Goal: Contribute content: Contribute content

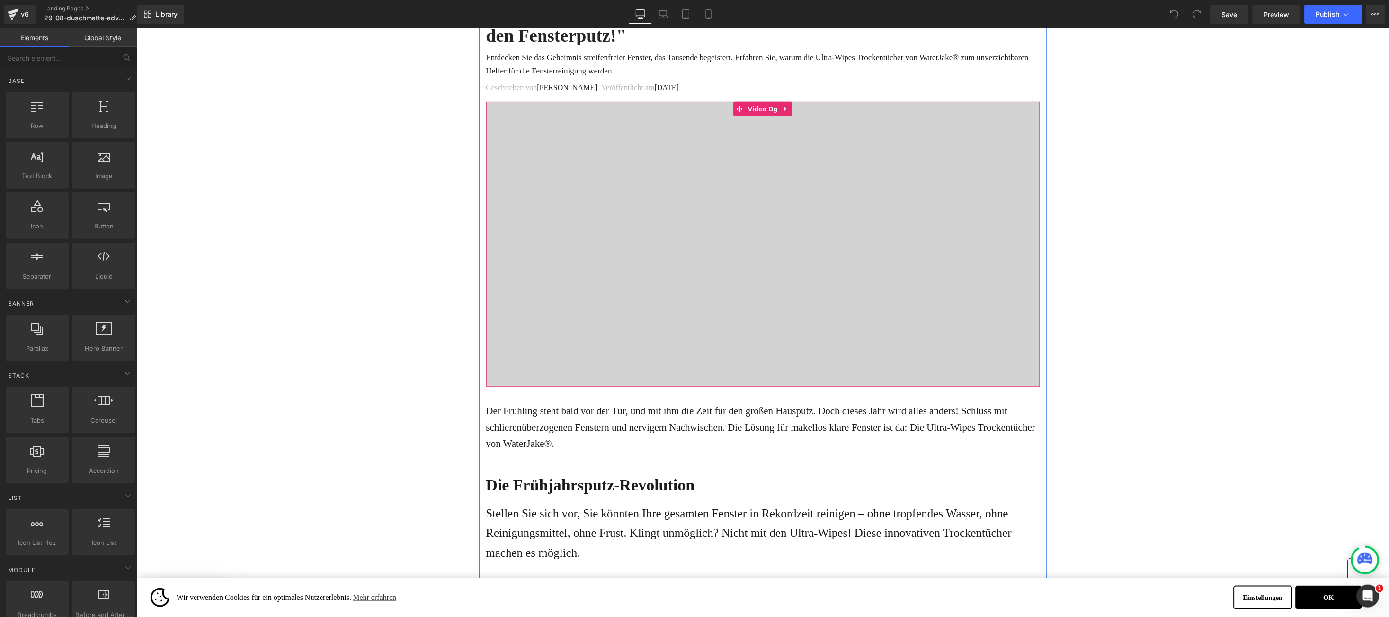
scroll to position [142, 0]
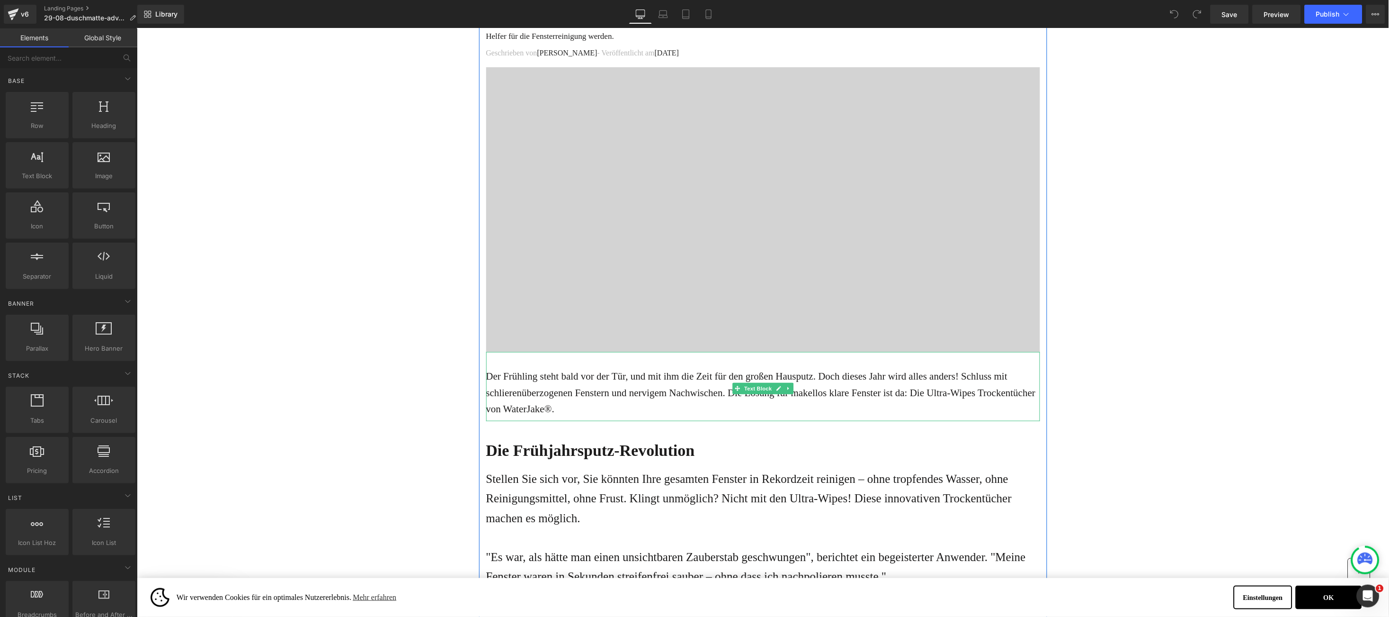
click at [493, 399] on p "Der Frühling steht bald vor der Tür, und mit ihm die Zeit für den großen Hauspu…" at bounding box center [763, 392] width 554 height 49
click at [486, 376] on p "Der Frühling steht bald vor der Tür, und mit ihm die Zeit für den großen Hauspu…" at bounding box center [763, 392] width 554 height 49
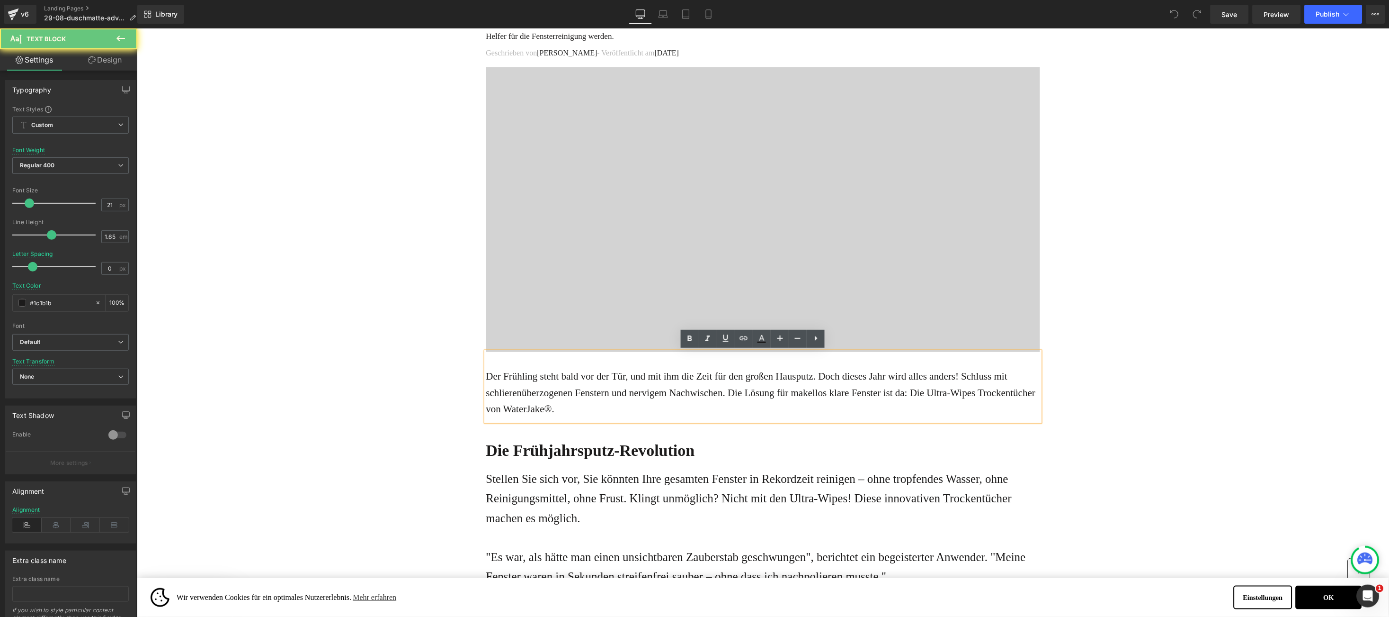
click at [486, 376] on p "Der Frühling steht bald vor der Tür, und mit ihm die Zeit für den großen Hauspu…" at bounding box center [763, 392] width 554 height 49
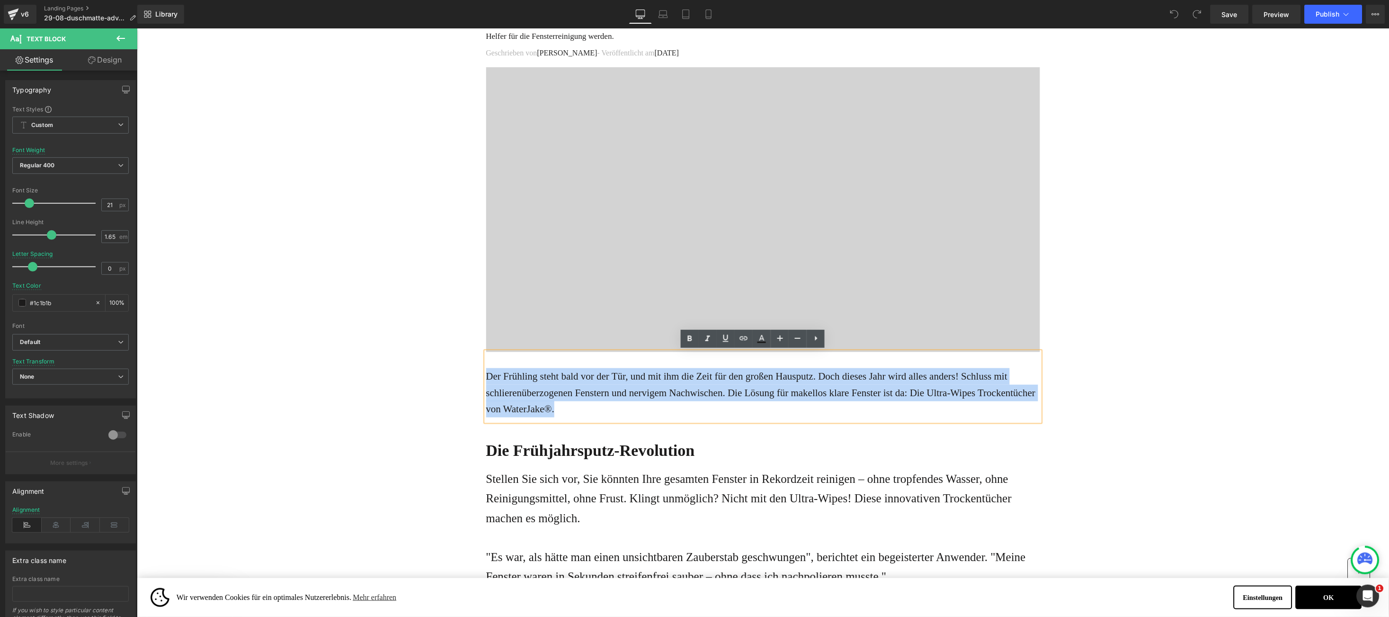
click at [486, 376] on p "Der Frühling steht bald vor der Tür, und mit ihm die Zeit für den großen Hauspu…" at bounding box center [763, 392] width 554 height 49
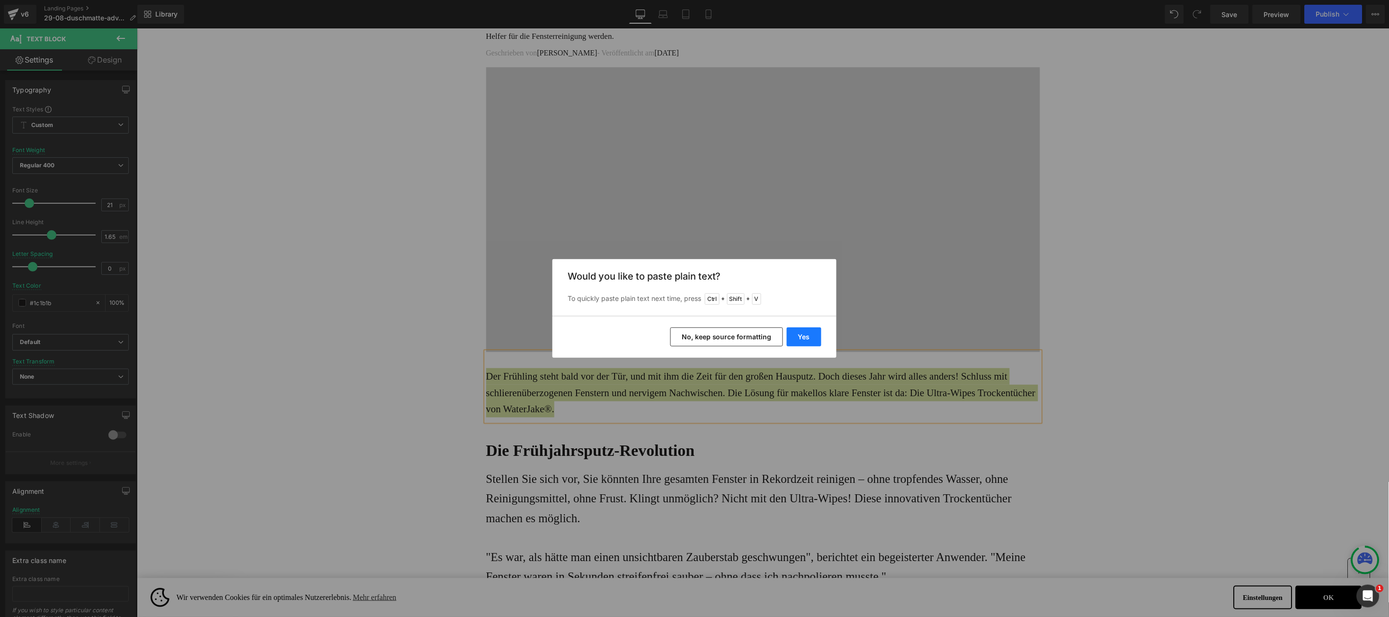
click at [806, 335] on button "Yes" at bounding box center [804, 336] width 35 height 19
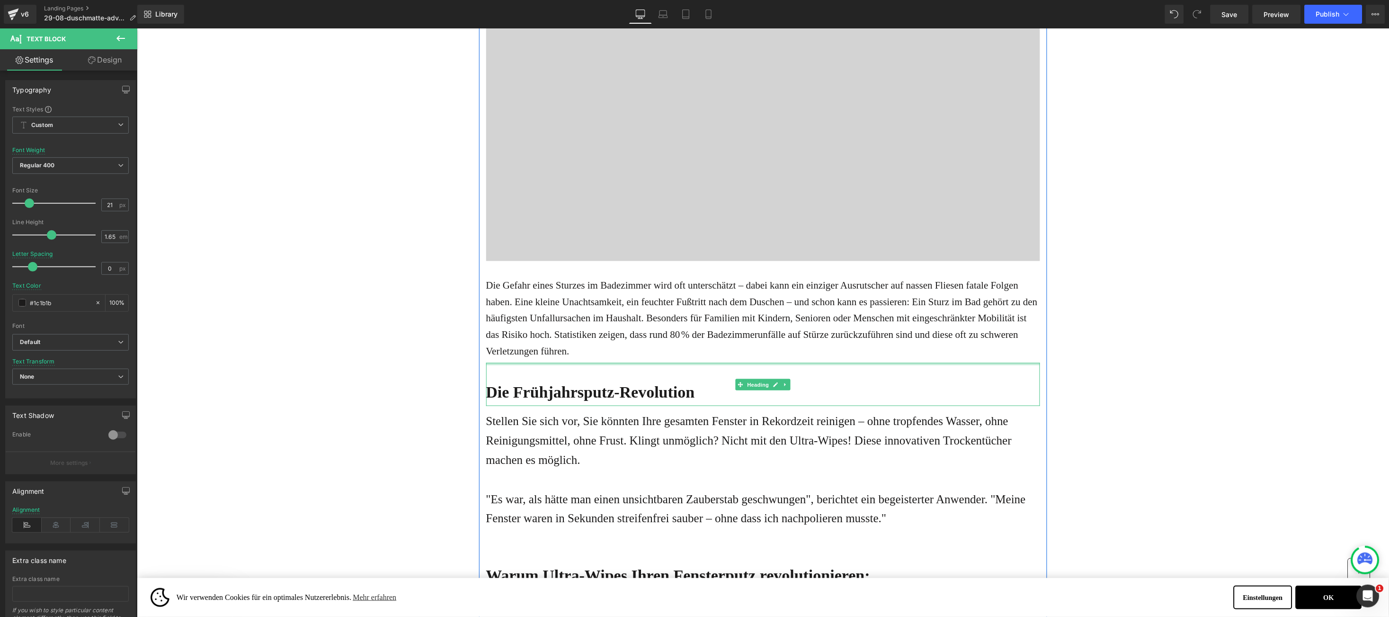
scroll to position [284, 0]
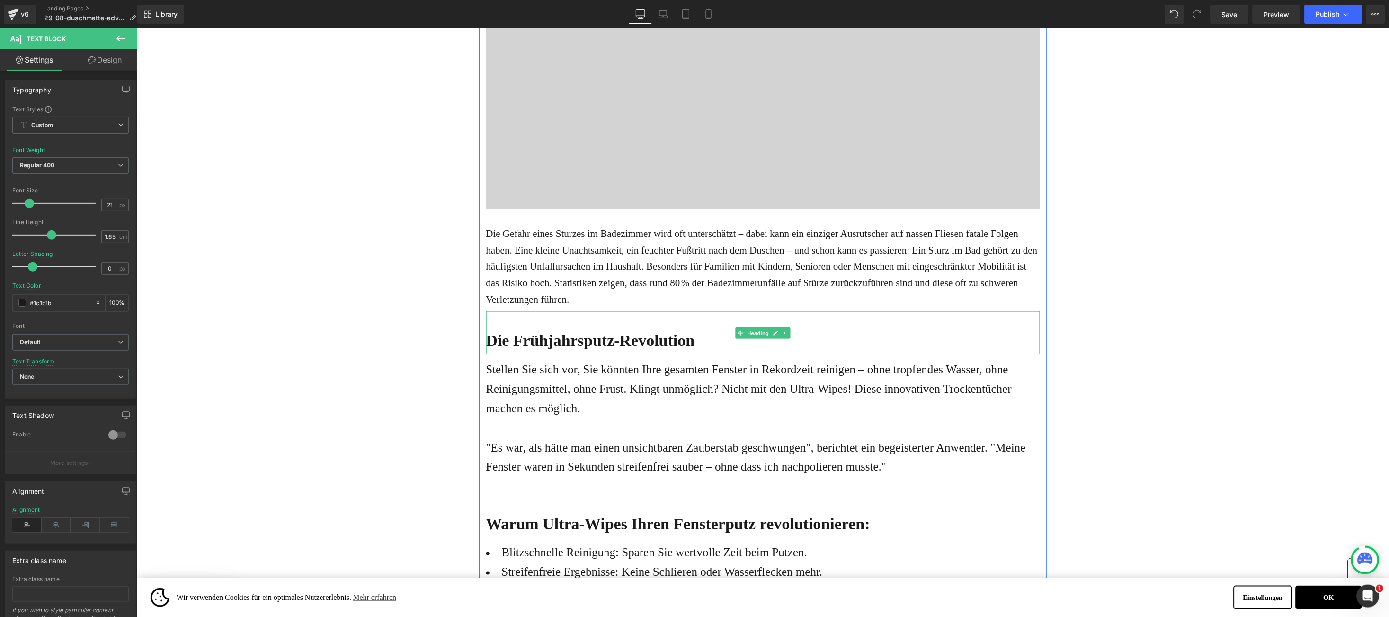
click at [486, 337] on b "Die Frühjahrsputz-Revolution" at bounding box center [590, 340] width 209 height 18
click at [486, 336] on b "Die Frühjahrsputz-Revolution" at bounding box center [590, 340] width 209 height 18
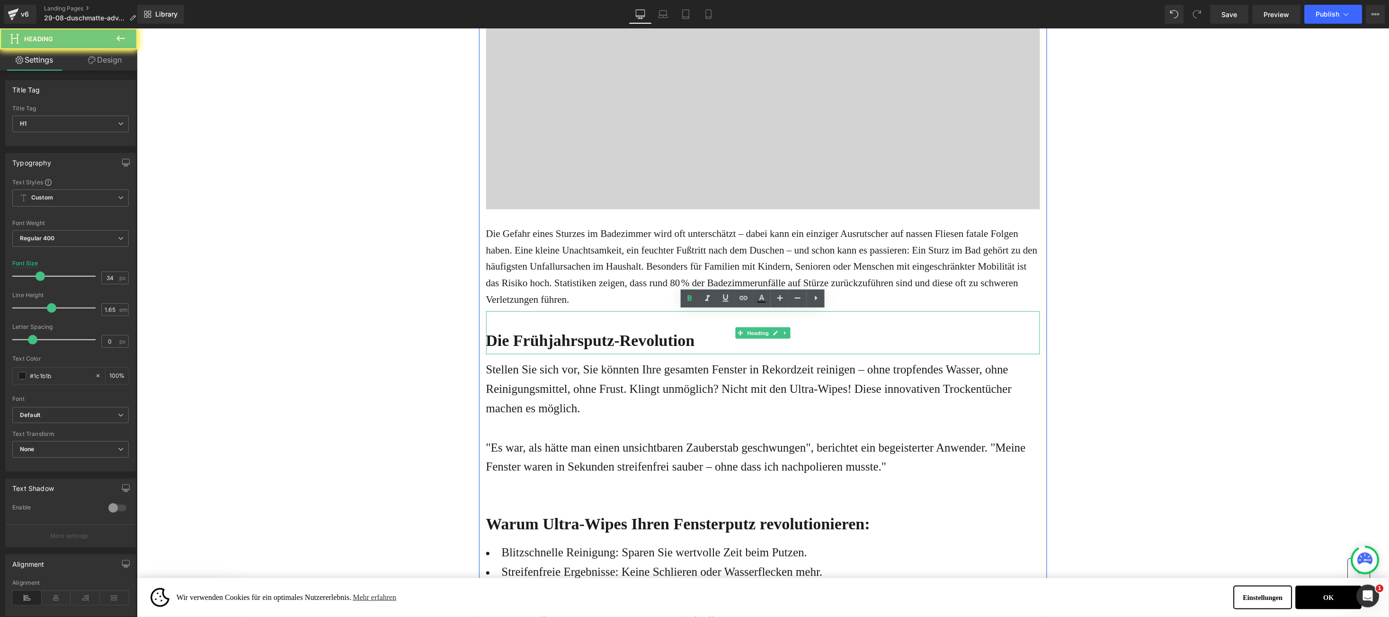
click at [486, 336] on b "Die Frühjahrsputz-Revolution" at bounding box center [590, 340] width 209 height 18
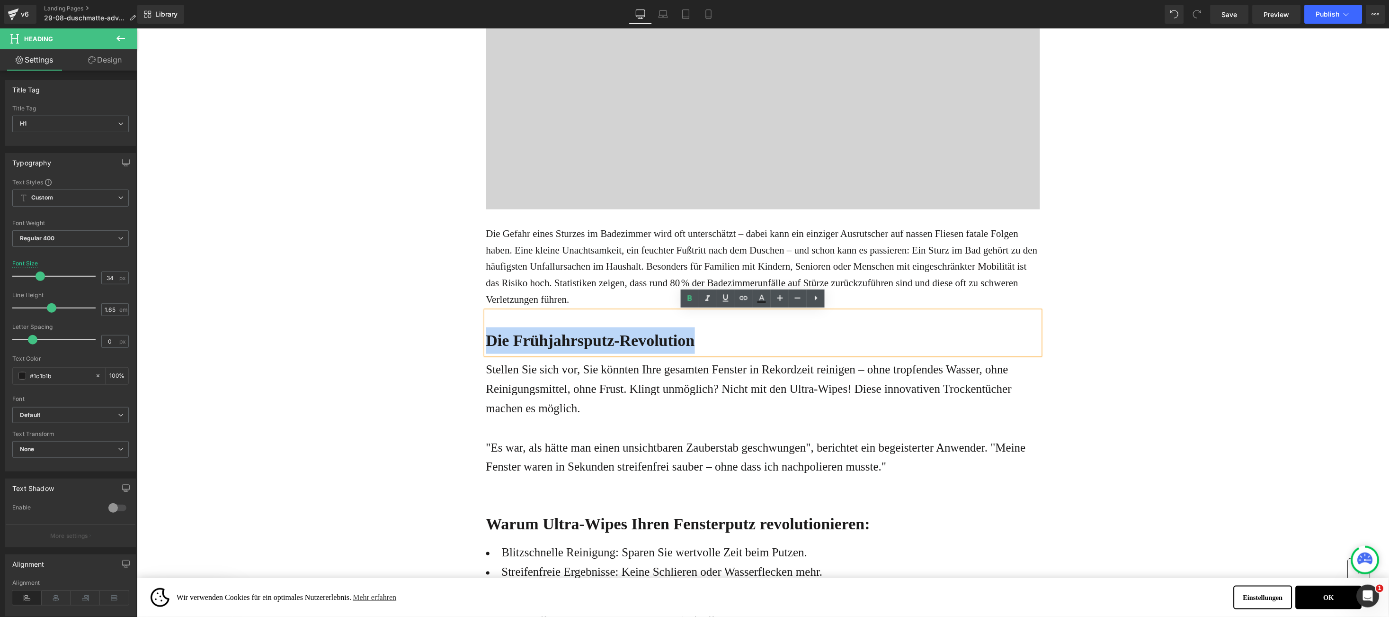
paste div
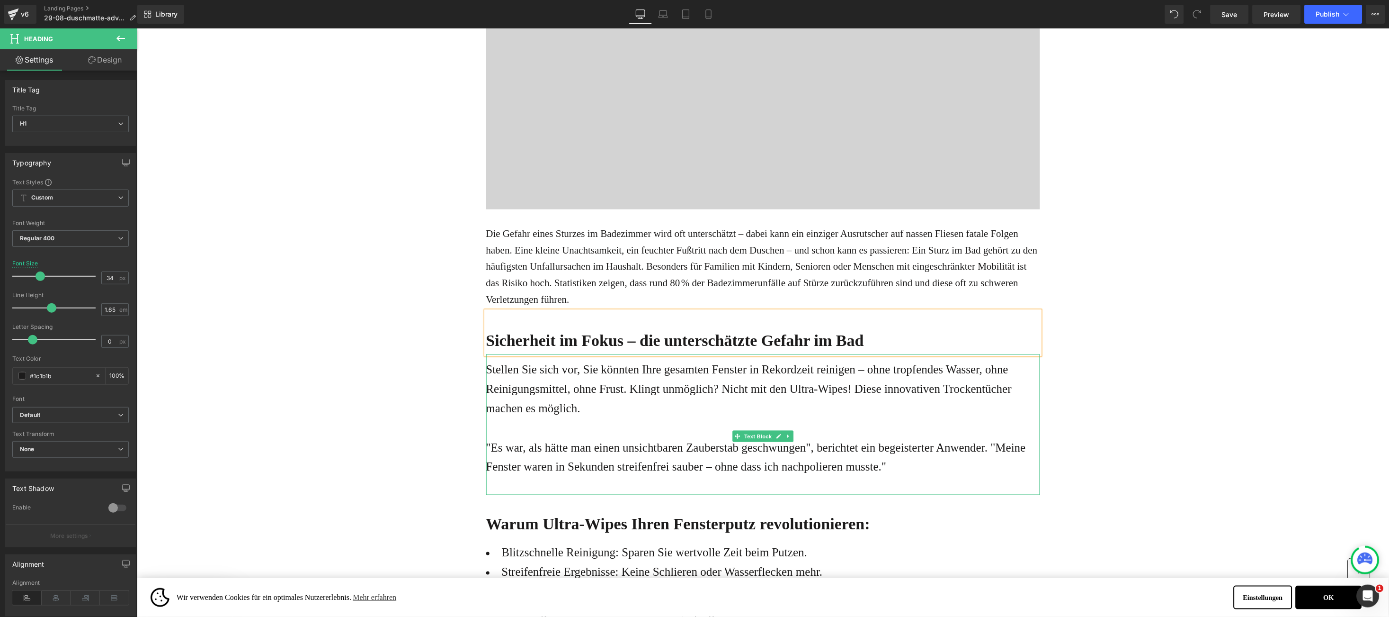
click at [514, 409] on p "Stellen Sie sich vor, Sie könnten Ihre gesamten Fenster in Rekordzeit reinigen …" at bounding box center [763, 388] width 554 height 59
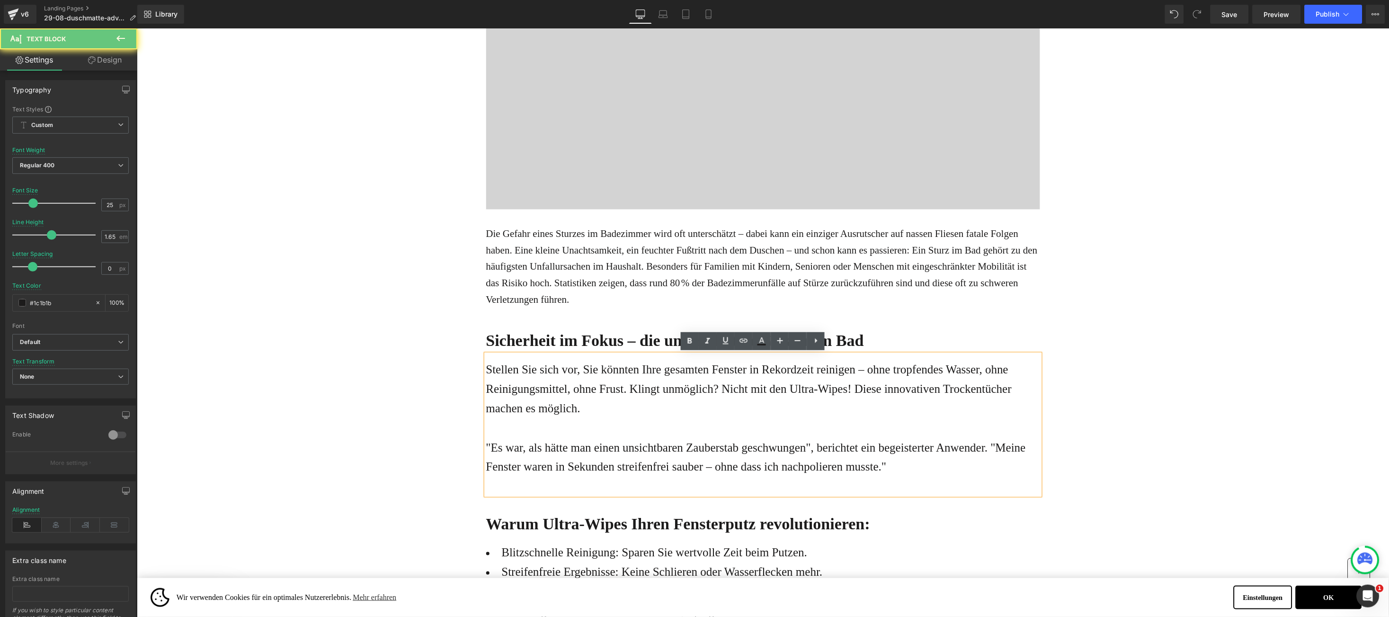
click at [486, 368] on p "Stellen Sie sich vor, Sie könnten Ihre gesamten Fenster in Rekordzeit reinigen …" at bounding box center [763, 388] width 554 height 59
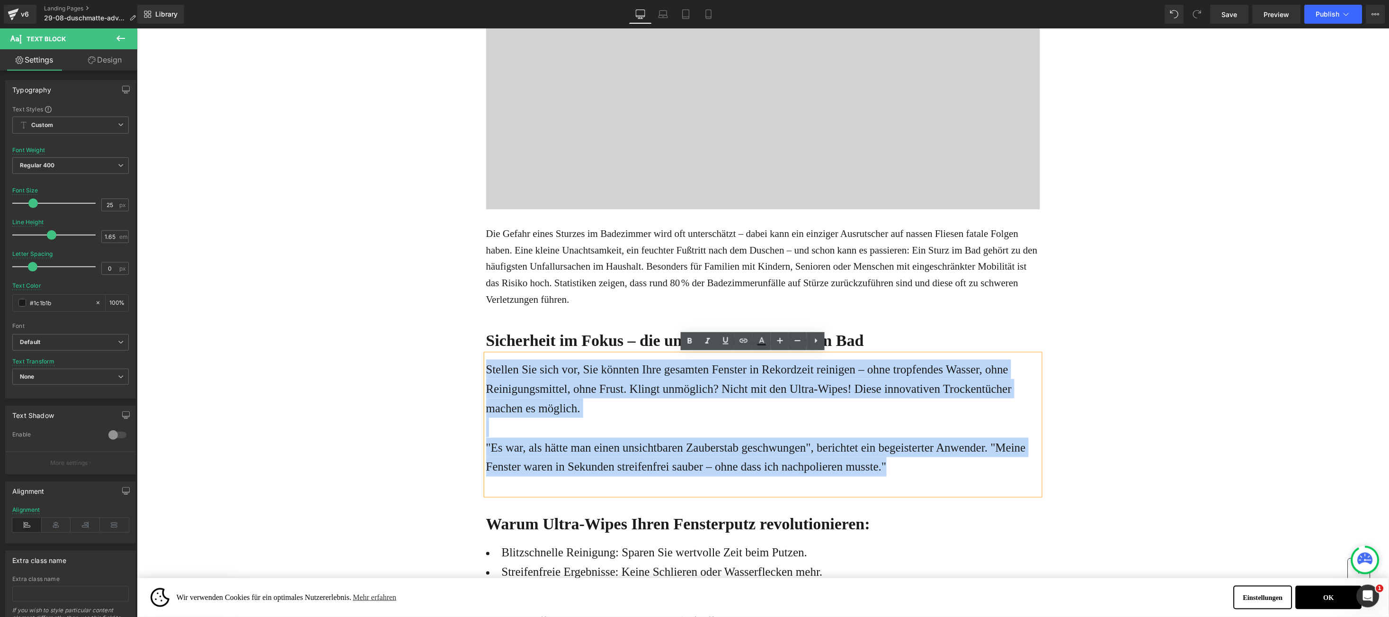
drag, startPoint x: 486, startPoint y: 368, endPoint x: 890, endPoint y: 458, distance: 414.0
click at [890, 458] on div "Stellen Sie sich vor, Sie könnten Ihre gesamten Fenster in Rekordzeit reinigen …" at bounding box center [763, 424] width 554 height 141
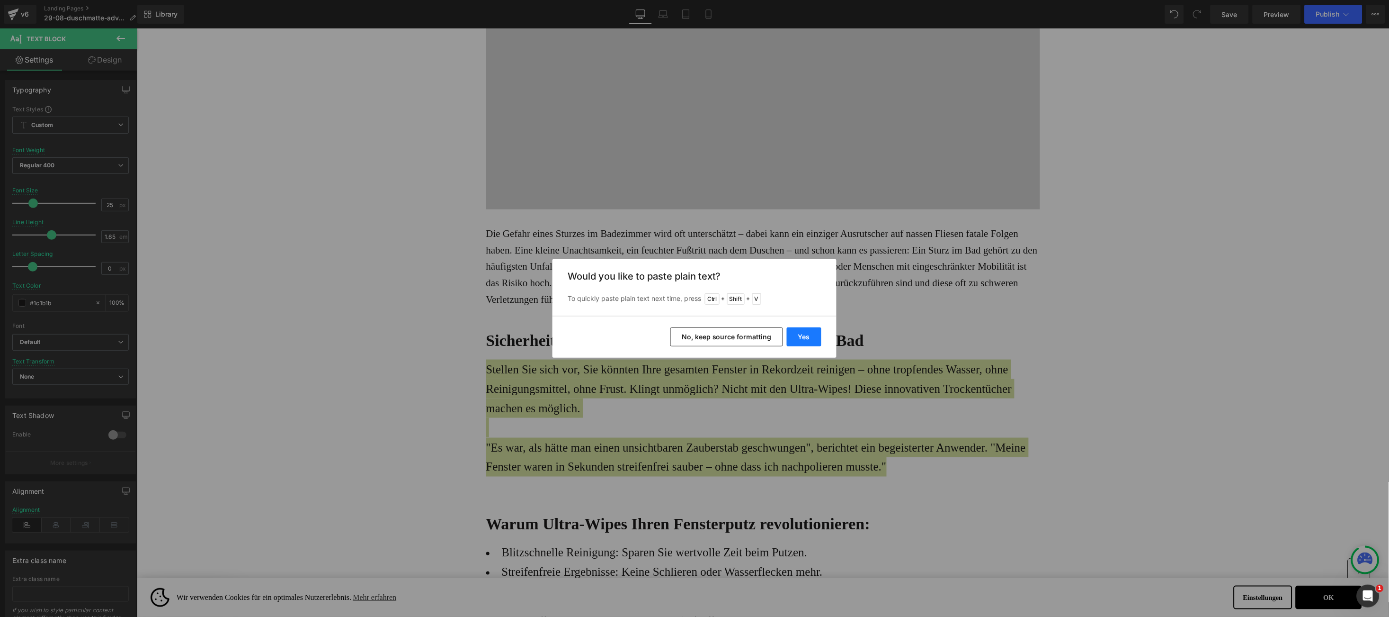
click at [807, 342] on button "Yes" at bounding box center [804, 336] width 35 height 19
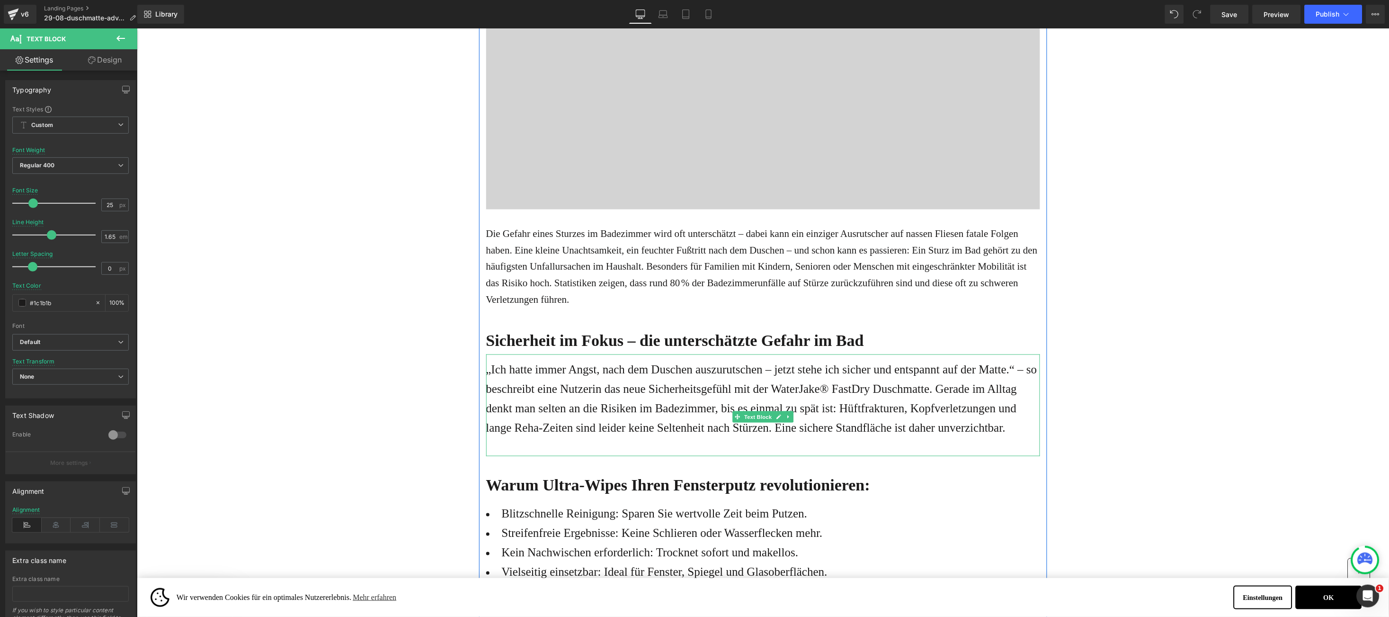
click at [609, 406] on p "„Ich hatte immer Angst, nach dem Duschen auszurutschen – jetzt stehe ich sicher…" at bounding box center [763, 398] width 554 height 78
type input "1.5"
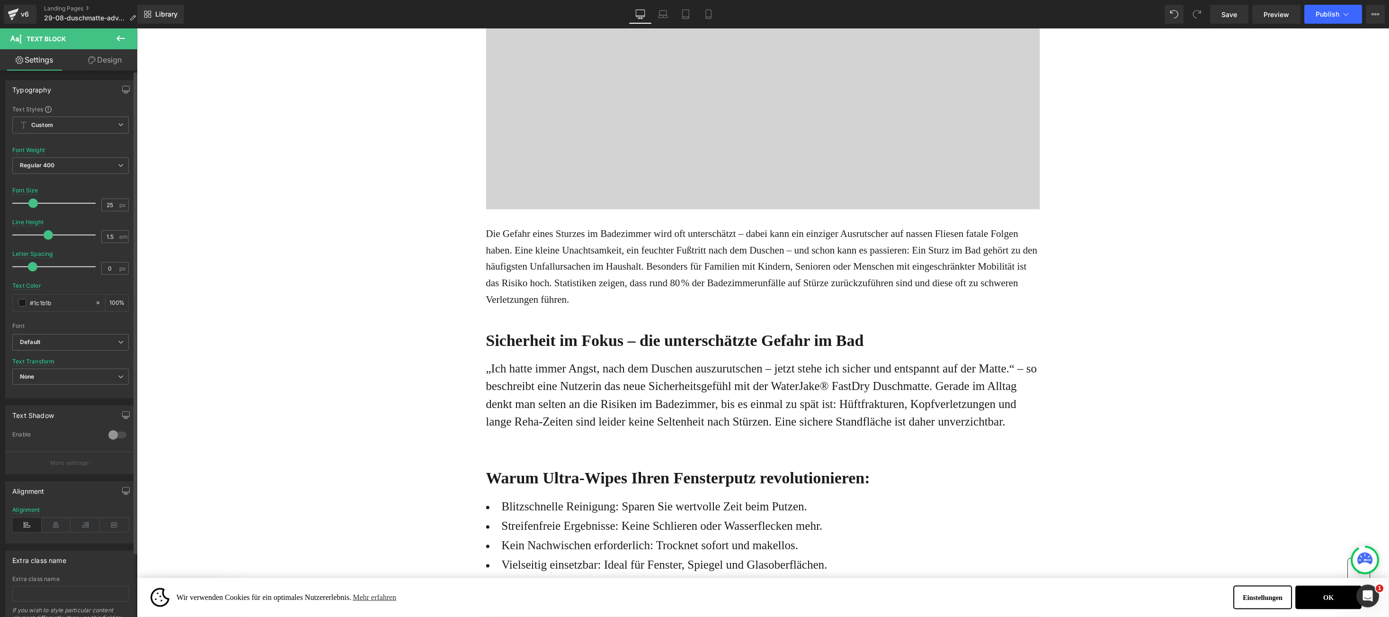
click at [44, 238] on span at bounding box center [48, 234] width 9 height 9
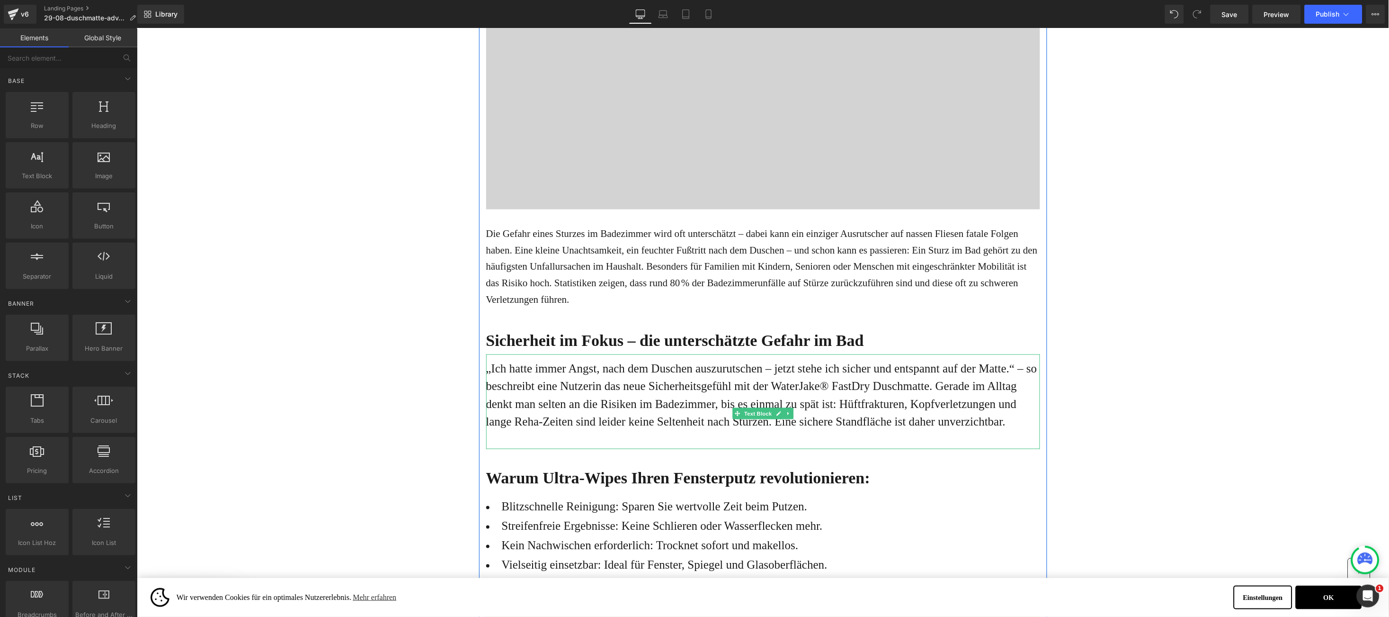
scroll to position [426, 0]
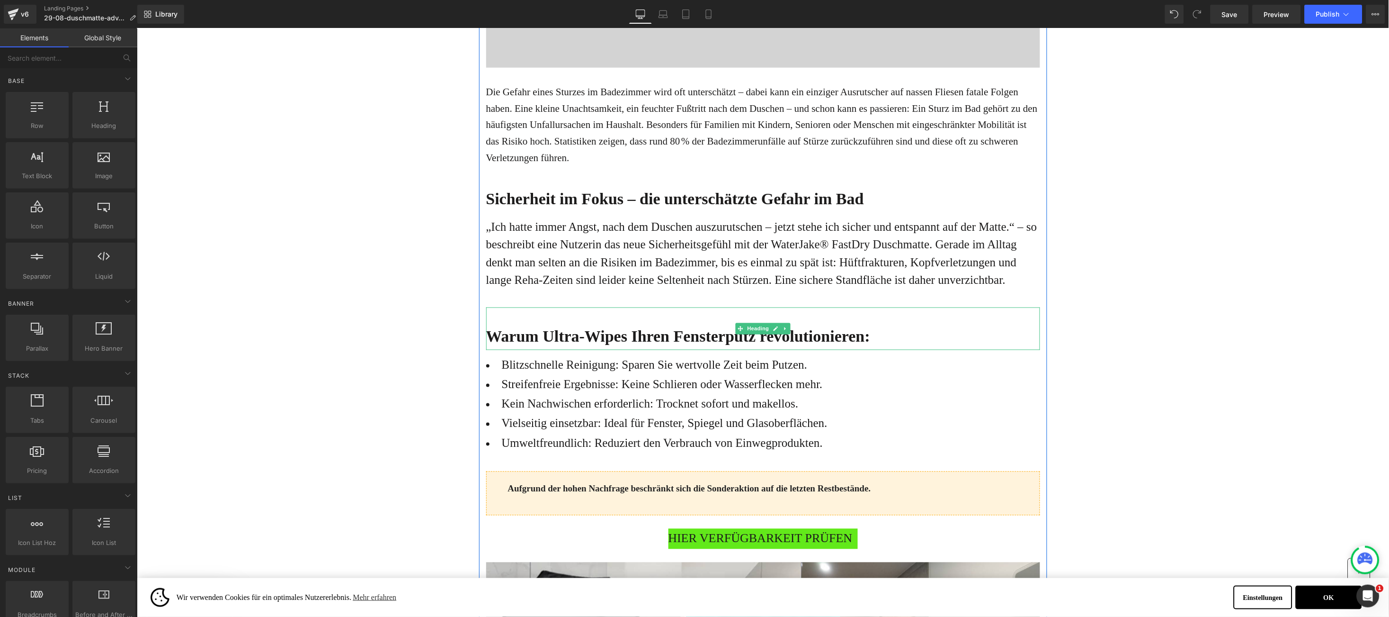
click at [515, 342] on b "Warum Ultra-Wipes Ihren Fensterputz revolutionieren:" at bounding box center [678, 336] width 385 height 18
click at [518, 337] on b "Warum Ultra-Wipes Ihren Fensterputz revolutionieren:" at bounding box center [678, 336] width 385 height 18
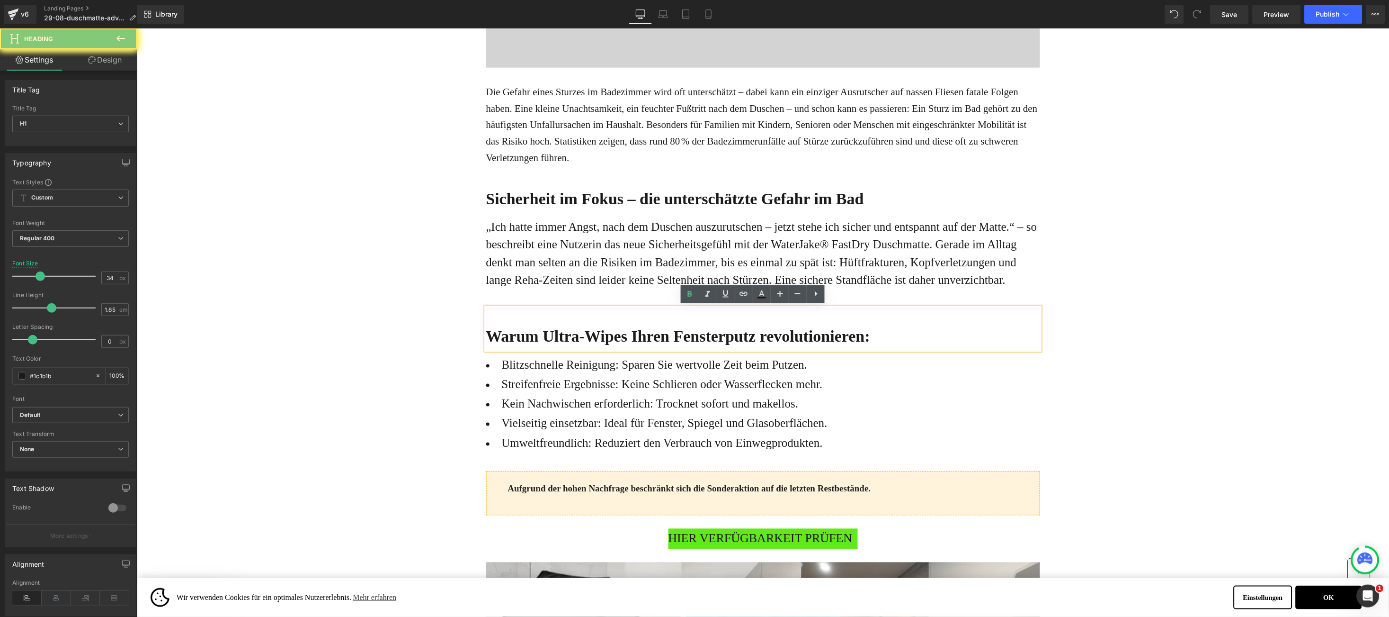
click at [518, 337] on b "Warum Ultra-Wipes Ihren Fensterputz revolutionieren:" at bounding box center [678, 336] width 385 height 18
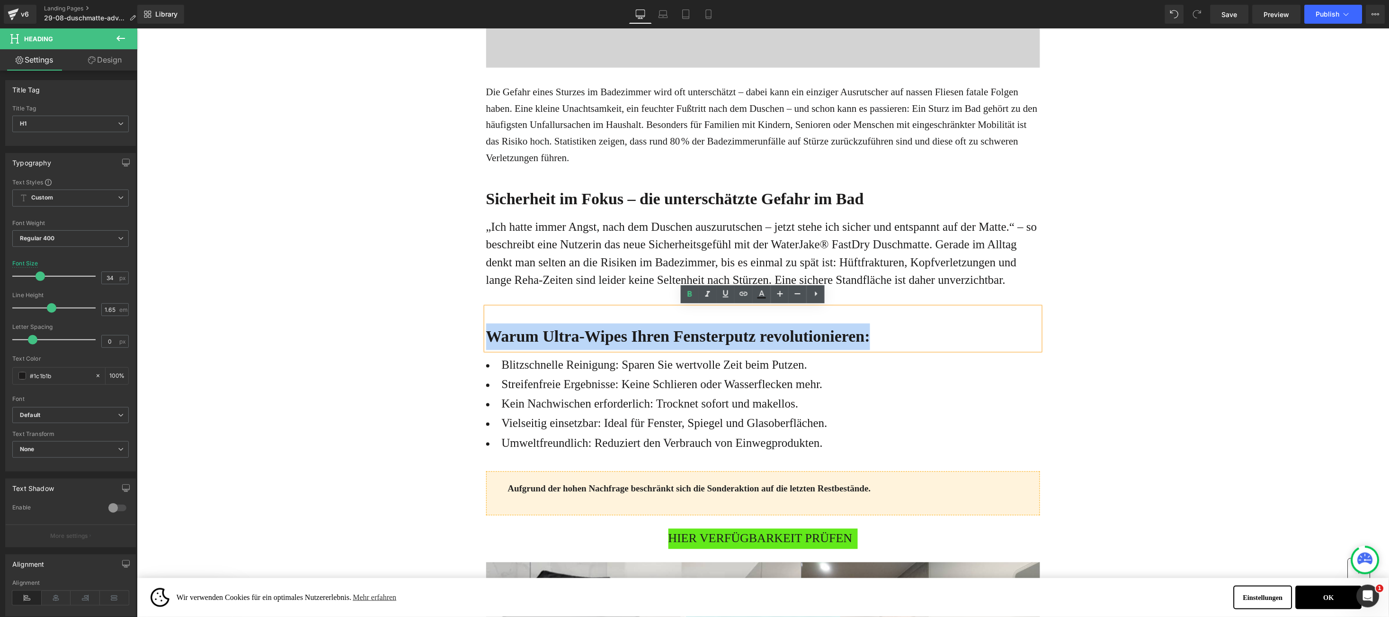
paste div
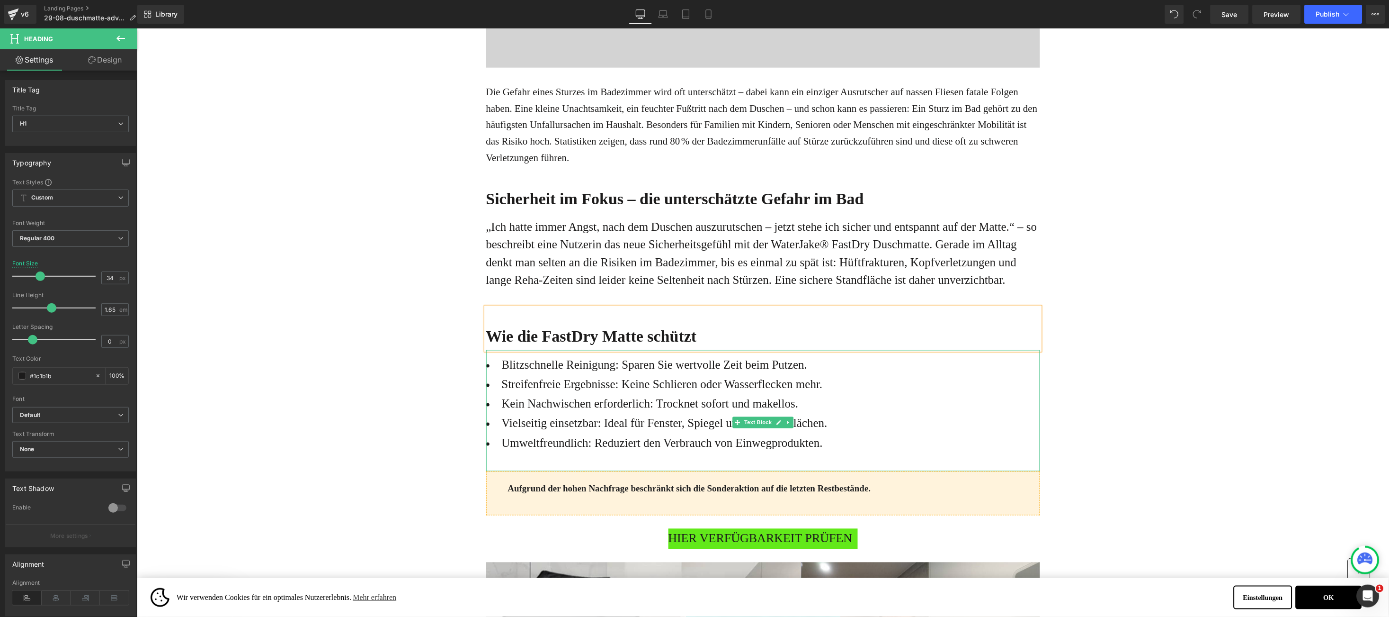
click at [820, 422] on li "Vielseitig einsetzbar: Ideal für Fenster, Spiegel und Glasoberflächen." at bounding box center [763, 422] width 554 height 19
click at [841, 448] on li "Umweltfreundlich: Reduziert den Verbrauch von Einwegprodukten." at bounding box center [763, 442] width 554 height 19
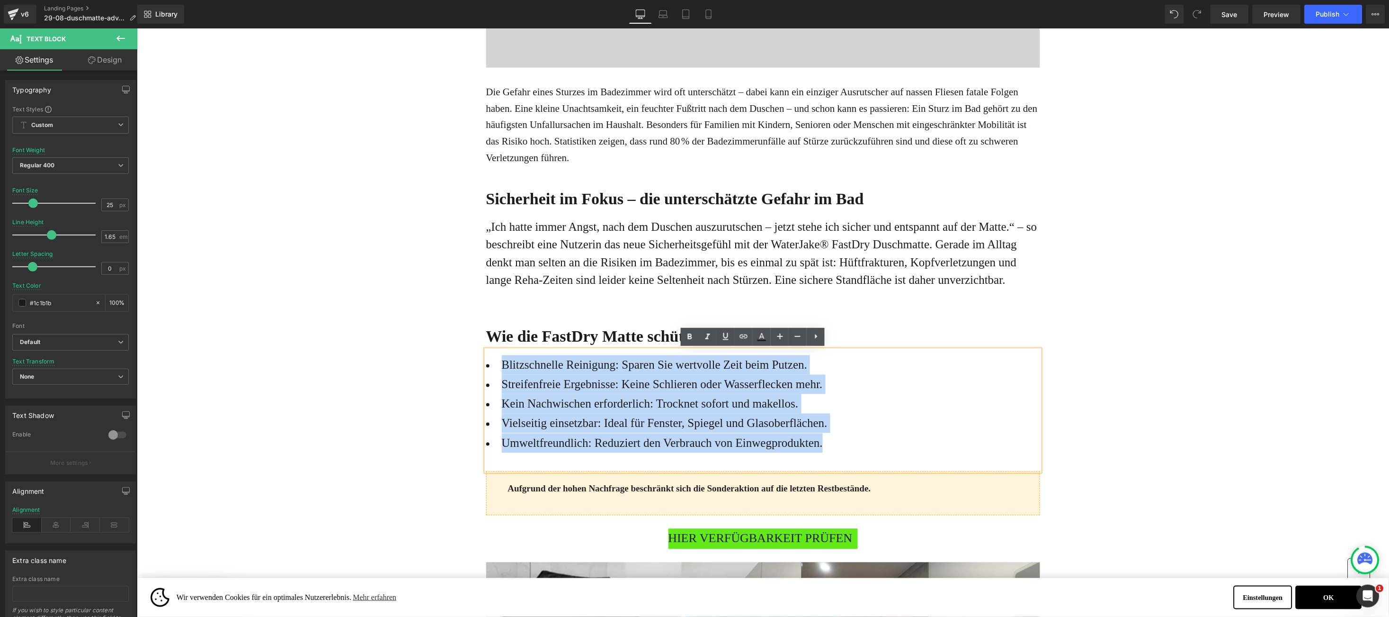
drag, startPoint x: 842, startPoint y: 448, endPoint x: 467, endPoint y: 358, distance: 385.1
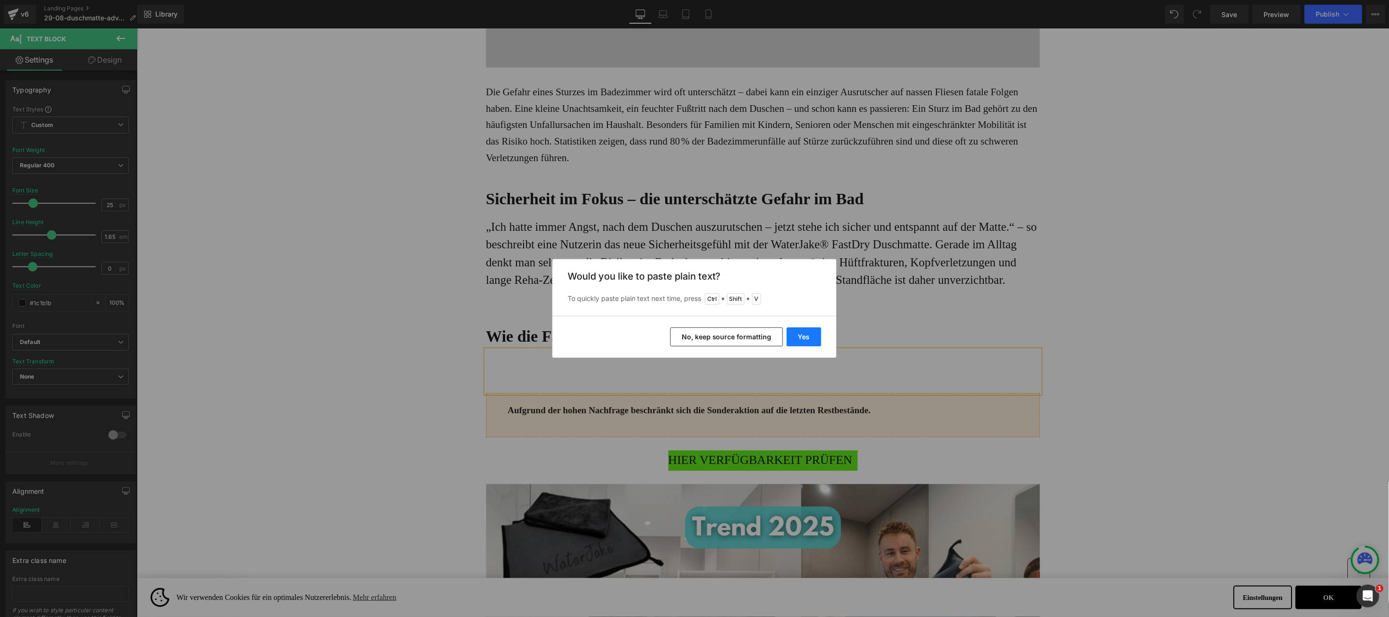
click at [797, 332] on button "Yes" at bounding box center [804, 336] width 35 height 19
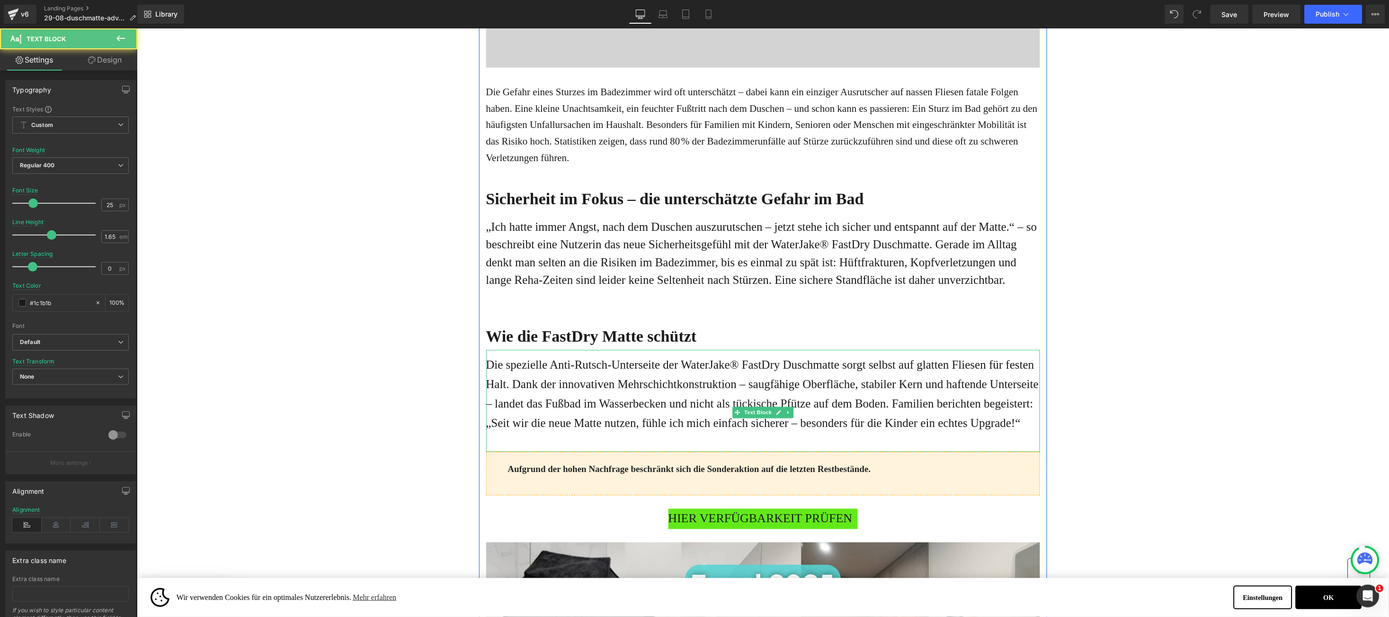
click at [610, 441] on div "Die spezielle Anti-Rutsch-Unterseite der WaterJake® FastDry Duschmatte sorgt se…" at bounding box center [763, 401] width 554 height 102
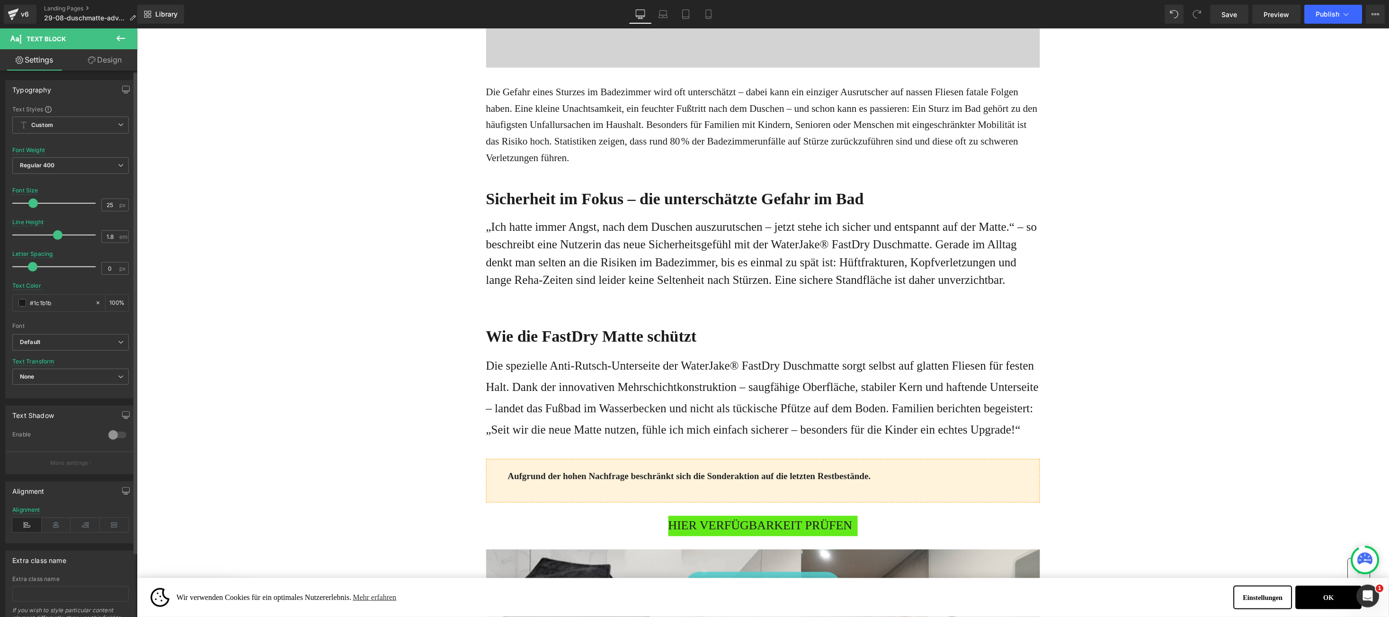
click at [55, 232] on div at bounding box center [56, 234] width 79 height 19
type input "1.5"
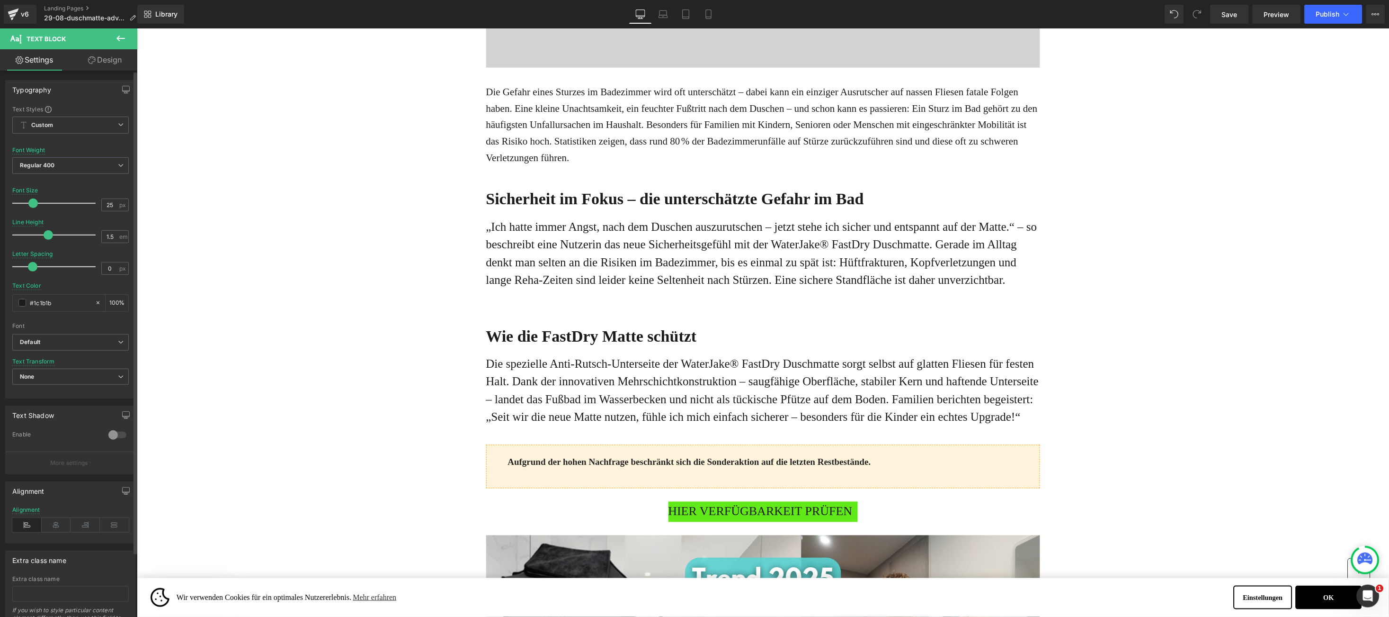
click at [46, 240] on div at bounding box center [56, 234] width 79 height 19
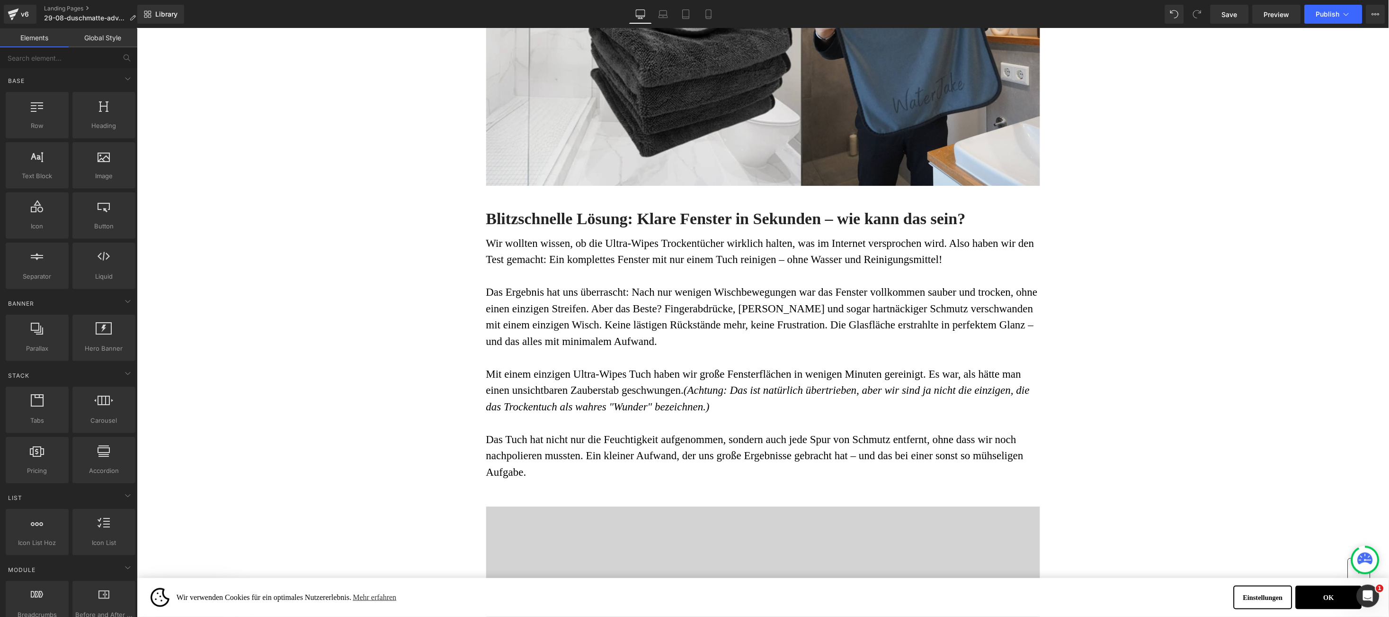
scroll to position [1137, 0]
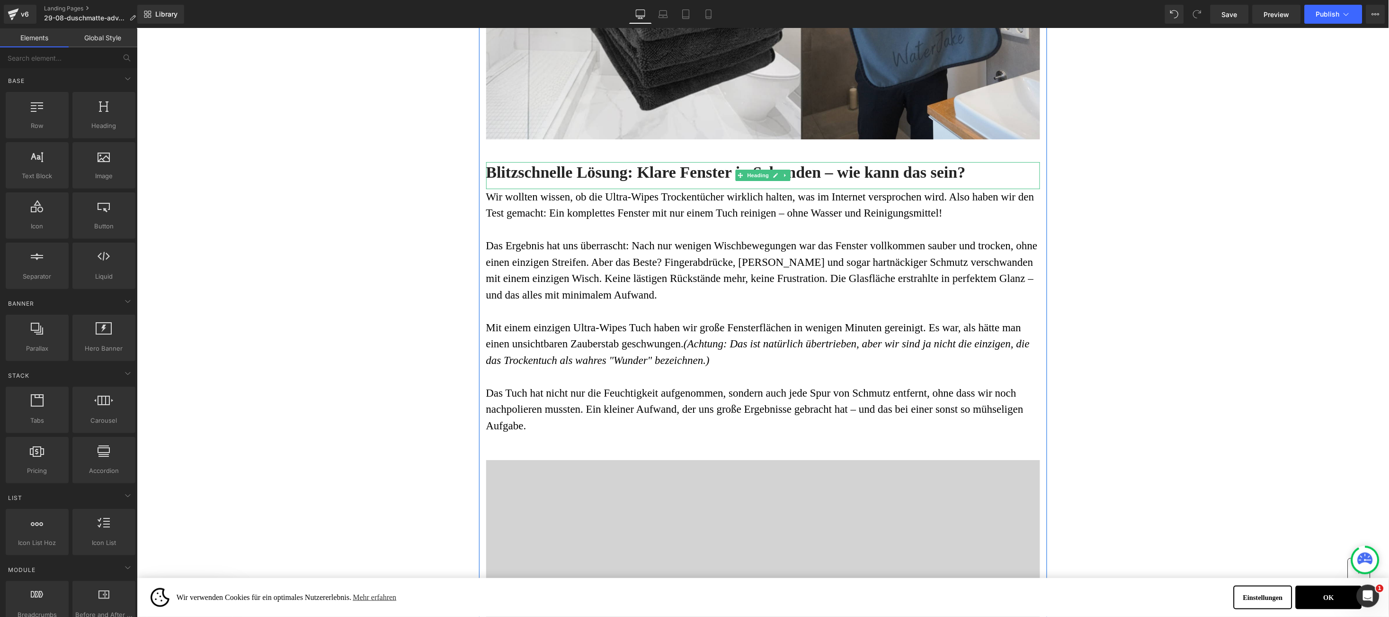
click at [486, 174] on h3 "Blitzschnelle Lösung: Klare Fenster in Sekunden – wie kann das sein?" at bounding box center [763, 171] width 554 height 21
click at [498, 169] on h3 "Blitzschnelle Lösung: Klare Fenster in Sekunden – wie kann das sein?" at bounding box center [763, 171] width 554 height 21
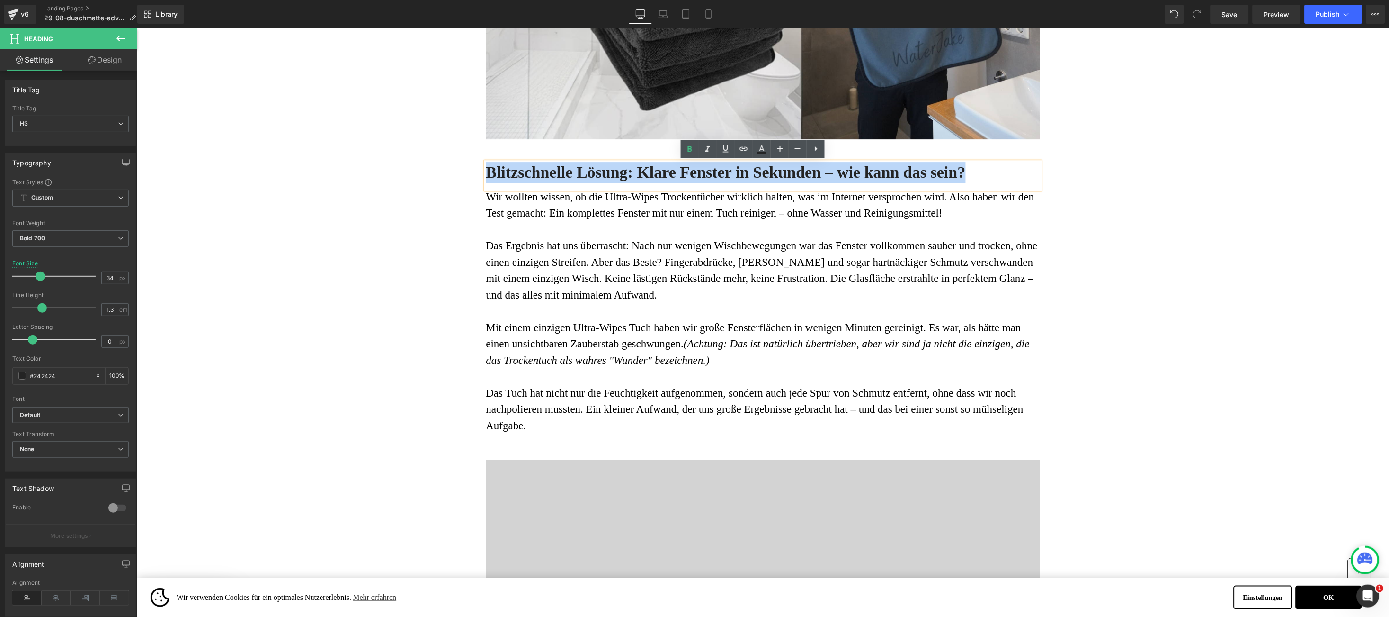
paste div
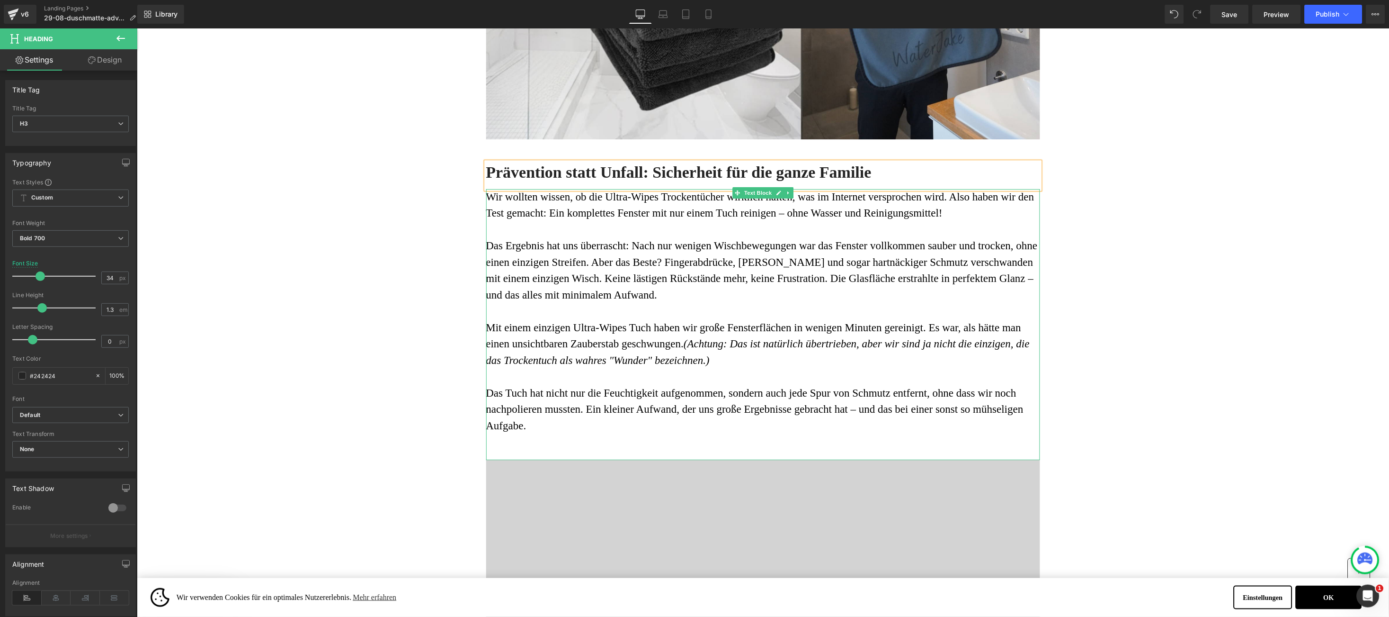
click at [488, 197] on span "Wir wollten wissen, ob die Ultra-Wipes Trockentücher wirklich halten, was im In…" at bounding box center [760, 204] width 548 height 28
click at [486, 197] on span "Wir wollten wissen, ob die Ultra-Wipes Trockentücher wirklich halten, was im In…" at bounding box center [760, 204] width 548 height 28
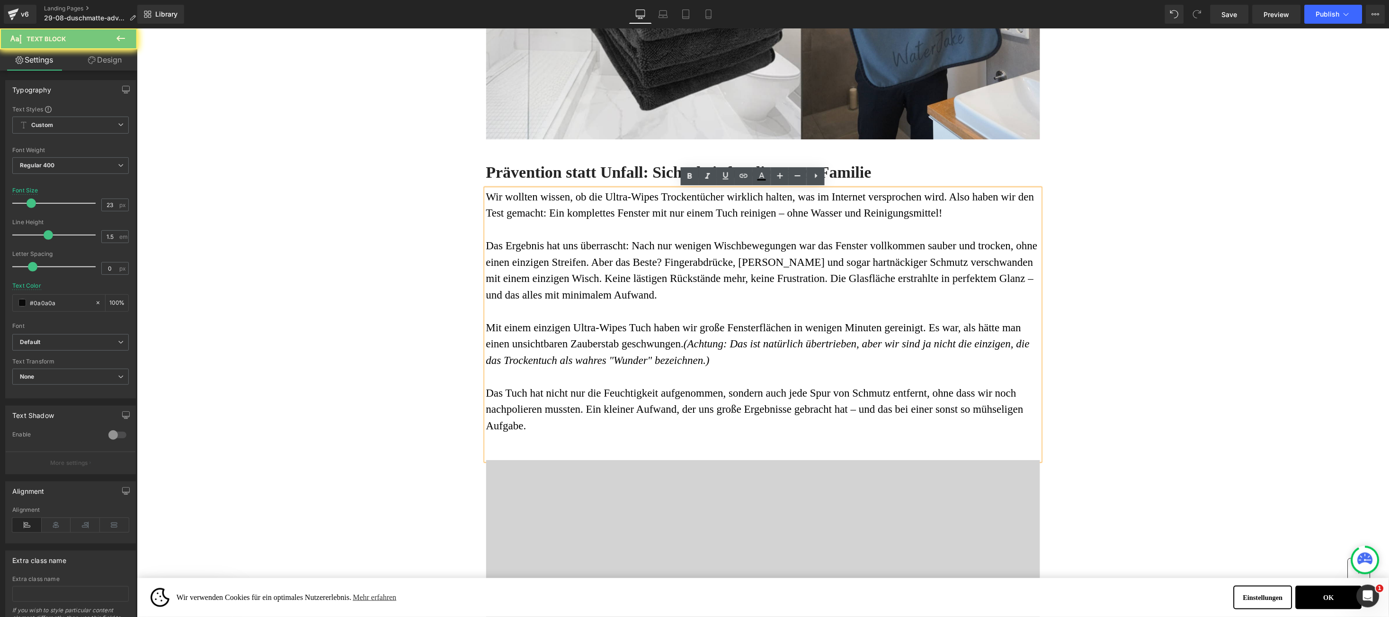
click at [486, 197] on span "Wir wollten wissen, ob die Ultra-Wipes Trockentücher wirklich halten, was im In…" at bounding box center [760, 204] width 548 height 28
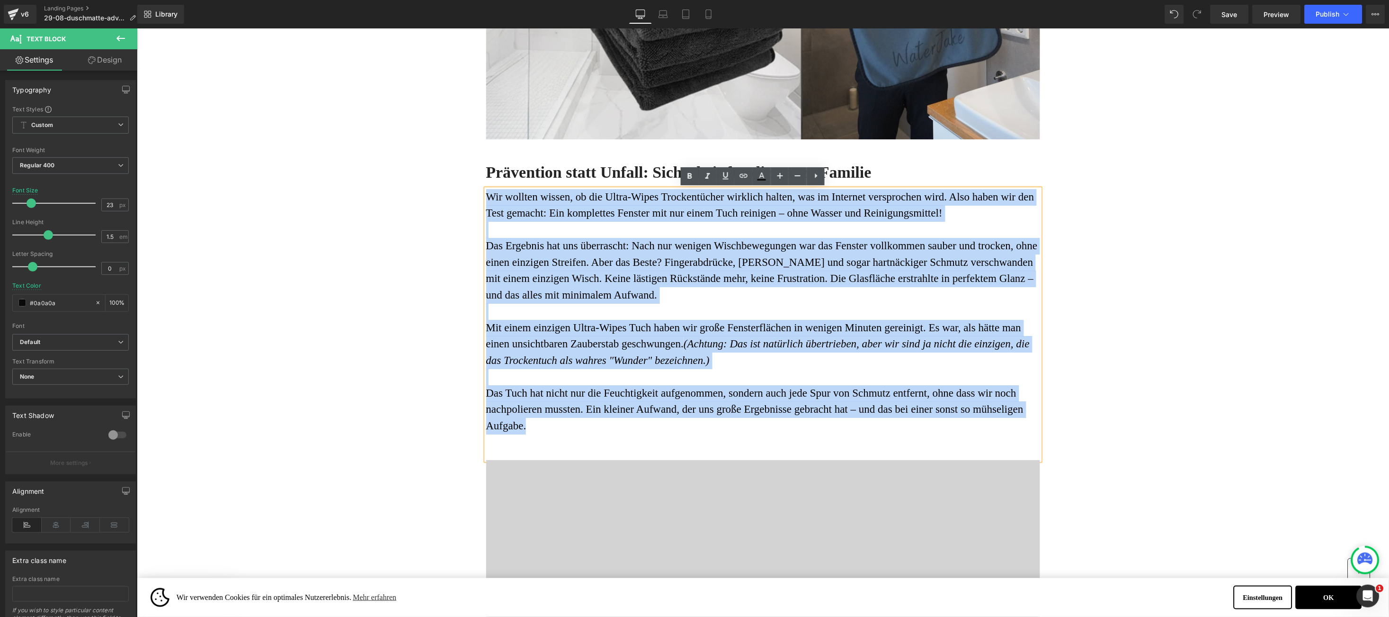
drag, startPoint x: 486, startPoint y: 197, endPoint x: 604, endPoint y: 430, distance: 260.7
click at [604, 430] on div "Wir wollten wissen, ob die Ultra-Wipes Trockentücher wirklich halten, was im In…" at bounding box center [763, 323] width 554 height 271
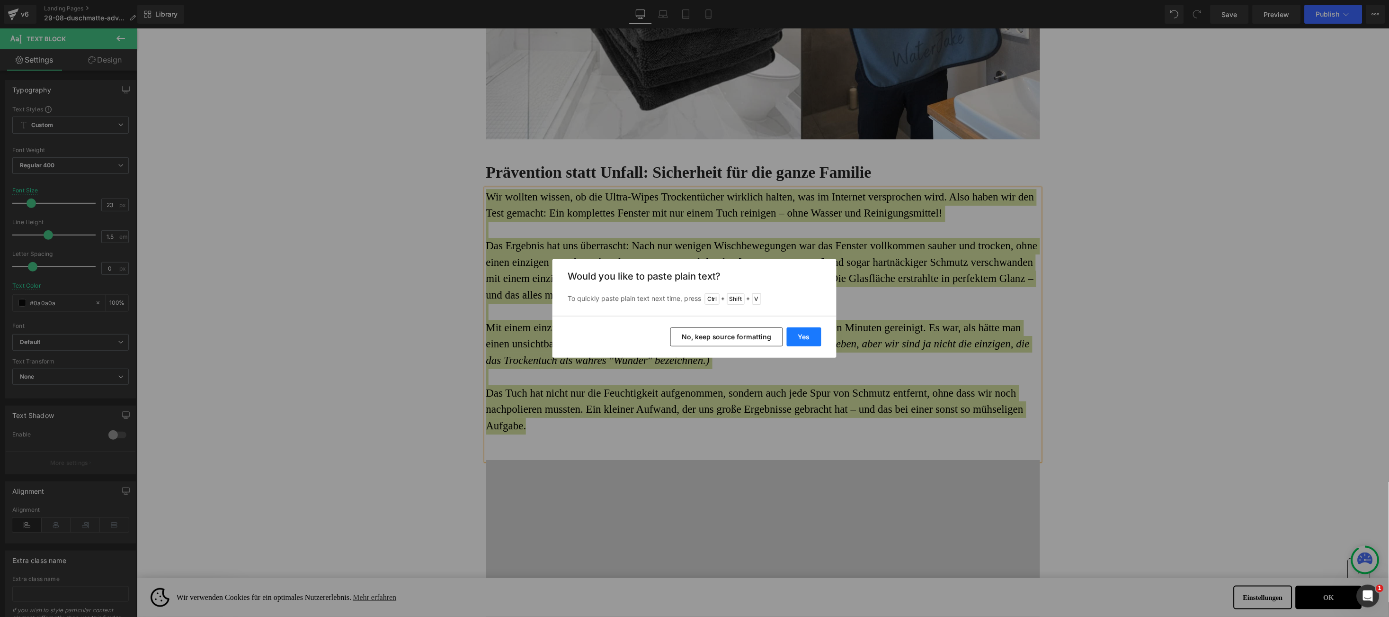
click at [816, 333] on button "Yes" at bounding box center [804, 336] width 35 height 19
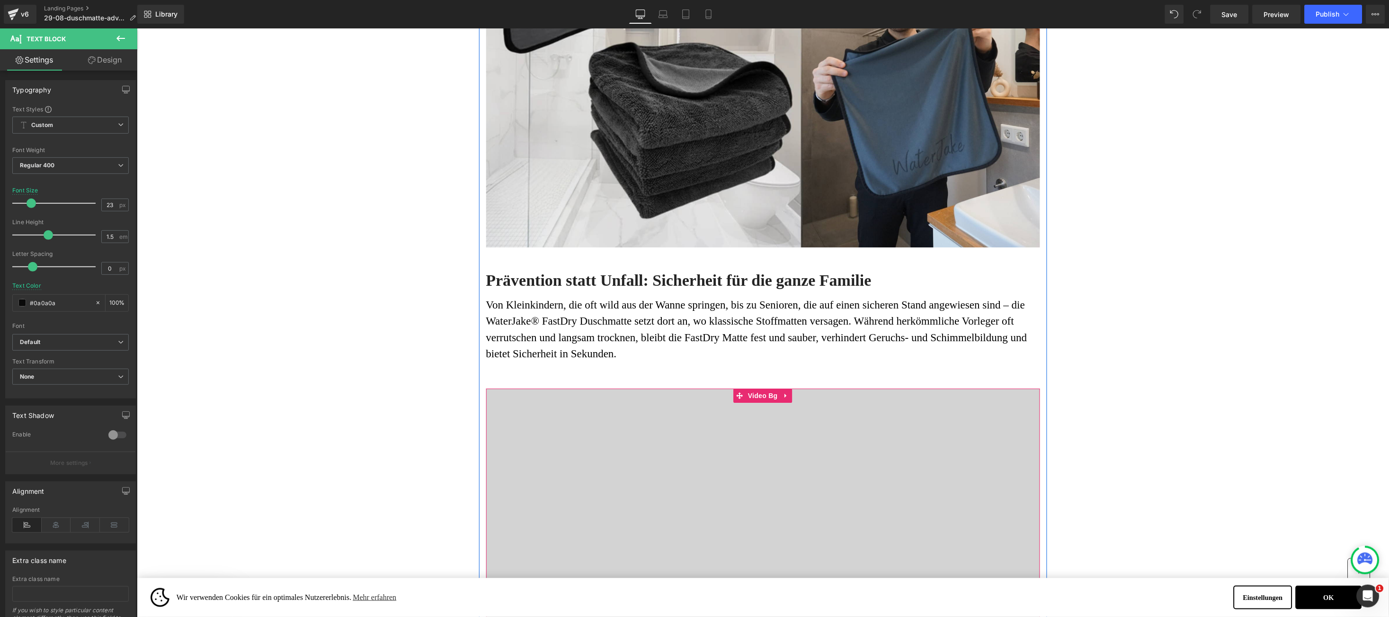
scroll to position [994, 0]
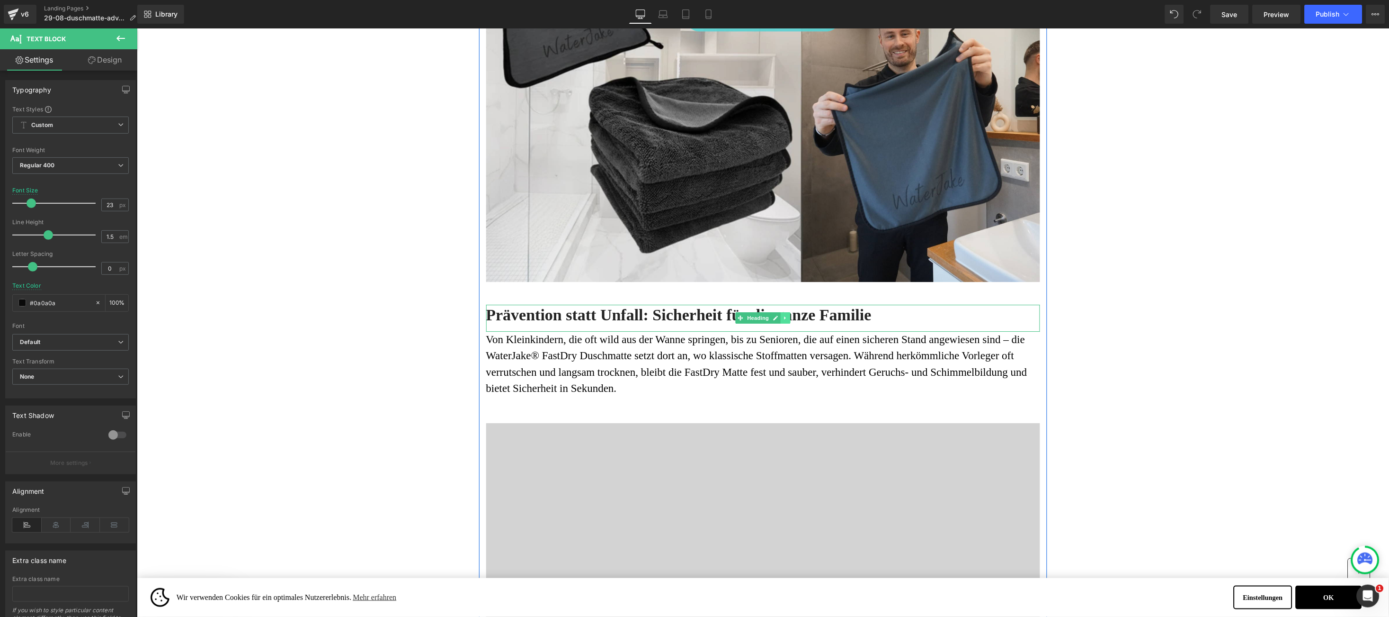
click at [780, 321] on link at bounding box center [785, 317] width 10 height 11
click at [778, 320] on icon at bounding box center [780, 317] width 5 height 5
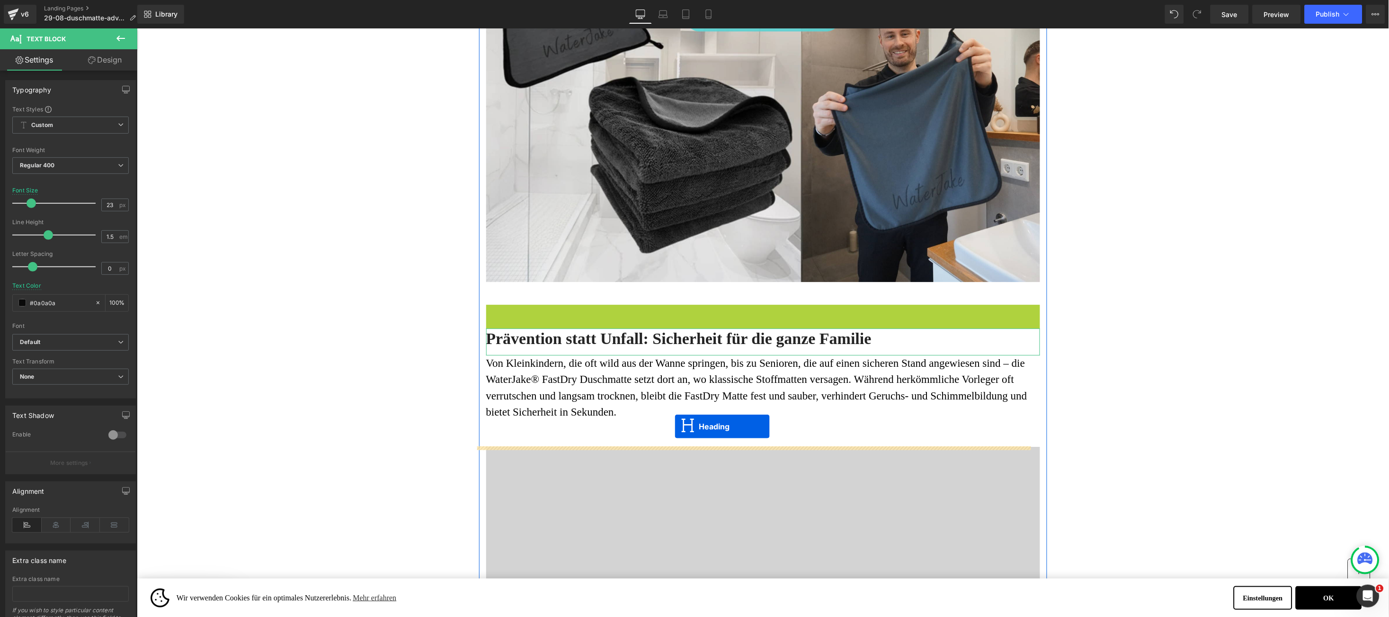
drag, startPoint x: 714, startPoint y: 315, endPoint x: 674, endPoint y: 426, distance: 117.7
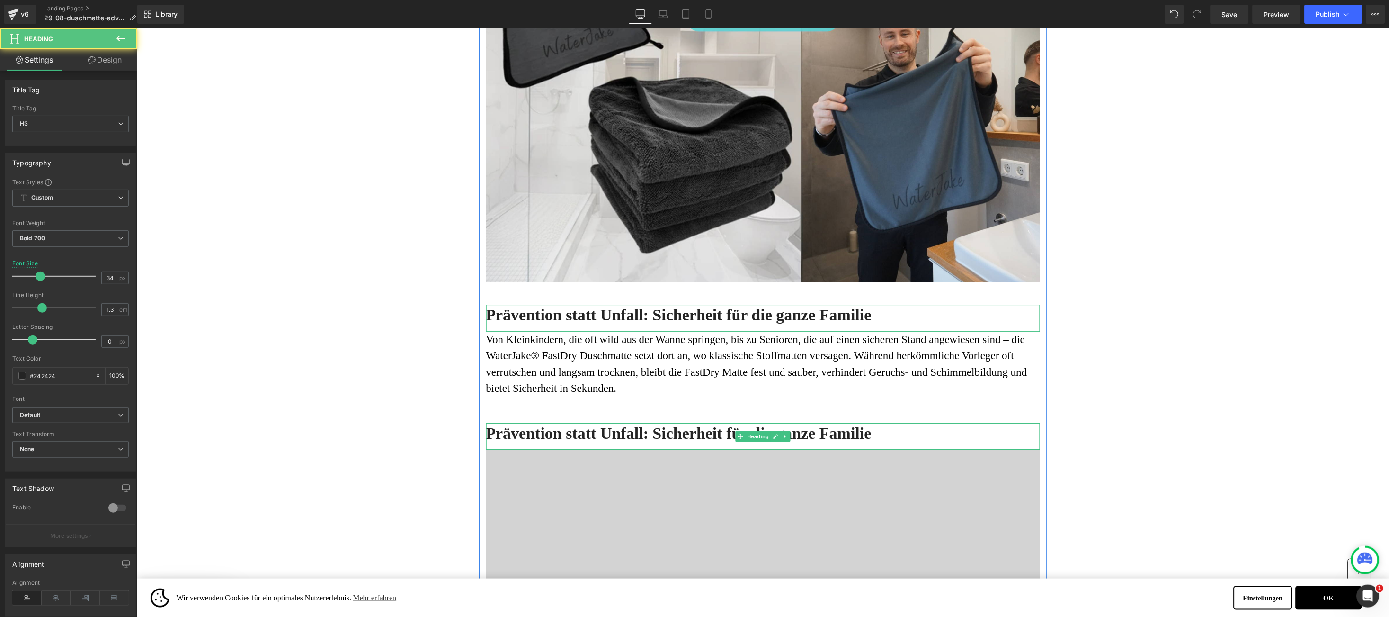
click at [598, 429] on h3 "Prävention statt Unfall: Sicherheit für die ganze Familie" at bounding box center [763, 432] width 554 height 21
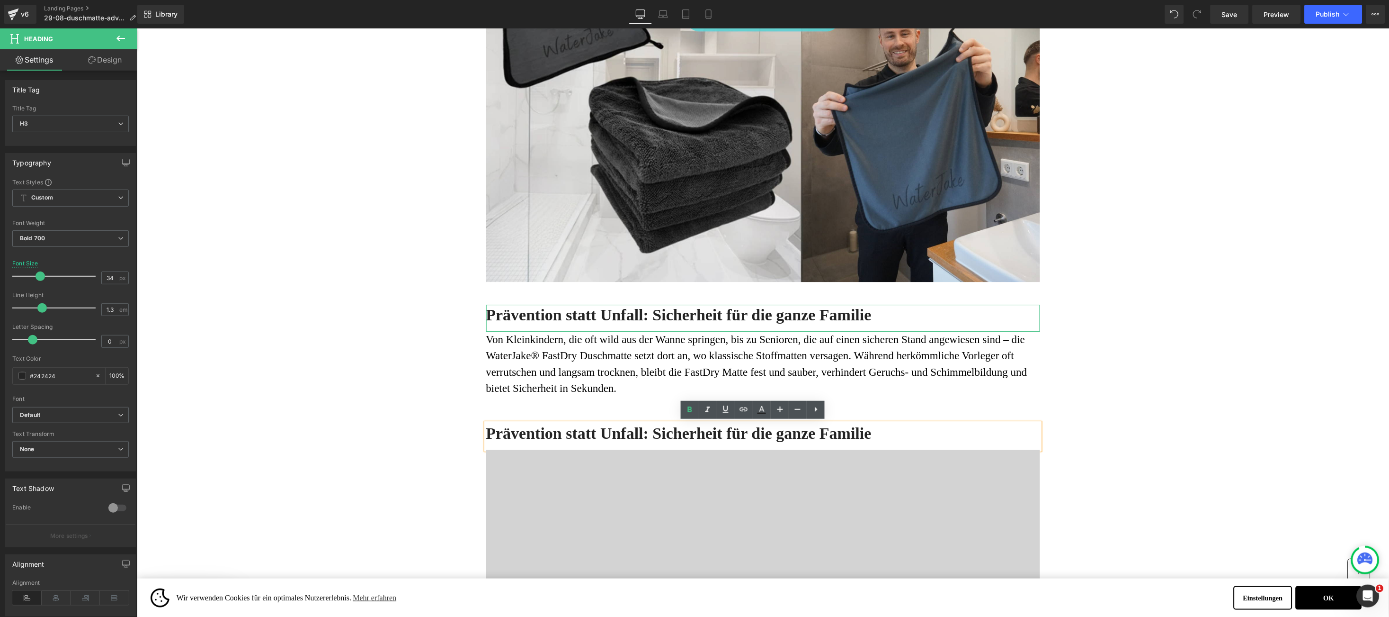
click at [500, 430] on h3 "Prävention statt Unfall: Sicherheit für die ganze Familie" at bounding box center [763, 432] width 554 height 21
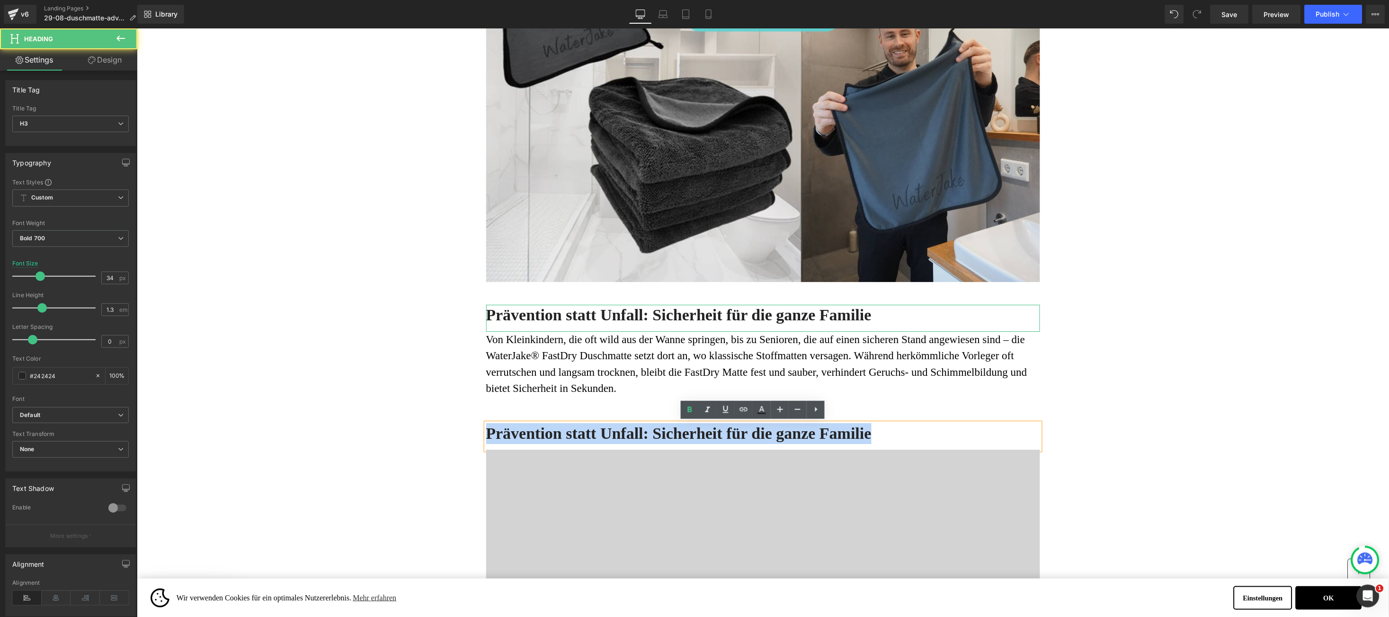
click at [500, 430] on h3 "Prävention statt Unfall: Sicherheit für die ganze Familie" at bounding box center [763, 432] width 554 height 21
paste div
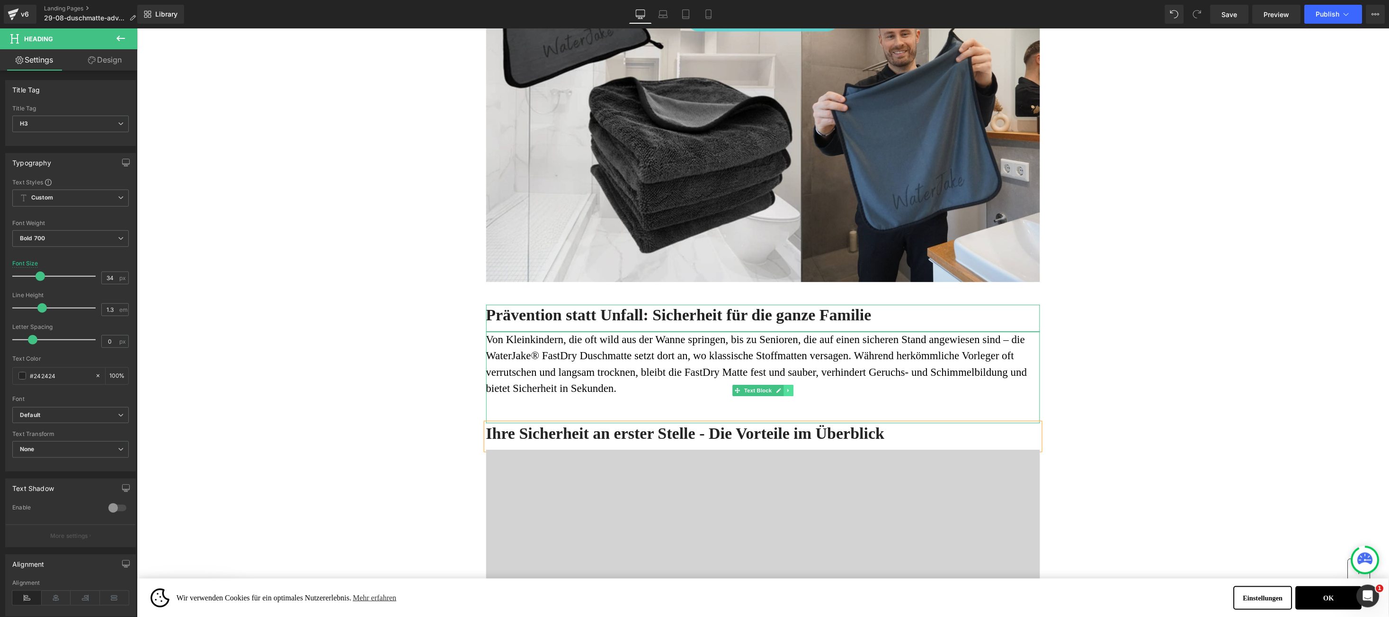
click at [783, 384] on link at bounding box center [788, 389] width 10 height 11
click at [780, 388] on icon at bounding box center [782, 389] width 5 height 5
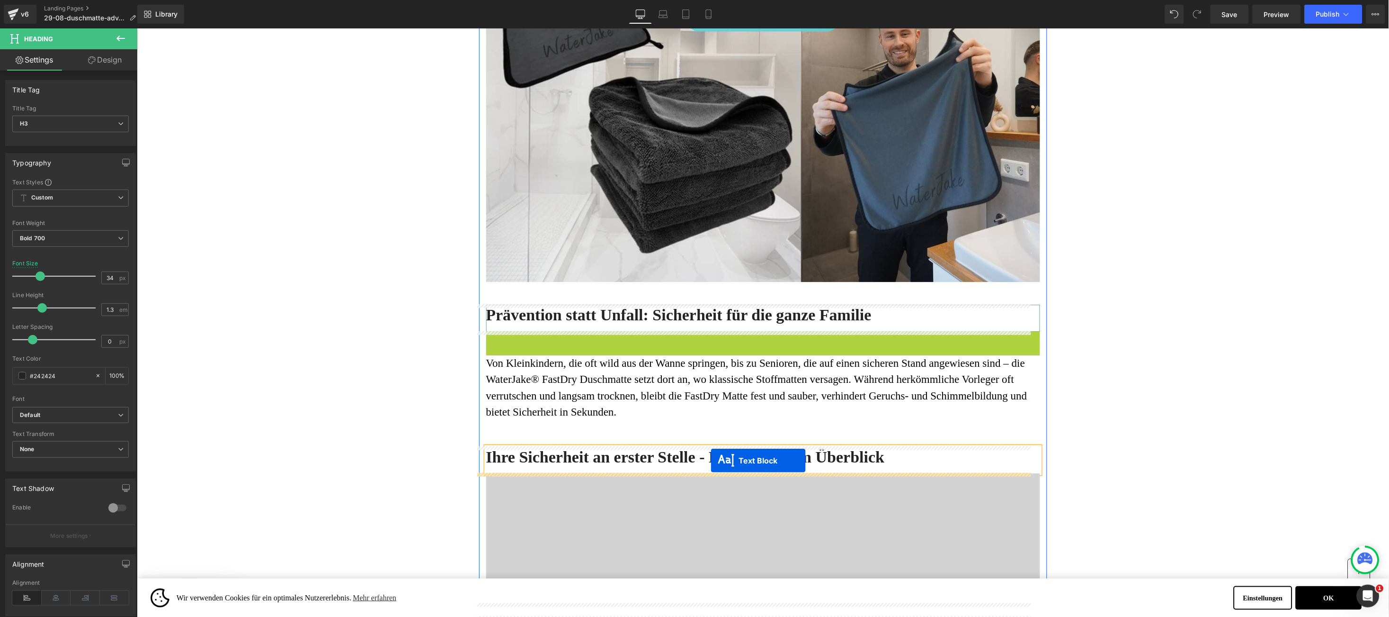
drag, startPoint x: 712, startPoint y: 391, endPoint x: 839, endPoint y: 28, distance: 384.5
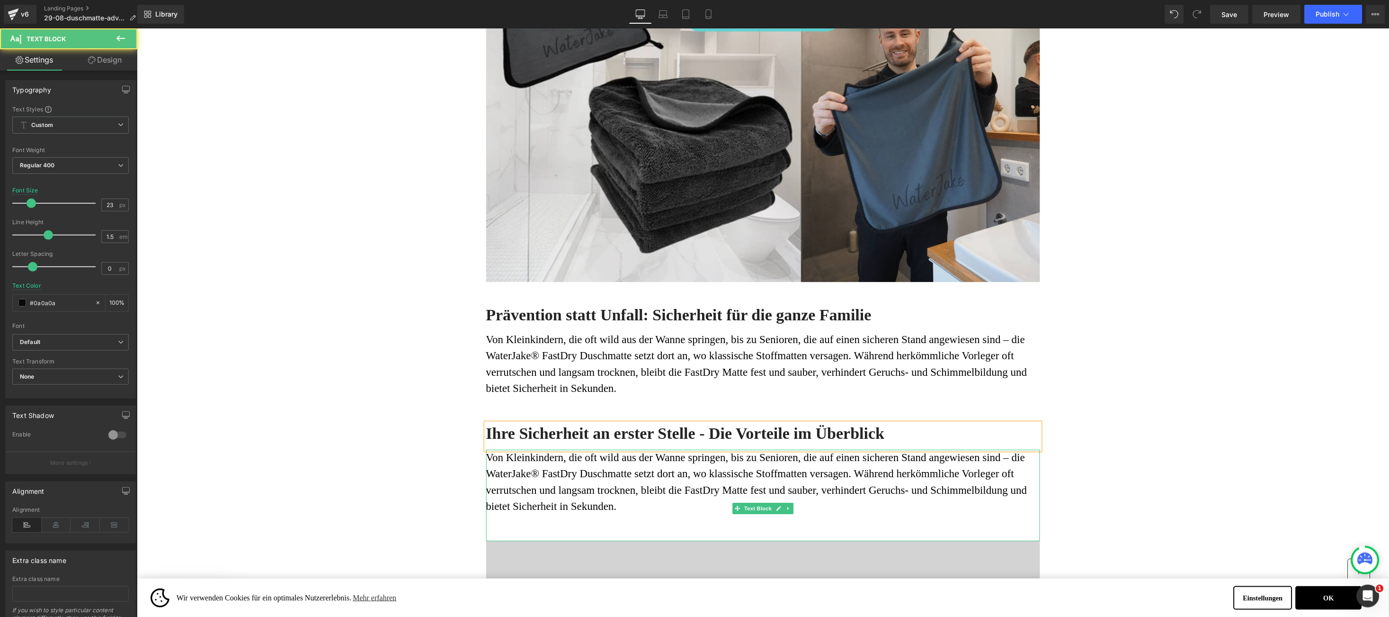
click at [543, 466] on p "Von Kleinkindern, die oft wild aus der Wanne springen, bis zu Senioren, die auf…" at bounding box center [763, 481] width 554 height 65
click at [492, 457] on font "Von Kleinkindern, die oft wild aus der Wanne springen, bis zu Senioren, die auf…" at bounding box center [756, 481] width 541 height 61
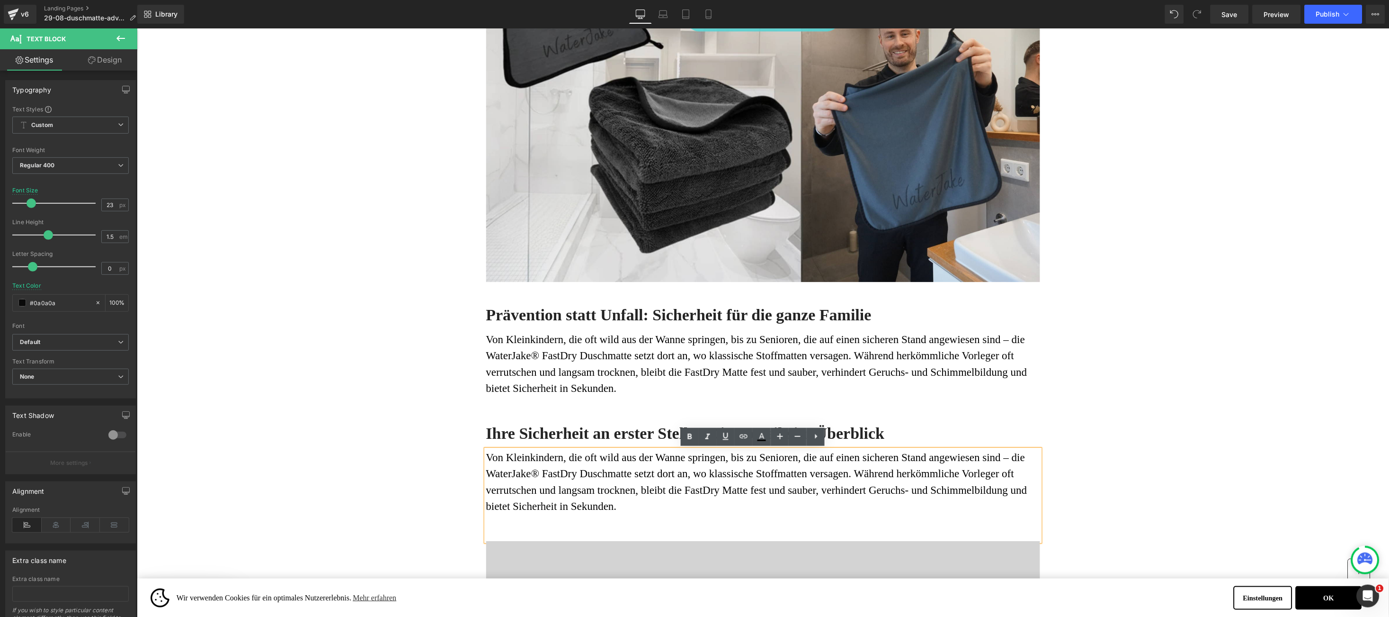
click at [486, 457] on font "Von Kleinkindern, die oft wild aus der Wanne springen, bis zu Senioren, die auf…" at bounding box center [756, 481] width 541 height 61
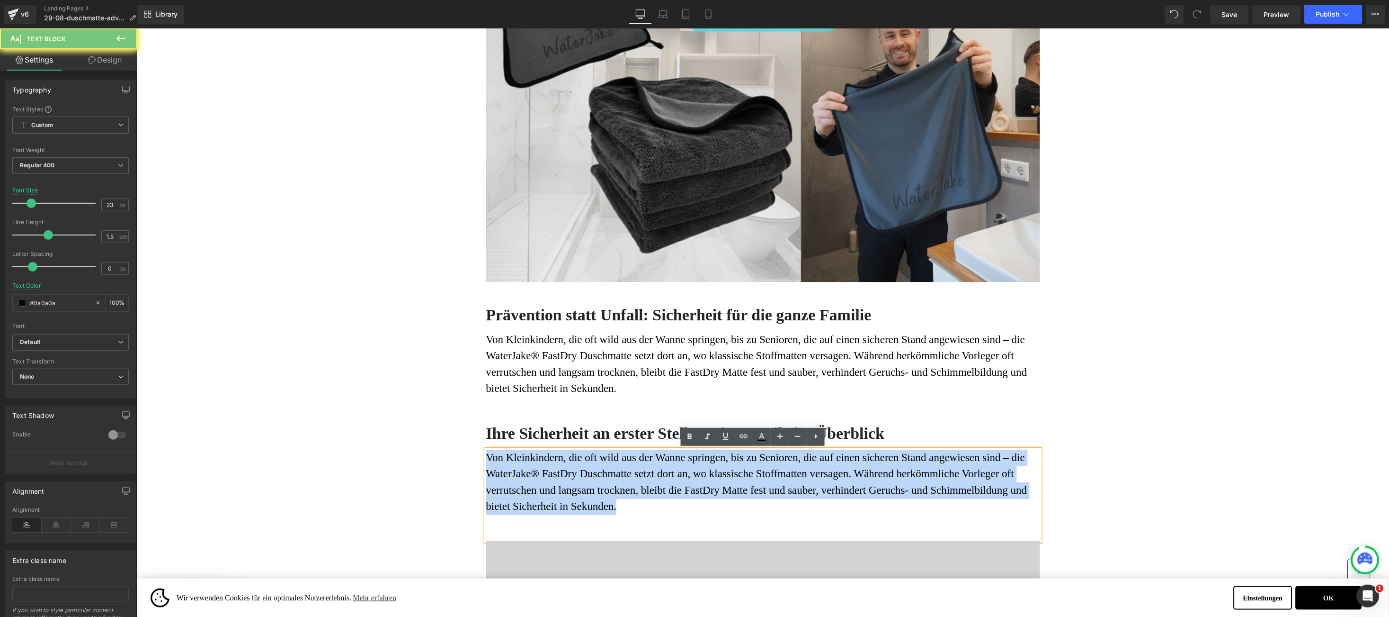
click at [486, 457] on font "Von Kleinkindern, die oft wild aus der Wanne springen, bis zu Senioren, die auf…" at bounding box center [756, 481] width 541 height 61
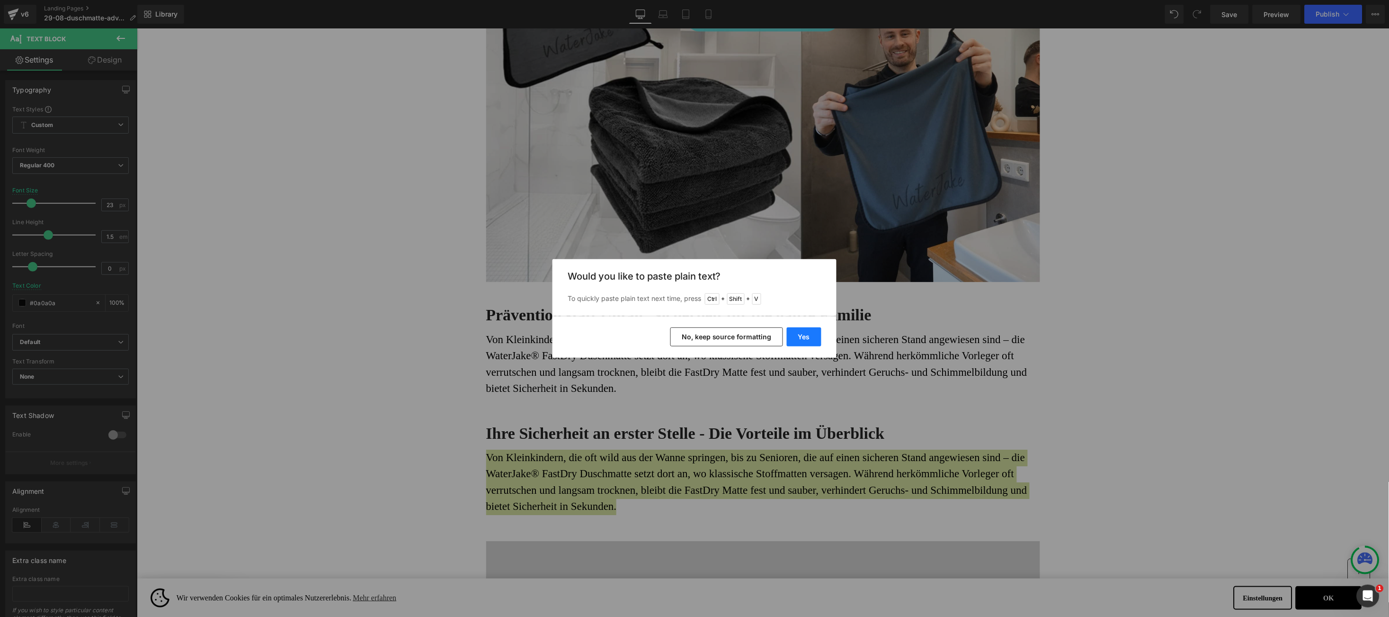
click at [799, 342] on button "Yes" at bounding box center [804, 336] width 35 height 19
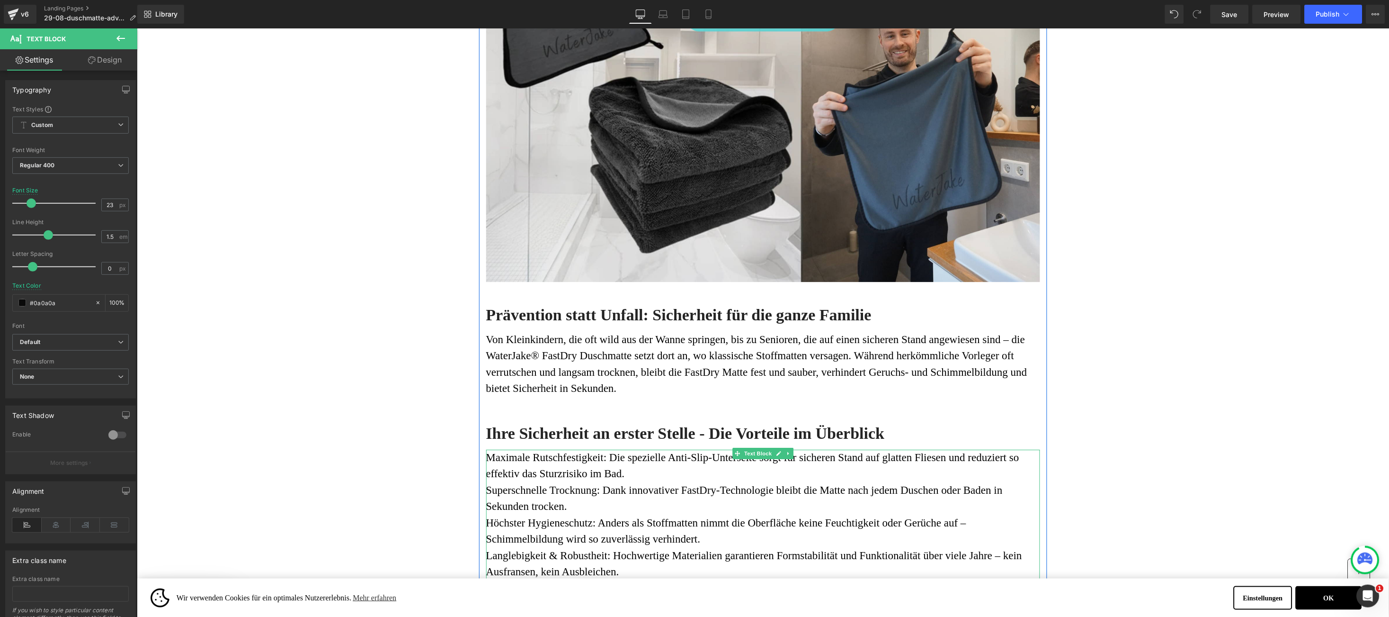
scroll to position [1137, 0]
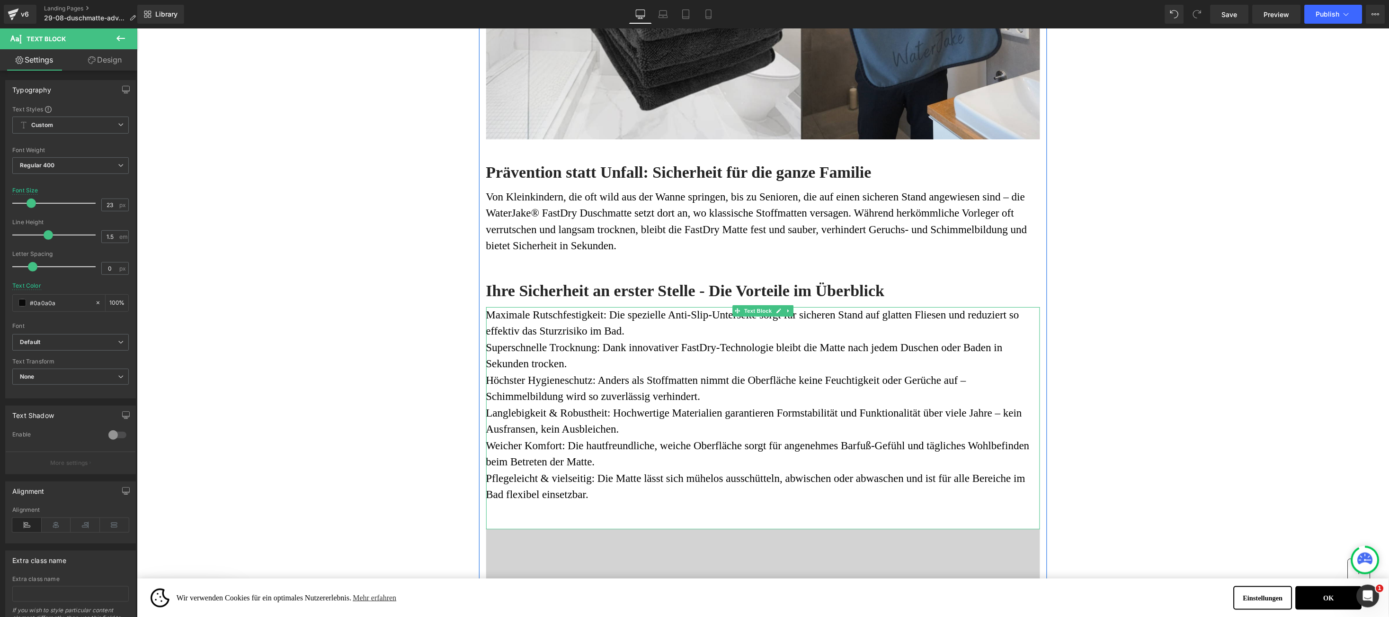
click at [577, 500] on p "Pflegeleicht & vielseitig: Die Matte lässt sich mühelos ausschütteln, abwischen…" at bounding box center [763, 486] width 554 height 33
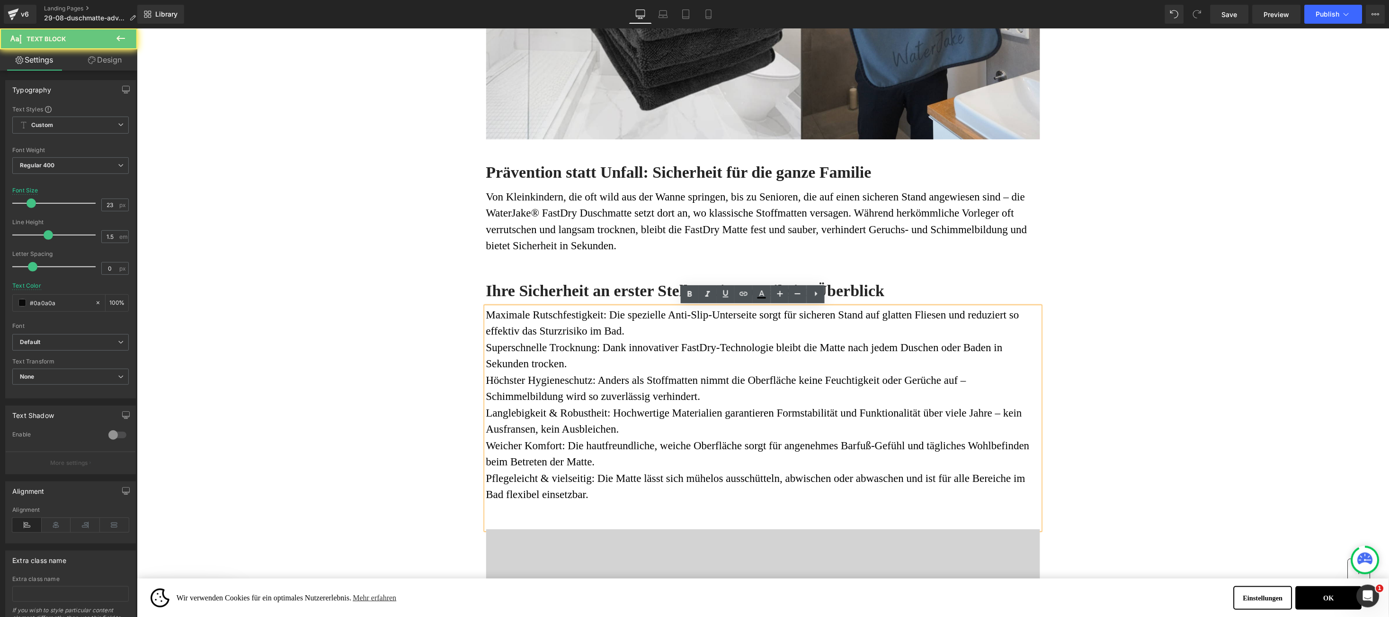
click at [599, 491] on p "Pflegeleicht & vielseitig: Die Matte lässt sich mühelos ausschütteln, abwischen…" at bounding box center [763, 486] width 554 height 33
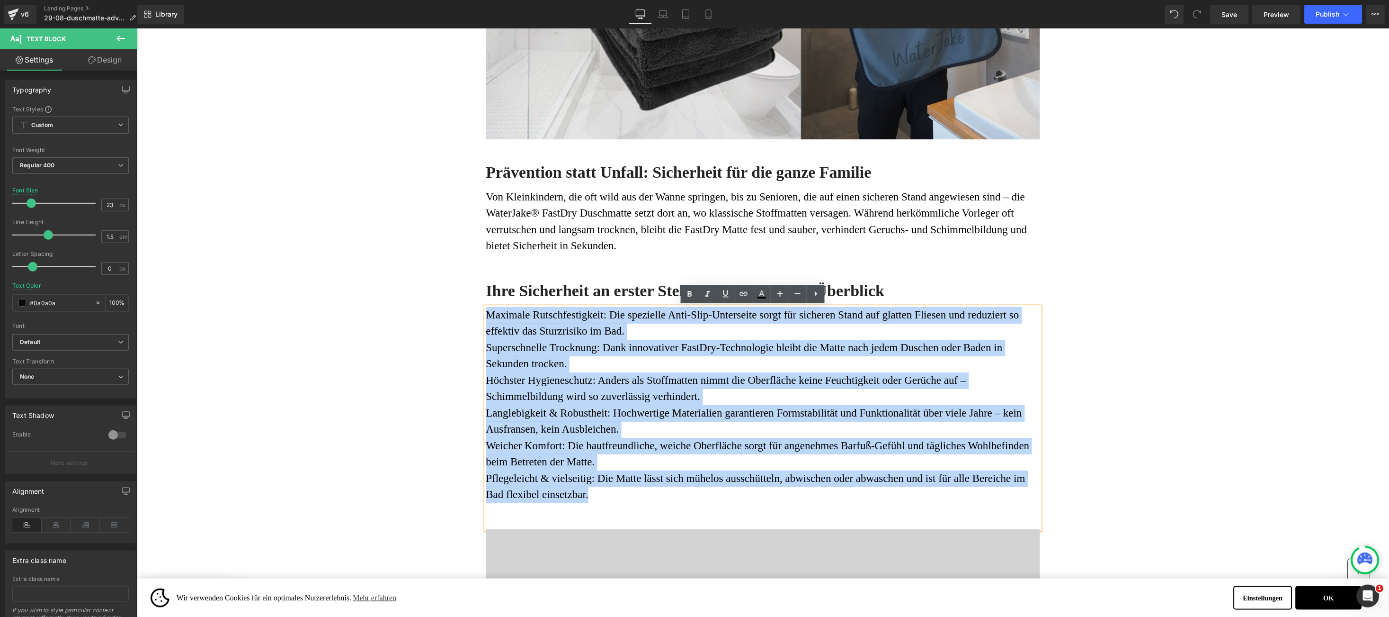
drag, startPoint x: 599, startPoint y: 490, endPoint x: 458, endPoint y: 320, distance: 221.0
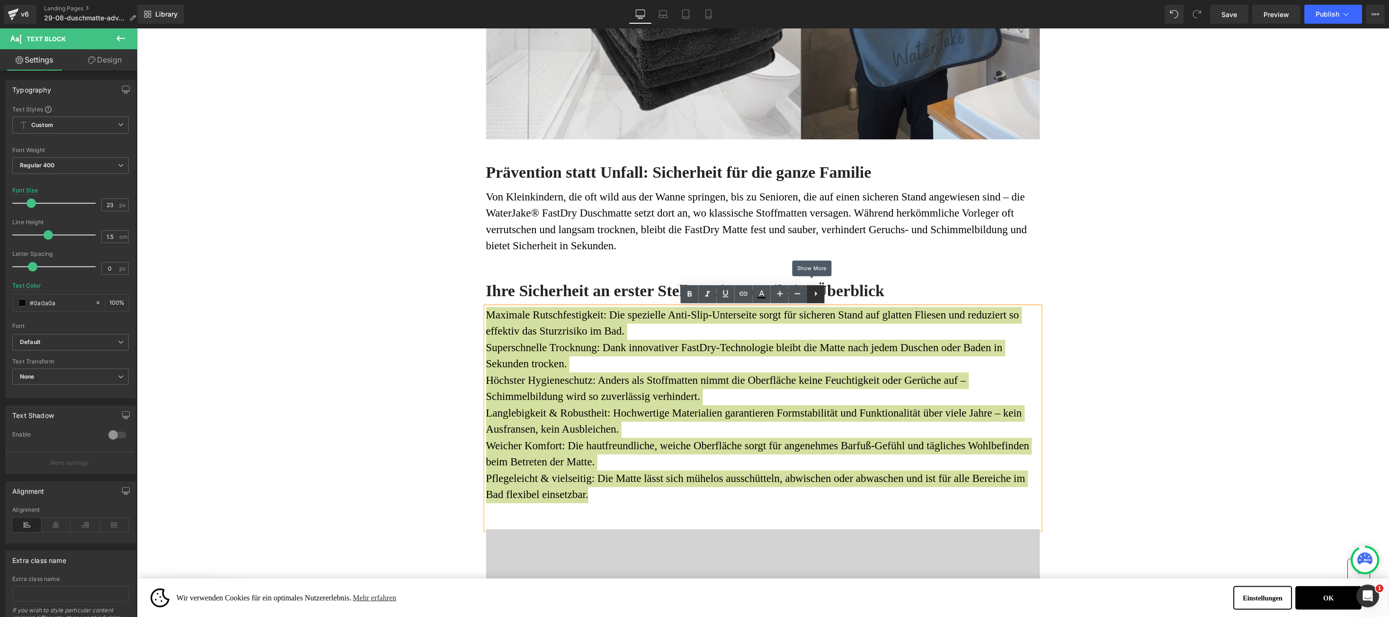
click at [820, 297] on icon at bounding box center [816, 293] width 11 height 11
click at [810, 290] on icon at bounding box center [815, 293] width 11 height 11
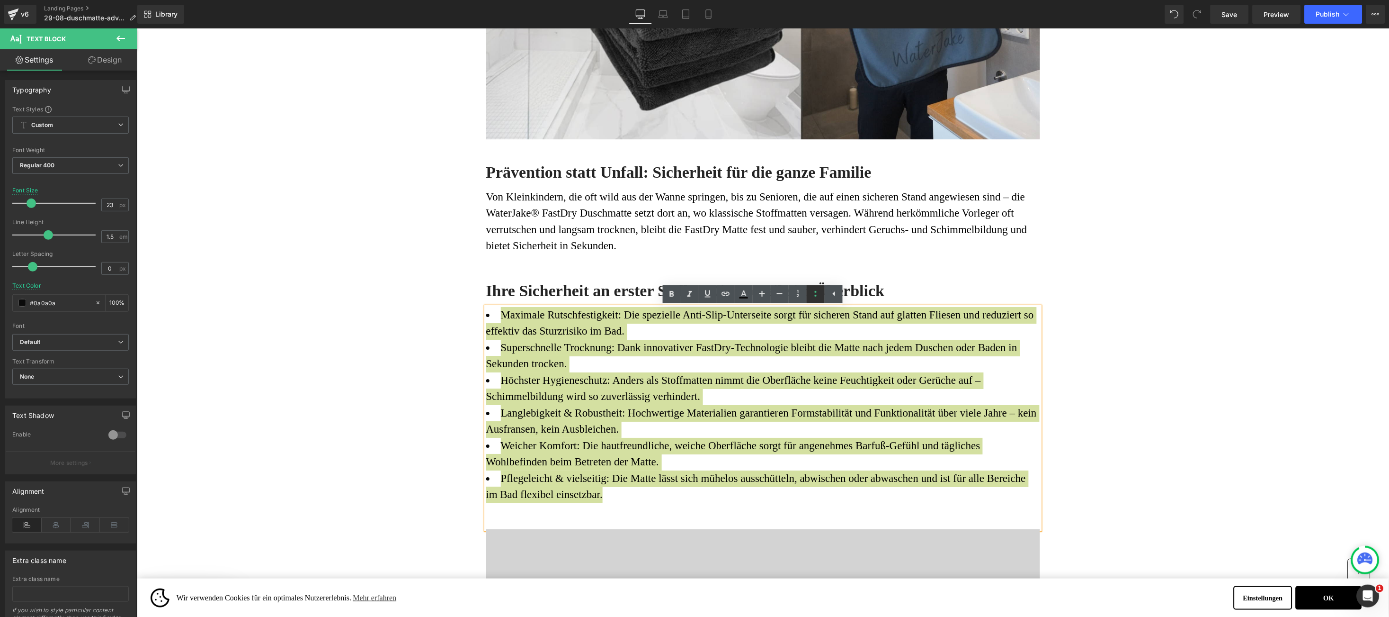
click at [818, 302] on link at bounding box center [816, 294] width 18 height 18
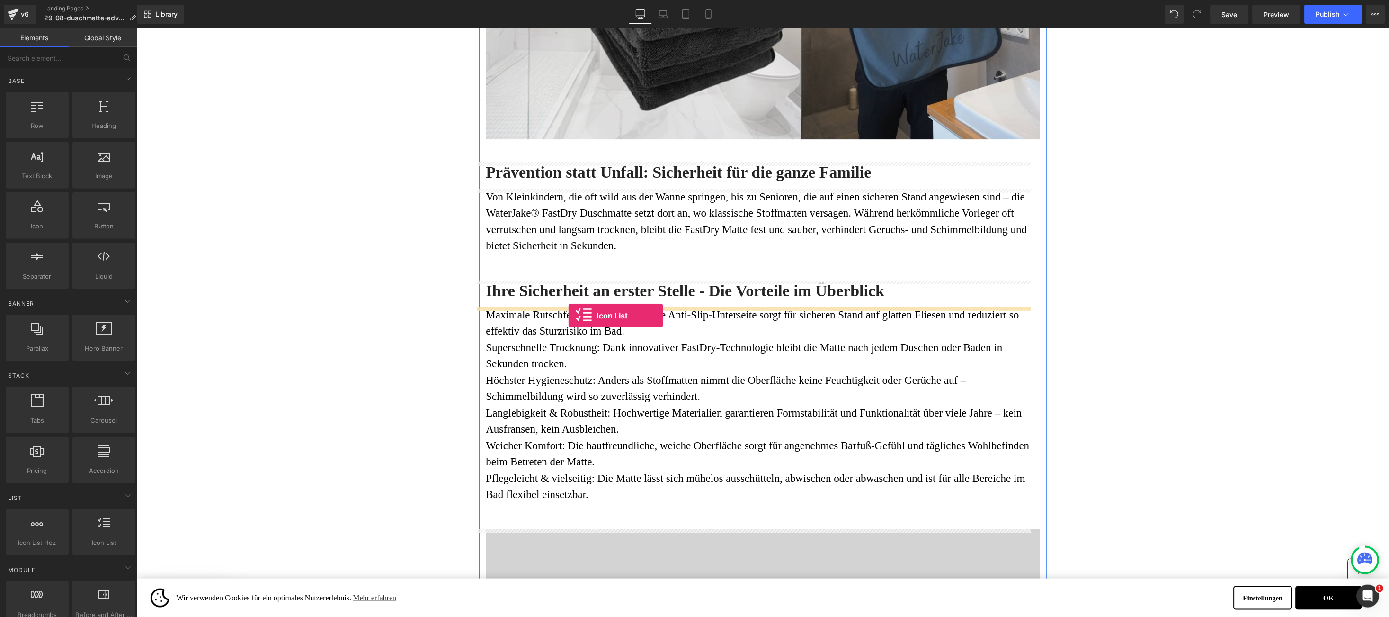
drag, startPoint x: 234, startPoint y: 573, endPoint x: 568, endPoint y: 315, distance: 421.7
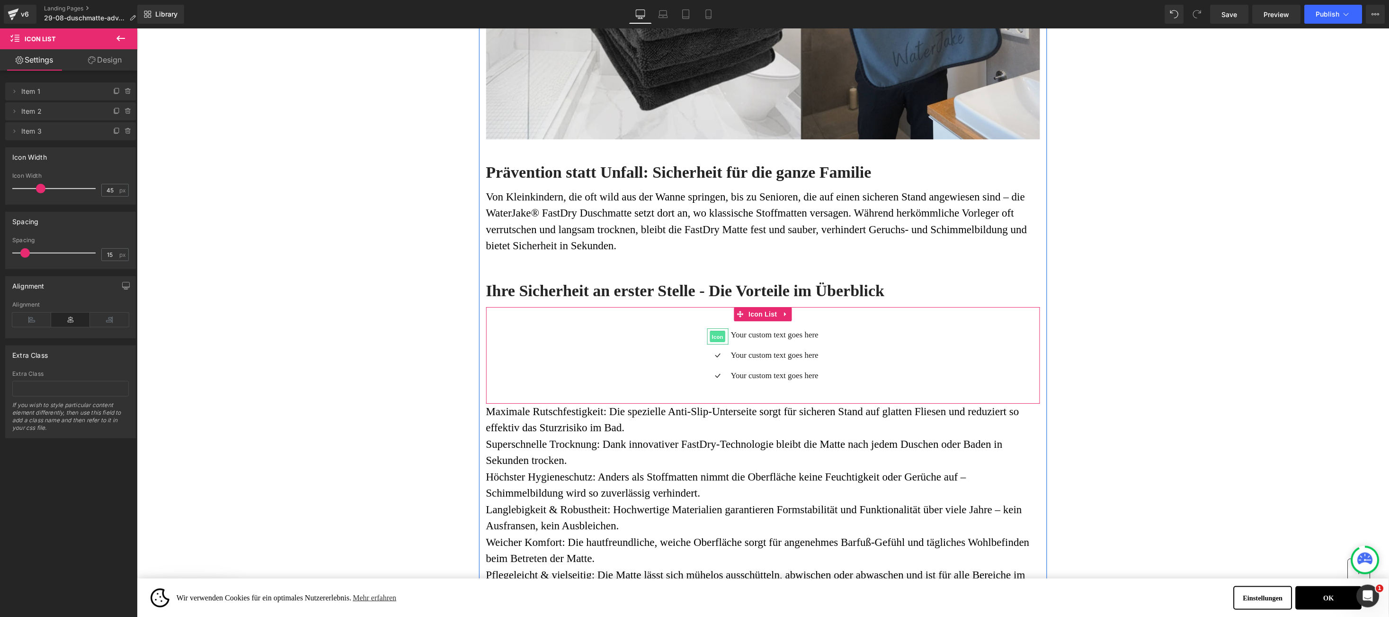
click at [710, 338] on span "Icon" at bounding box center [717, 336] width 15 height 11
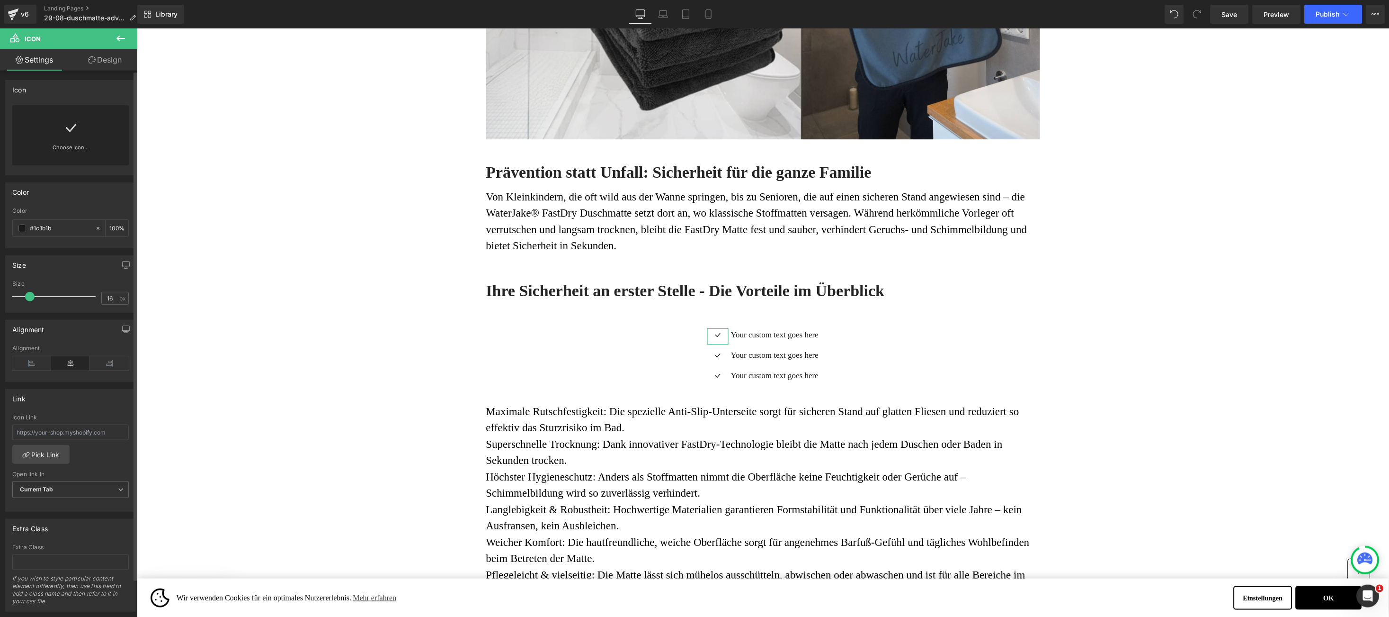
click at [73, 127] on icon at bounding box center [70, 127] width 15 height 15
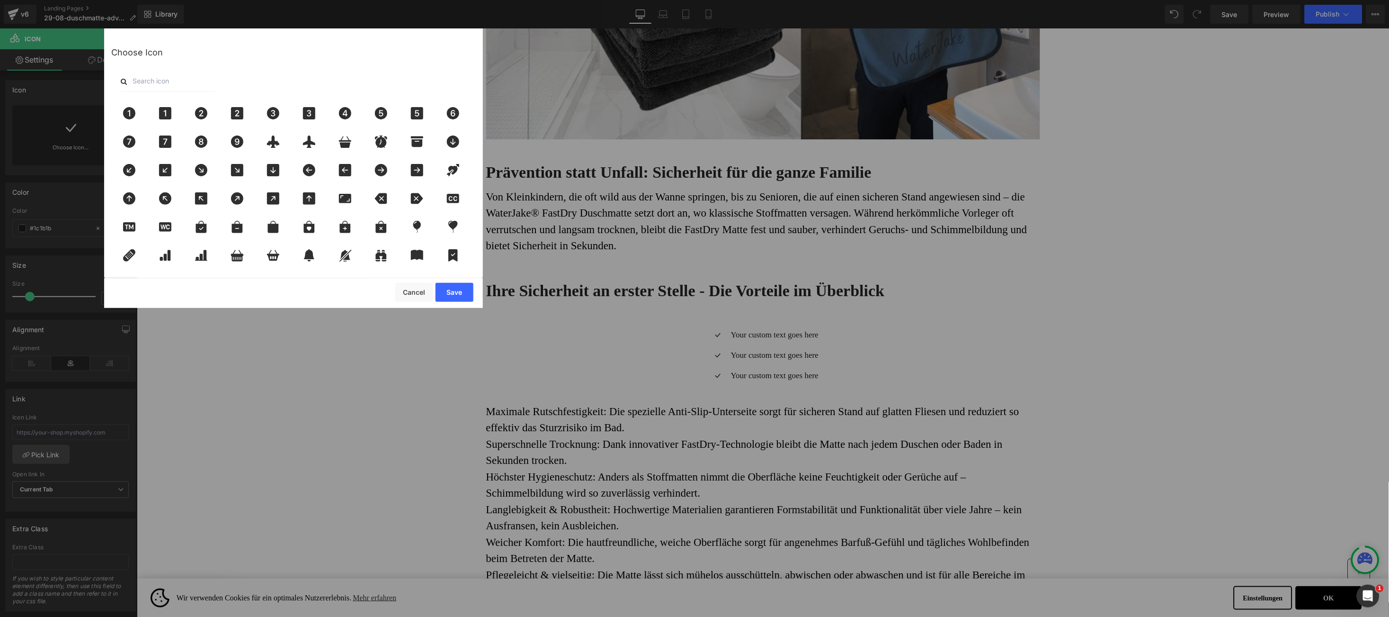
click at [162, 74] on input "text" at bounding box center [168, 81] width 95 height 21
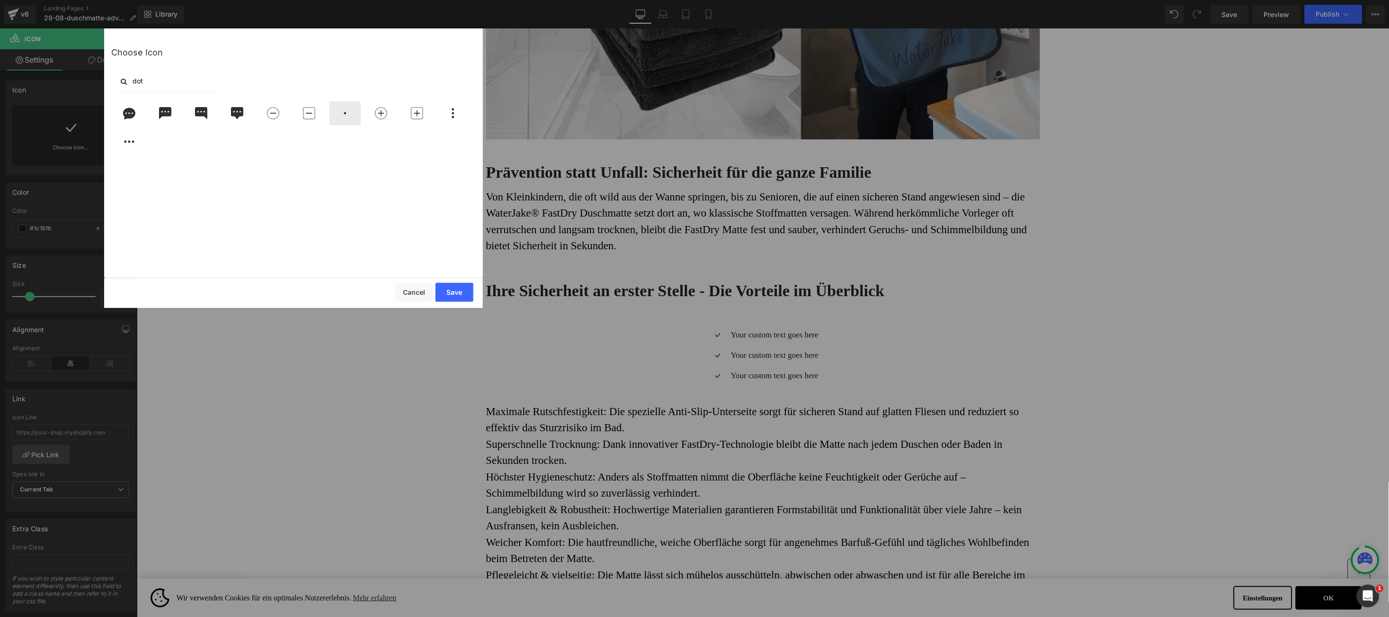
type input "dot"
click at [350, 120] on div at bounding box center [345, 113] width 31 height 24
click at [448, 288] on button "Save" at bounding box center [455, 292] width 38 height 19
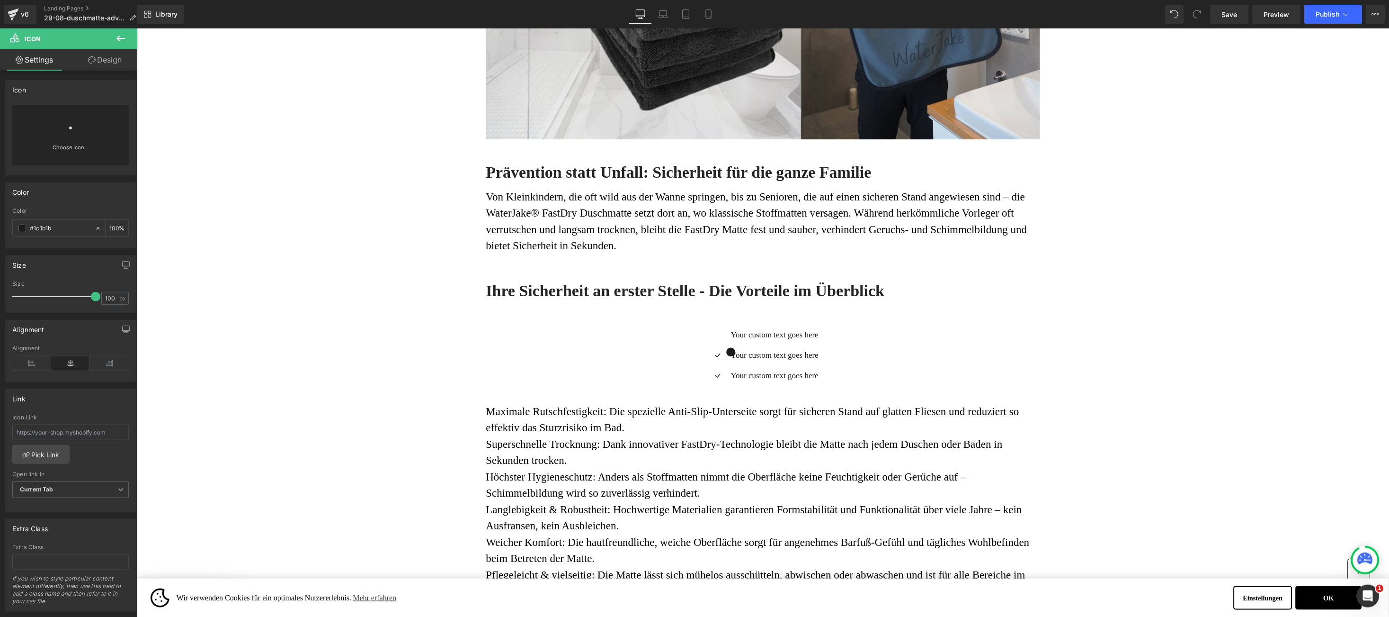
drag, startPoint x: 167, startPoint y: 324, endPoint x: 140, endPoint y: 296, distance: 39.5
click at [34, 370] on icon at bounding box center [31, 363] width 39 height 14
drag, startPoint x: 28, startPoint y: 372, endPoint x: 29, endPoint y: 367, distance: 4.8
click at [29, 367] on icon at bounding box center [31, 363] width 39 height 14
click at [67, 370] on icon at bounding box center [70, 363] width 39 height 14
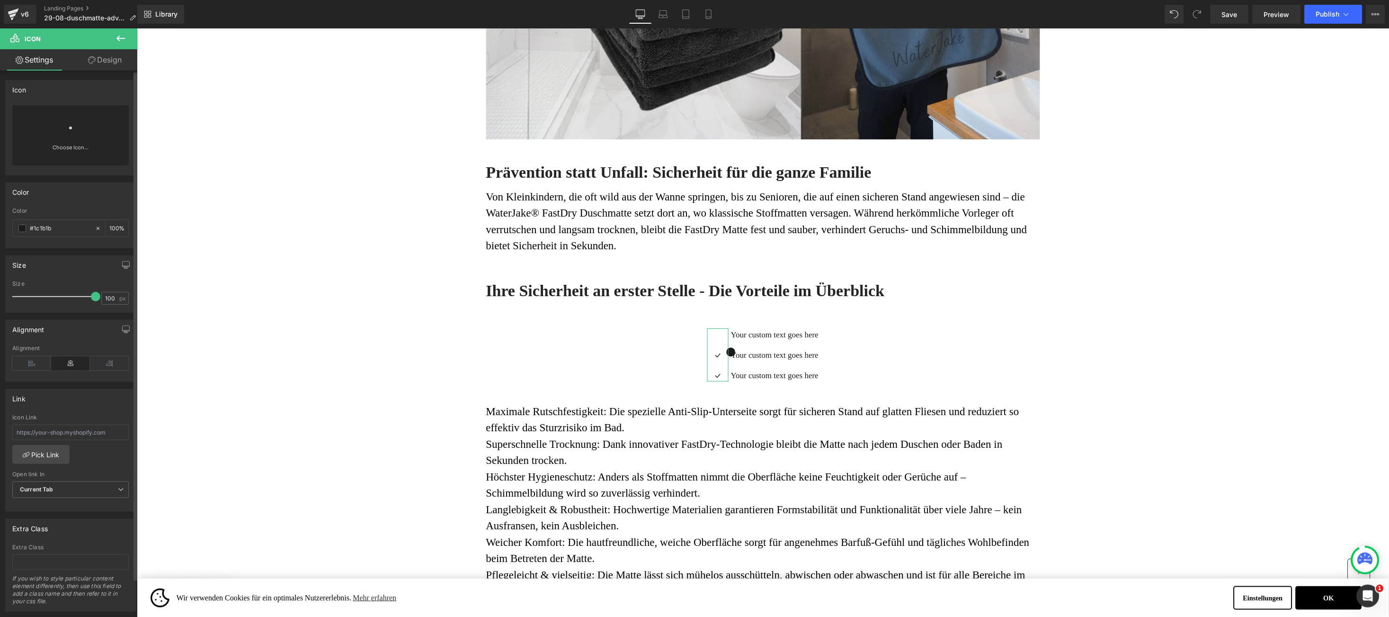
drag, startPoint x: 94, startPoint y: 301, endPoint x: 114, endPoint y: 307, distance: 21.4
click at [114, 307] on div "Size 100 px" at bounding box center [70, 296] width 117 height 32
type input "16"
drag, startPoint x: 90, startPoint y: 289, endPoint x: 29, endPoint y: 323, distance: 70.0
click at [29, 323] on div "Icon PHN2ZyBmaWxsPSJjdXJyZW50Q29sb3IiIGhlaWdodD0iMTAwJSIgY2xhc3M9ImdmX2ljb24iIG…" at bounding box center [71, 341] width 142 height 541
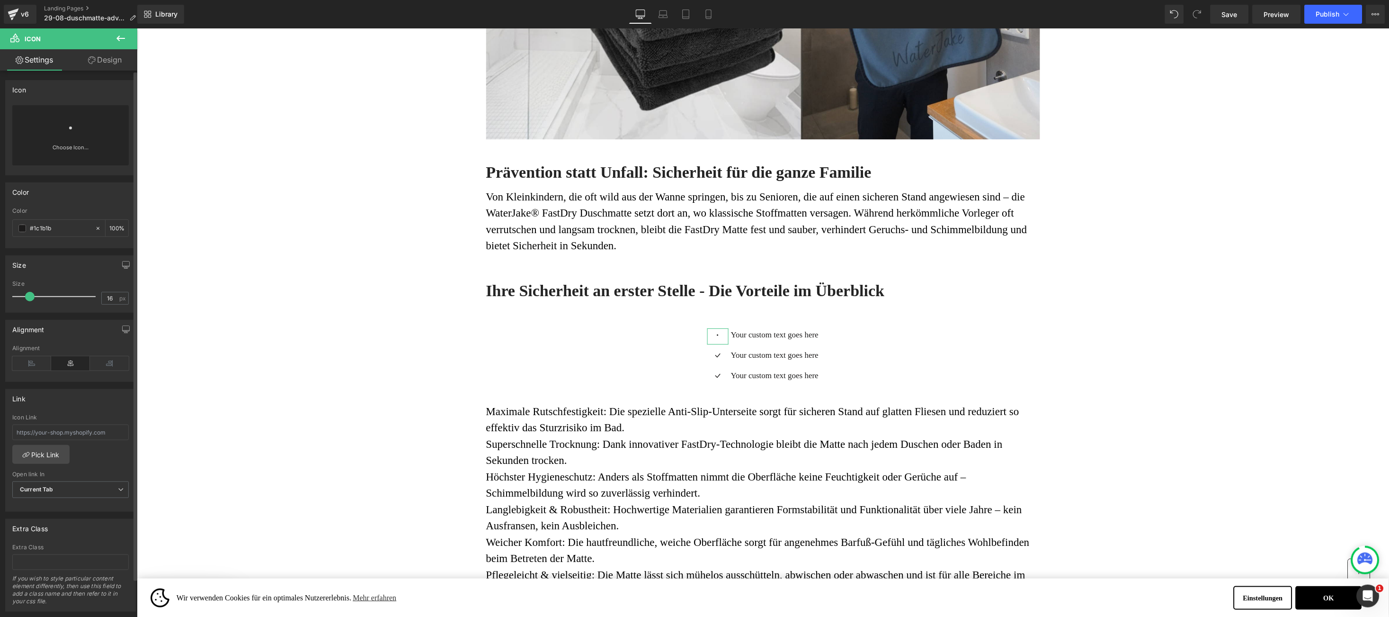
click at [70, 137] on link at bounding box center [70, 124] width 15 height 38
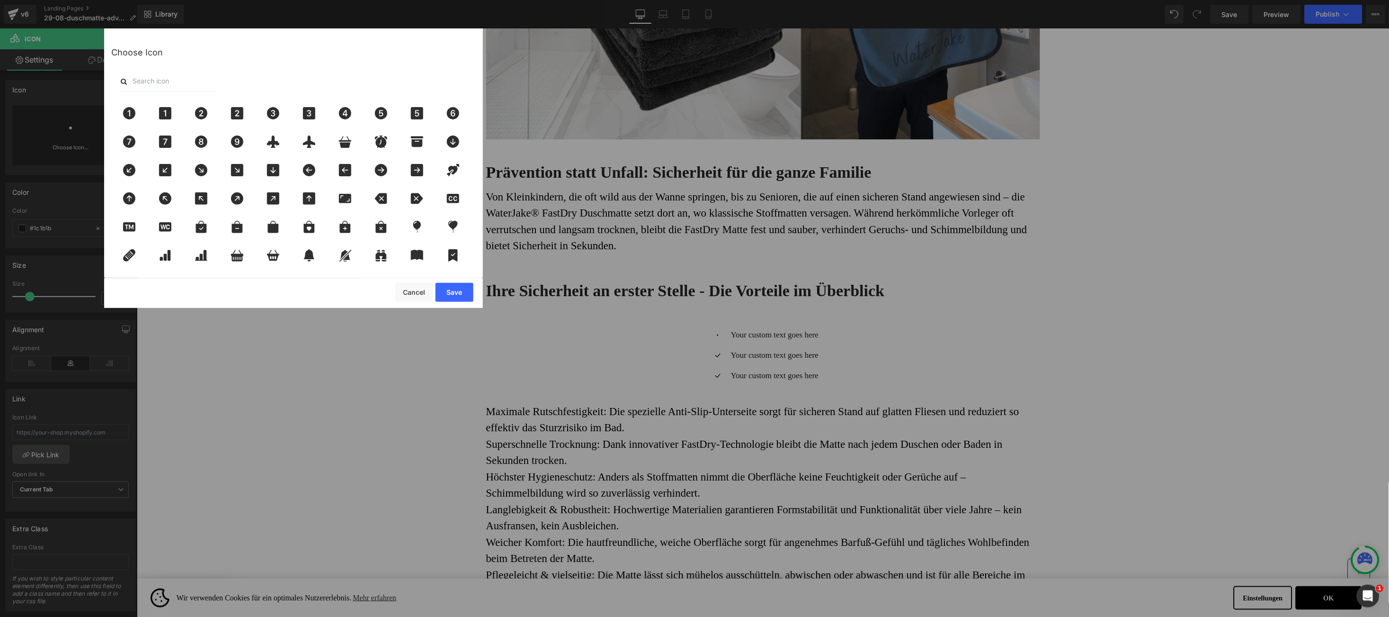
click at [168, 84] on input "text" at bounding box center [168, 81] width 95 height 21
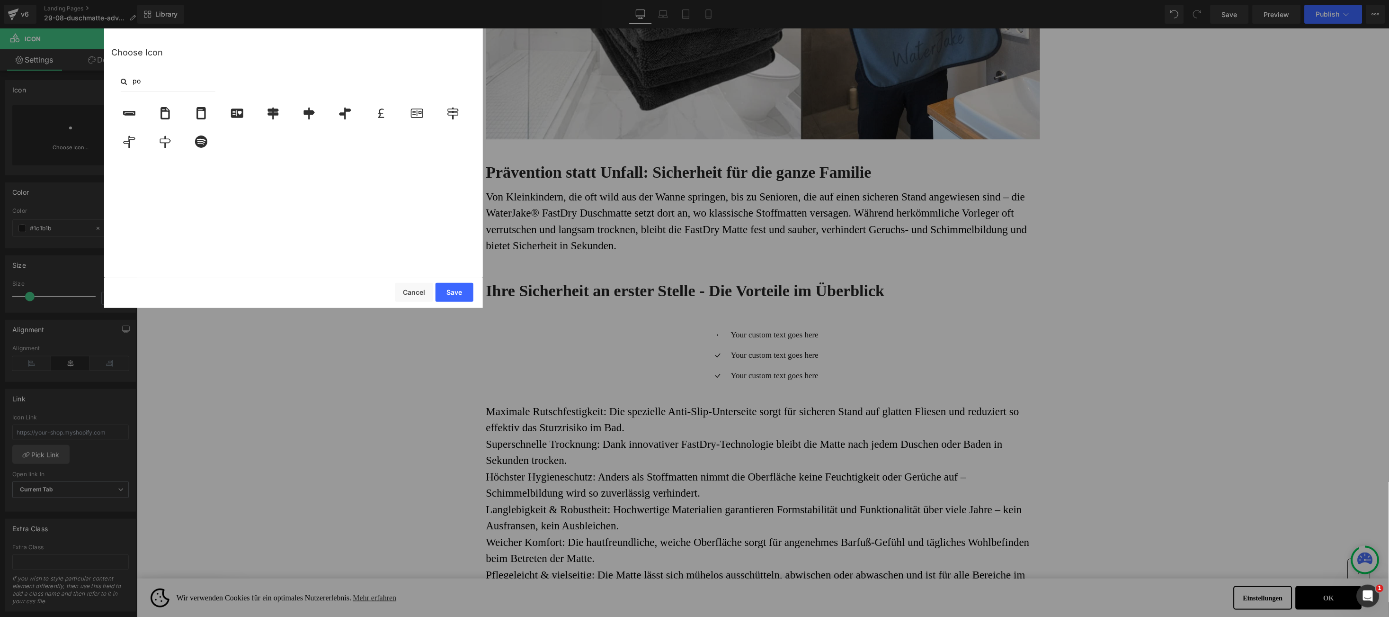
type input "p"
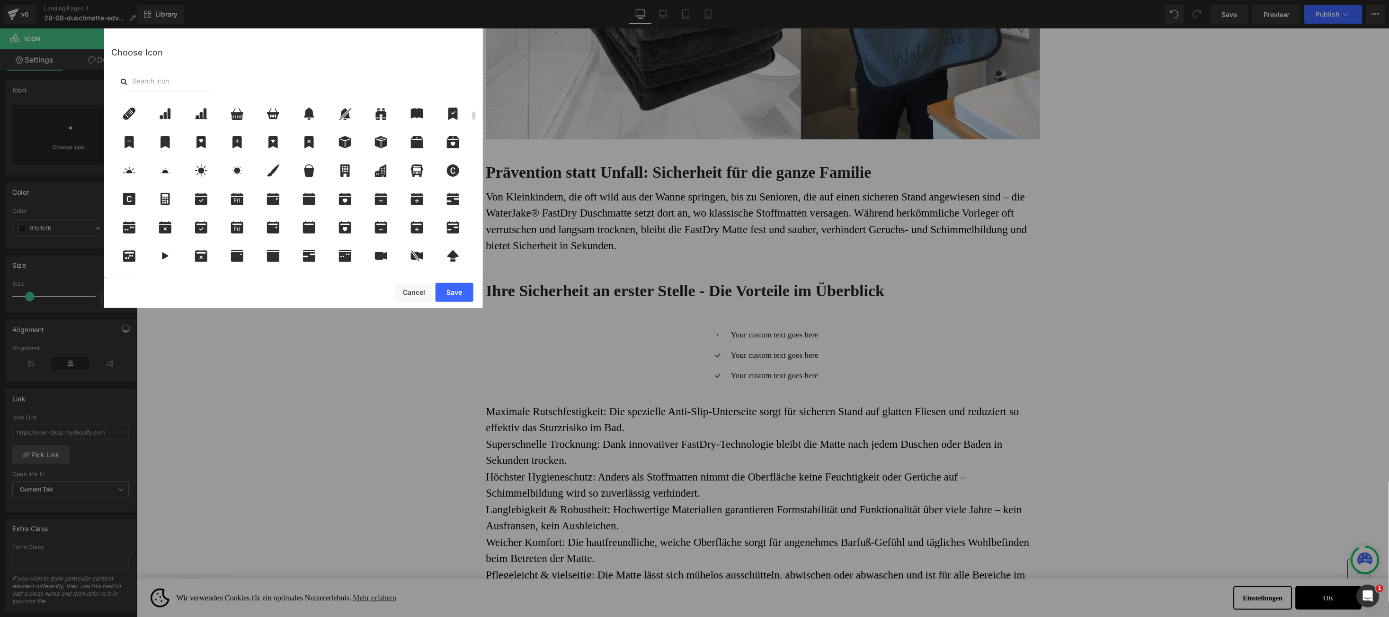
scroll to position [284, 0]
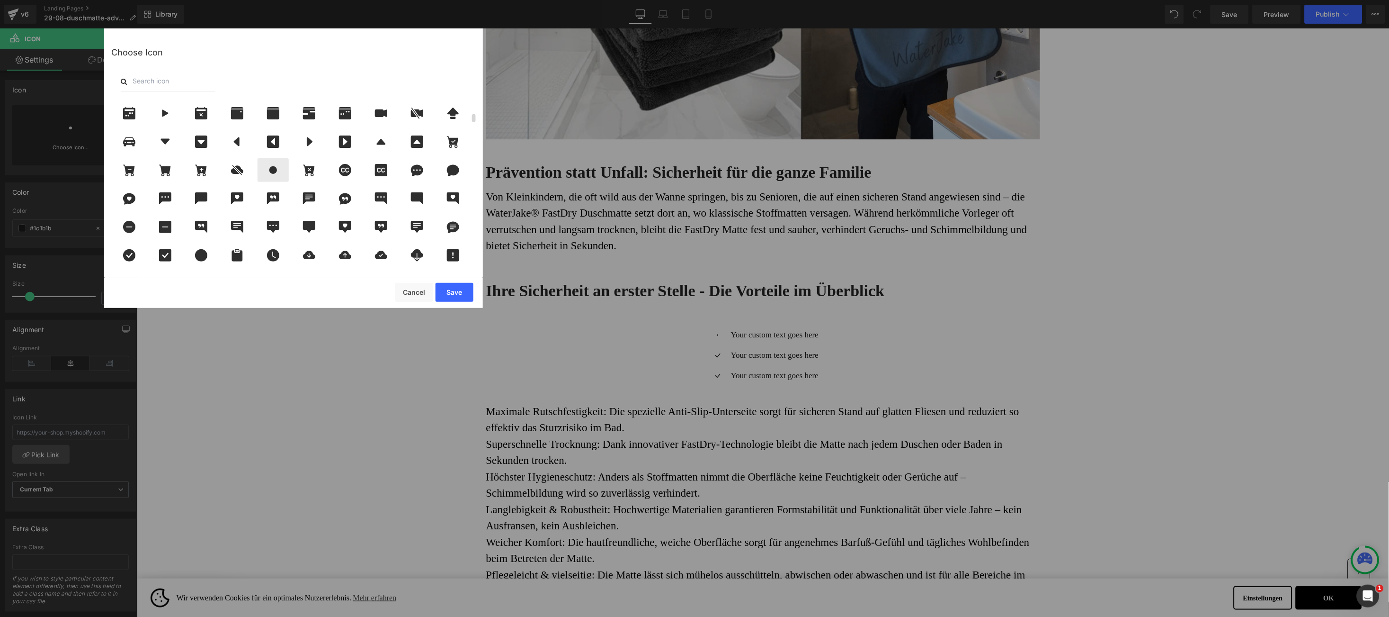
click at [279, 170] on icon at bounding box center [273, 170] width 20 height 12
click at [459, 294] on button "Save" at bounding box center [455, 292] width 38 height 19
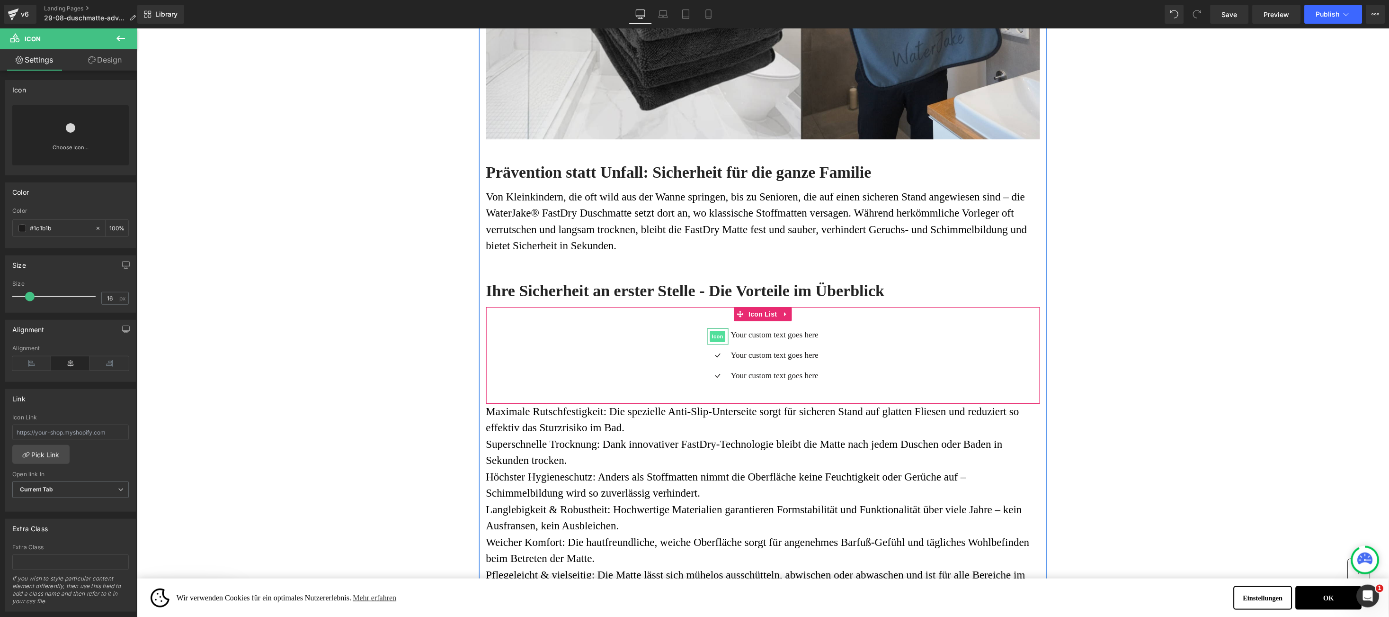
click at [710, 340] on span "Icon" at bounding box center [717, 335] width 15 height 11
click at [35, 364] on icon at bounding box center [31, 363] width 39 height 14
click at [65, 362] on icon at bounding box center [70, 363] width 39 height 14
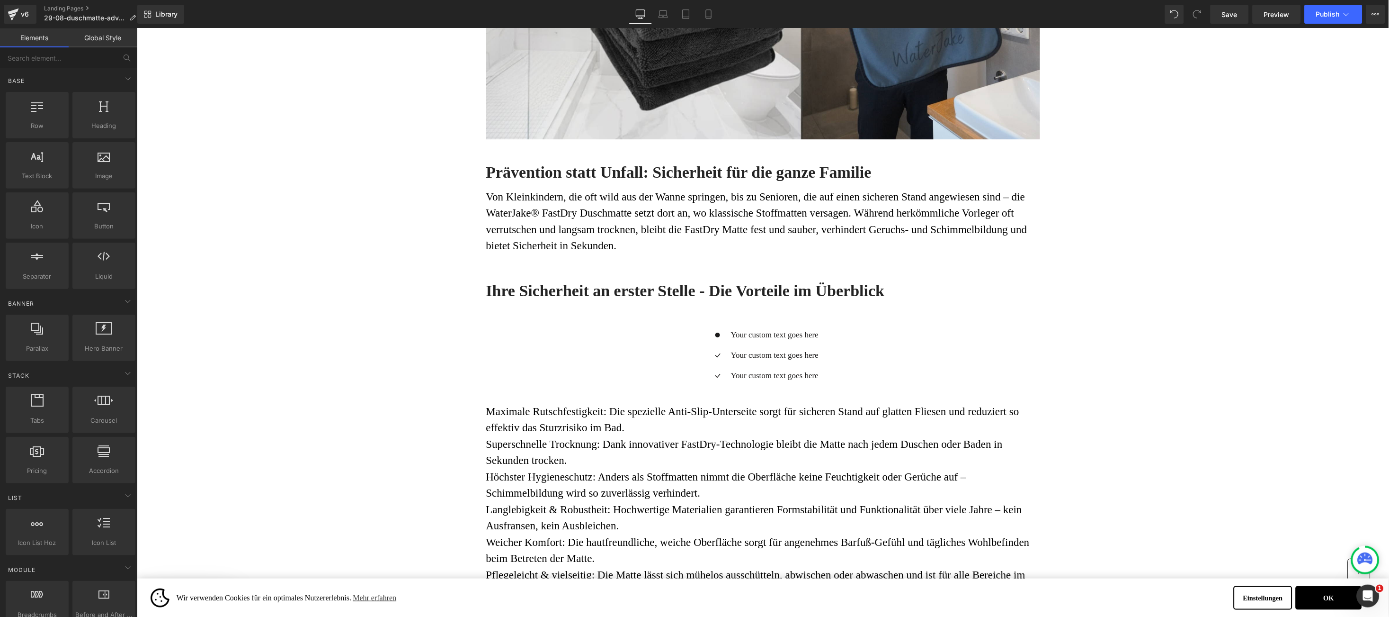
click at [598, 365] on div "Icon Your custom text goes here Text Block Icon Your custom text goes here Text…" at bounding box center [763, 358] width 554 height 61
click at [647, 357] on div "Icon Your custom text goes here Text Block Icon Your custom text goes here Text…" at bounding box center [763, 358] width 554 height 61
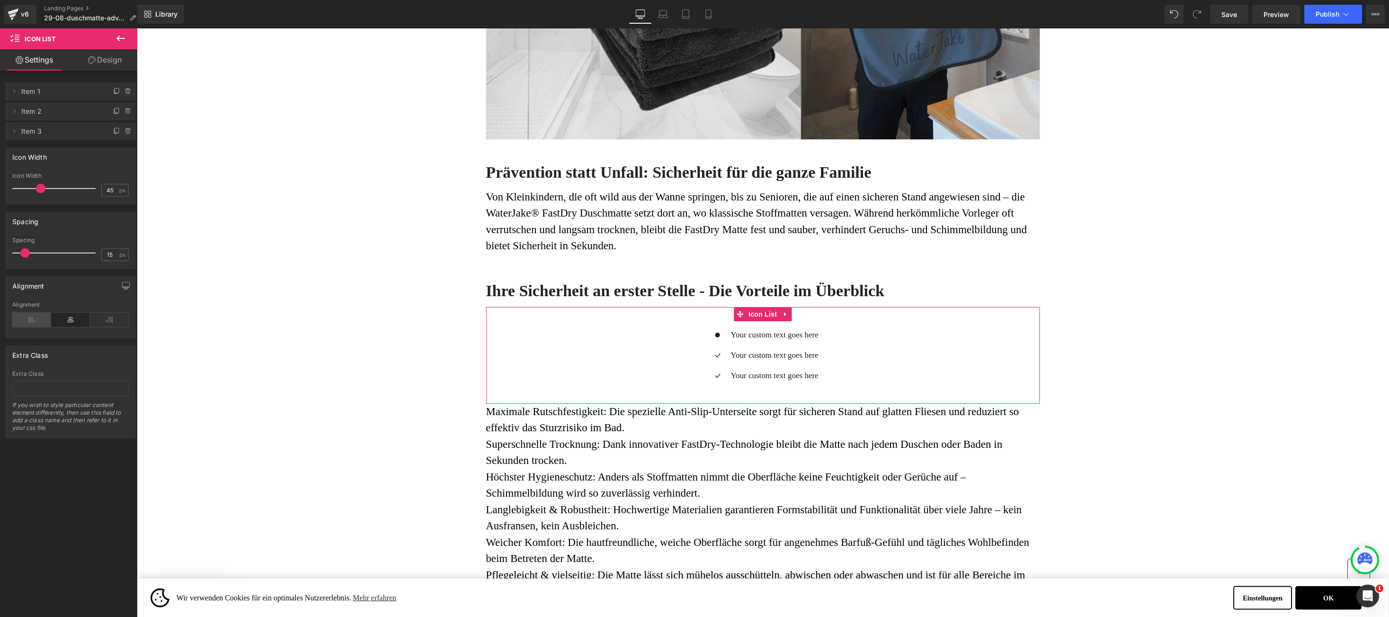
click at [35, 318] on icon at bounding box center [31, 320] width 39 height 14
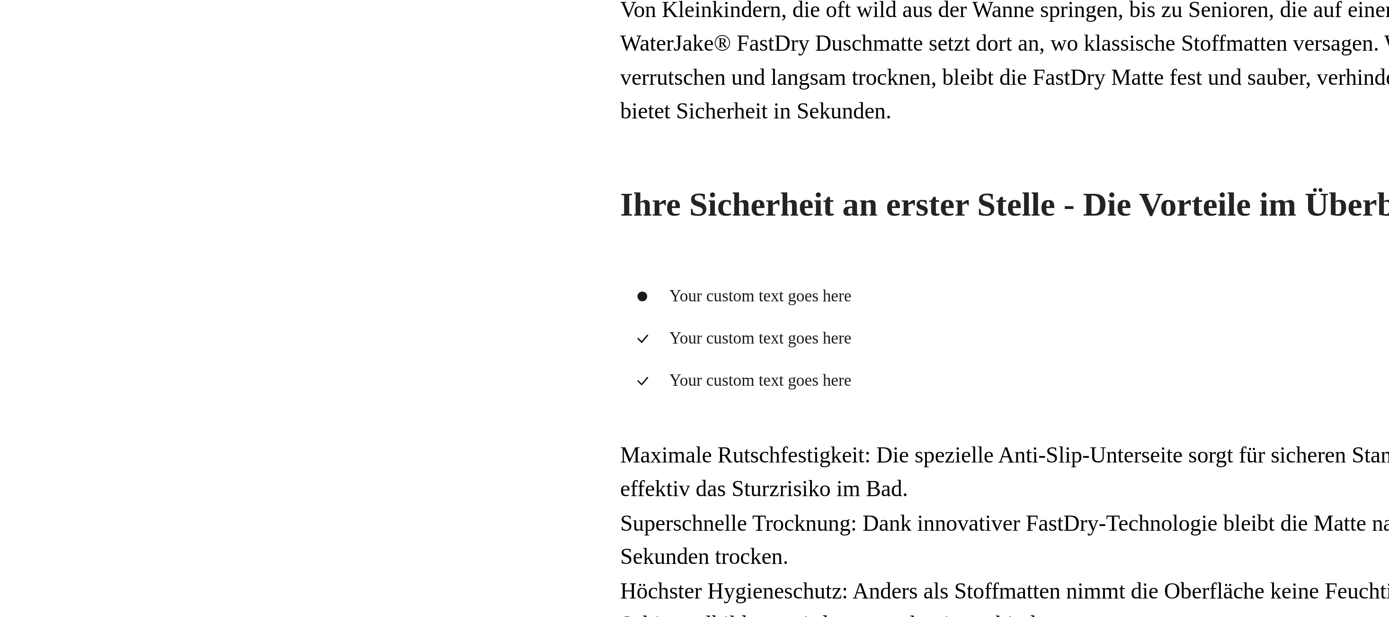
scroll to position [1151, 0]
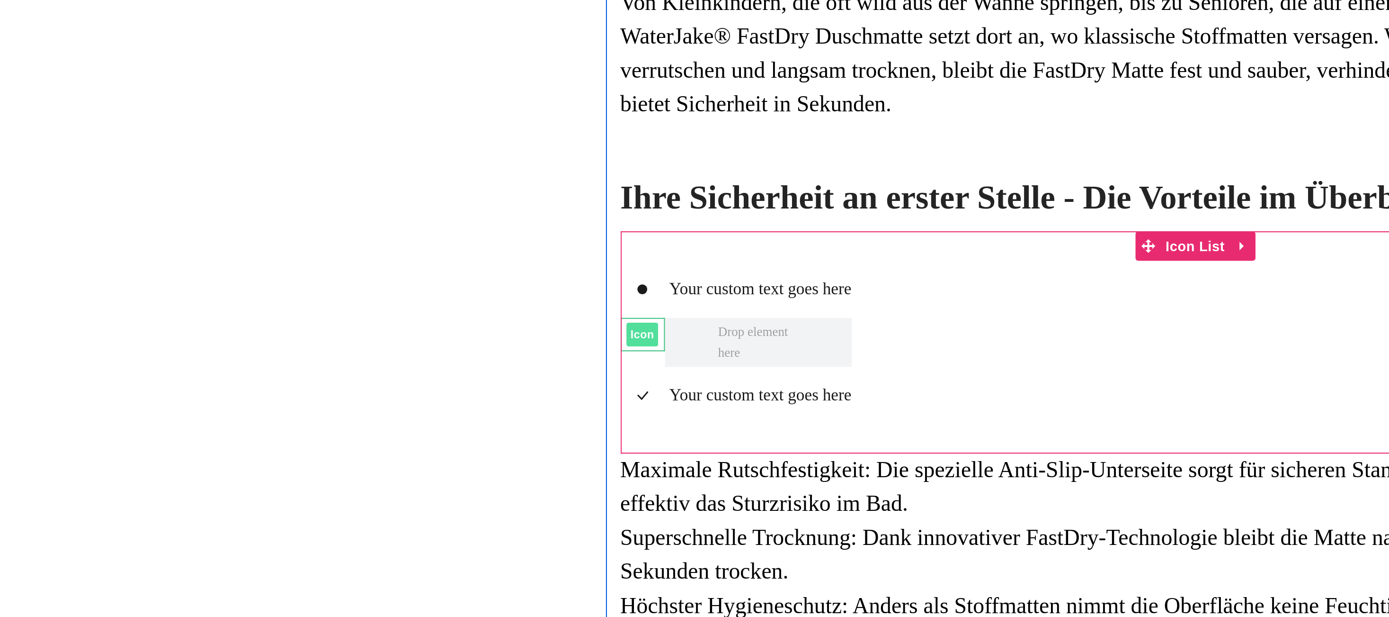
click at [267, 0] on span at bounding box center [311, 2] width 90 height 24
click at [301, 3] on span at bounding box center [310, 1] width 45 height 25
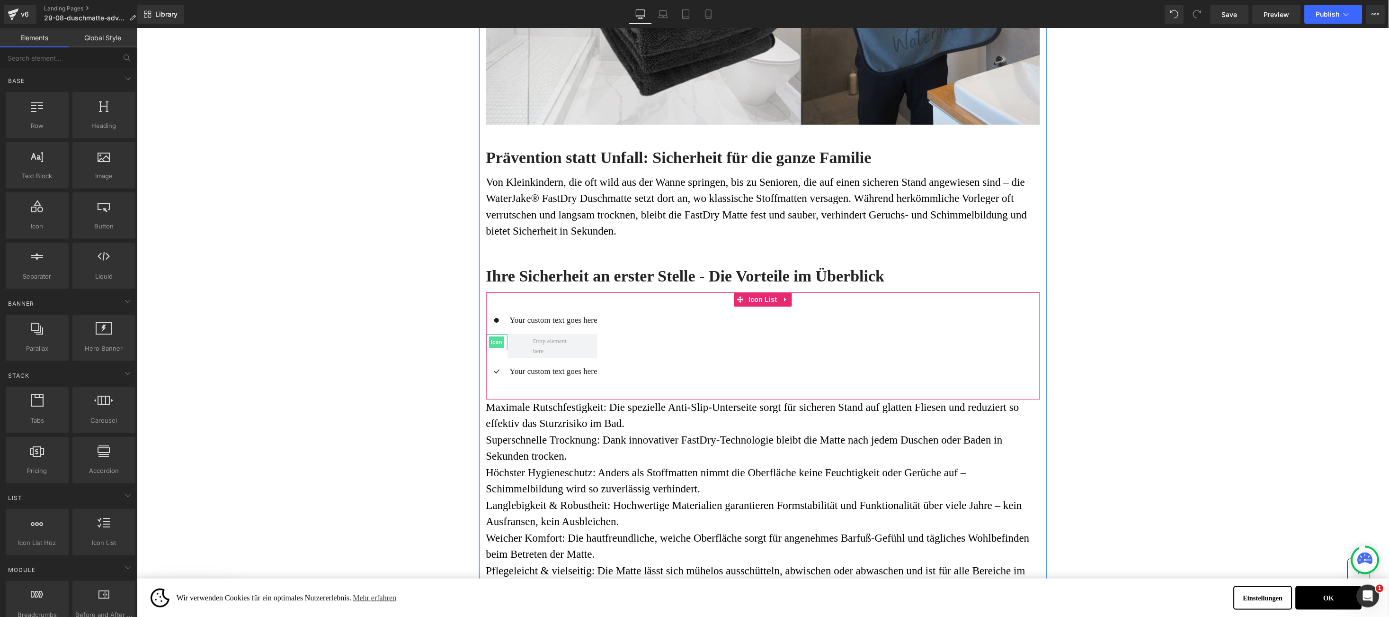
click at [489, 347] on span "Icon" at bounding box center [496, 341] width 15 height 11
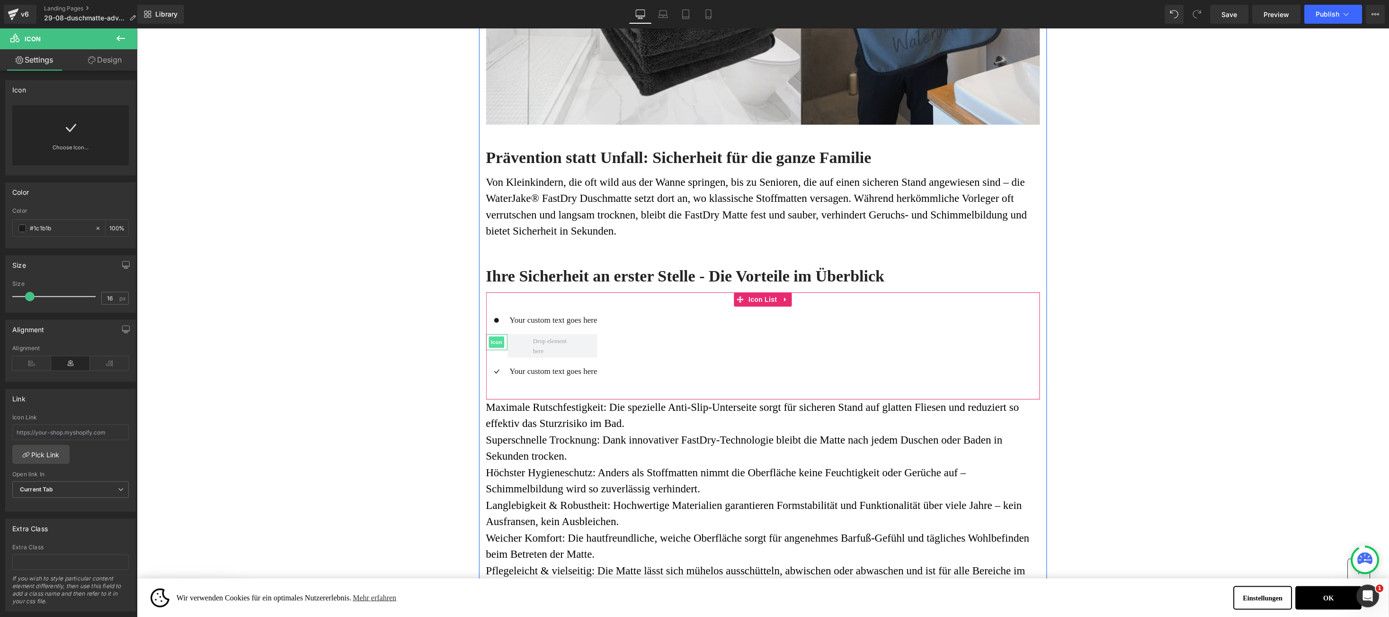
click at [493, 341] on div at bounding box center [496, 341] width 21 height 16
click at [565, 347] on span at bounding box center [552, 345] width 90 height 24
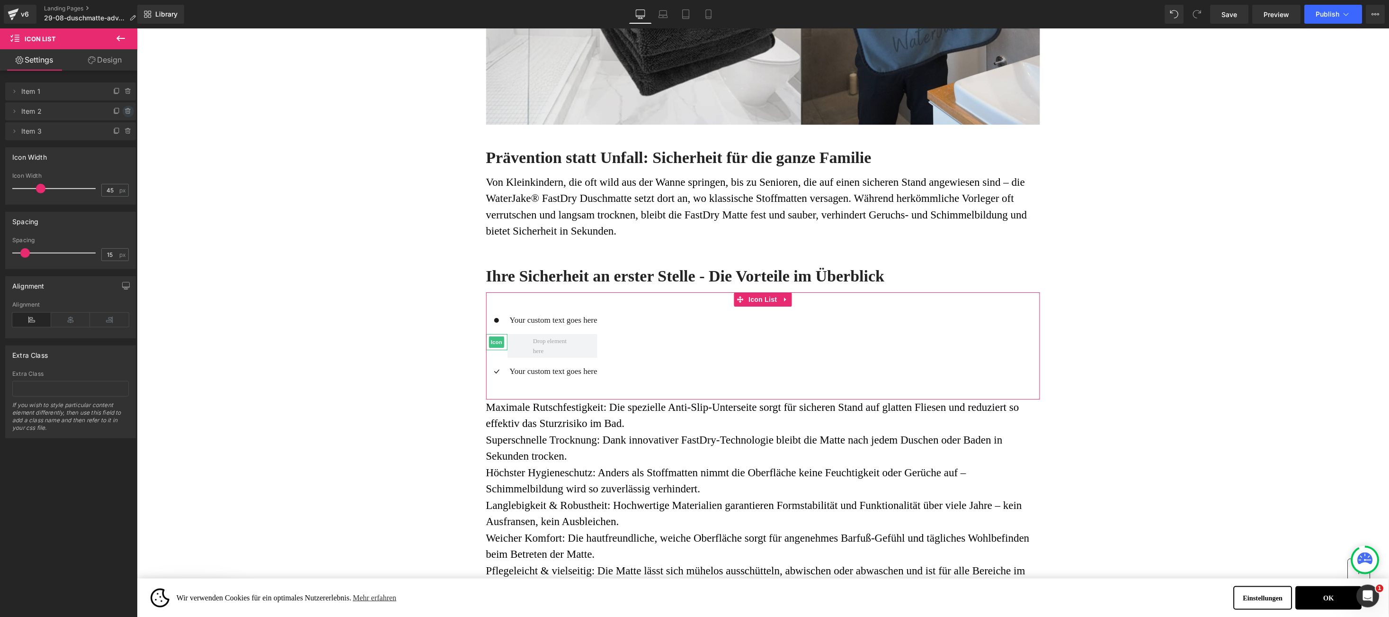
click at [127, 110] on icon at bounding box center [129, 112] width 8 height 8
drag, startPoint x: 125, startPoint y: 113, endPoint x: 129, endPoint y: 124, distance: 12.0
click at [124, 113] on button "Delete" at bounding box center [118, 112] width 30 height 12
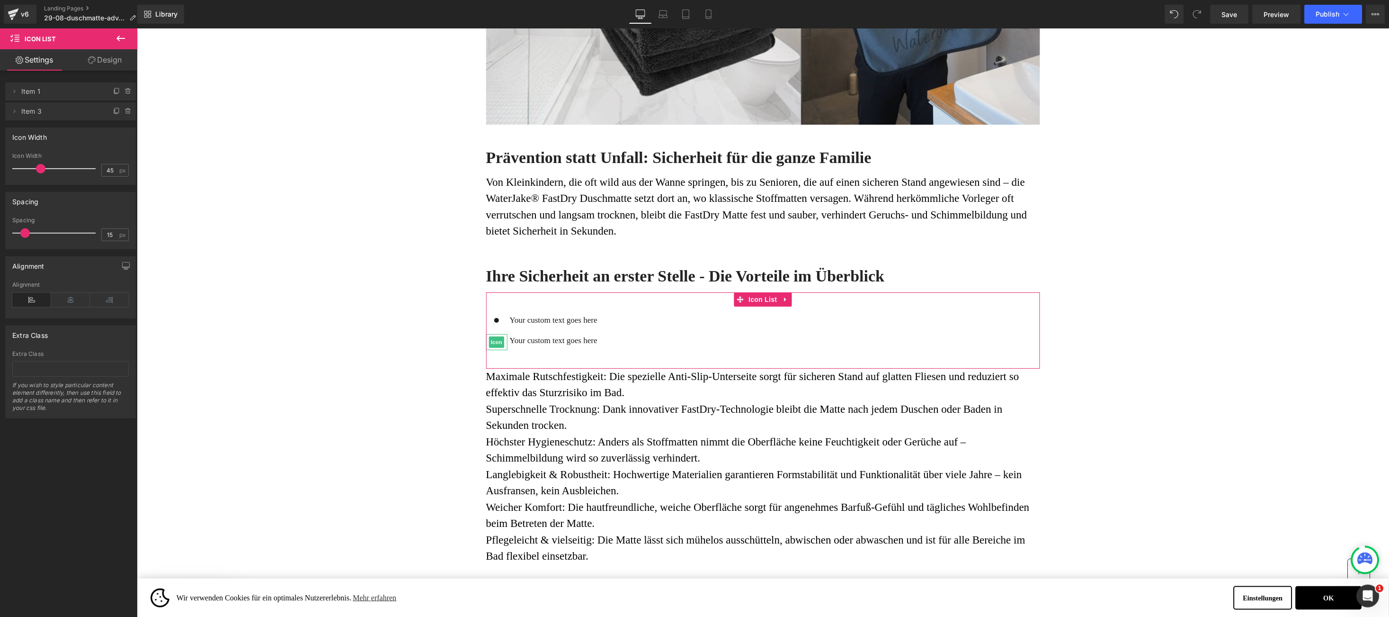
click at [125, 116] on span at bounding box center [128, 111] width 11 height 11
click at [122, 113] on button "Delete" at bounding box center [118, 112] width 30 height 12
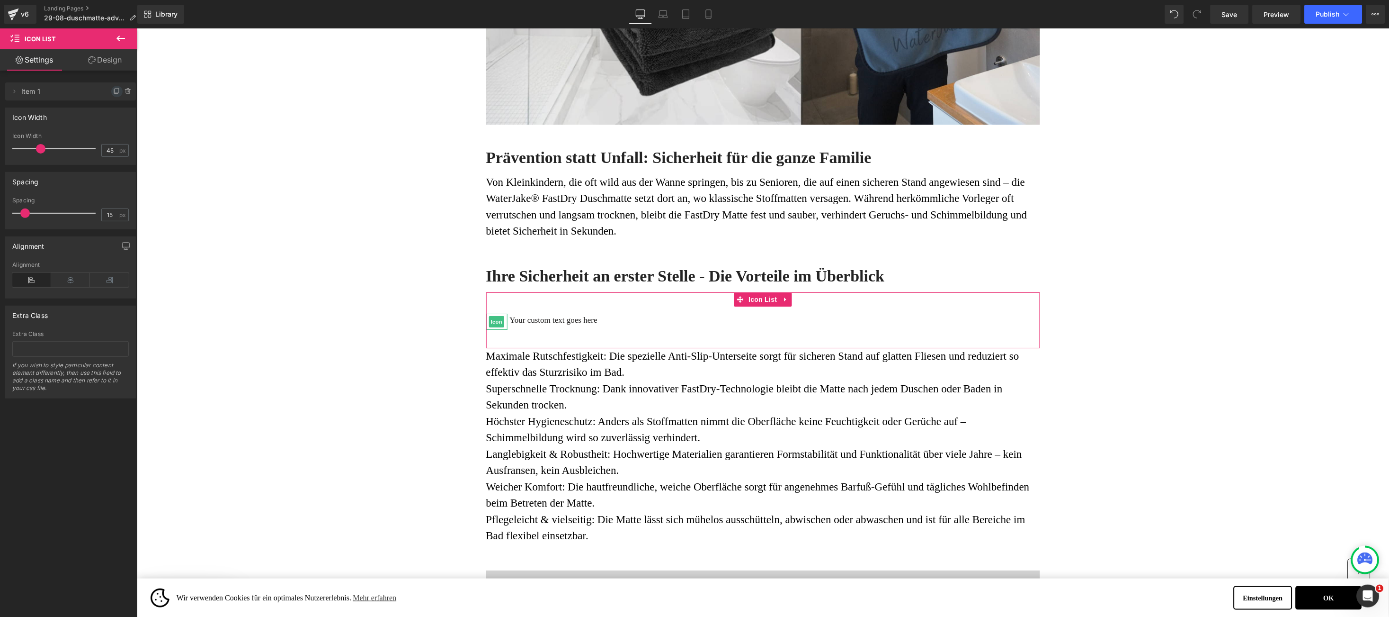
click at [115, 86] on span at bounding box center [116, 91] width 11 height 11
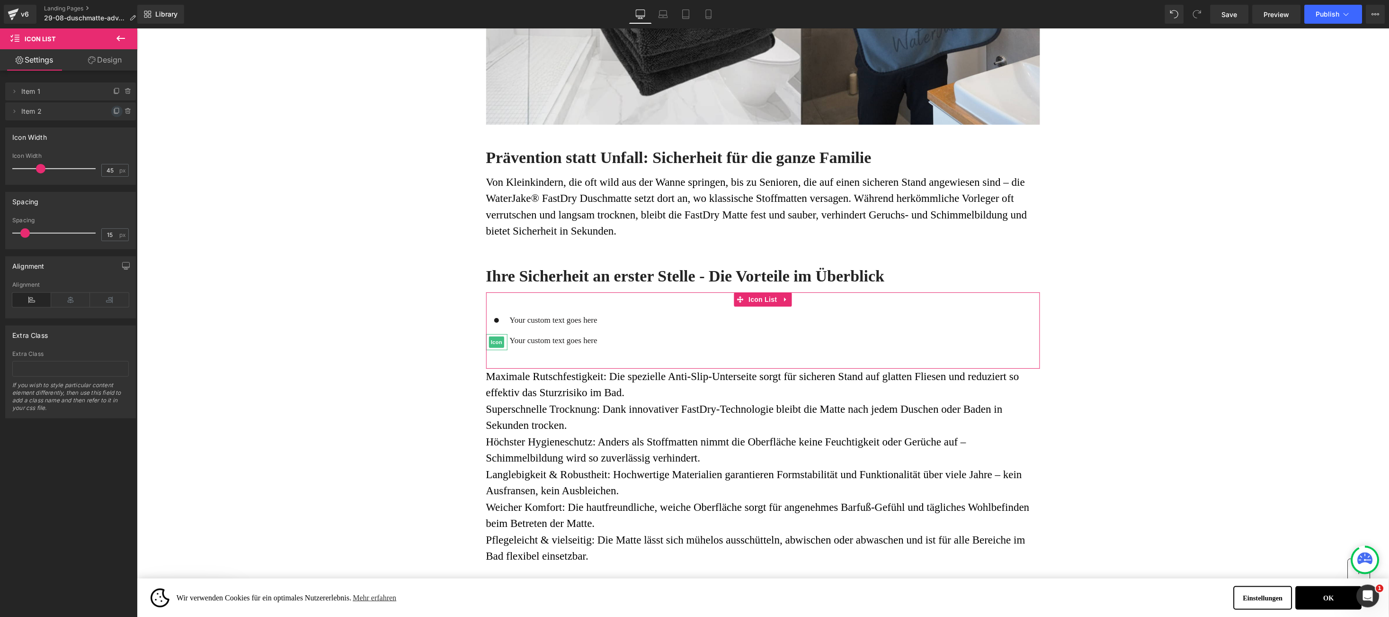
click at [116, 112] on icon at bounding box center [117, 112] width 8 height 8
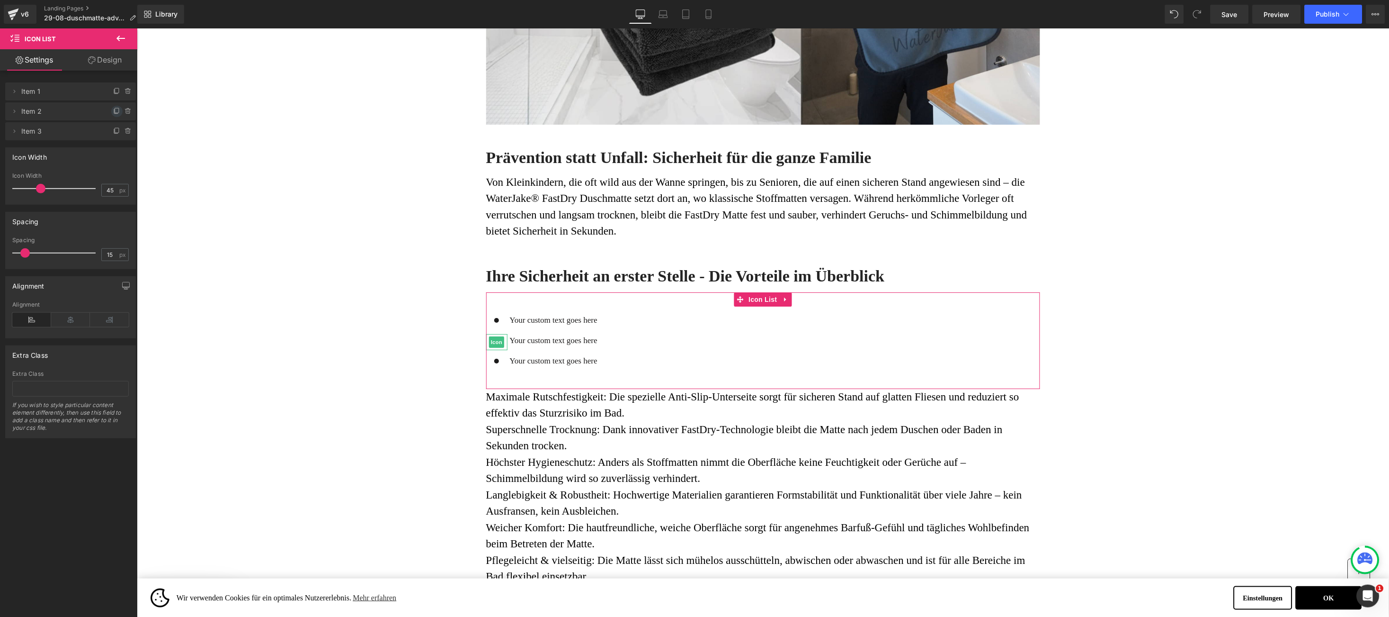
click at [113, 110] on icon at bounding box center [117, 112] width 8 height 8
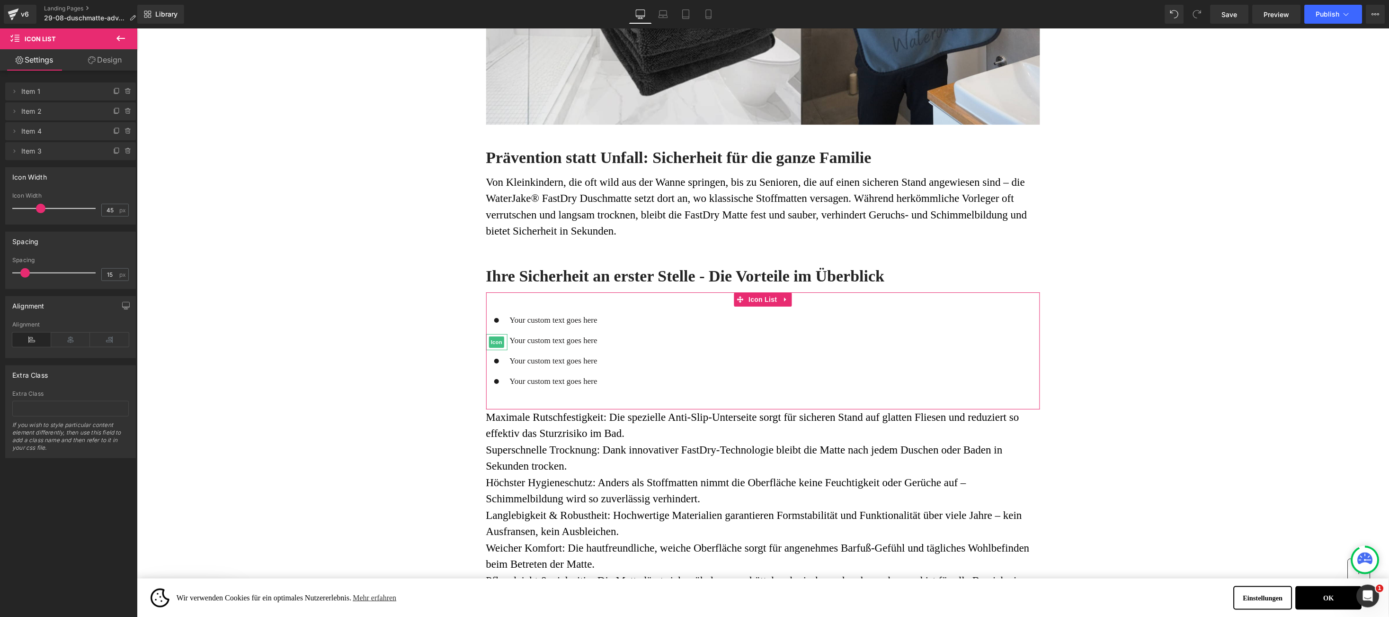
click at [113, 110] on icon at bounding box center [117, 112] width 8 height 8
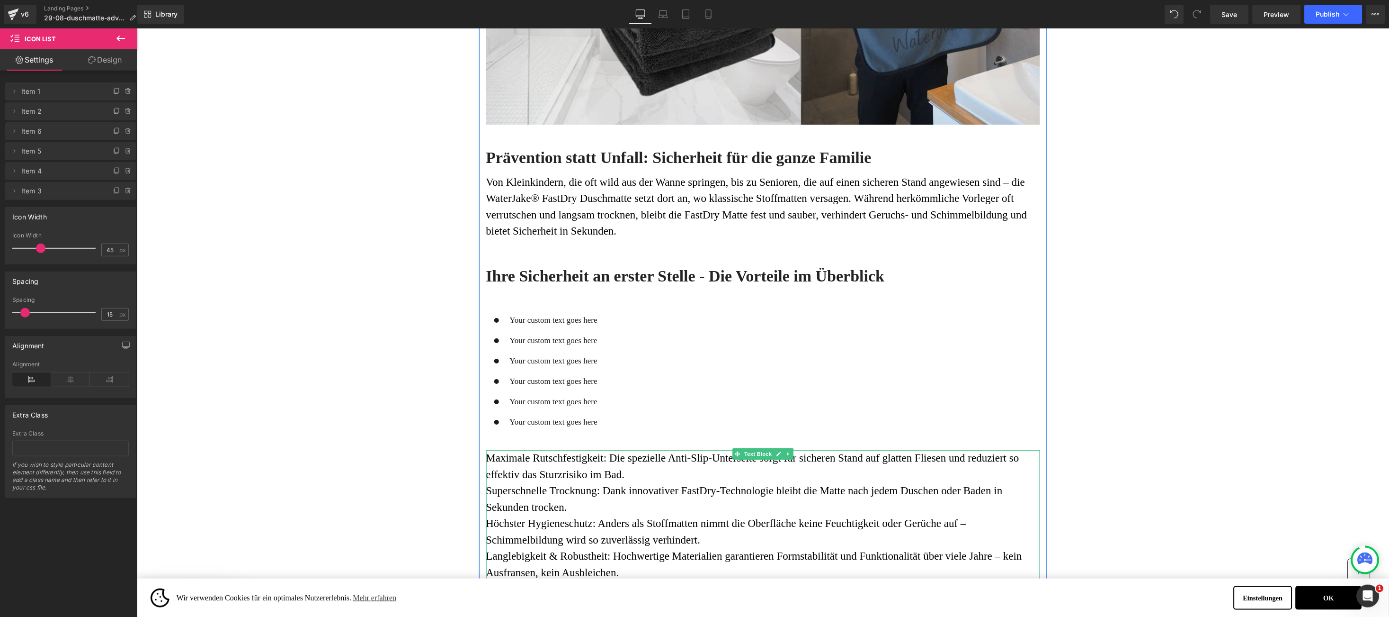
click at [499, 459] on span "Maximale Rutschfestigkeit: Die spezielle Anti-Slip-Unterseite sorgt für sichere…" at bounding box center [752, 465] width 533 height 28
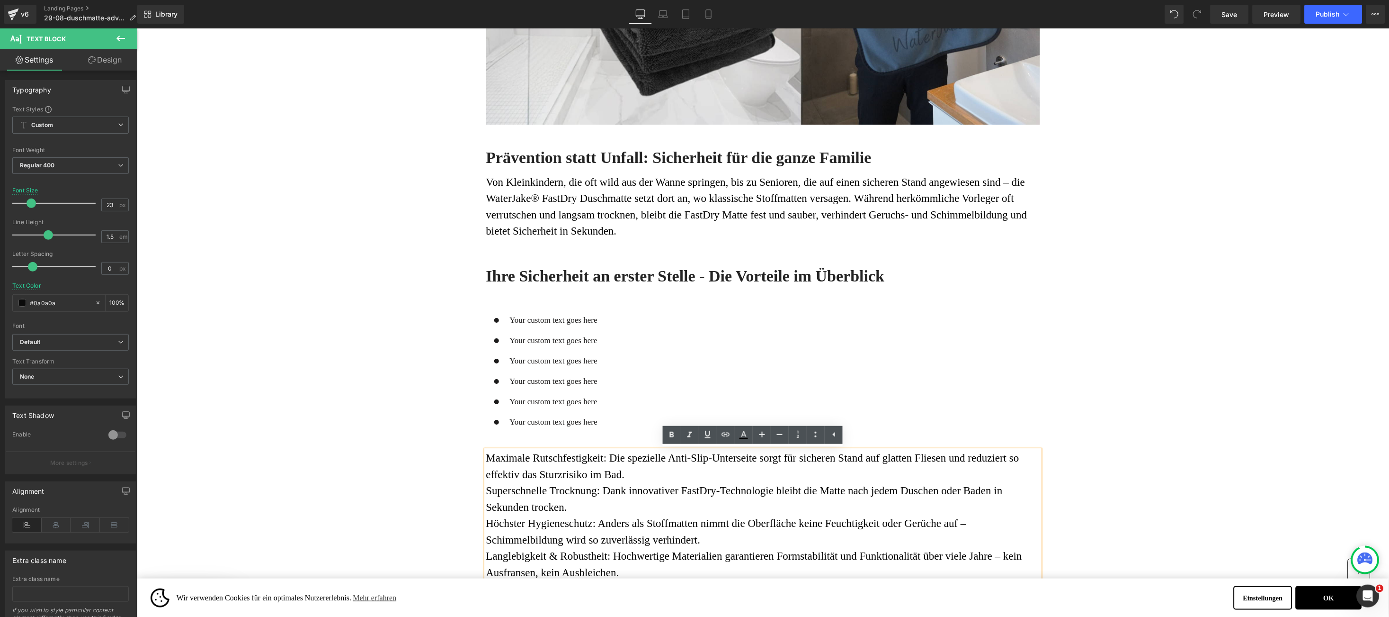
click at [495, 458] on span "Maximale Rutschfestigkeit: Die spezielle Anti-Slip-Unterseite sorgt für sichere…" at bounding box center [752, 465] width 533 height 28
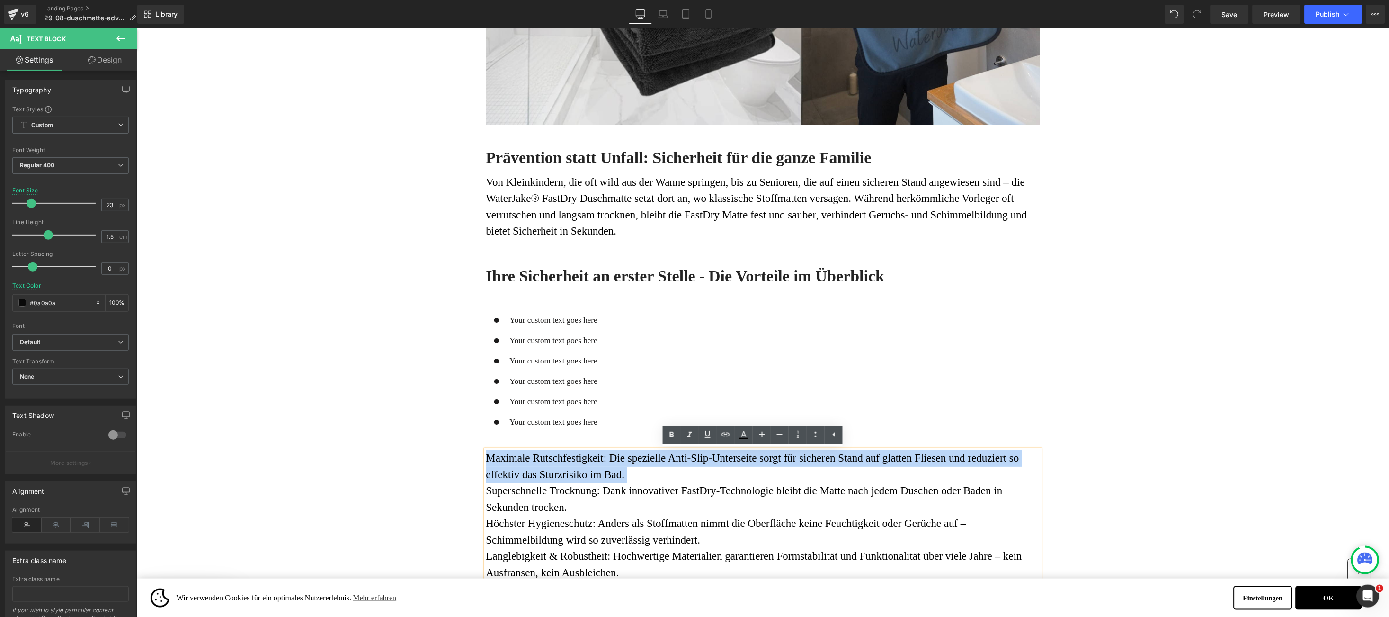
drag, startPoint x: 495, startPoint y: 458, endPoint x: 628, endPoint y: 469, distance: 133.5
click at [628, 469] on p "Maximale Rutschfestigkeit: Die spezielle Anti-Slip-Unterseite sorgt für sichere…" at bounding box center [763, 547] width 554 height 196
copy span "Maximale Rutschfestigkeit: Die spezielle Anti-Slip-Unterseite sorgt für sichere…"
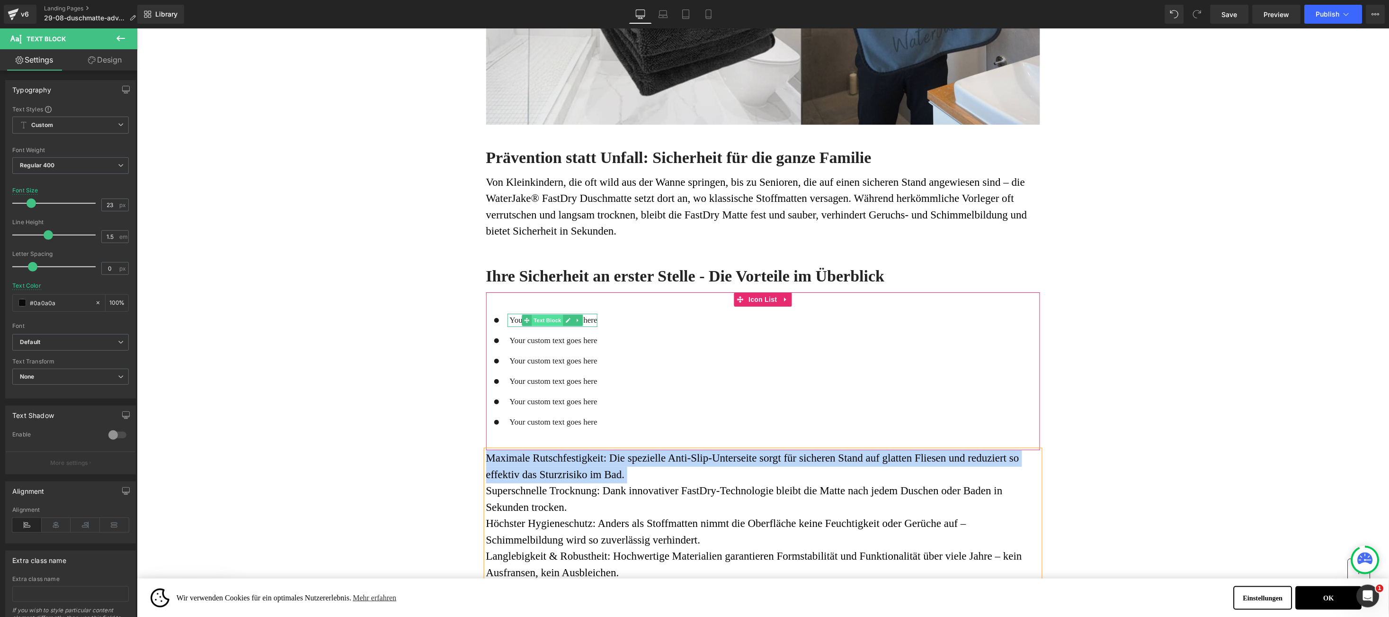
click at [537, 321] on span "Text Block" at bounding box center [546, 319] width 31 height 11
click at [563, 320] on link at bounding box center [568, 319] width 10 height 11
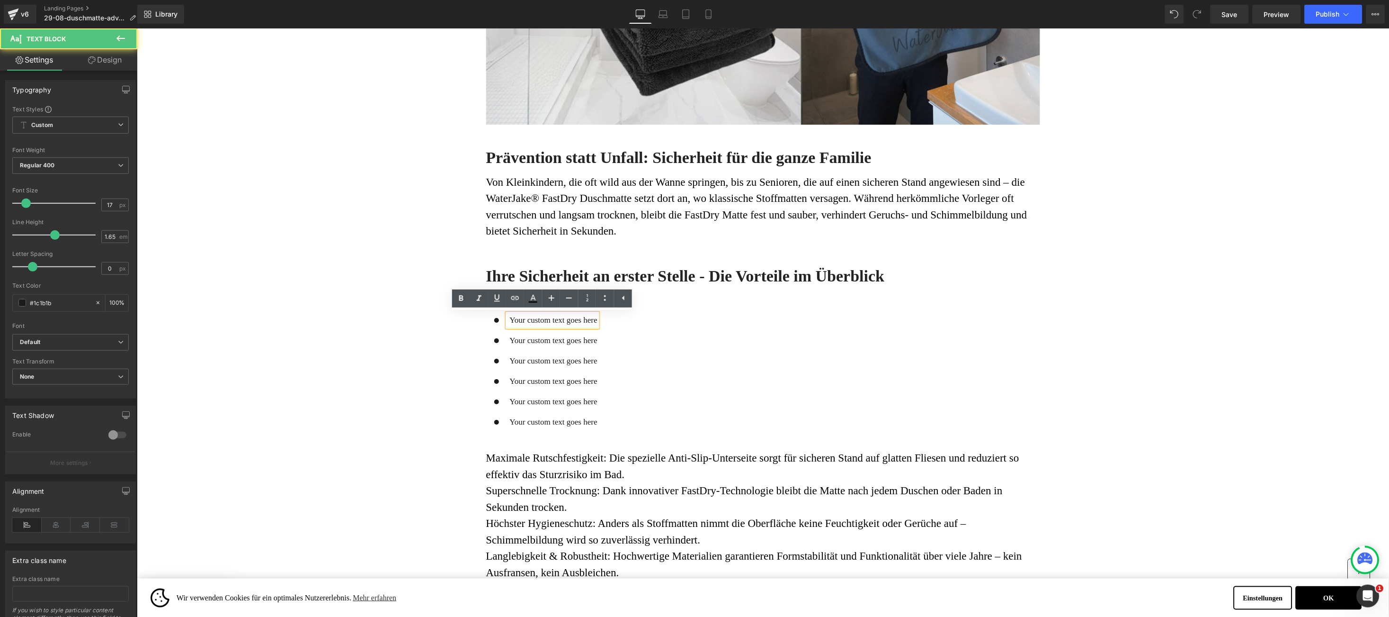
click at [510, 319] on p "Your custom text goes here" at bounding box center [554, 319] width 88 height 13
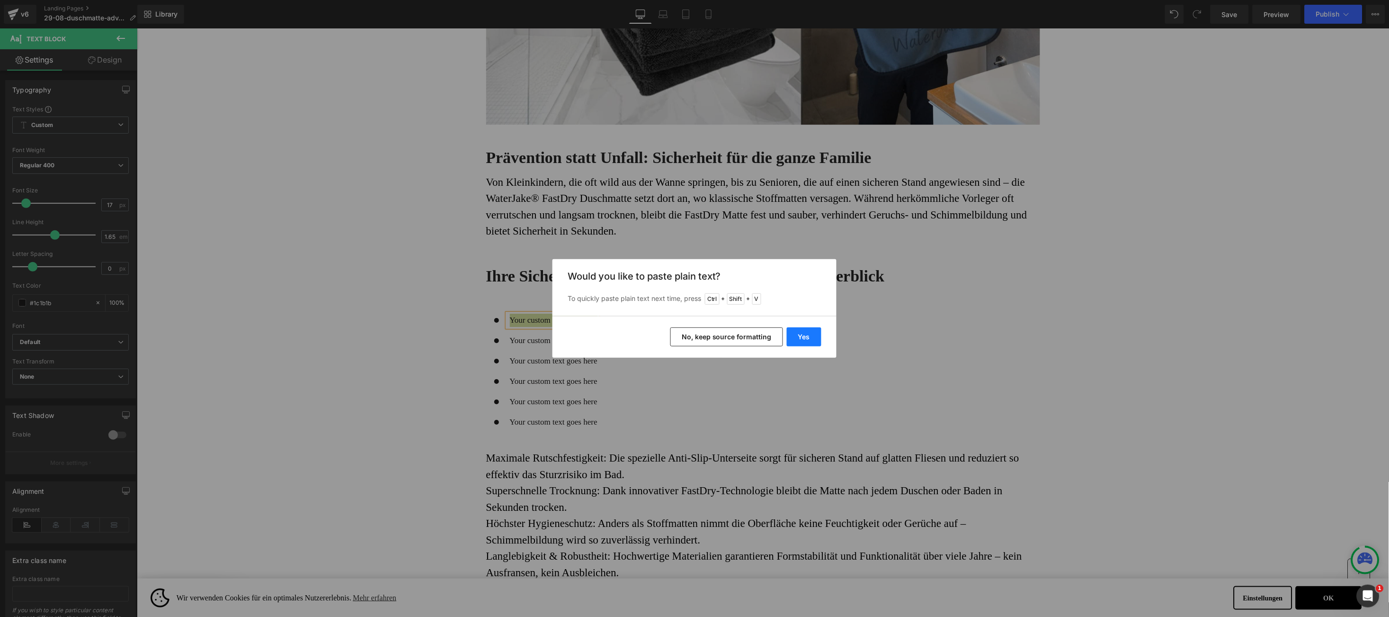
click at [793, 335] on button "Yes" at bounding box center [804, 336] width 35 height 19
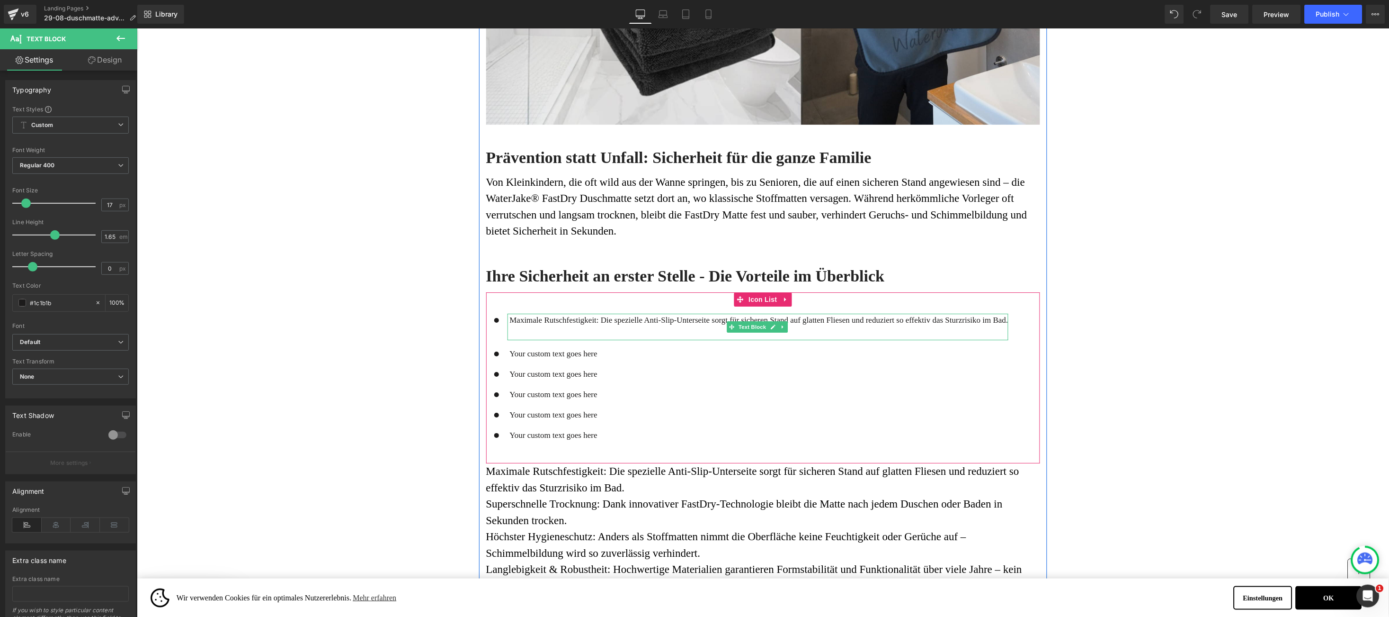
click at [566, 333] on p at bounding box center [759, 332] width 499 height 13
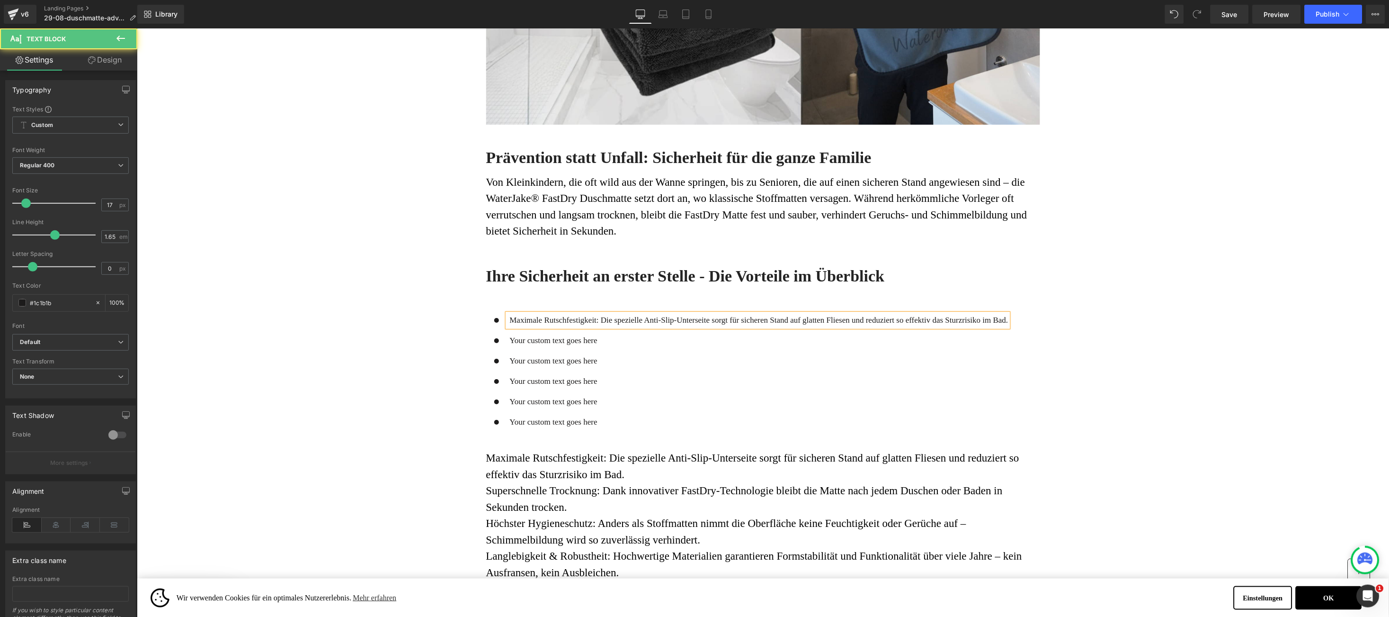
click at [514, 314] on p "Maximale Rutschfestigkeit: Die spezielle Anti-Slip-Unterseite sorgt für sichere…" at bounding box center [759, 319] width 499 height 13
click at [513, 314] on p "Maximale Rutschfestigkeit: Die spezielle Anti-Slip-Unterseite sorgt für sichere…" at bounding box center [759, 319] width 499 height 13
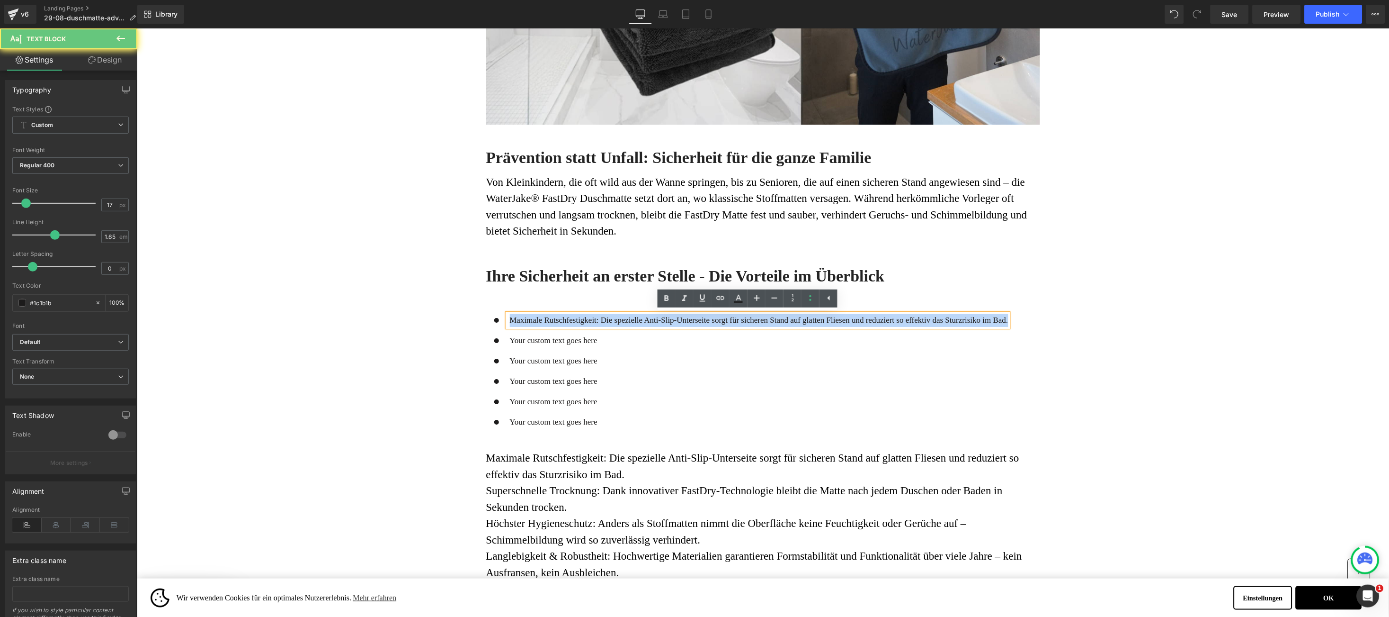
click at [513, 314] on p "Maximale Rutschfestigkeit: Die spezielle Anti-Slip-Unterseite sorgt für sichere…" at bounding box center [759, 319] width 499 height 13
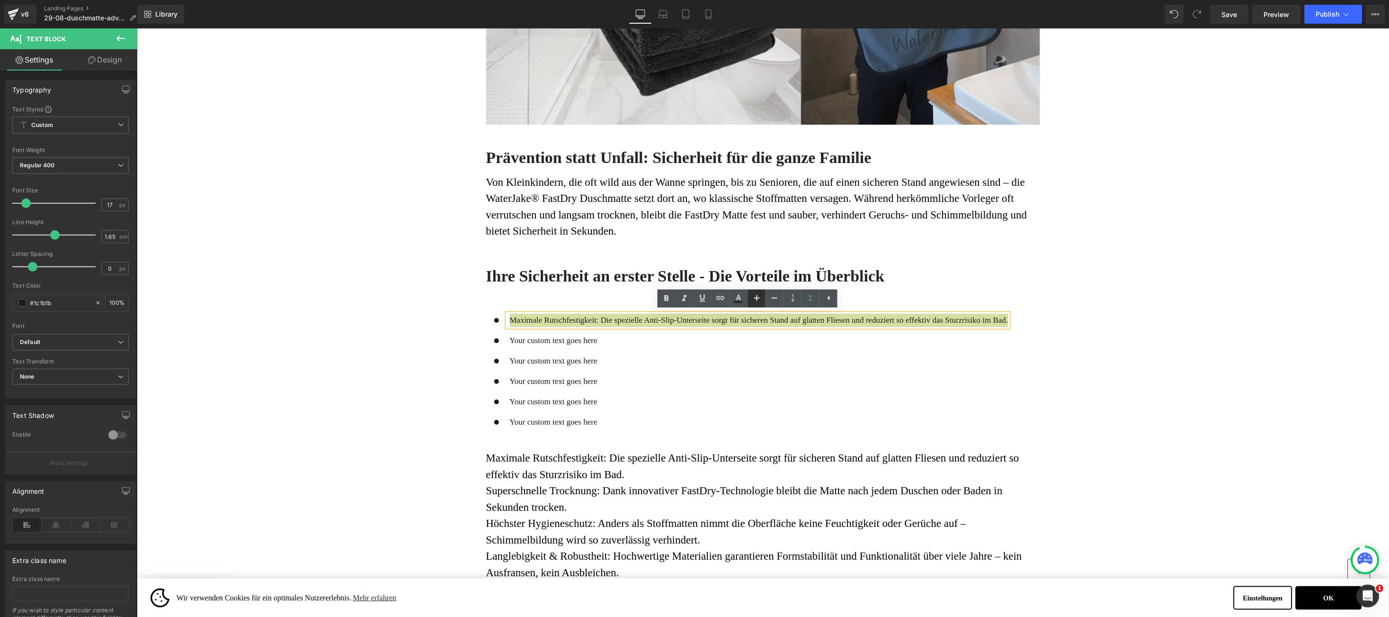
click at [752, 297] on icon at bounding box center [757, 297] width 11 height 11
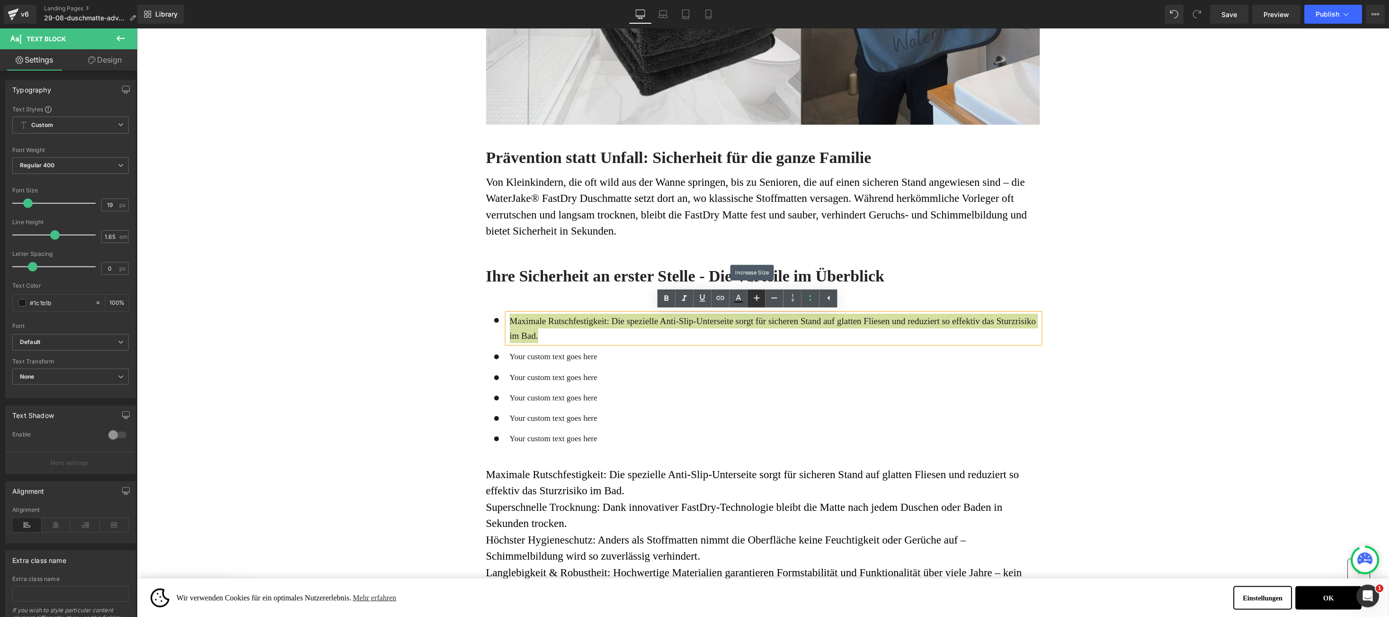
click at [752, 297] on icon at bounding box center [757, 297] width 11 height 11
type input "21"
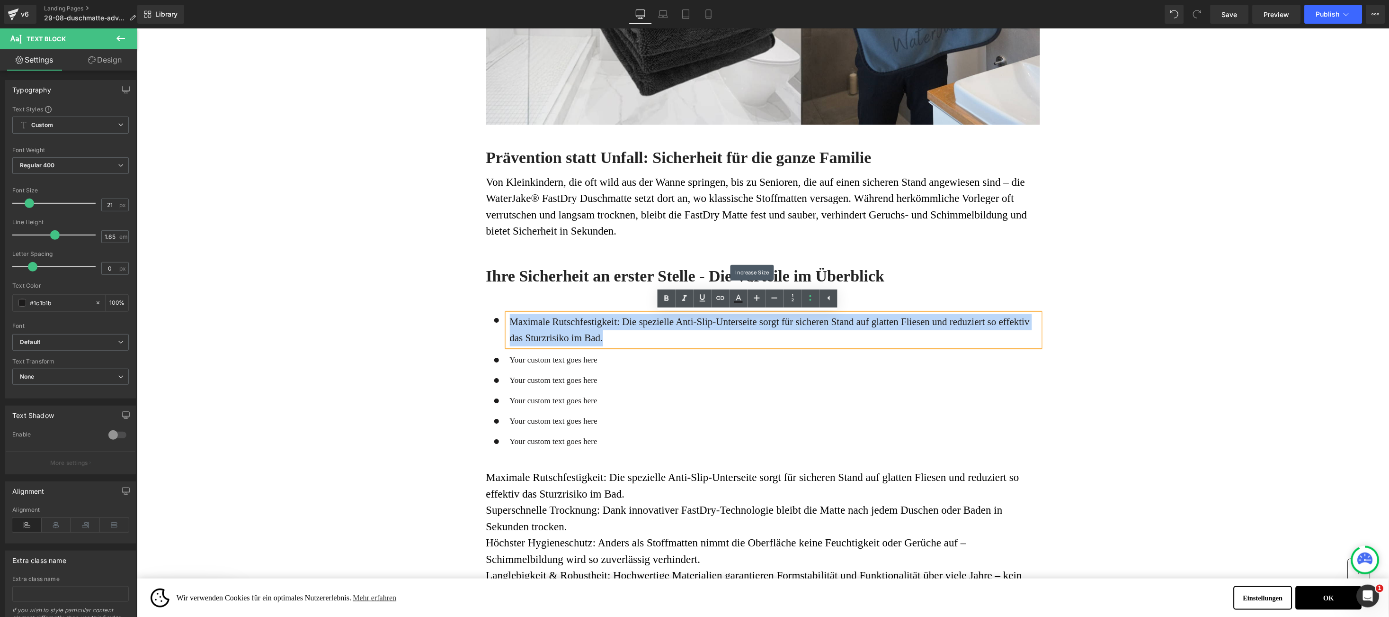
click at [636, 212] on font "Von Kleinkindern, die oft wild aus der Wanne springen, bis zu Senioren, die auf…" at bounding box center [756, 206] width 541 height 61
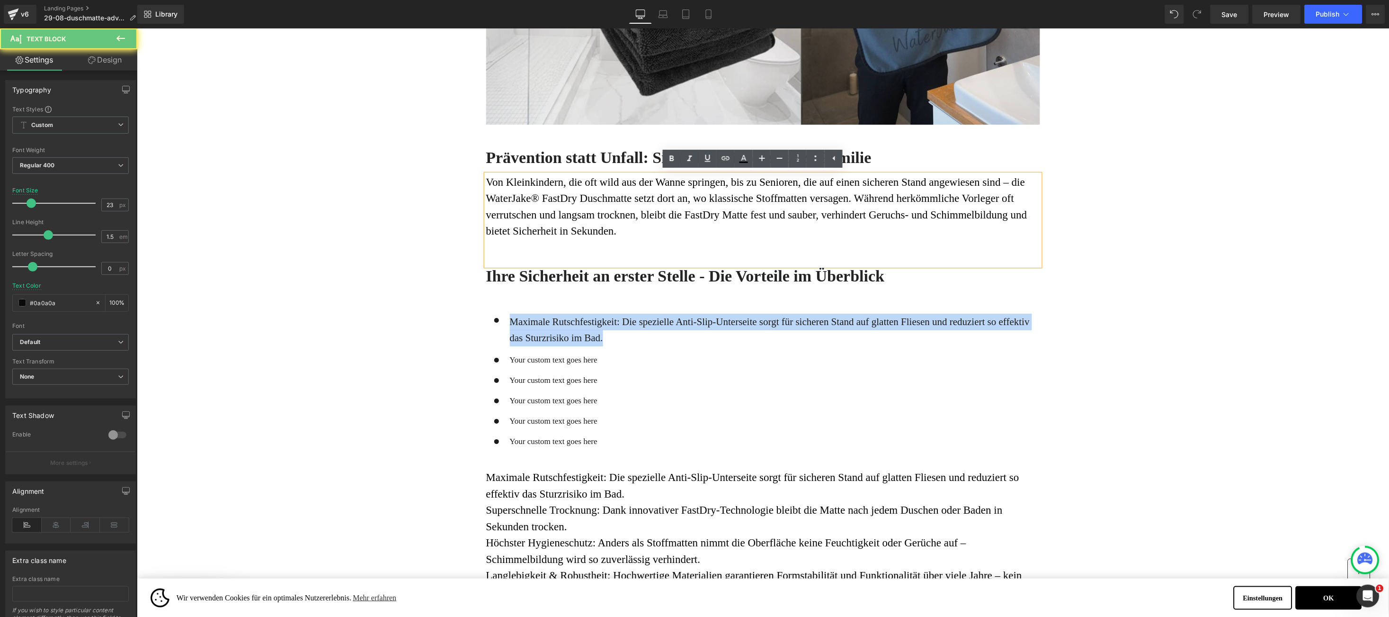
click at [619, 236] on p "Von Kleinkindern, die oft wild aus der Wanne springen, bis zu Senioren, die auf…" at bounding box center [763, 206] width 554 height 65
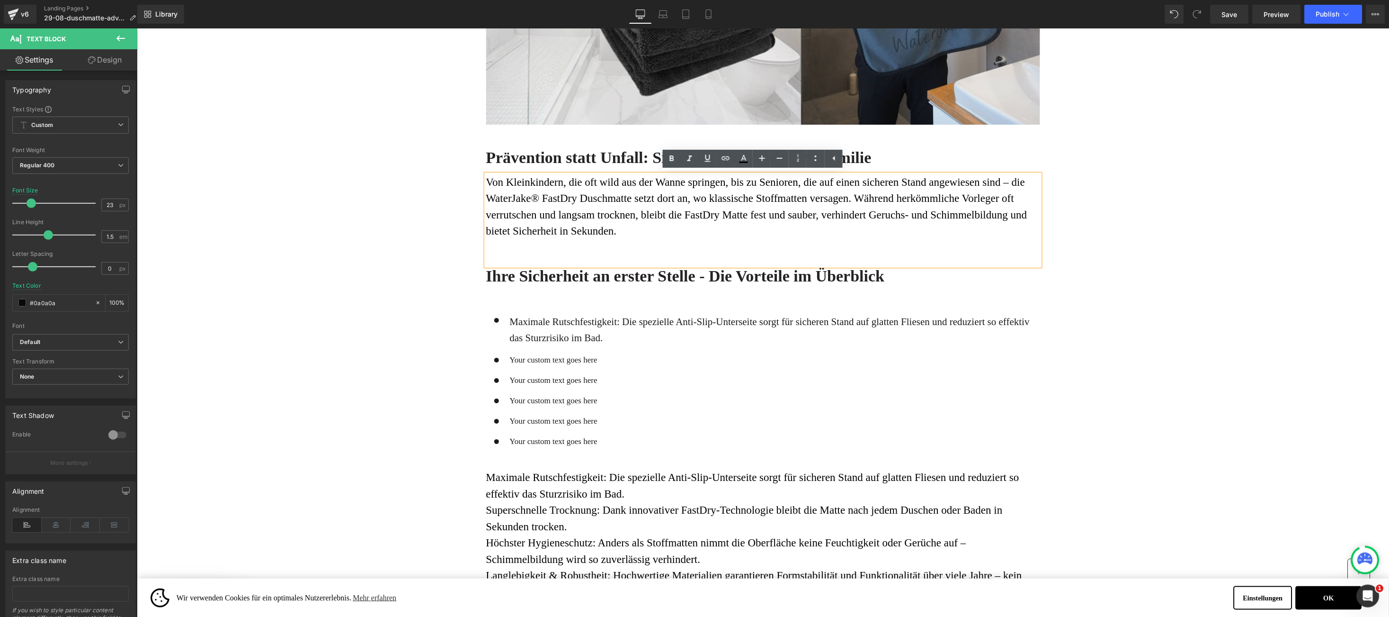
click at [586, 225] on font "Von Kleinkindern, die oft wild aus der Wanne springen, bis zu Senioren, die auf…" at bounding box center [756, 206] width 541 height 61
click at [600, 330] on p "Maximale Rutschfestigkeit: Die spezielle Anti-Slip-Unterseite sorgt für sichere…" at bounding box center [775, 329] width 530 height 33
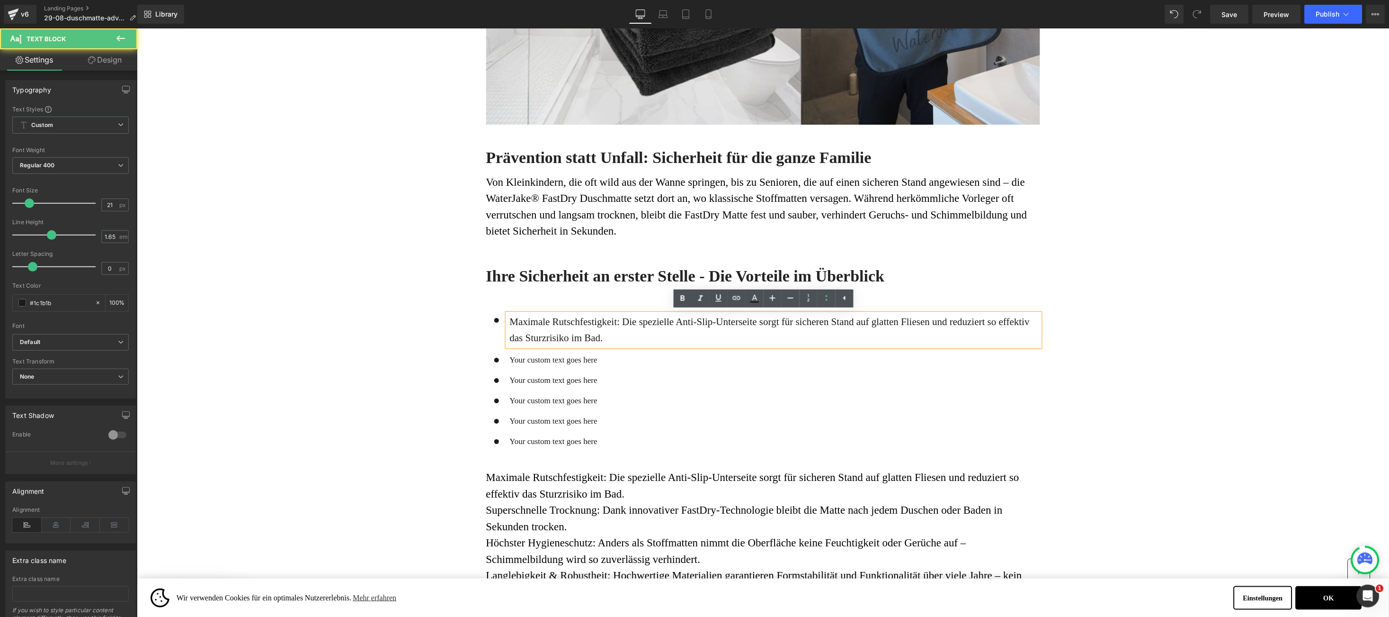
click at [522, 325] on p "Maximale Rutschfestigkeit: Die spezielle Anti-Slip-Unterseite sorgt für sichere…" at bounding box center [775, 329] width 530 height 33
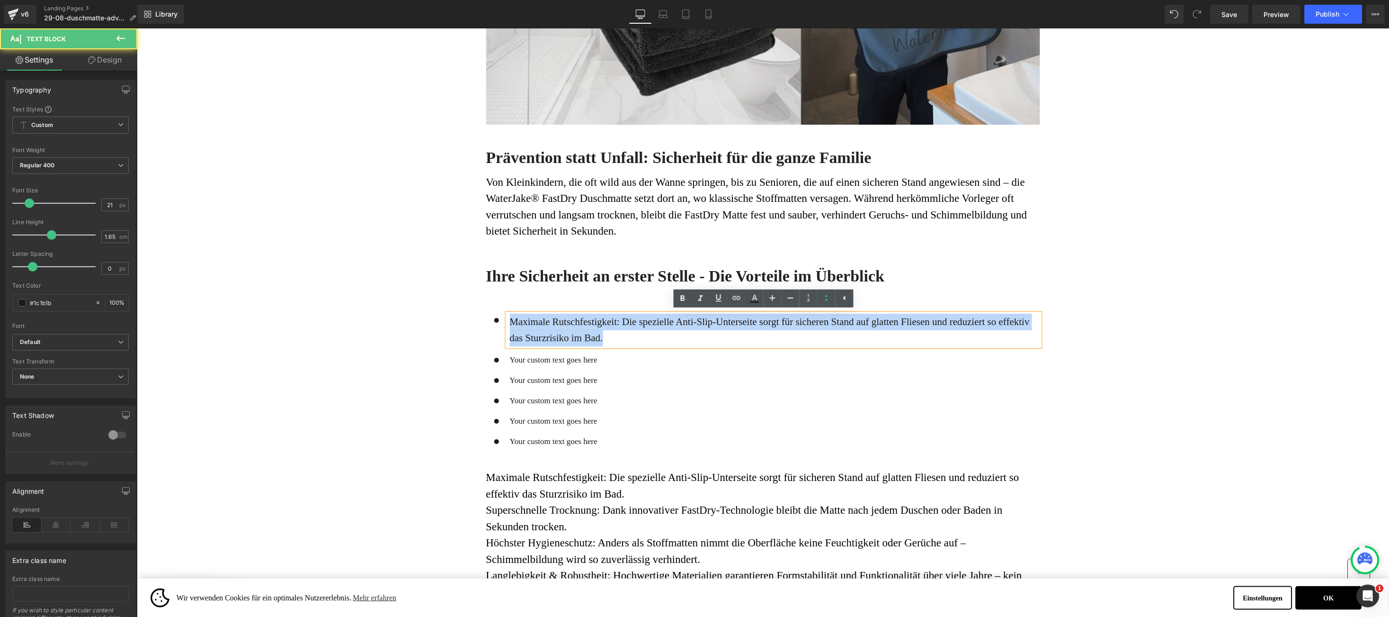
click at [522, 325] on p "Maximale Rutschfestigkeit: Die spezielle Anti-Slip-Unterseite sorgt für sichere…" at bounding box center [775, 329] width 530 height 33
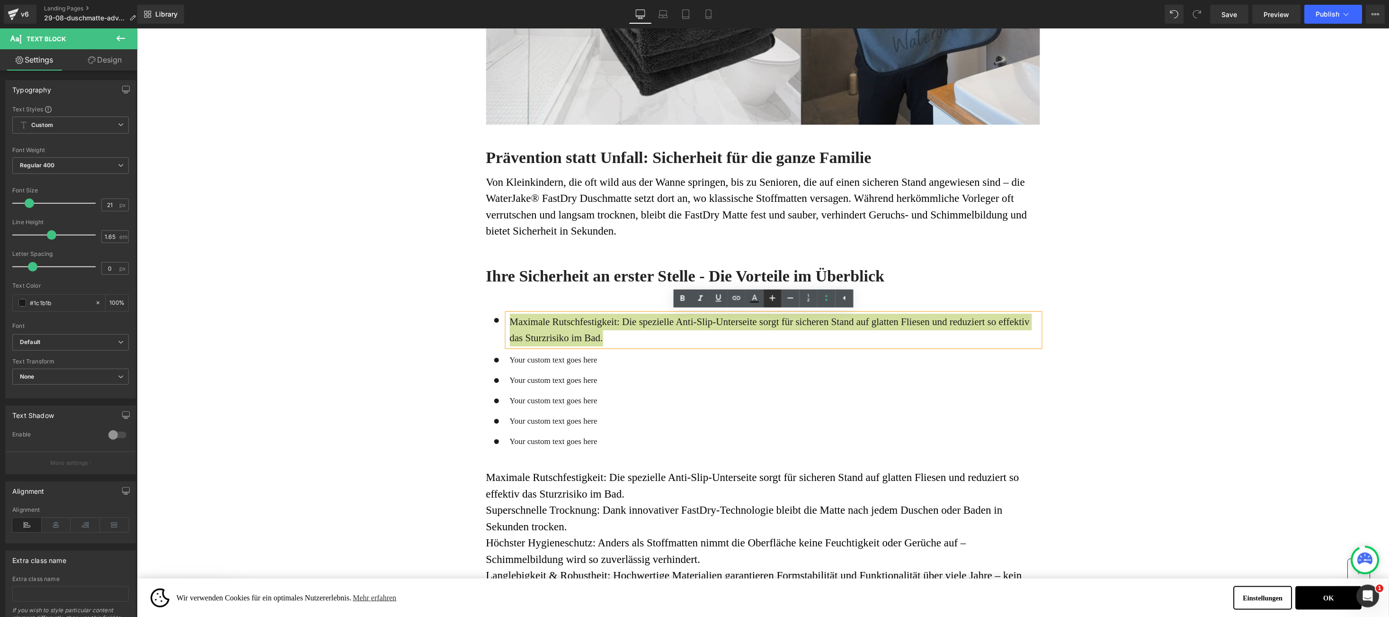
click at [775, 300] on icon at bounding box center [772, 297] width 11 height 11
type input "23"
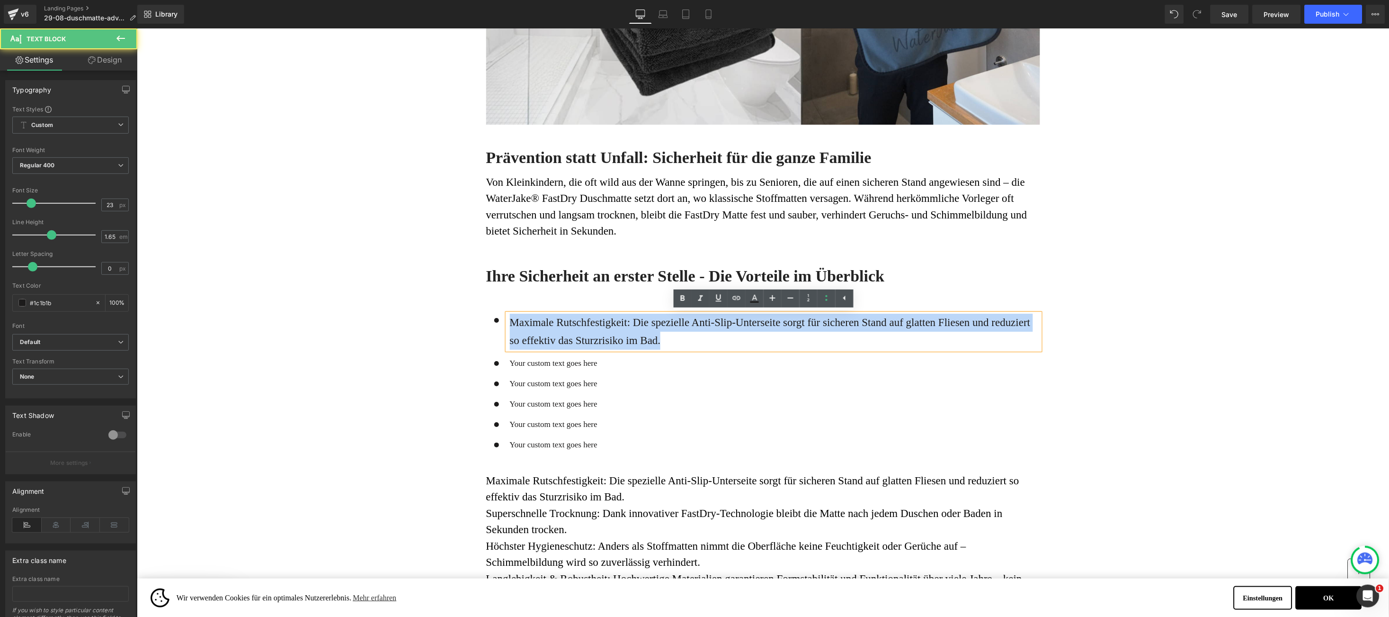
click at [528, 325] on p "Maximale Rutschfestigkeit: Die spezielle Anti-Slip-Unterseite sorgt für sichere…" at bounding box center [775, 331] width 530 height 36
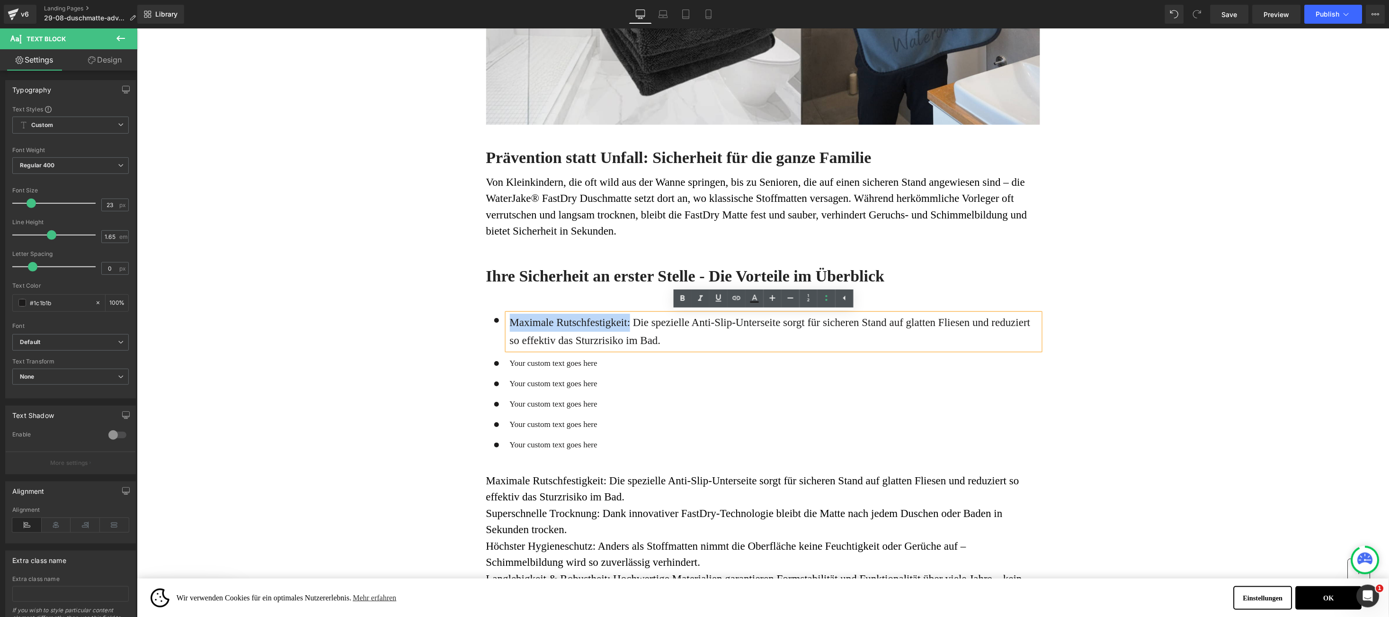
drag, startPoint x: 528, startPoint y: 325, endPoint x: 620, endPoint y: 327, distance: 91.9
click at [620, 327] on p "Maximale Rutschfestigkeit: Die spezielle Anti-Slip-Unterseite sorgt für sichere…" at bounding box center [775, 331] width 530 height 36
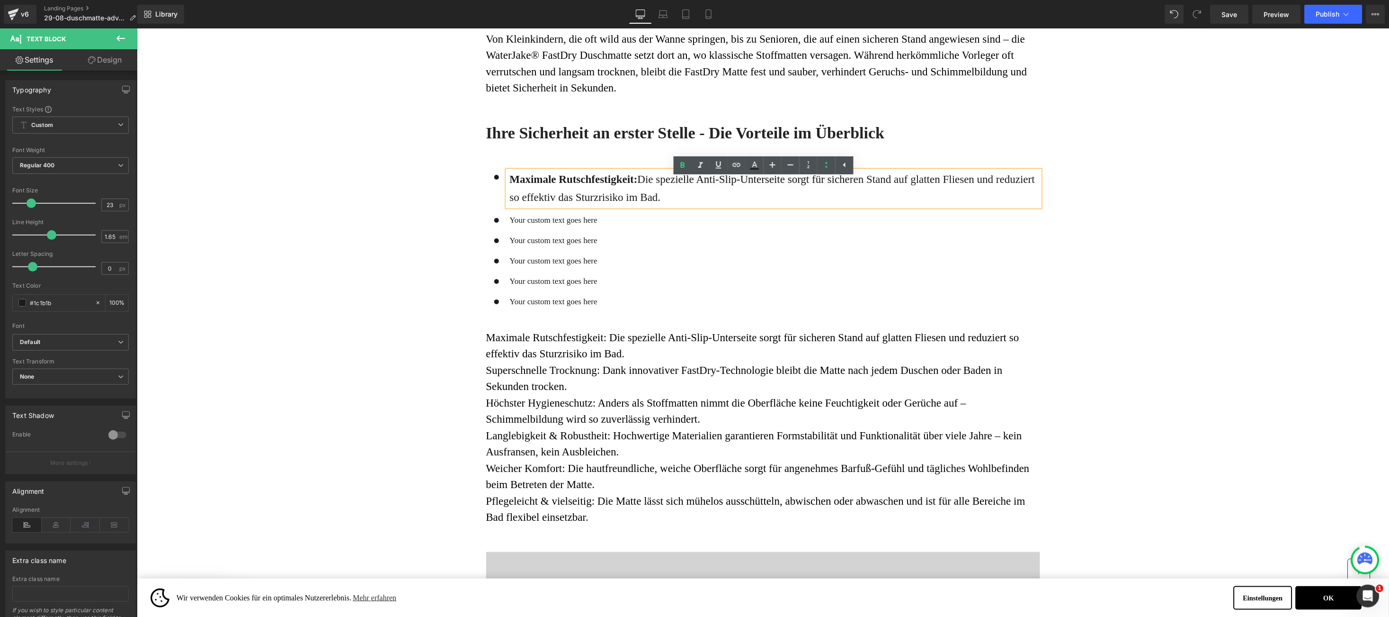
scroll to position [1297, 0]
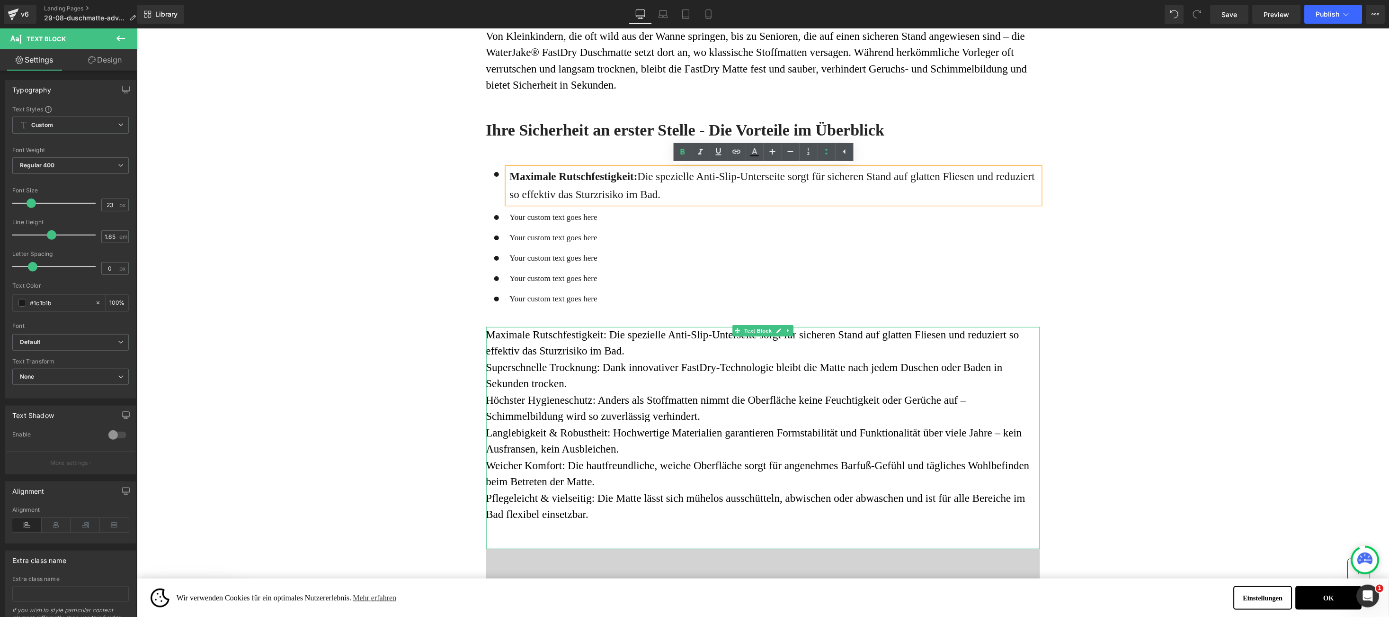
click at [496, 368] on span "Superschnelle Trocknung: Dank innovativer FastDry-Technologie bleibt die Matte …" at bounding box center [744, 375] width 517 height 28
drag, startPoint x: 496, startPoint y: 368, endPoint x: 569, endPoint y: 380, distance: 74.0
click at [569, 380] on p "Maximale Rutschfestigkeit: Die spezielle Anti-Slip-Unterseite sorgt für sichere…" at bounding box center [763, 424] width 554 height 196
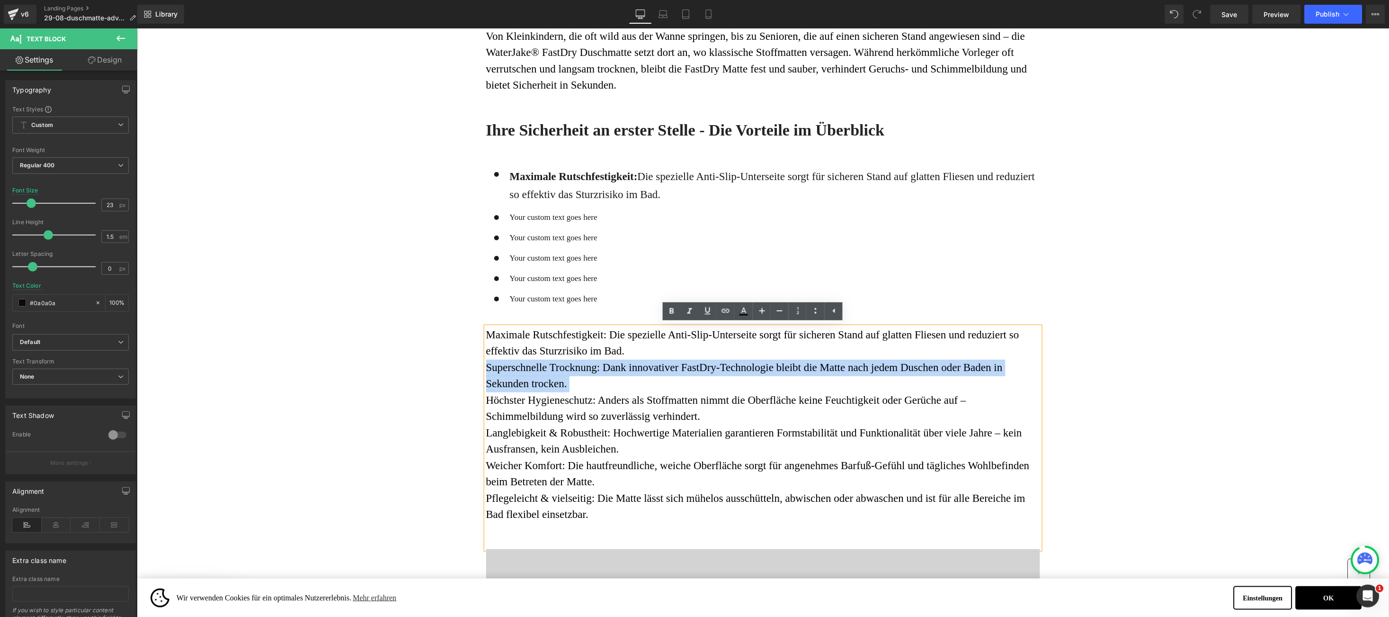
copy span "Superschnelle Trocknung: Dank innovativer FastDry-Technologie bleibt die Matte …"
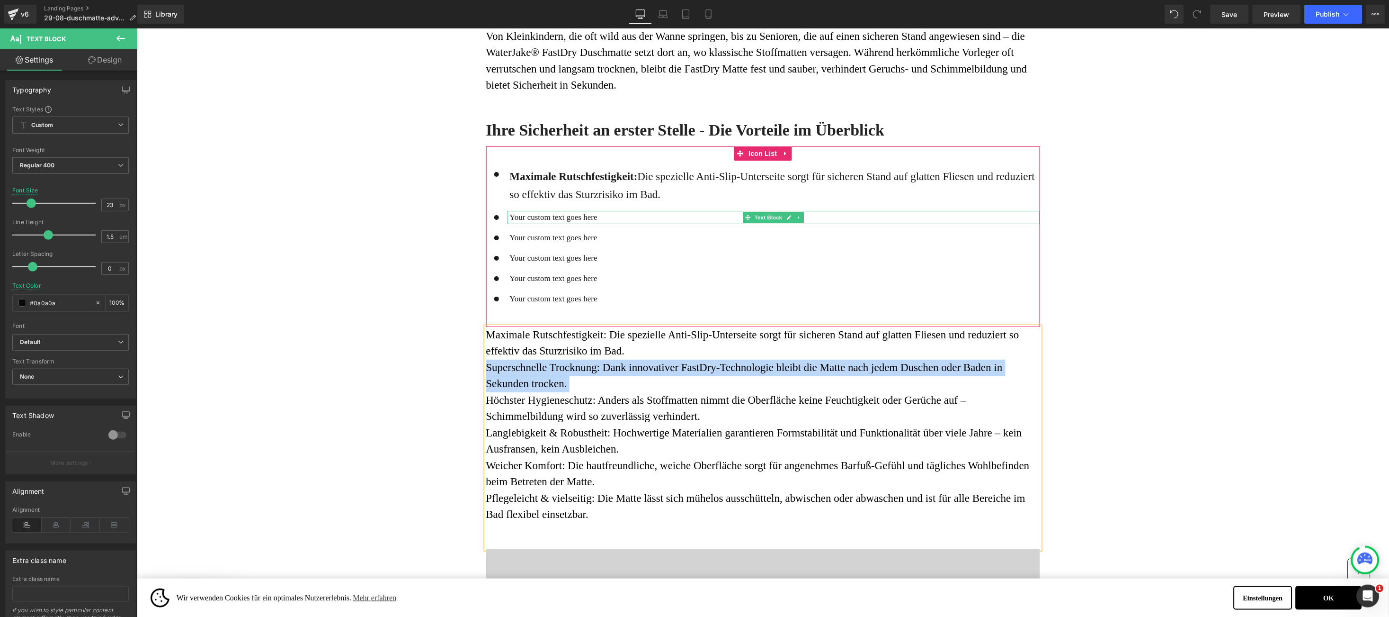
click at [528, 217] on p "Your custom text goes here" at bounding box center [775, 216] width 530 height 13
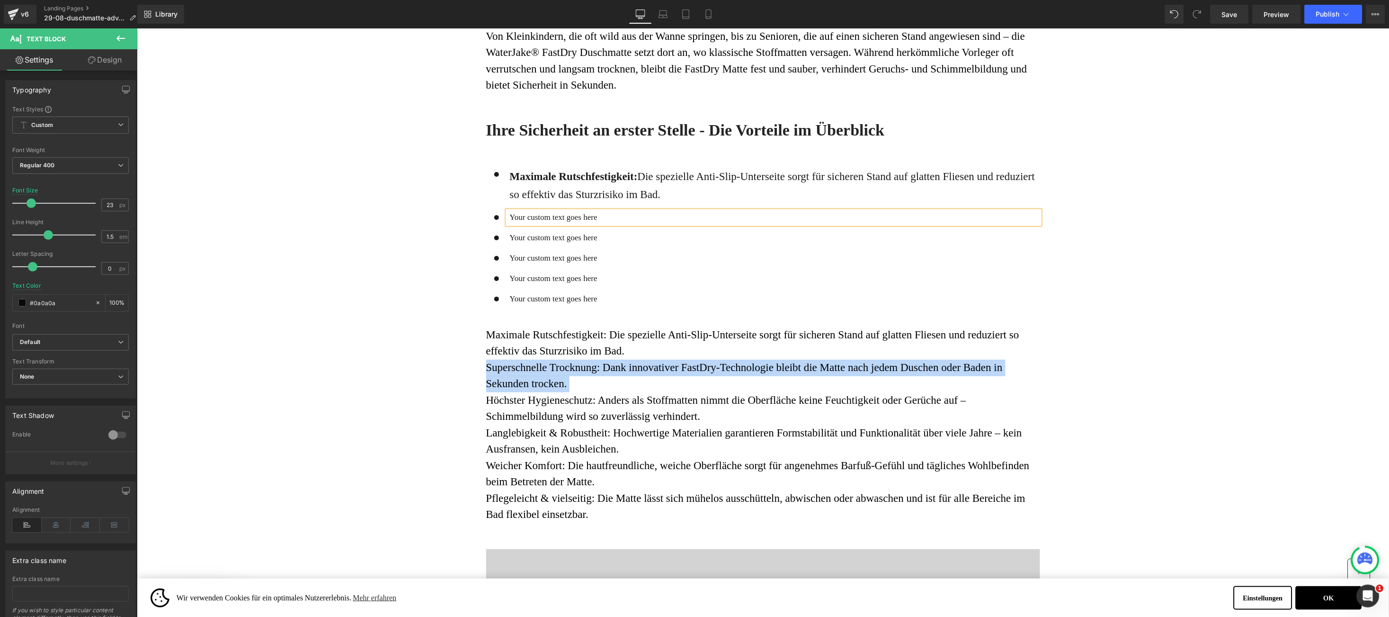
click at [511, 216] on p "Your custom text goes here" at bounding box center [775, 216] width 530 height 13
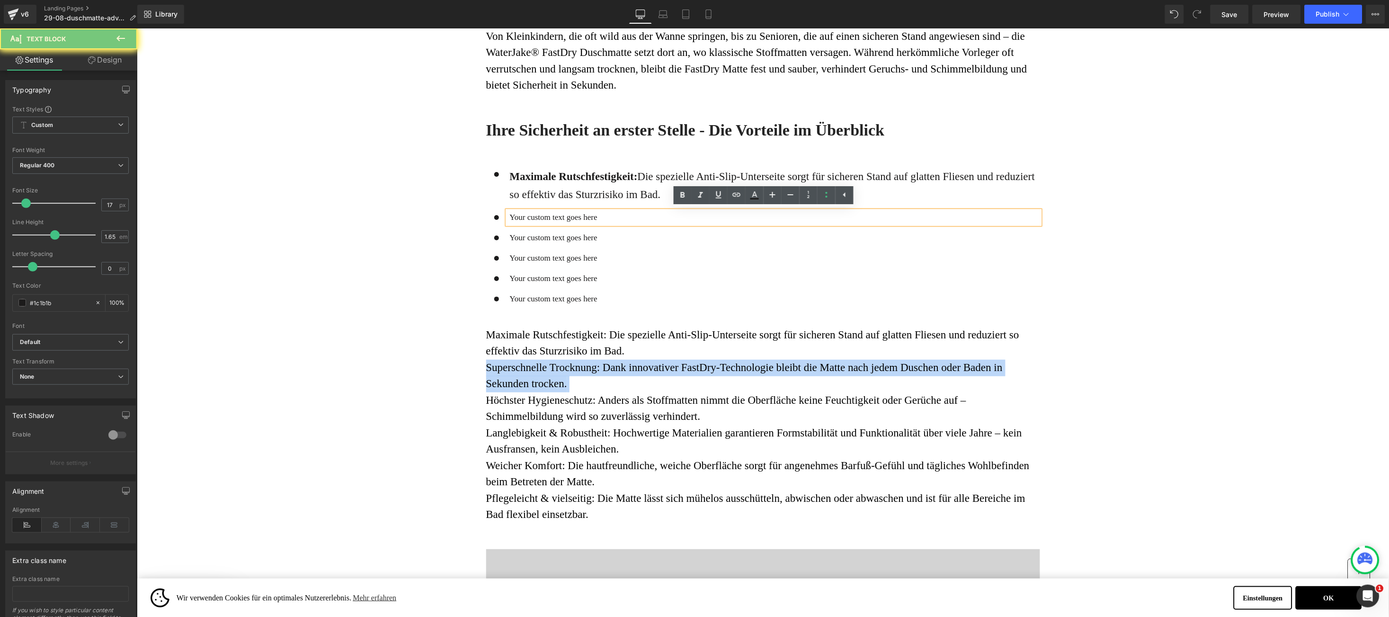
click at [511, 216] on p "Your custom text goes here" at bounding box center [775, 216] width 530 height 13
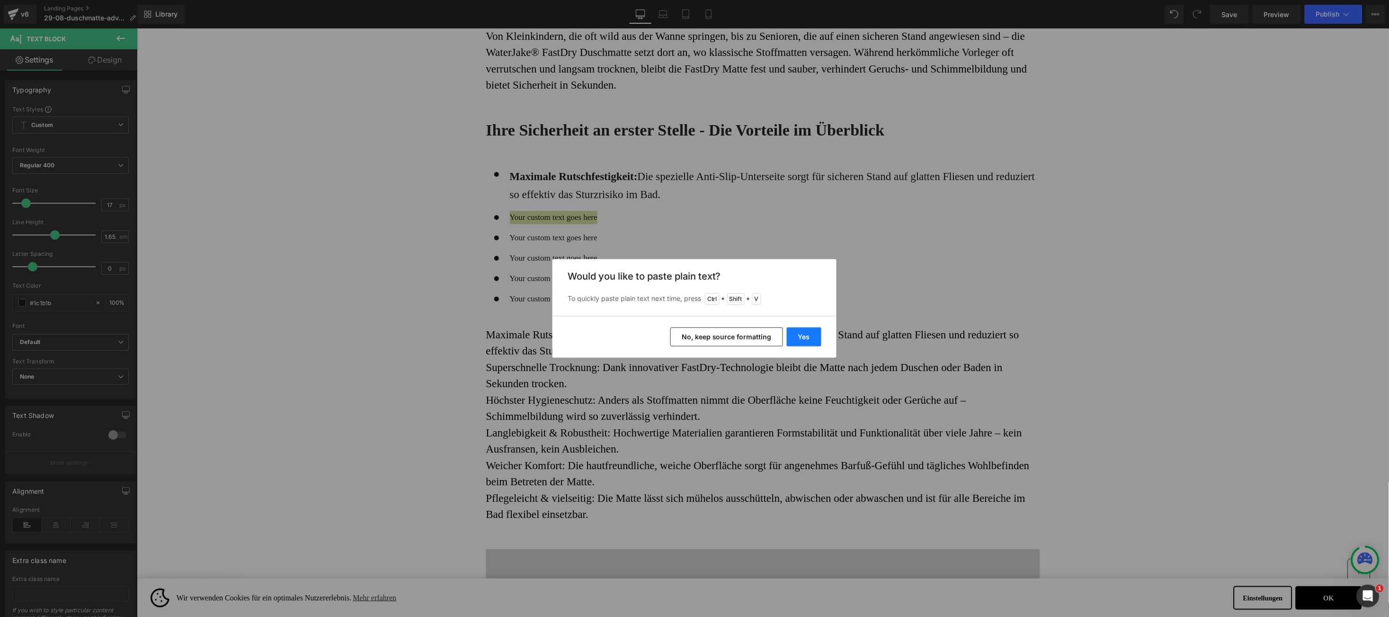
click at [795, 330] on button "Yes" at bounding box center [804, 336] width 35 height 19
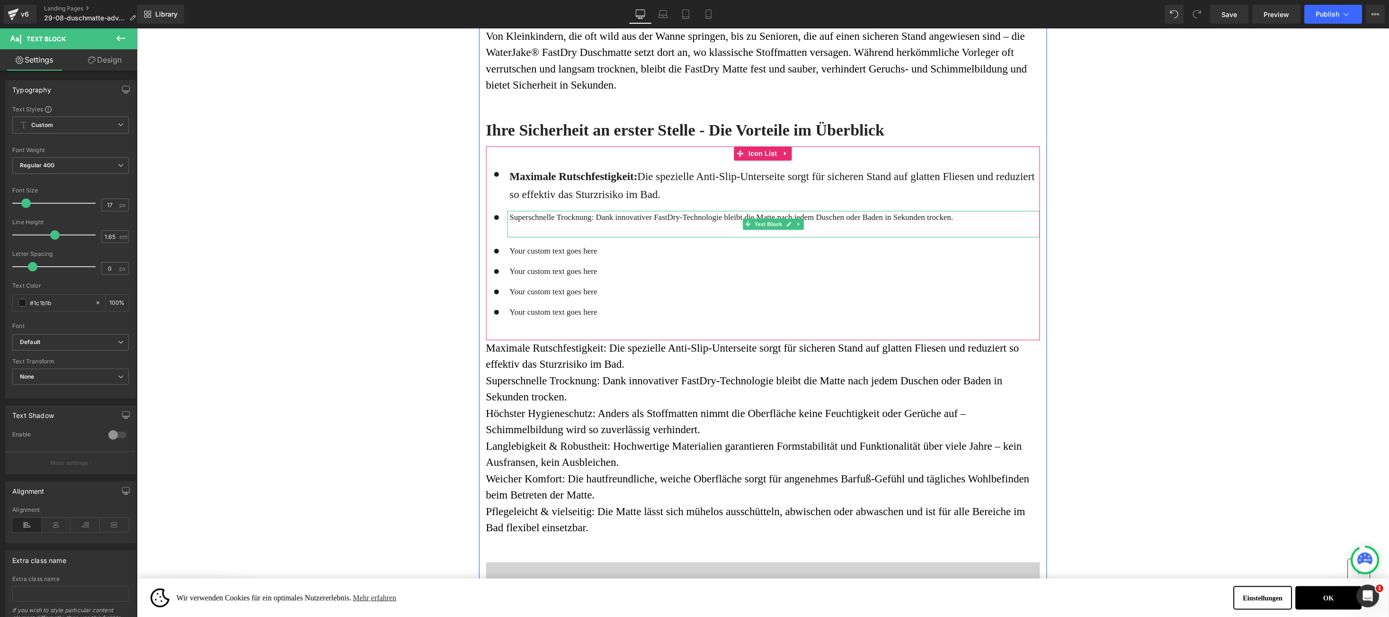
click at [514, 234] on div "Superschnelle Trocknung: Dank innovativer FastDry-Technologie bleibt die Matte …" at bounding box center [773, 223] width 533 height 27
click at [520, 230] on p at bounding box center [775, 230] width 530 height 13
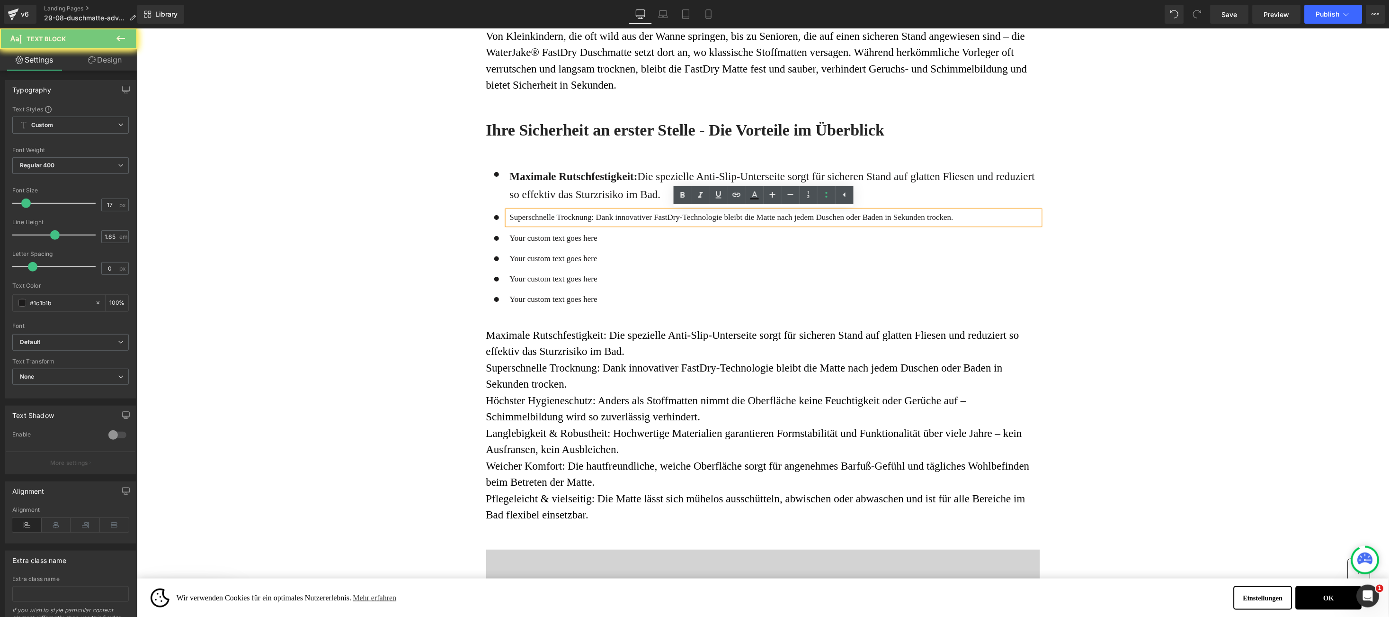
click at [522, 214] on p "Superschnelle Trocknung: Dank innovativer FastDry-Technologie bleibt die Matte …" at bounding box center [775, 216] width 530 height 13
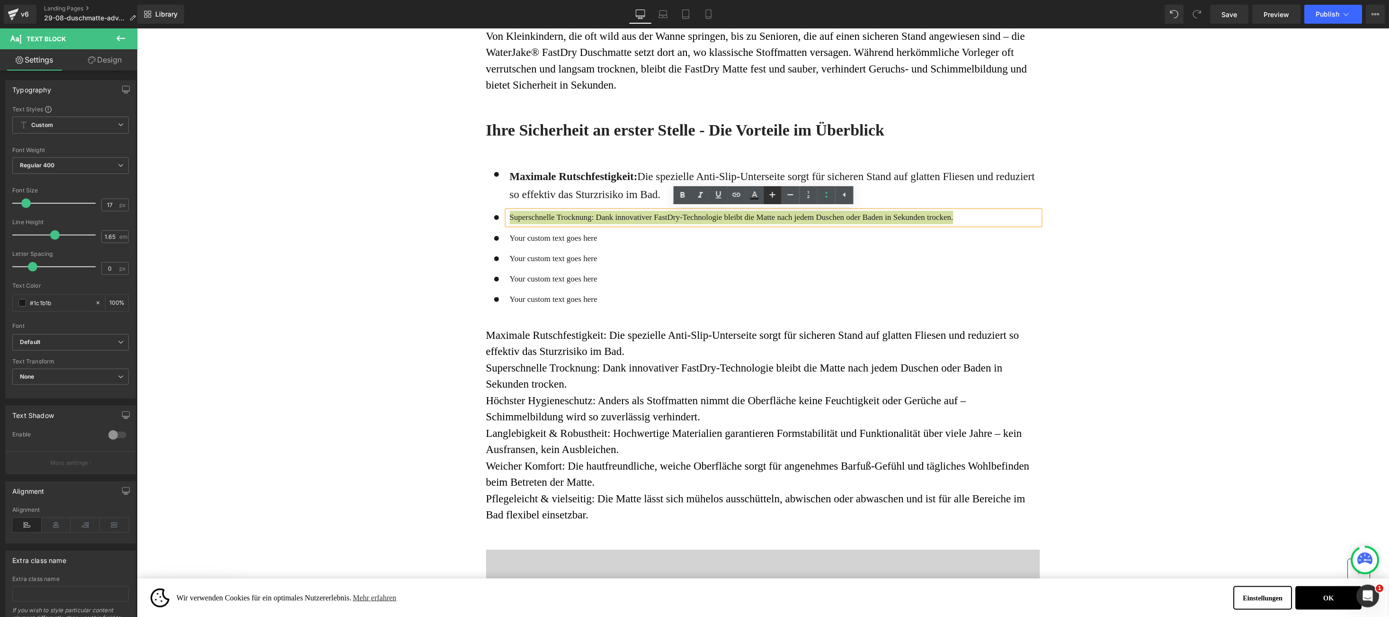
click at [773, 191] on icon at bounding box center [772, 194] width 11 height 11
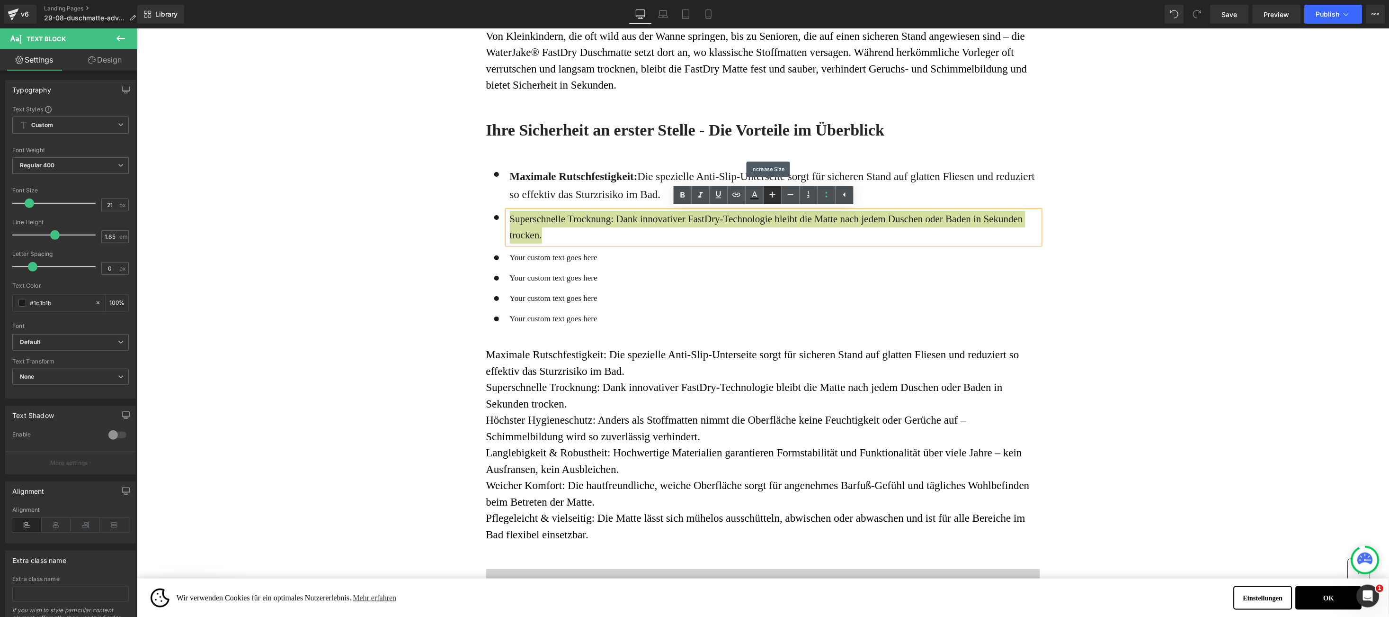
click at [773, 191] on icon at bounding box center [772, 194] width 11 height 11
type input "23"
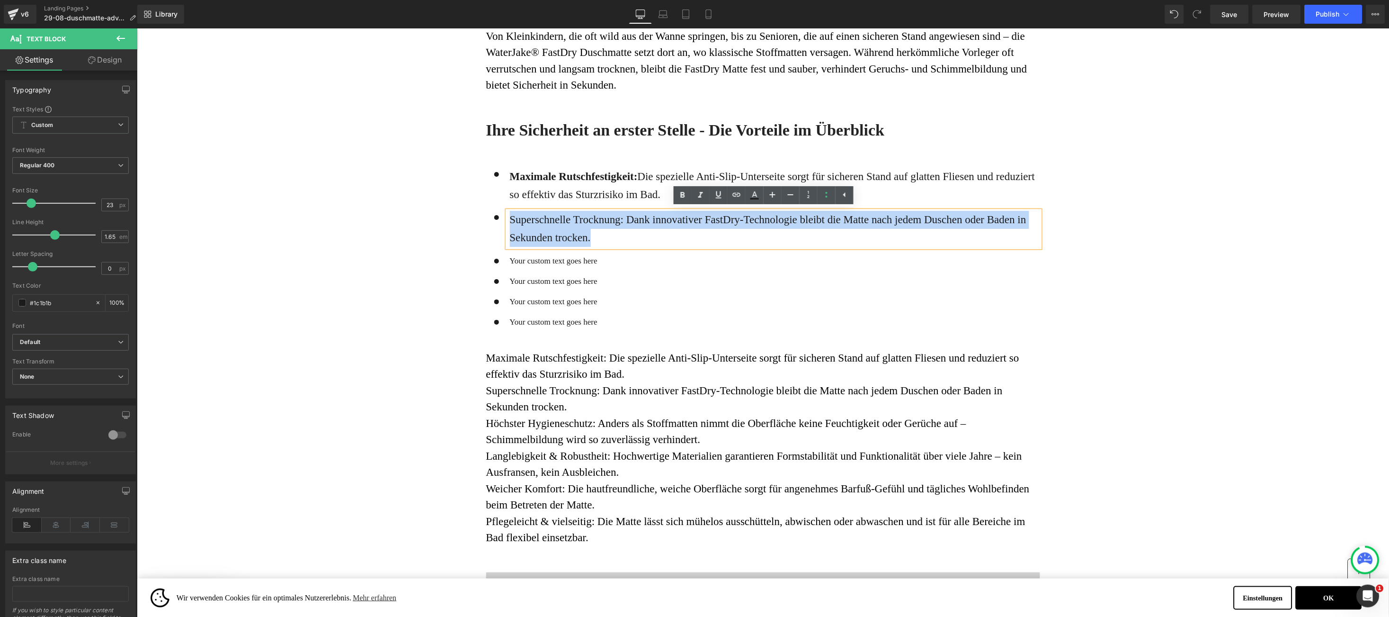
click at [535, 222] on p "Superschnelle Trocknung: Dank innovativer FastDry-Technologie bleibt die Matte …" at bounding box center [775, 228] width 530 height 36
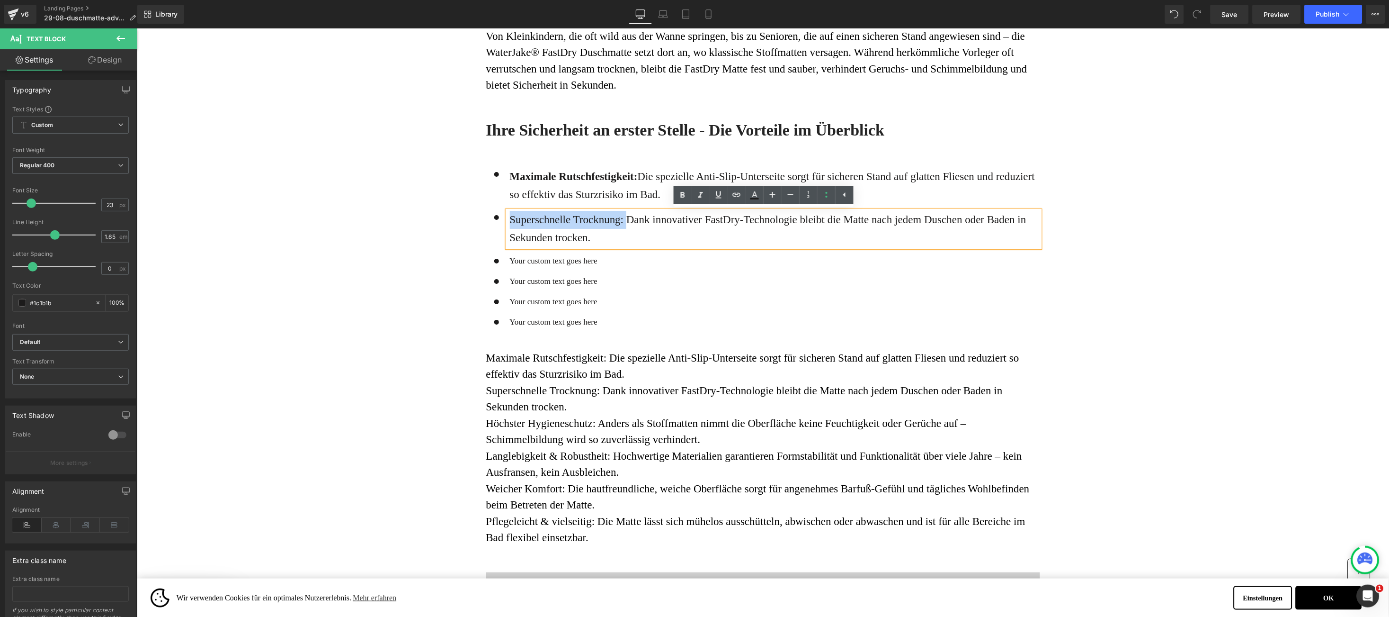
drag, startPoint x: 536, startPoint y: 222, endPoint x: 611, endPoint y: 221, distance: 75.8
click at [611, 221] on p "Superschnelle Trocknung: Dank innovativer FastDry-Technologie bleibt die Matte …" at bounding box center [775, 228] width 530 height 36
drag, startPoint x: 500, startPoint y: 428, endPoint x: 584, endPoint y: 431, distance: 84.4
click at [498, 428] on span "Höchster Hygieneschutz: Anders als Stoffmatten nimmt die Oberfläche keine Feuch…" at bounding box center [726, 431] width 480 height 28
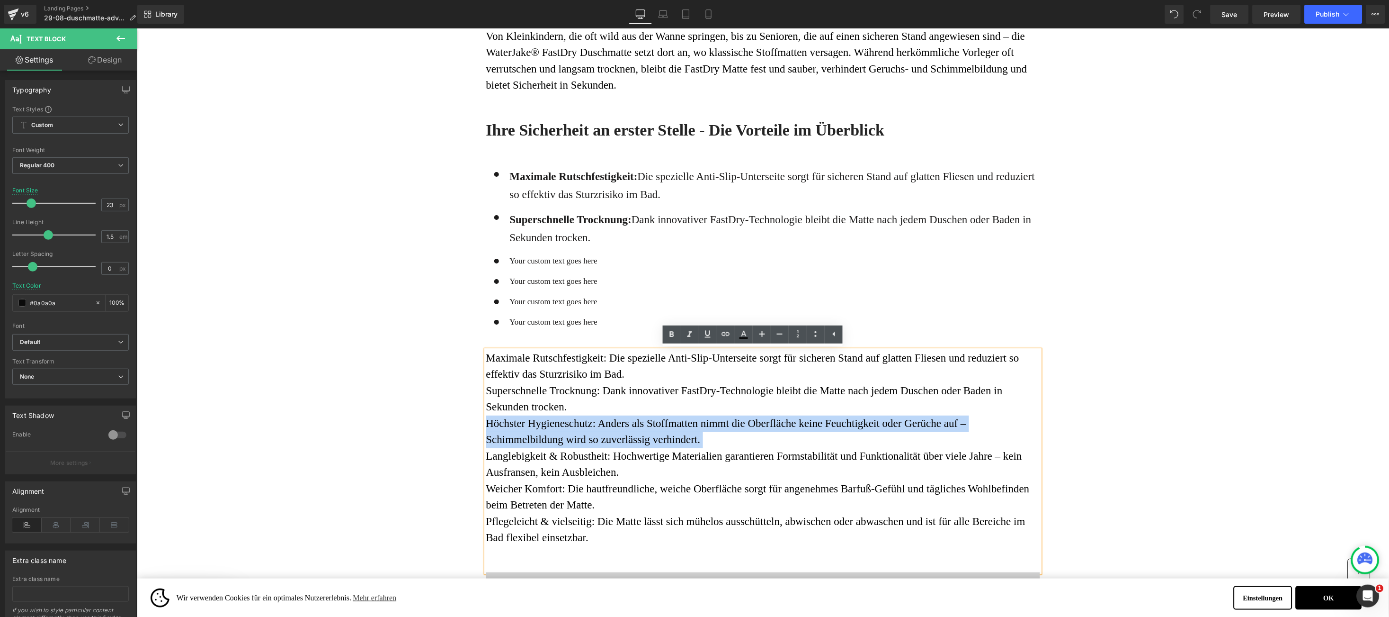
drag, startPoint x: 584, startPoint y: 431, endPoint x: 693, endPoint y: 438, distance: 108.7
click at [693, 438] on p "Maximale Rutschfestigkeit: Die spezielle Anti-Slip-Unterseite sorgt für sichere…" at bounding box center [763, 448] width 554 height 196
copy span "Höchster Hygieneschutz: Anders als Stoffmatten nimmt die Oberfläche keine Feuch…"
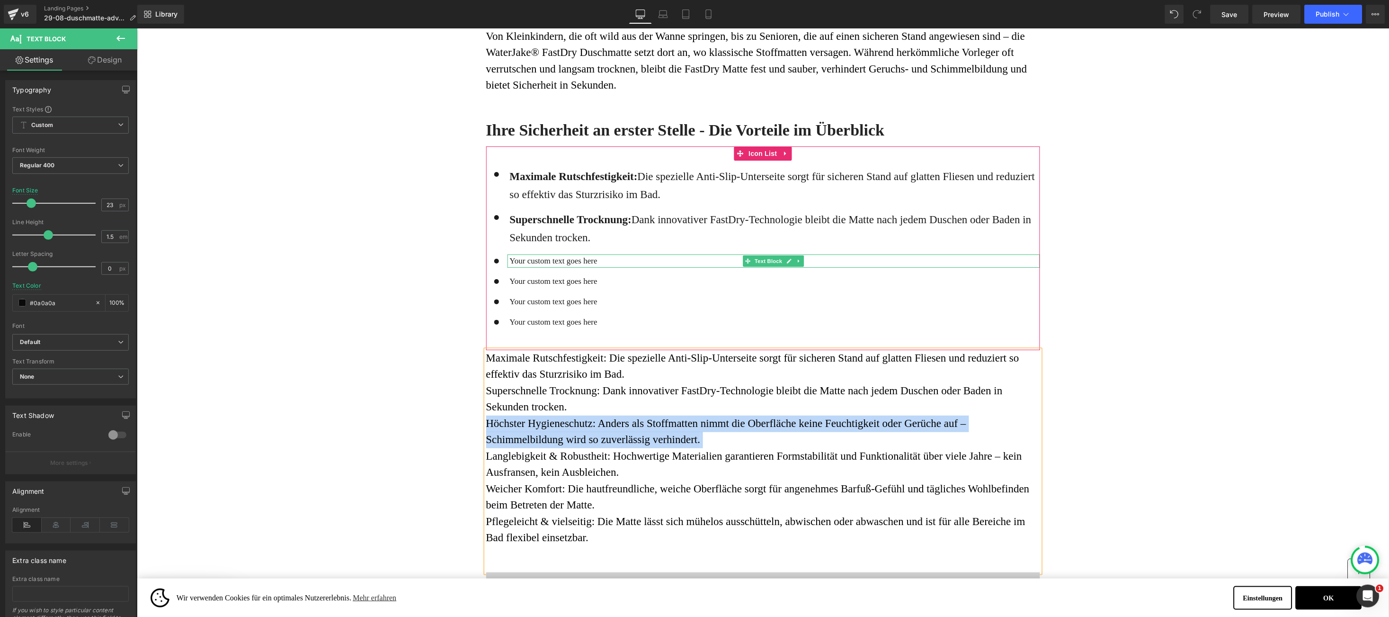
click at [552, 262] on p "Your custom text goes here" at bounding box center [775, 260] width 530 height 13
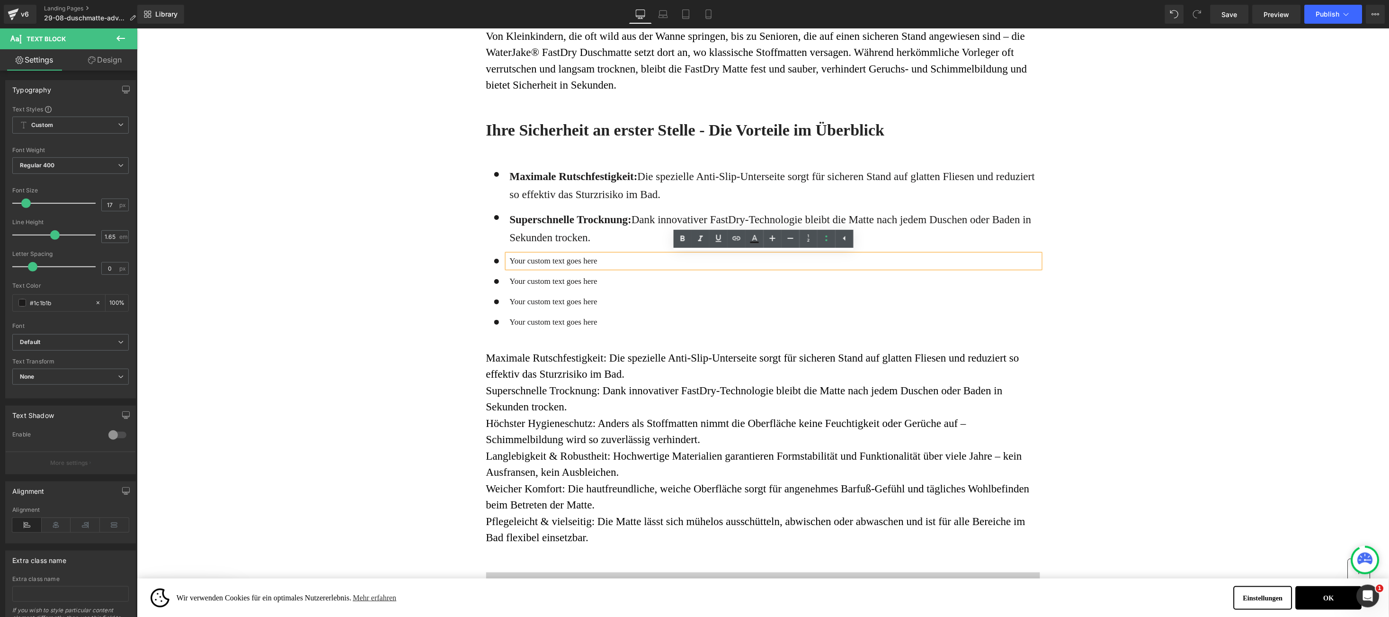
click at [510, 260] on p "Your custom text goes here" at bounding box center [775, 260] width 530 height 13
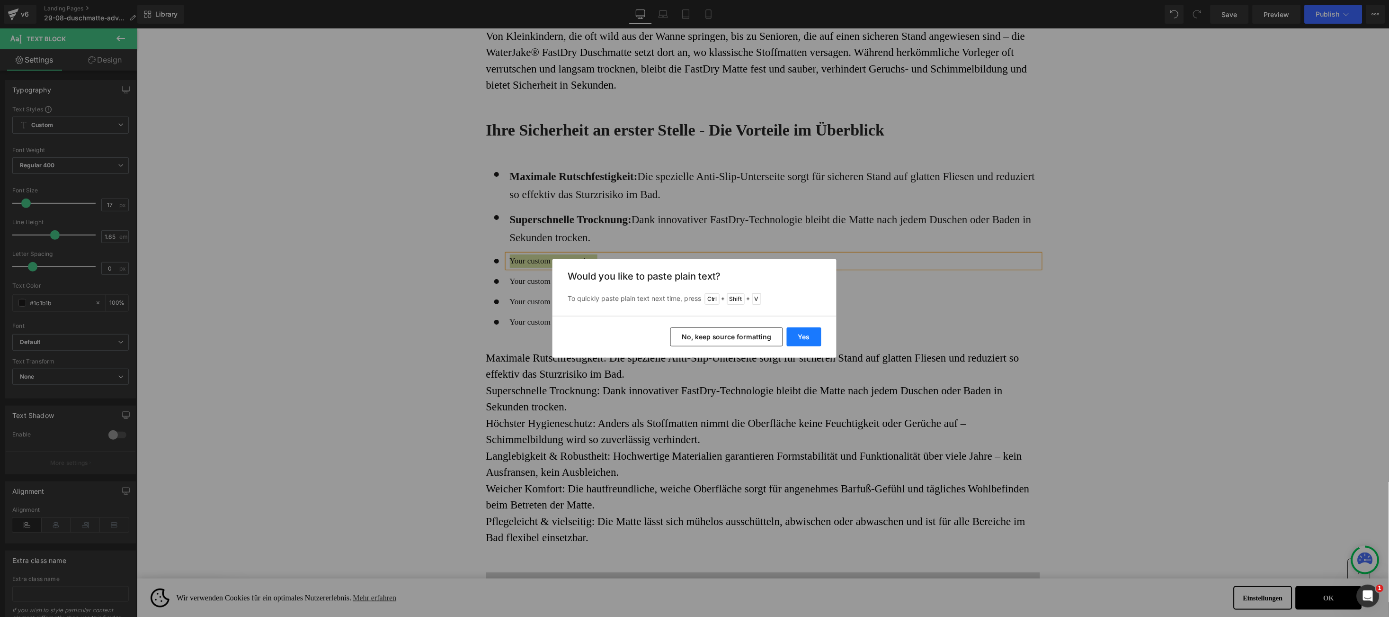
drag, startPoint x: 581, startPoint y: 274, endPoint x: 798, endPoint y: 328, distance: 224.0
click at [798, 328] on button "Yes" at bounding box center [804, 336] width 35 height 19
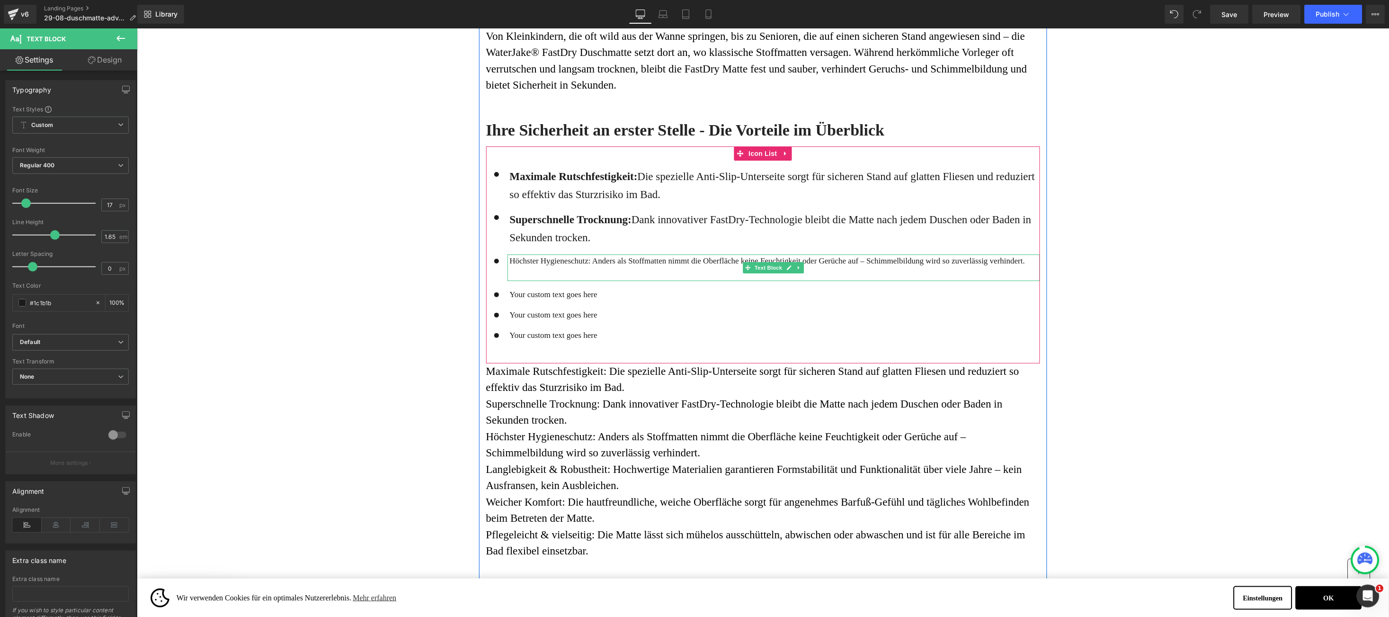
click at [595, 269] on p at bounding box center [775, 273] width 530 height 13
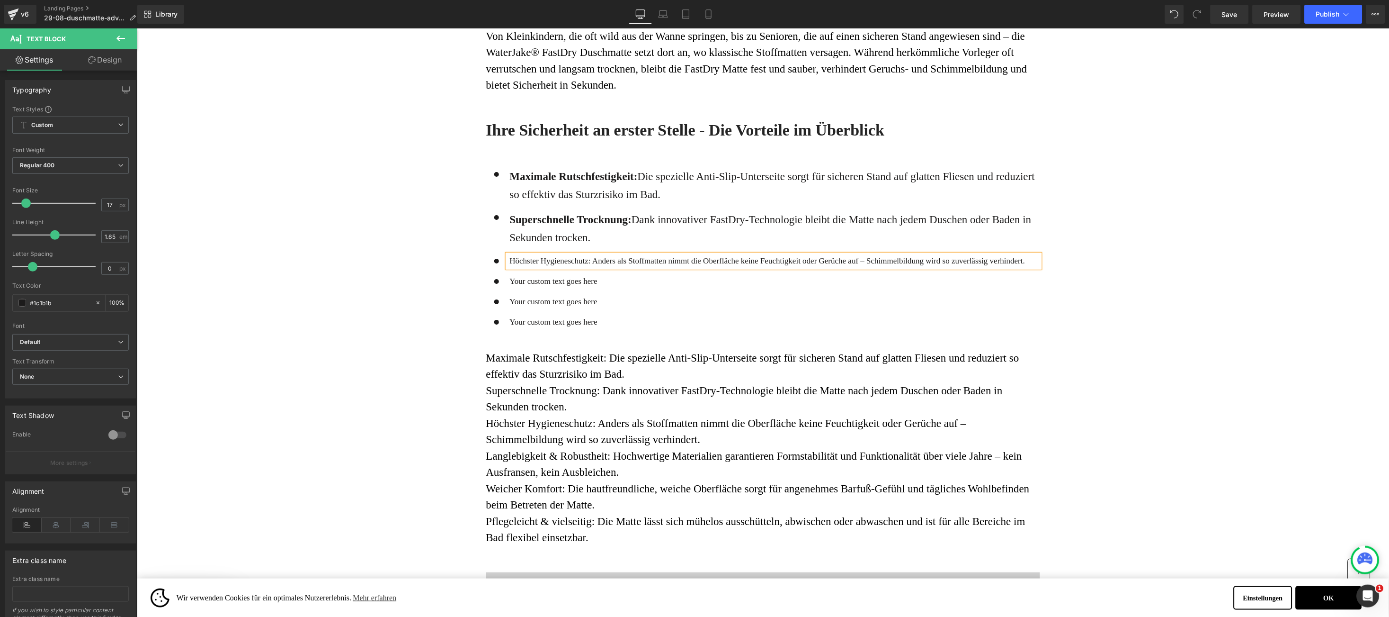
click at [509, 267] on div "Höchster Hygieneschutz: Anders als Stoffmatten nimmt die Oberfläche keine Feuch…" at bounding box center [773, 260] width 533 height 13
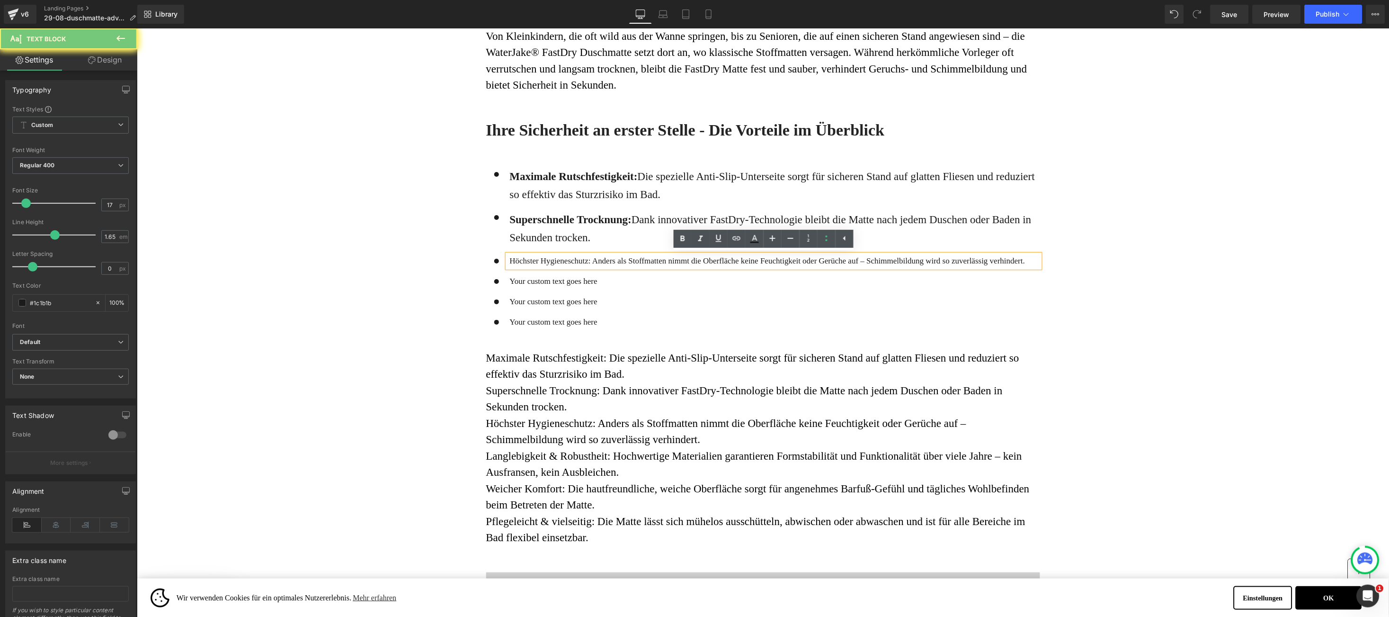
click at [509, 267] on div "Höchster Hygieneschutz: Anders als Stoffmatten nimmt die Oberfläche keine Feuch…" at bounding box center [773, 260] width 533 height 13
click at [514, 261] on p "Höchster Hygieneschutz: Anders als Stoffmatten nimmt die Oberfläche keine Feuch…" at bounding box center [775, 260] width 530 height 13
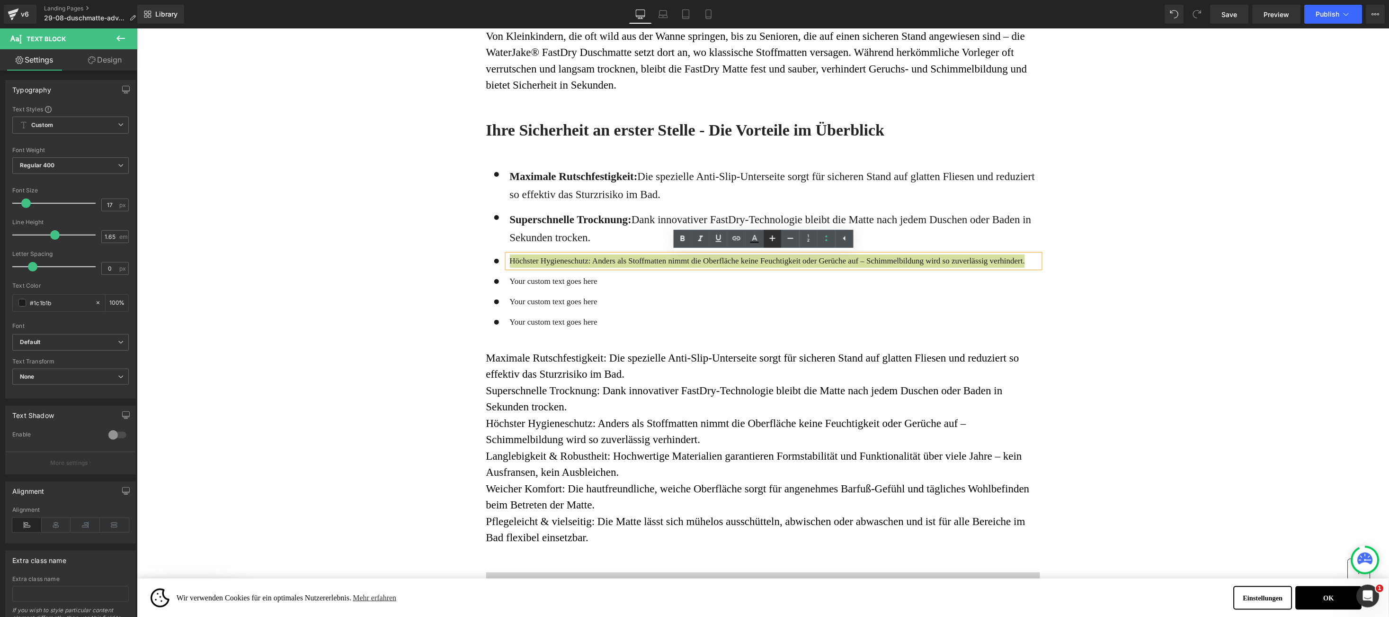
click at [767, 239] on icon at bounding box center [772, 238] width 11 height 11
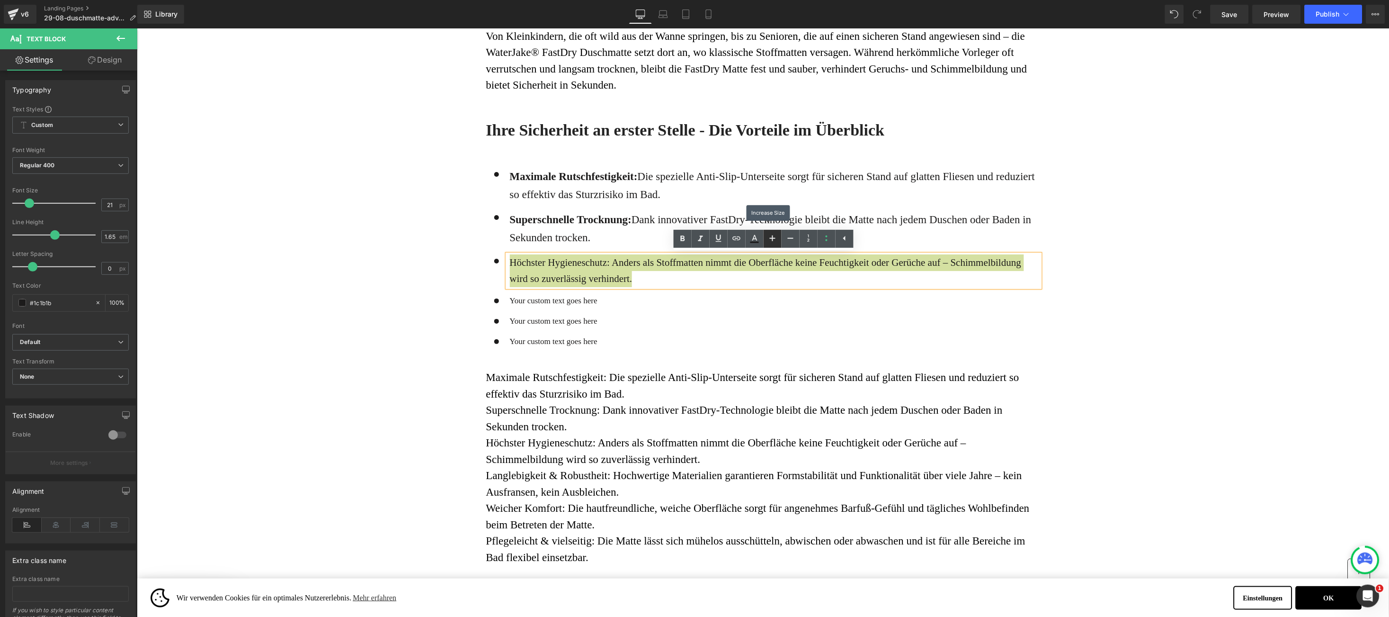
click at [767, 239] on icon at bounding box center [772, 238] width 11 height 11
type input "23"
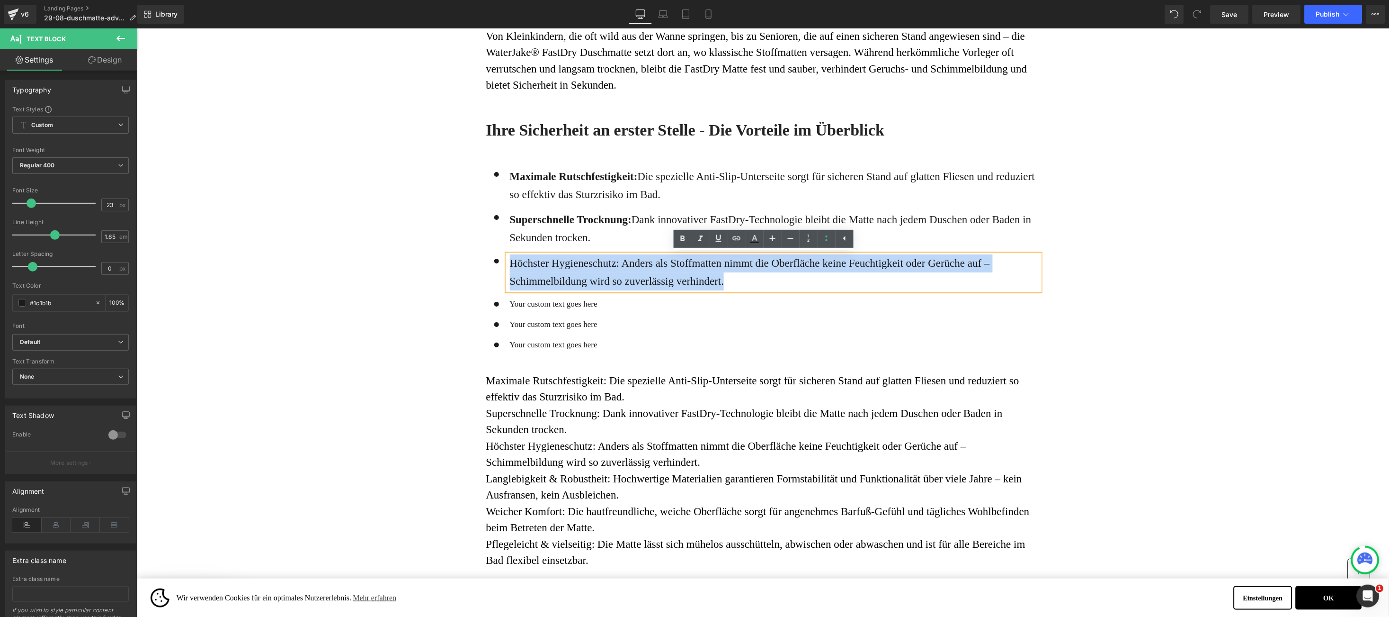
click at [606, 277] on p "Höchster Hygieneschutz: Anders als Stoffmatten nimmt die Oberfläche keine Feuch…" at bounding box center [775, 272] width 530 height 36
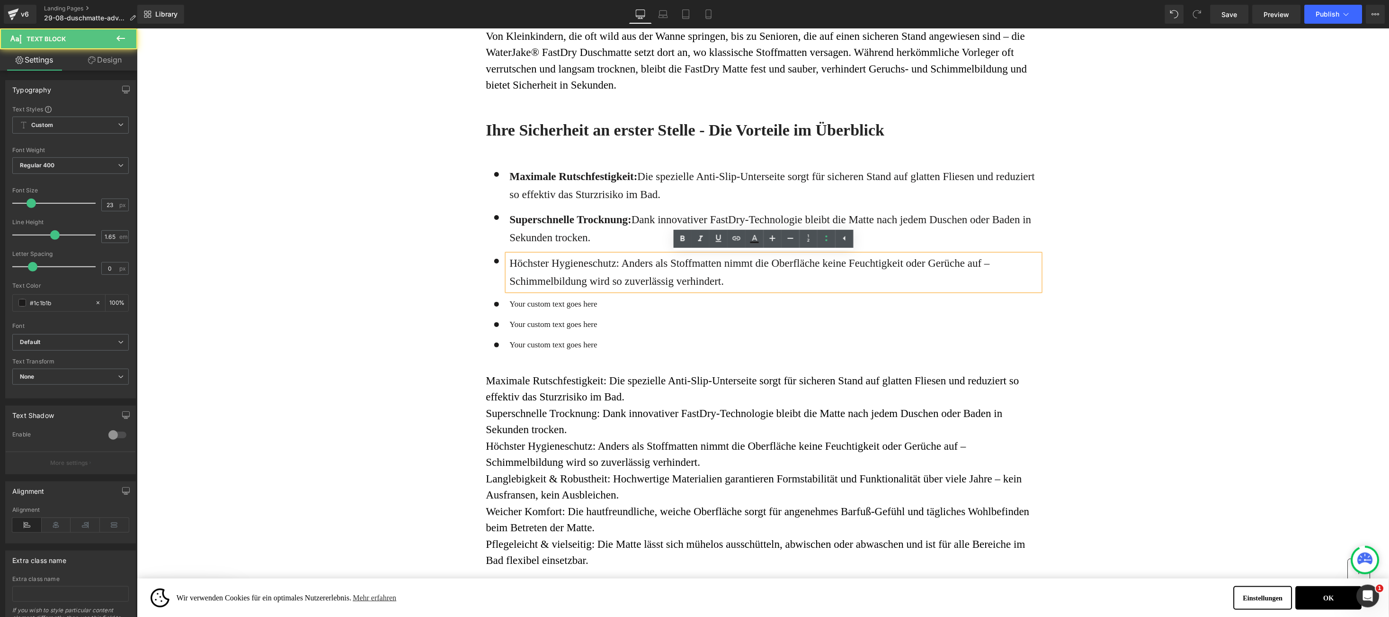
click at [526, 265] on p "Höchster Hygieneschutz: Anders als Stoffmatten nimmt die Oberfläche keine Feuch…" at bounding box center [775, 272] width 530 height 36
drag, startPoint x: 575, startPoint y: 266, endPoint x: 530, endPoint y: 263, distance: 45.1
click at [571, 269] on p "Höchster Hygieneschutz: Anders als Stoffmatten nimmt die Oberfläche keine Feuch…" at bounding box center [775, 272] width 530 height 36
click at [530, 262] on p "Höchster Hygieneschutz: Anders als Stoffmatten nimmt die Oberfläche keine Feuch…" at bounding box center [775, 272] width 530 height 36
drag, startPoint x: 530, startPoint y: 263, endPoint x: 608, endPoint y: 263, distance: 77.2
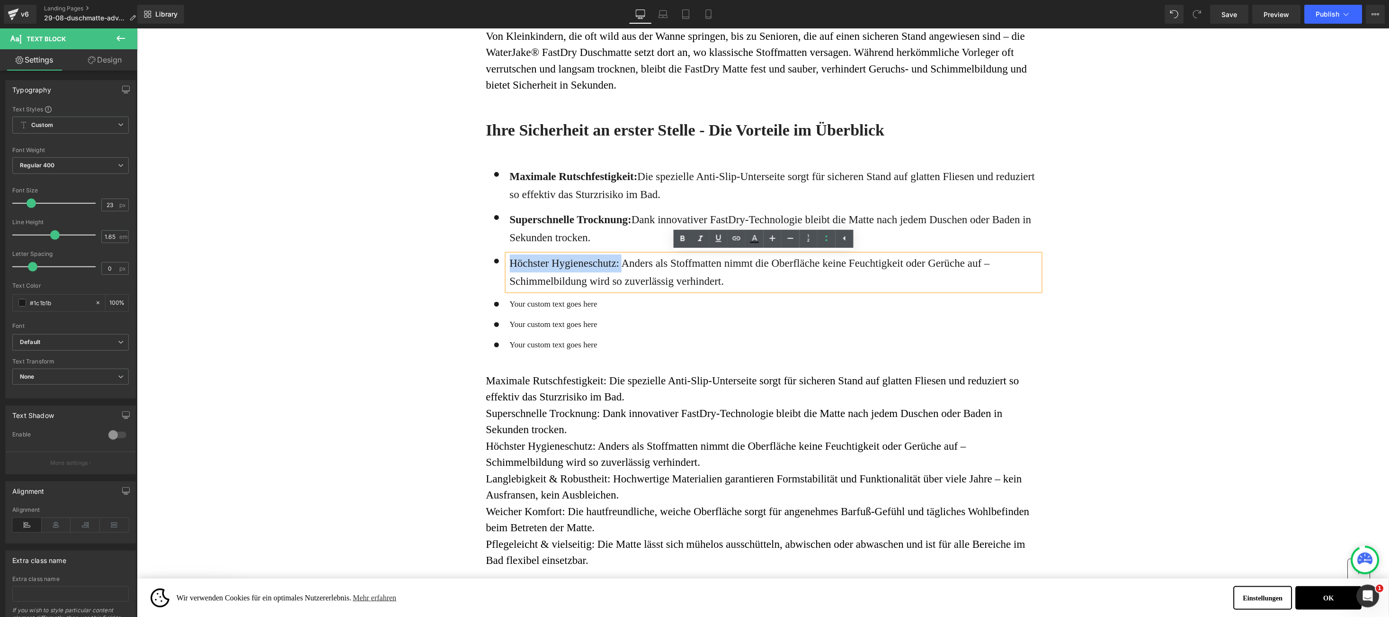
click at [608, 263] on p "Höchster Hygieneschutz: Anders als Stoffmatten nimmt die Oberfläche keine Feuch…" at bounding box center [775, 272] width 530 height 36
click at [501, 477] on span "Langlebigkeit & Robustheit: Hochwertige Materialien garantieren Formstabilität …" at bounding box center [754, 486] width 536 height 28
click at [619, 492] on p "Maximale Rutschfestigkeit: Die spezielle Anti-Slip-Unterseite sorgt für sichere…" at bounding box center [763, 470] width 554 height 196
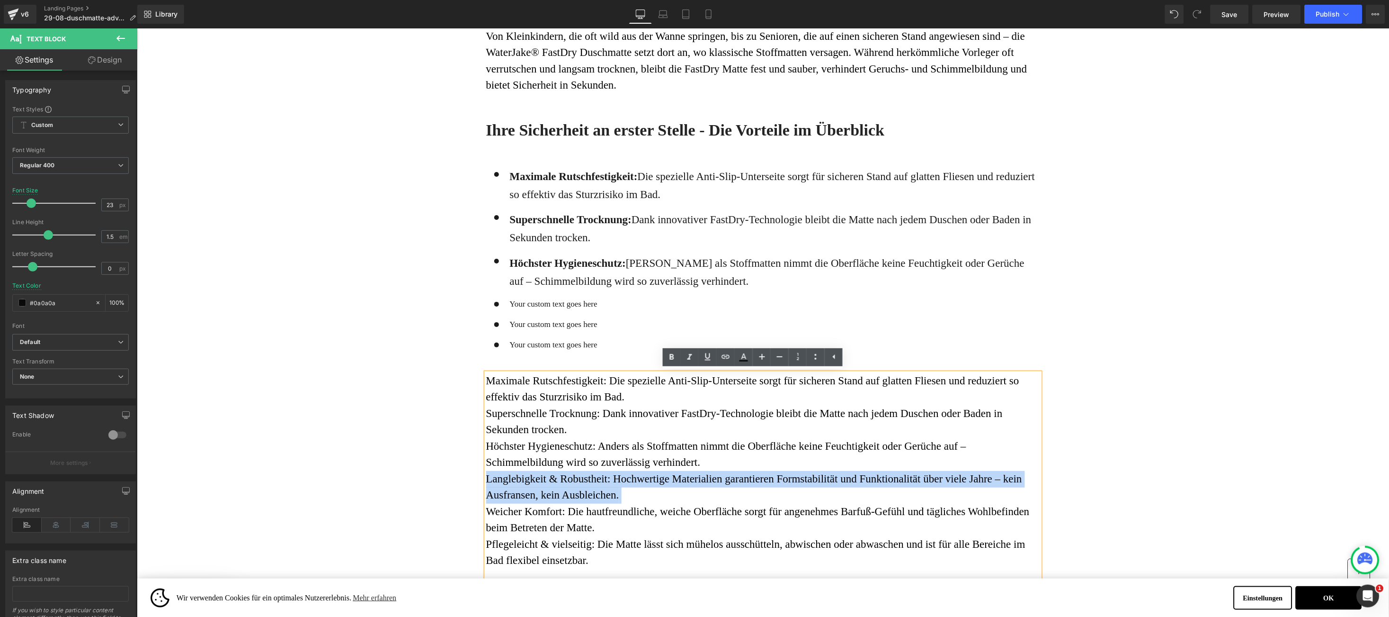
copy span "Langlebigkeit & Robustheit: Hochwertige Materialien garantieren Formstabilität …"
drag, startPoint x: 538, startPoint y: 305, endPoint x: 510, endPoint y: 302, distance: 28.6
click at [538, 306] on p "Your custom text goes here" at bounding box center [775, 303] width 530 height 13
click at [510, 302] on p "Your custom text goes here" at bounding box center [775, 303] width 530 height 13
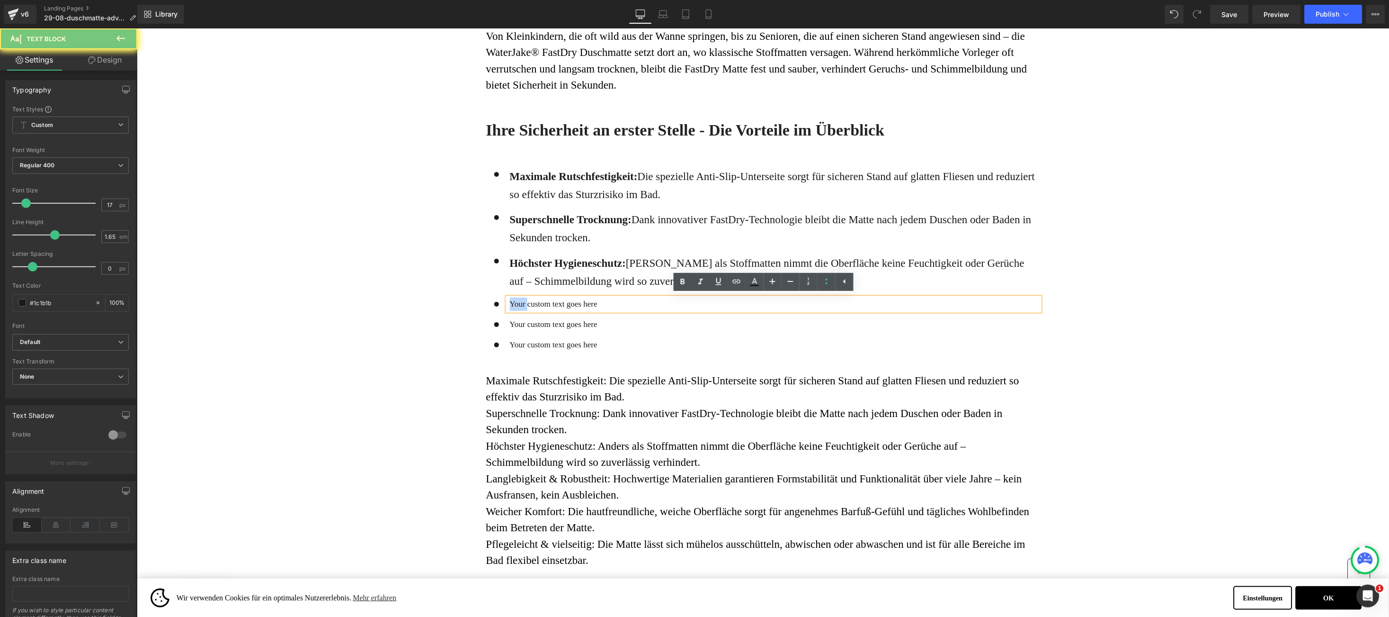
click at [510, 302] on p "Your custom text goes here" at bounding box center [775, 303] width 530 height 13
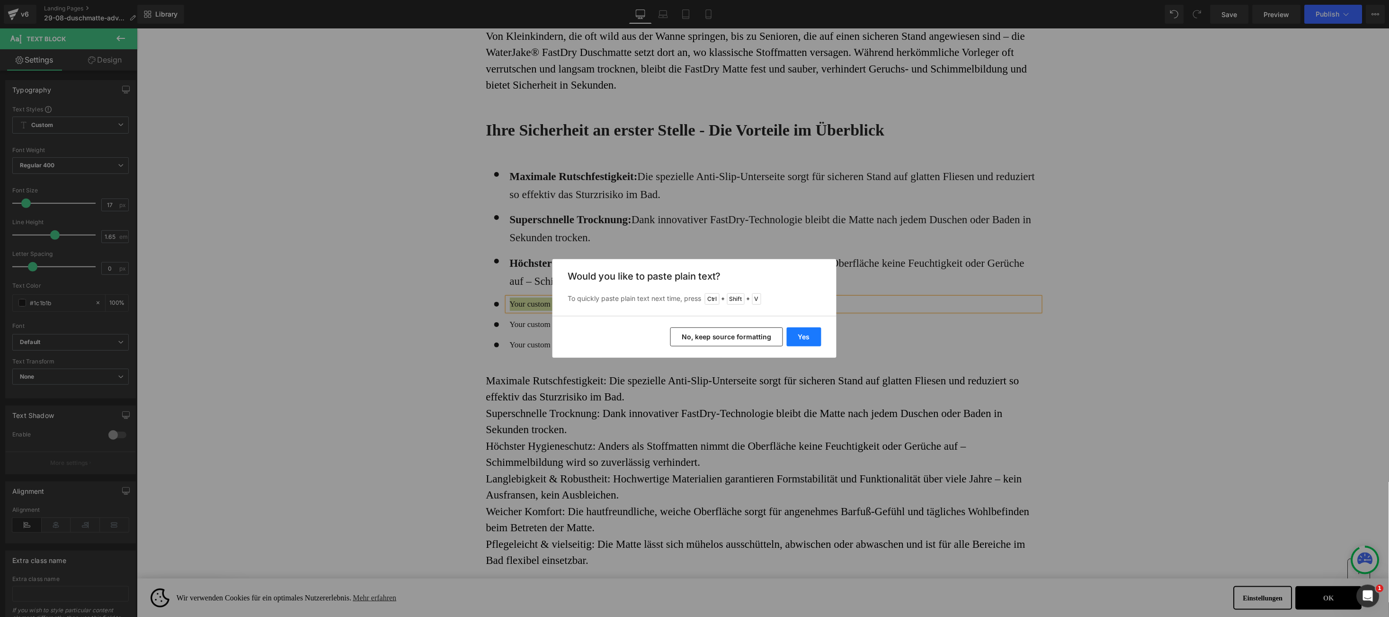
click at [814, 335] on button "Yes" at bounding box center [804, 336] width 35 height 19
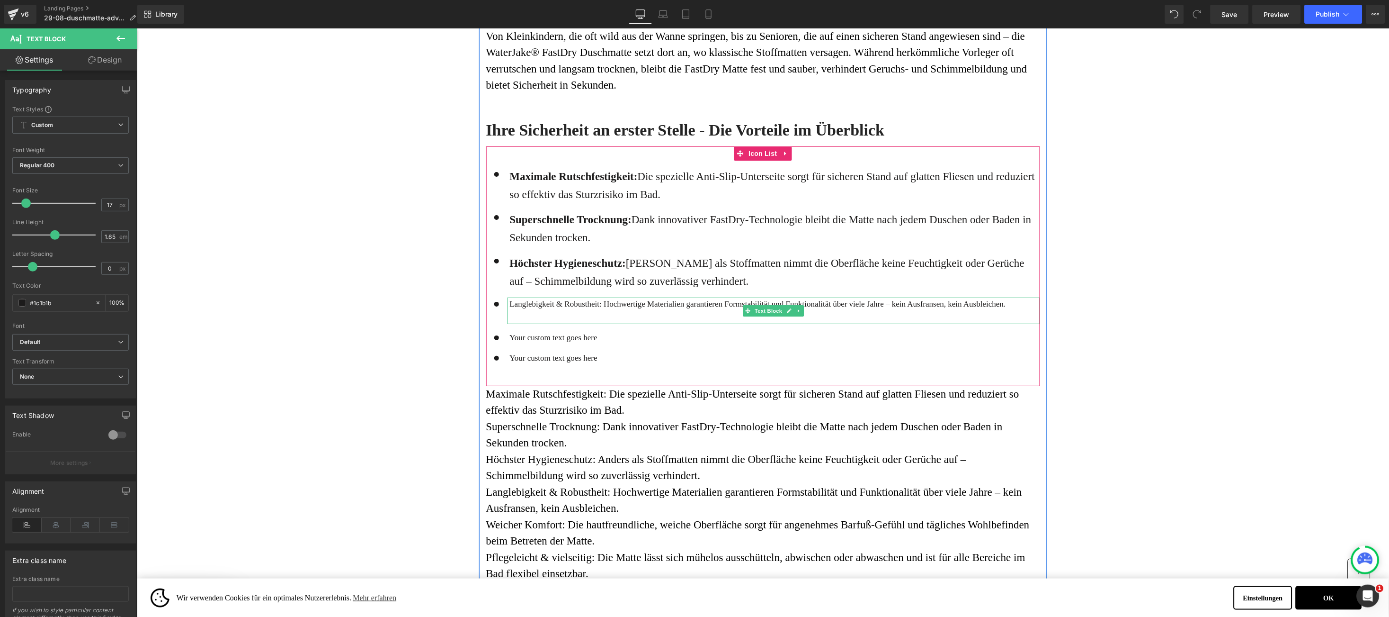
click at [643, 313] on p at bounding box center [775, 316] width 530 height 13
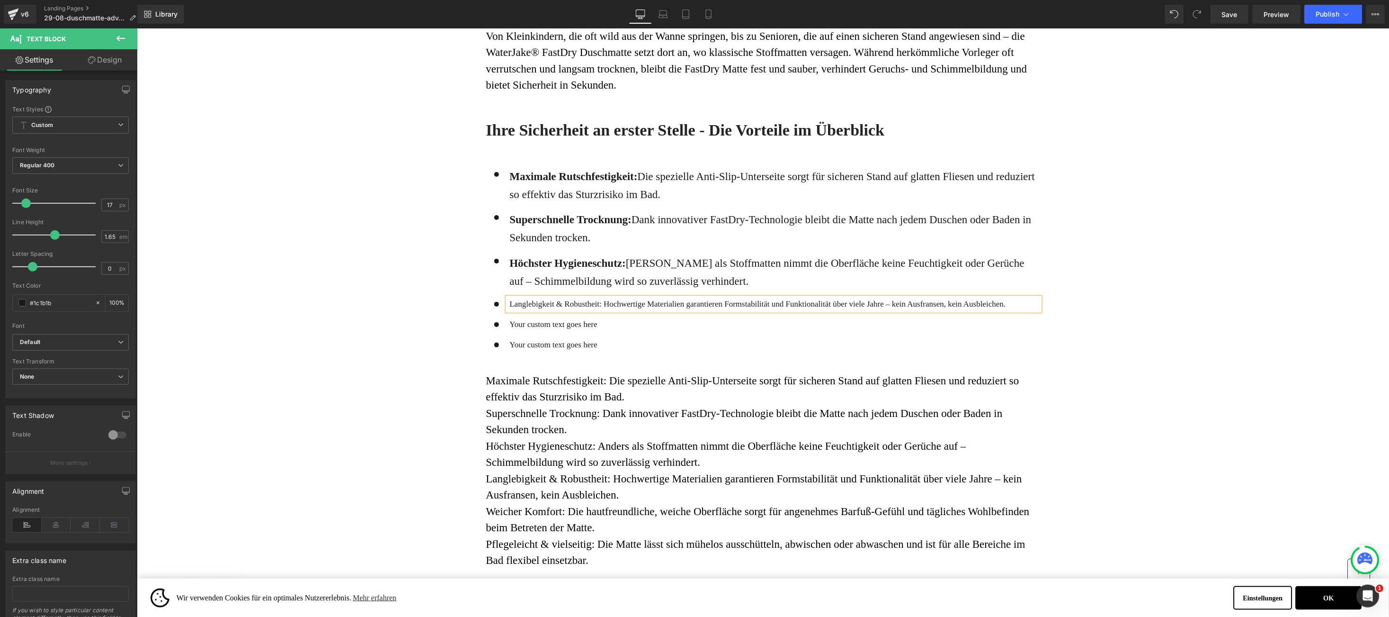
click at [517, 302] on p "Langlebigkeit & Robustheit: Hochwertige Materialien garantieren Formstabilität …" at bounding box center [775, 303] width 530 height 13
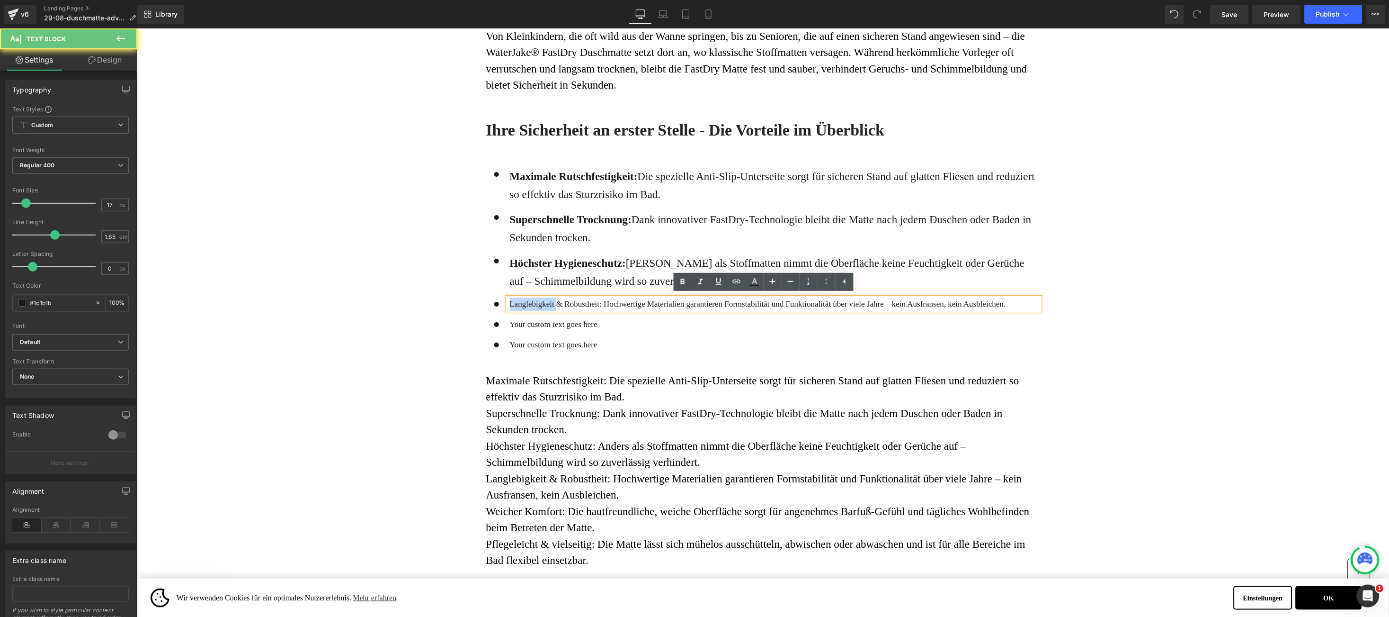
click at [517, 302] on p "Langlebigkeit & Robustheit: Hochwertige Materialien garantieren Formstabilität …" at bounding box center [775, 303] width 530 height 13
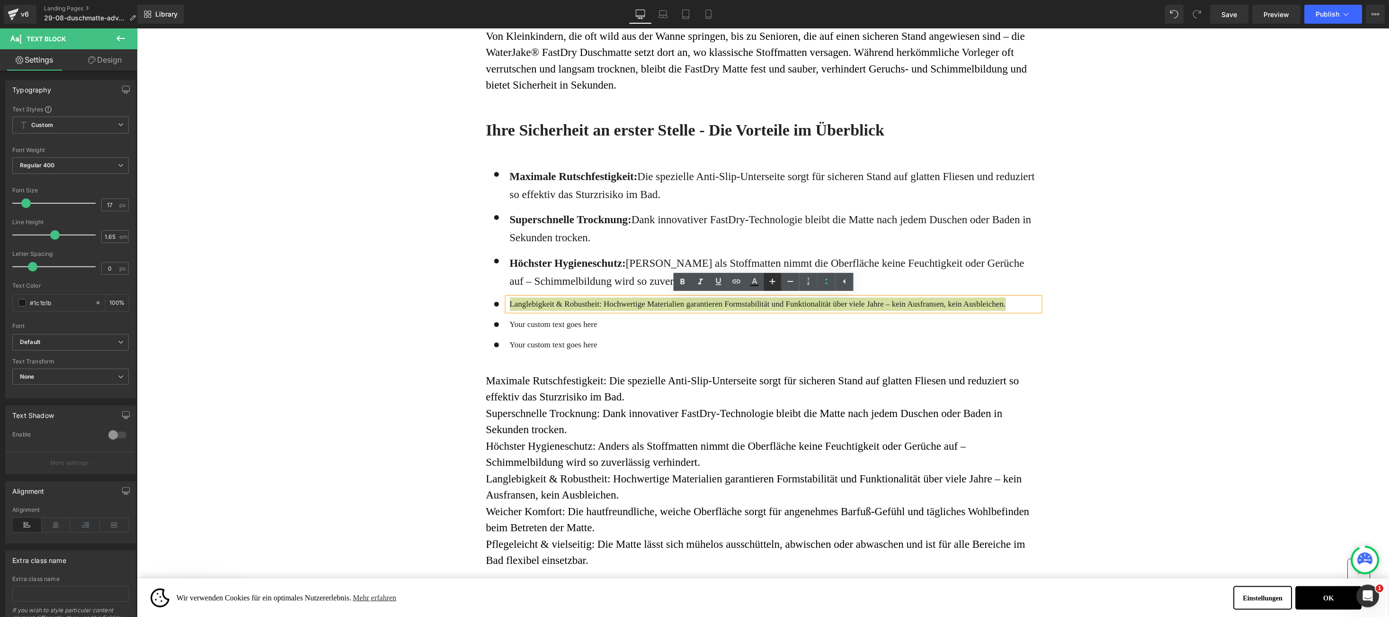
click at [767, 278] on icon at bounding box center [772, 281] width 11 height 11
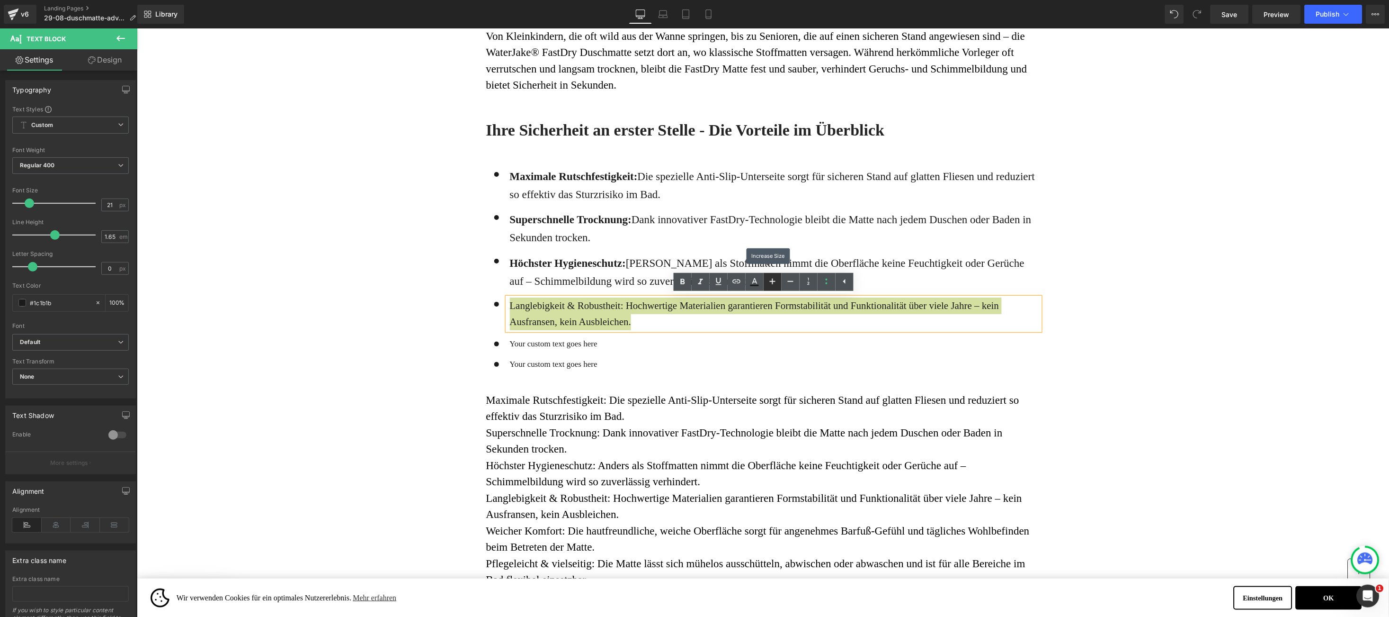
click at [767, 278] on icon at bounding box center [772, 281] width 11 height 11
type input "23"
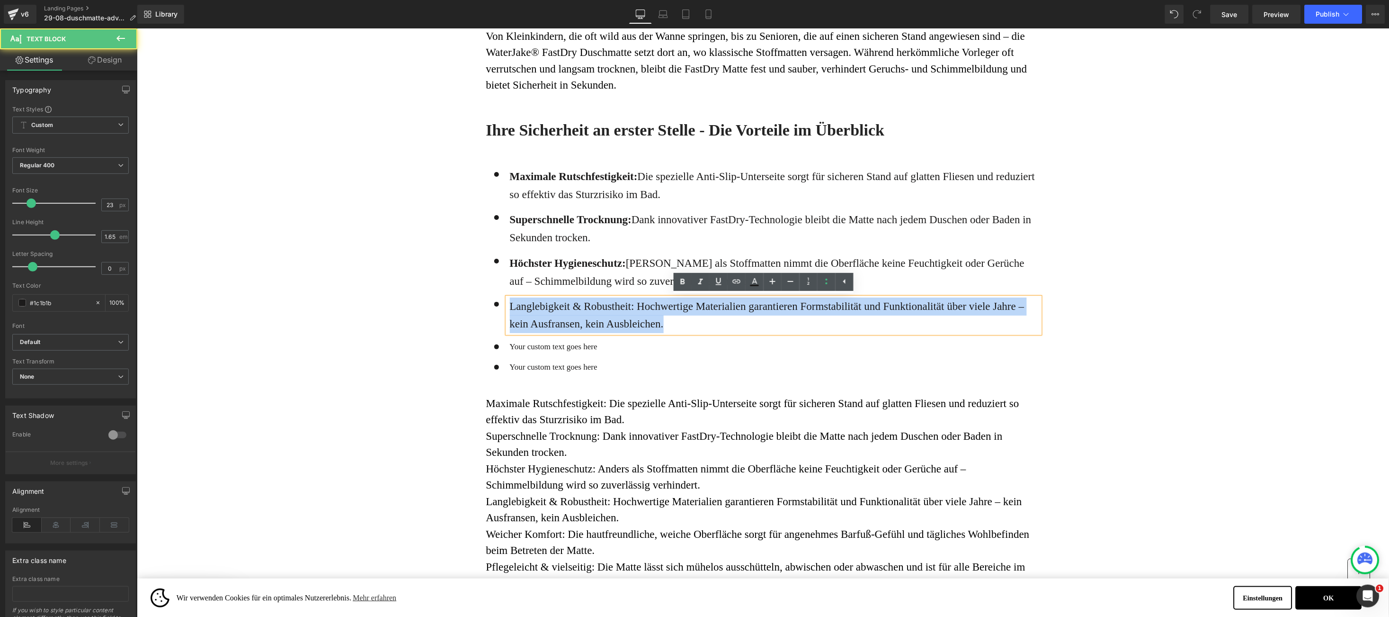
drag, startPoint x: 551, startPoint y: 307, endPoint x: 544, endPoint y: 311, distance: 7.6
click at [551, 308] on p "Langlebigkeit & Robustheit: Hochwertige Materialien garantieren Formstabilität …" at bounding box center [775, 315] width 530 height 36
click at [543, 302] on p "Langlebigkeit & Robustheit: Hochwertige Materialien garantieren Formstabilität …" at bounding box center [775, 315] width 530 height 36
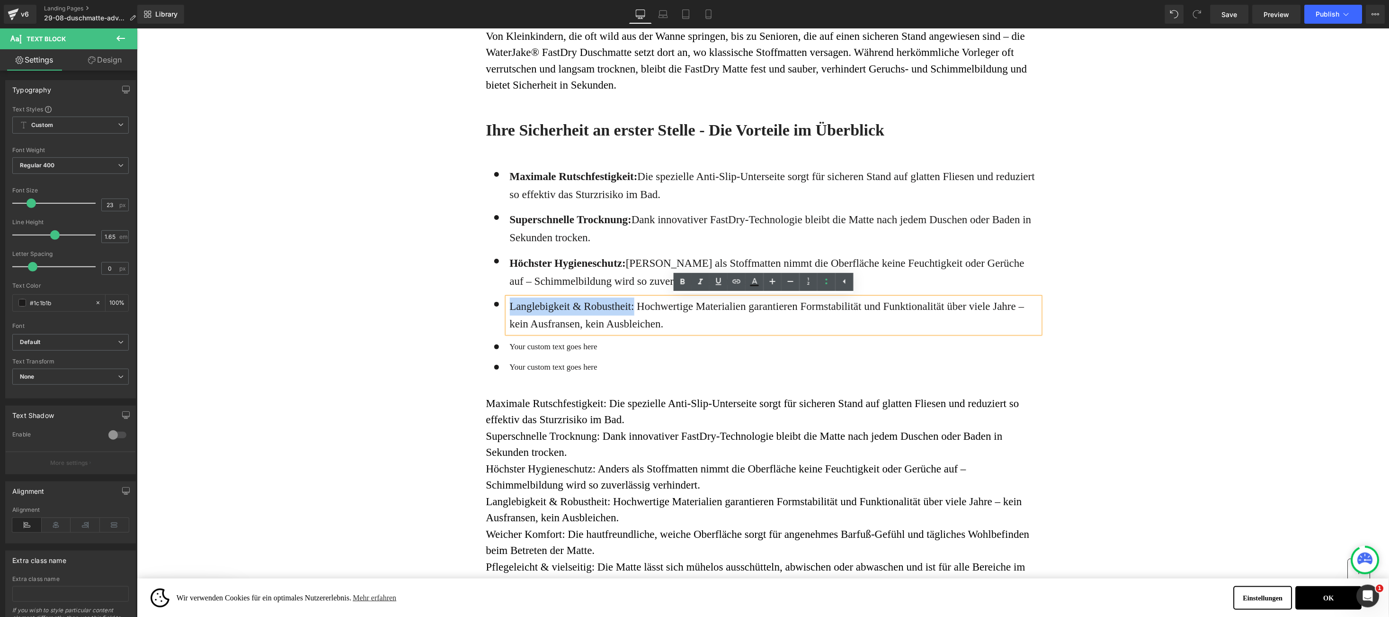
drag, startPoint x: 542, startPoint y: 304, endPoint x: 619, endPoint y: 305, distance: 77.7
click at [619, 305] on p "Langlebigkeit & Robustheit: Hochwertige Materialien garantieren Formstabilität …" at bounding box center [775, 315] width 530 height 36
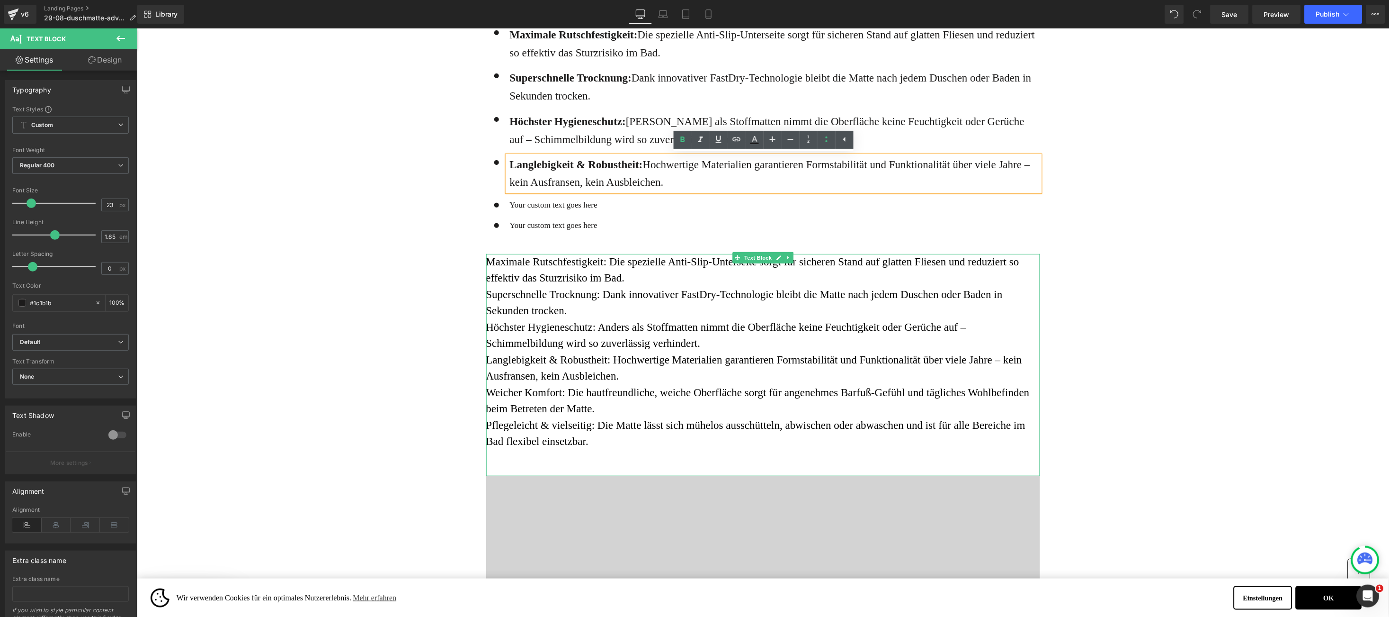
click at [496, 389] on span "Weicher Komfort: Die hautfreundliche, weiche Oberfläche sorgt für angenehmes Ba…" at bounding box center [758, 400] width 544 height 28
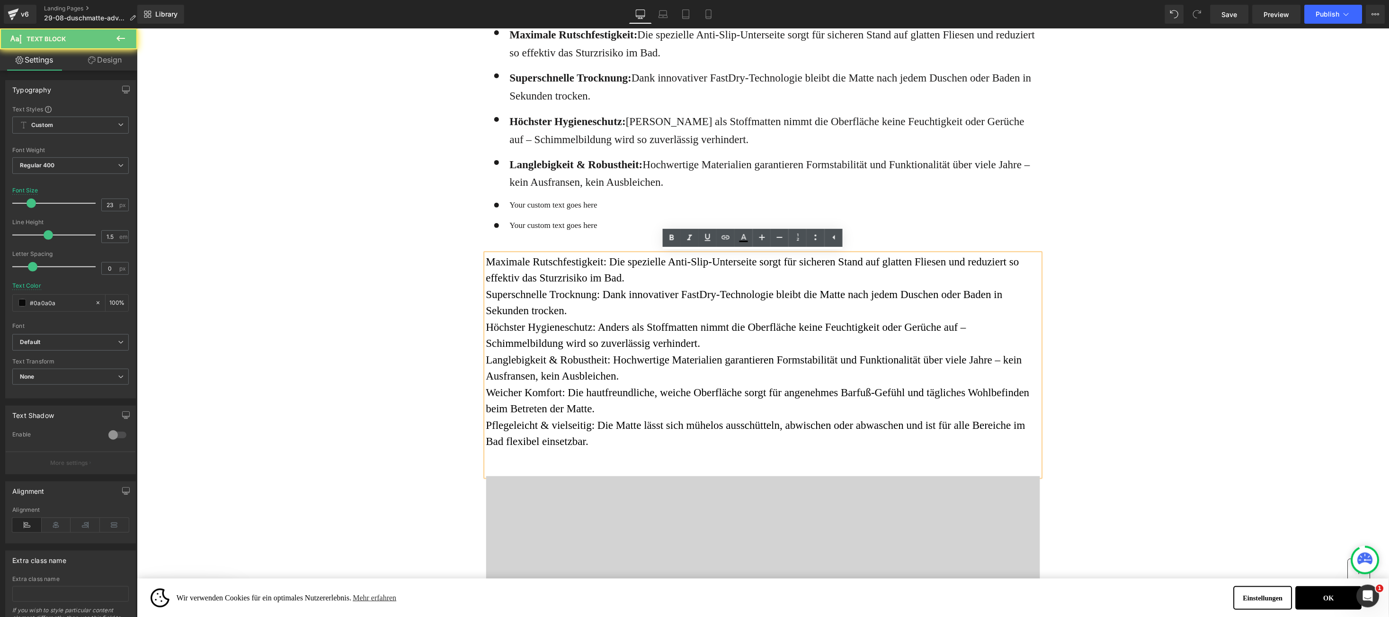
drag, startPoint x: 496, startPoint y: 390, endPoint x: 590, endPoint y: 403, distance: 94.2
click at [590, 403] on p "Maximale Rutschfestigkeit: Die spezielle Anti-Slip-Unterseite sorgt für sichere…" at bounding box center [763, 351] width 554 height 196
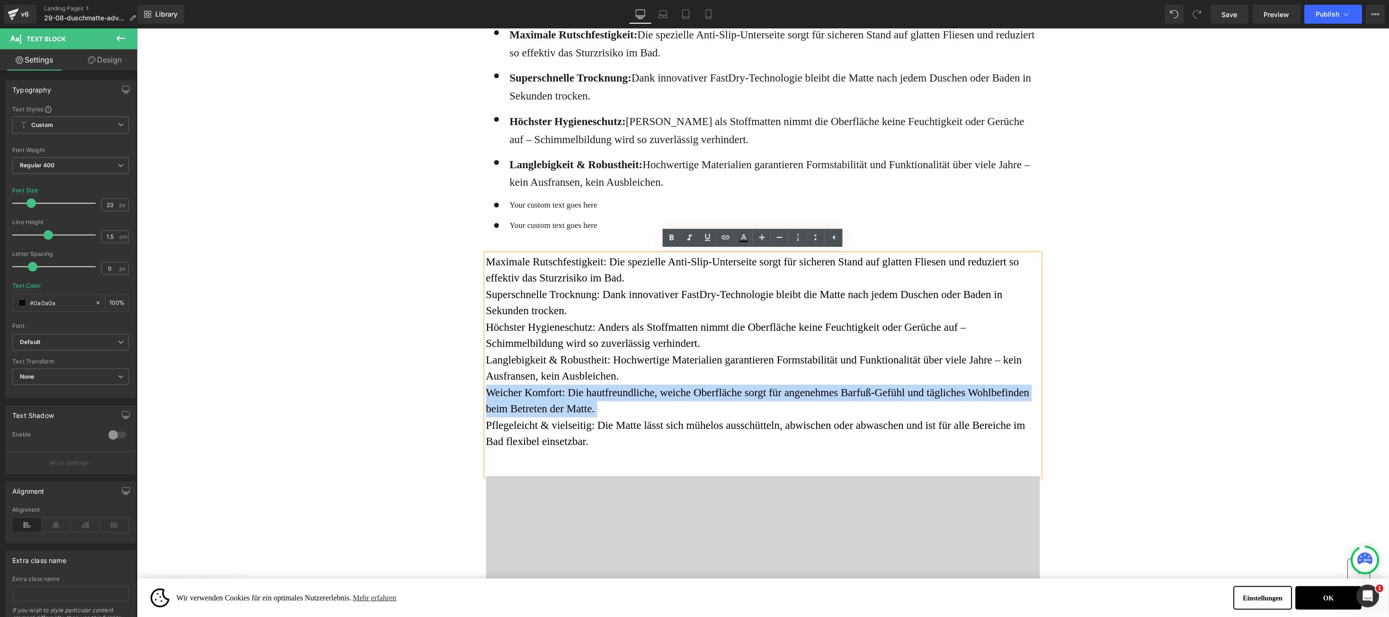
copy span "Weicher Komfort: Die hautfreundliche, weiche Oberfläche sorgt für angenehmes Ba…"
click at [136, 28] on div at bounding box center [136, 28] width 0 height 0
click at [510, 210] on p "Your custom text goes here" at bounding box center [775, 204] width 530 height 13
click at [507, 211] on div "Your custom text goes here" at bounding box center [773, 204] width 533 height 13
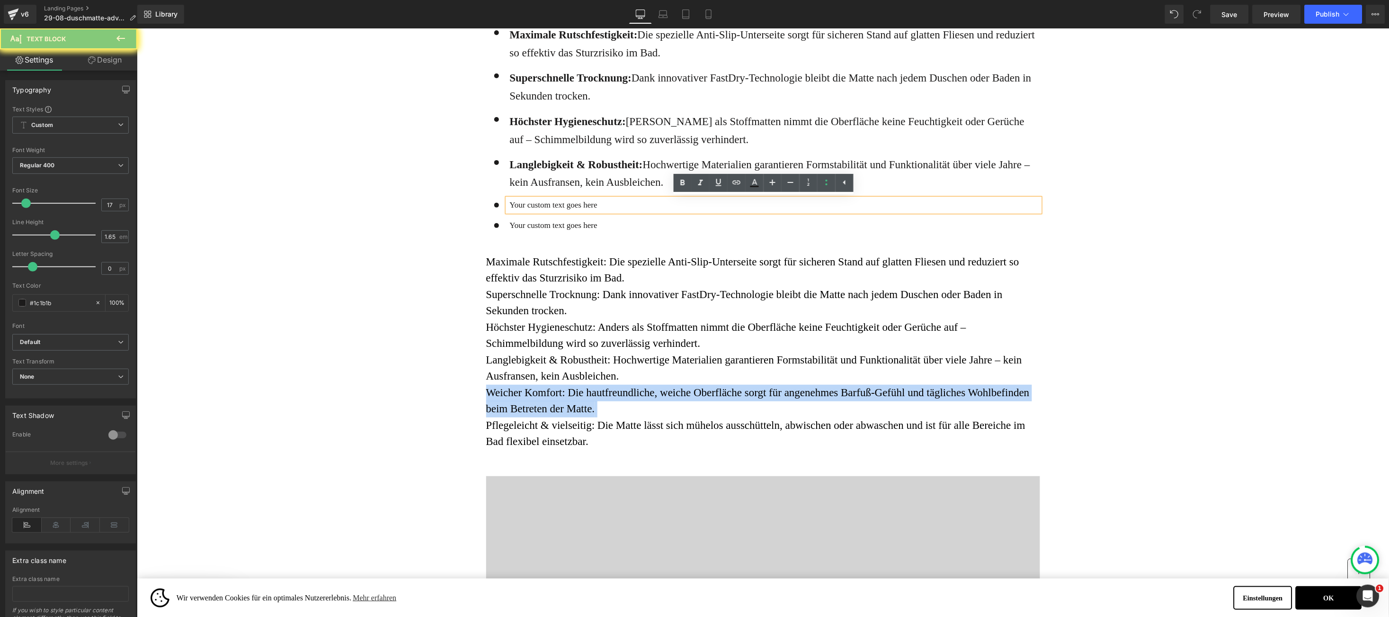
click at [507, 211] on div "Your custom text goes here" at bounding box center [773, 204] width 533 height 13
click at [510, 203] on p "Your custom text goes here" at bounding box center [775, 204] width 530 height 13
click at [510, 204] on p "Your custom text goes here" at bounding box center [775, 204] width 530 height 13
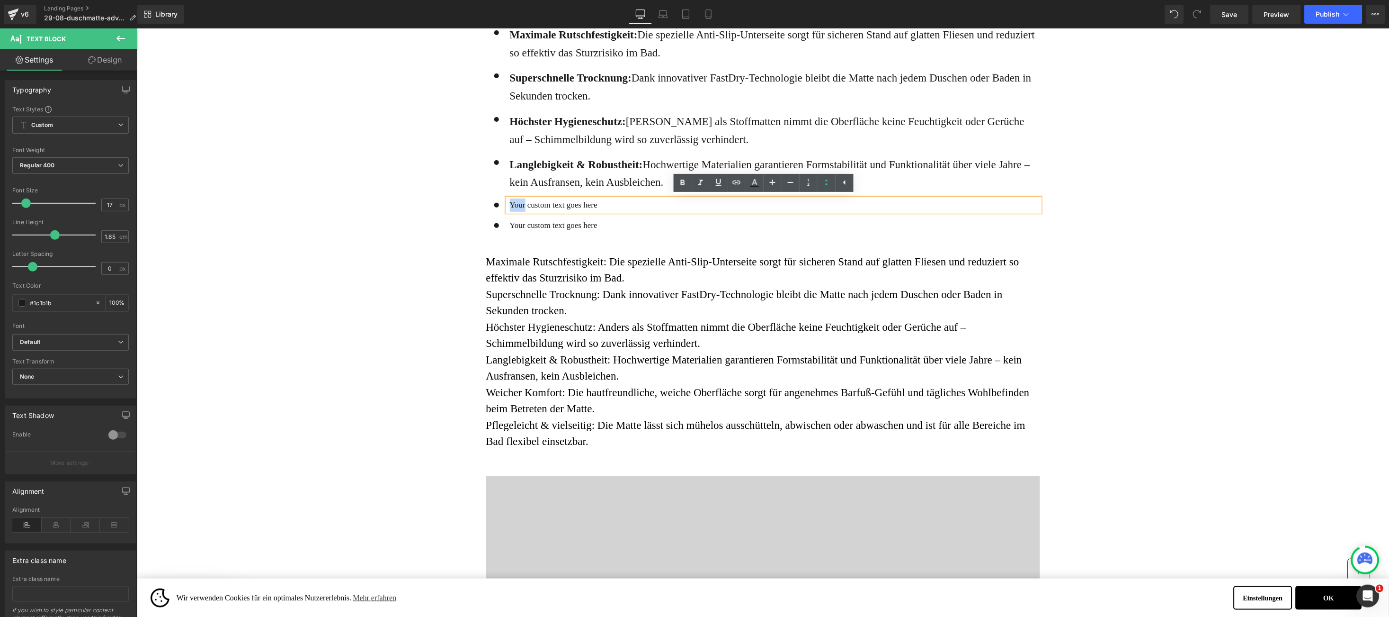
click at [510, 204] on p "Your custom text goes here" at bounding box center [775, 204] width 530 height 13
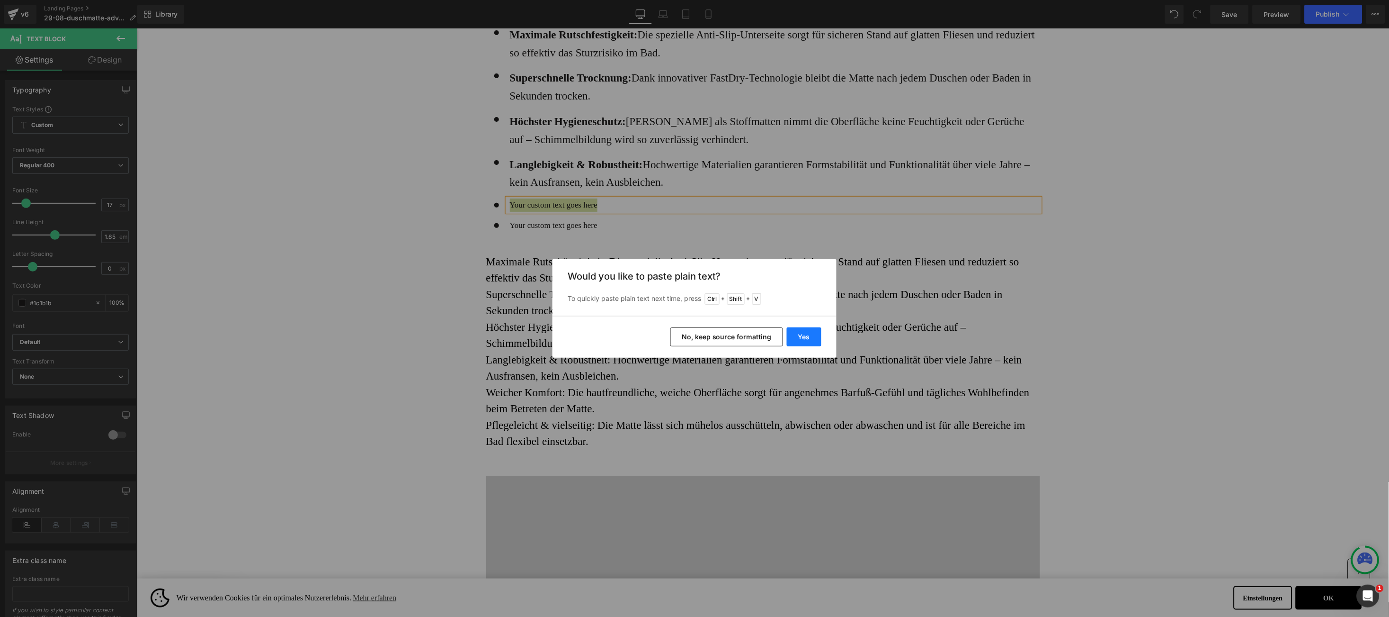
drag, startPoint x: 801, startPoint y: 334, endPoint x: 662, endPoint y: 305, distance: 141.6
click at [801, 334] on button "Yes" at bounding box center [804, 336] width 35 height 19
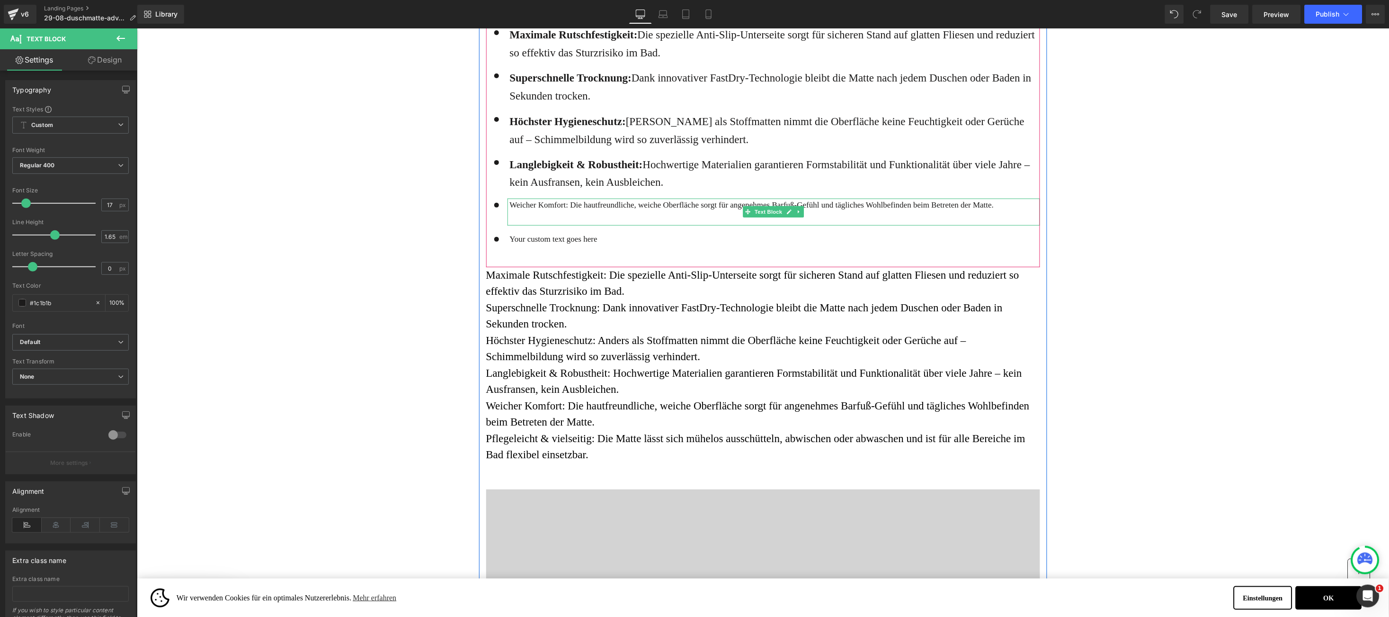
click at [510, 214] on p at bounding box center [775, 217] width 530 height 13
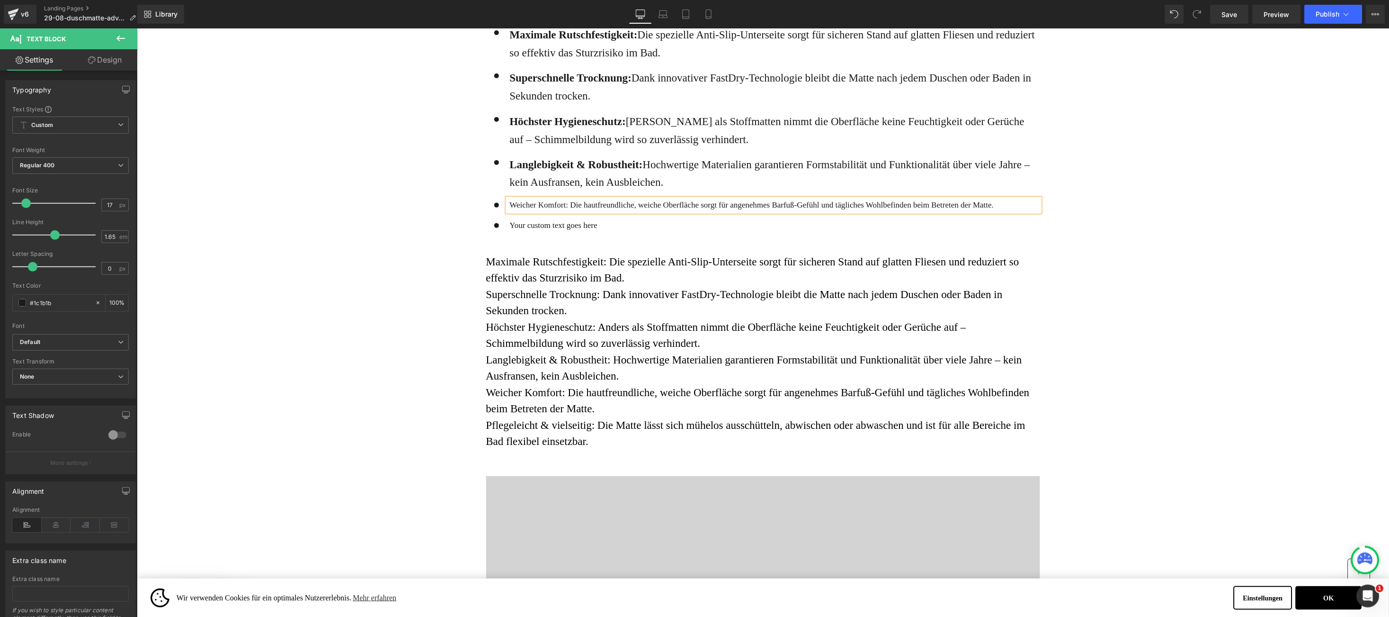
click at [510, 207] on p "Weicher Komfort: Die hautfreundliche, weiche Oberfläche sorgt für angenehmes Ba…" at bounding box center [775, 204] width 530 height 13
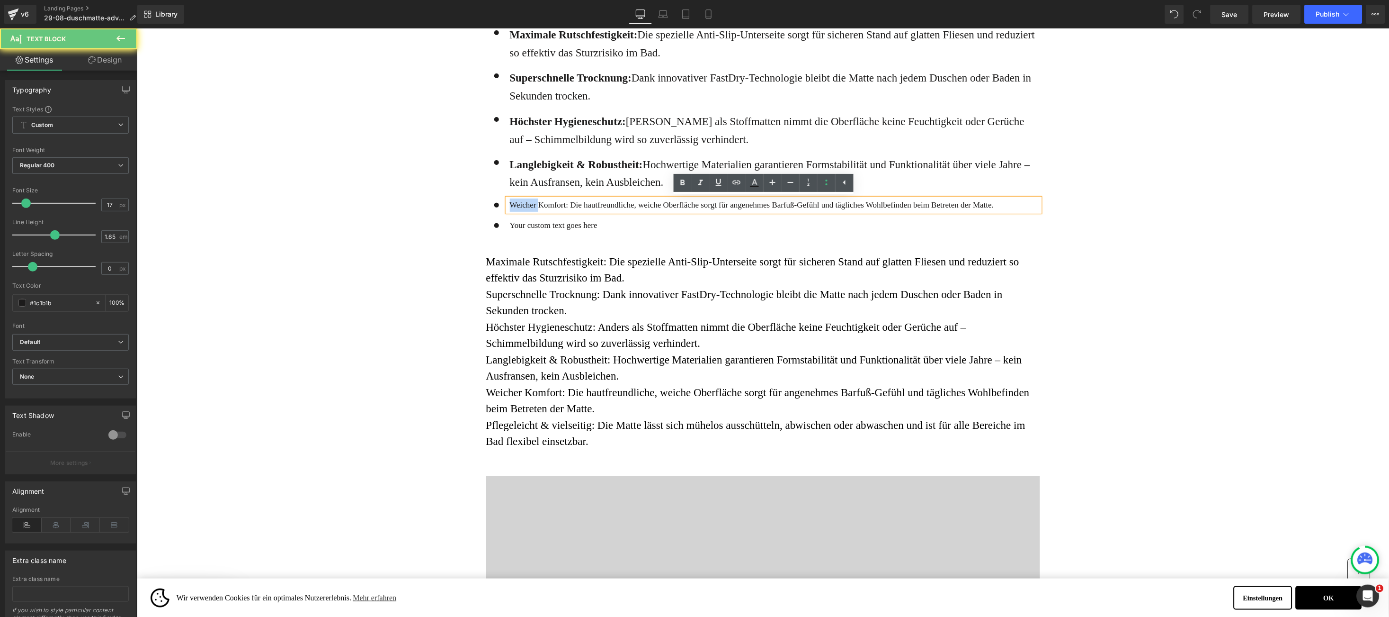
click at [510, 207] on p "Weicher Komfort: Die hautfreundliche, weiche Oberfläche sorgt für angenehmes Ba…" at bounding box center [775, 204] width 530 height 13
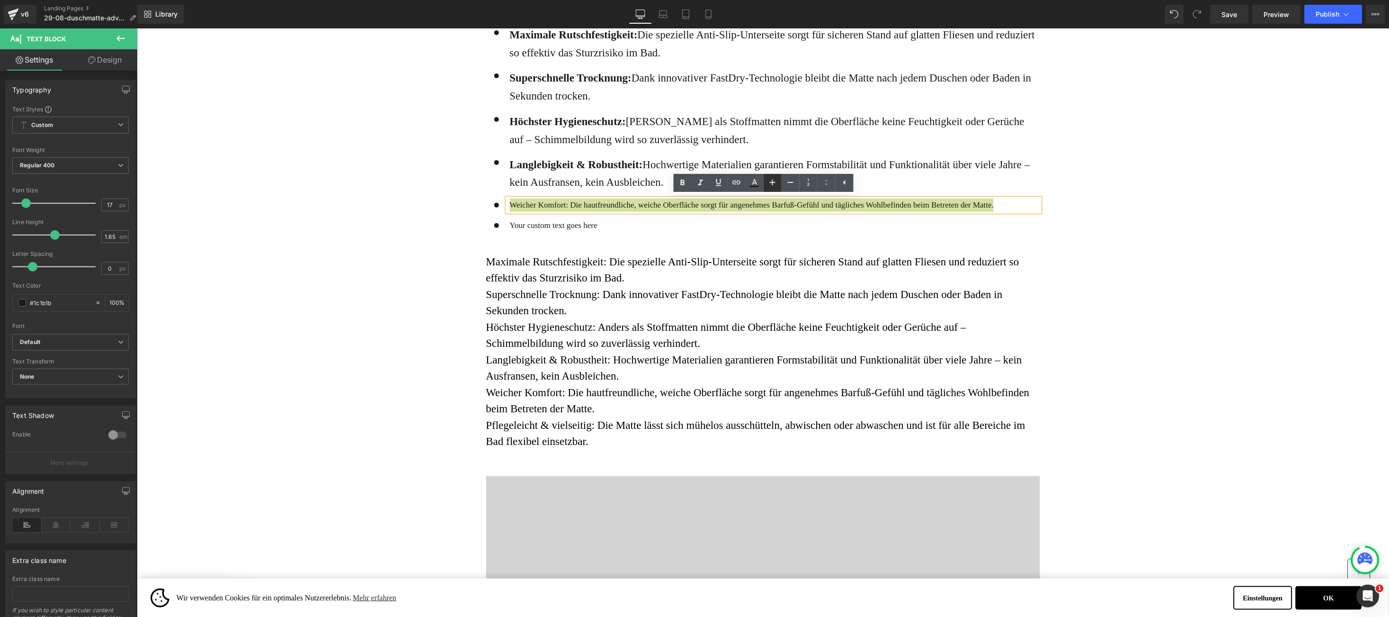
click at [774, 188] on icon at bounding box center [772, 182] width 11 height 11
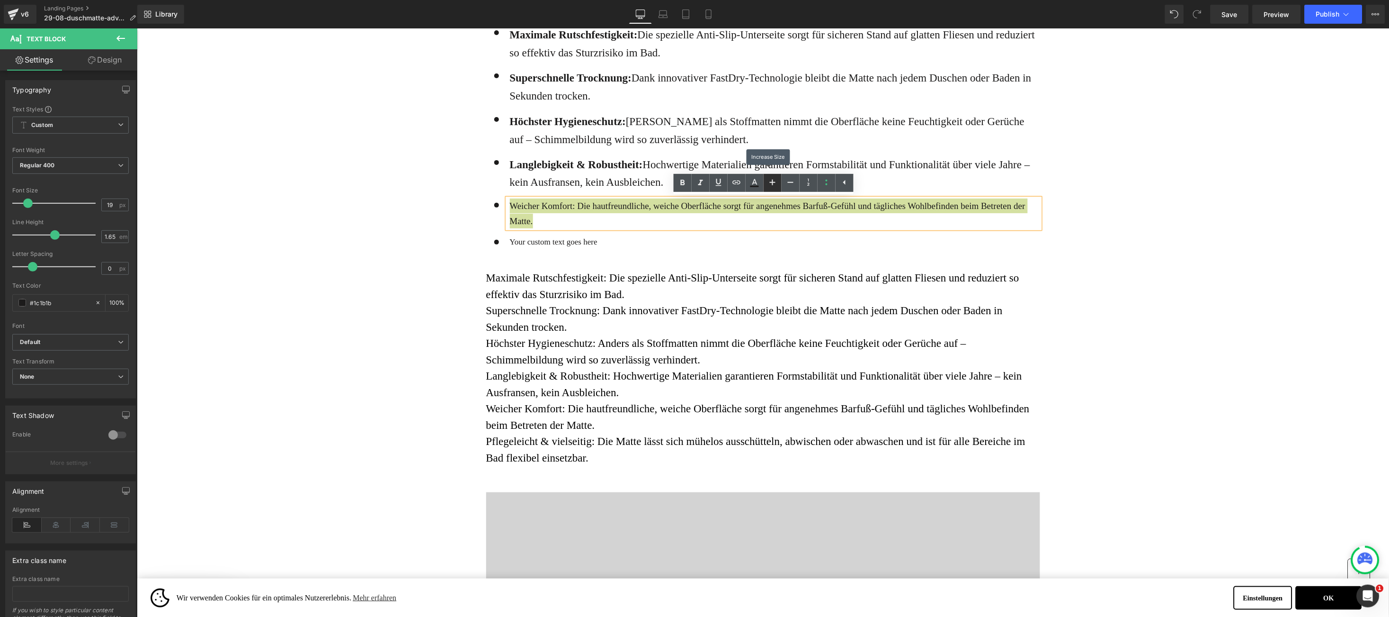
click at [774, 187] on icon at bounding box center [772, 182] width 11 height 11
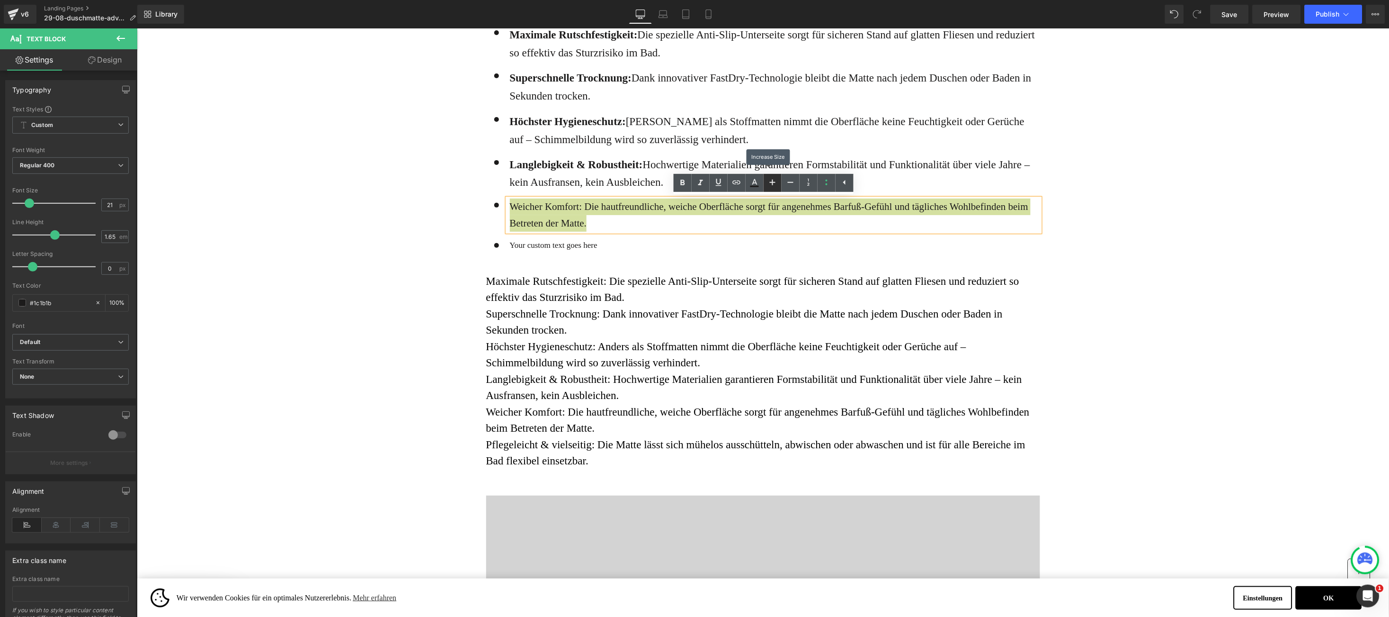
click at [774, 187] on icon at bounding box center [772, 182] width 11 height 11
type input "23"
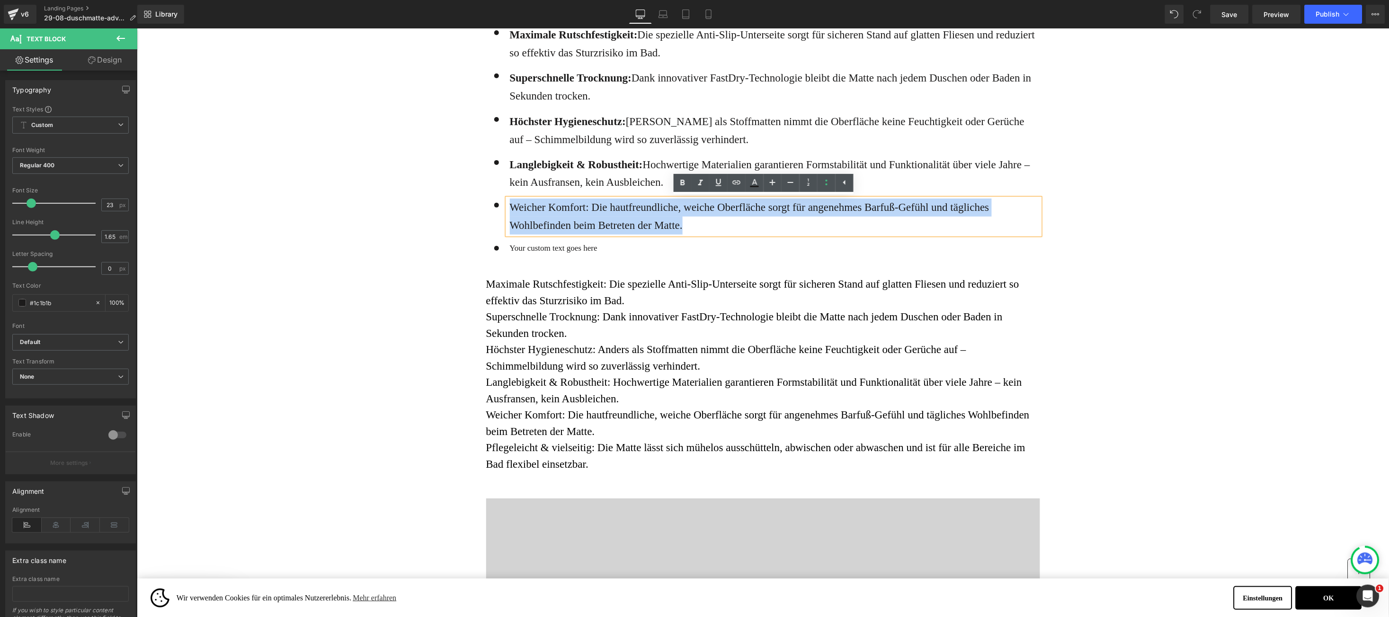
click at [514, 214] on p "Weicher Komfort: Die hautfreundliche, weiche Oberfläche sorgt für angenehmes Ba…" at bounding box center [775, 216] width 530 height 36
click at [522, 203] on p "Weicher Komfort: Die hautfreundliche, weiche Oberfläche sorgt für angenehmes Ba…" at bounding box center [775, 216] width 530 height 36
click at [519, 205] on p "Weicher Komfort: Die hautfreundliche, weiche Oberfläche sorgt für angenehmes Ba…" at bounding box center [775, 216] width 530 height 36
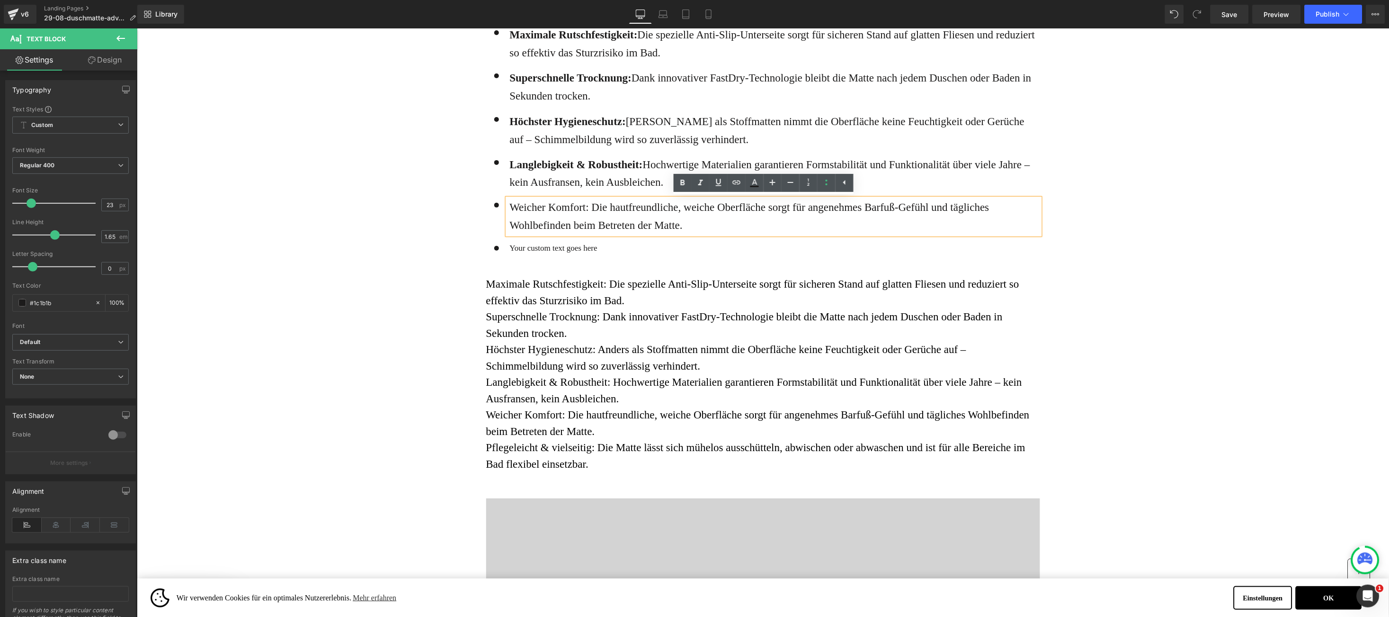
click at [519, 205] on p "Weicher Komfort: Die hautfreundliche, weiche Oberfläche sorgt für angenehmes Ba…" at bounding box center [775, 216] width 530 height 36
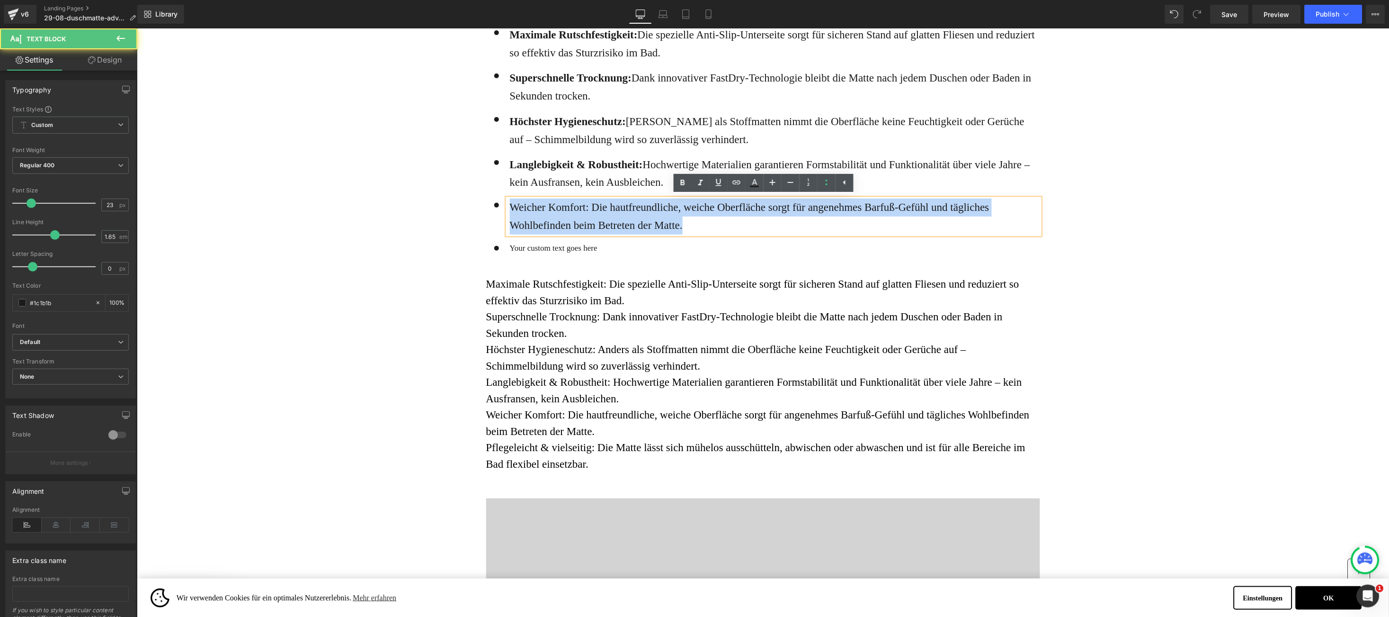
drag, startPoint x: 519, startPoint y: 205, endPoint x: 568, endPoint y: 198, distance: 49.6
click at [568, 198] on p "Weicher Komfort: Die hautfreundliche, weiche Oberfläche sorgt für angenehmes Ba…" at bounding box center [775, 216] width 530 height 36
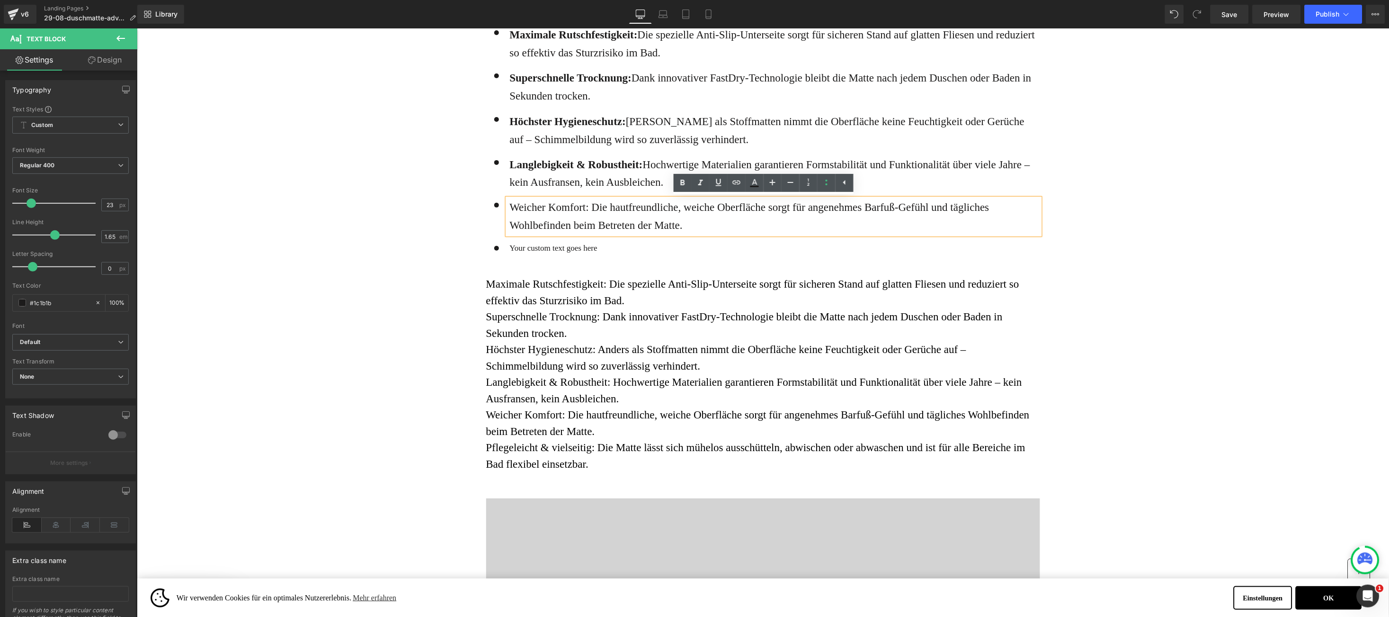
click at [524, 211] on p "Weicher Komfort: Die hautfreundliche, weiche Oberfläche sorgt für angenehmes Ba…" at bounding box center [775, 216] width 530 height 36
click at [523, 211] on p "Weicher Komfort: Die hautfreundliche, weiche Oberfläche sorgt für angenehmes Ba…" at bounding box center [775, 216] width 530 height 36
click at [528, 199] on p "Weicher Komfort: Die hautfreundliche, weiche Oberfläche sorgt für angenehmes Ba…" at bounding box center [775, 216] width 530 height 36
click at [525, 200] on p "Weicher Komfort: Die hautfreundliche, weiche Oberfläche sorgt für angenehmes Ba…" at bounding box center [775, 216] width 530 height 36
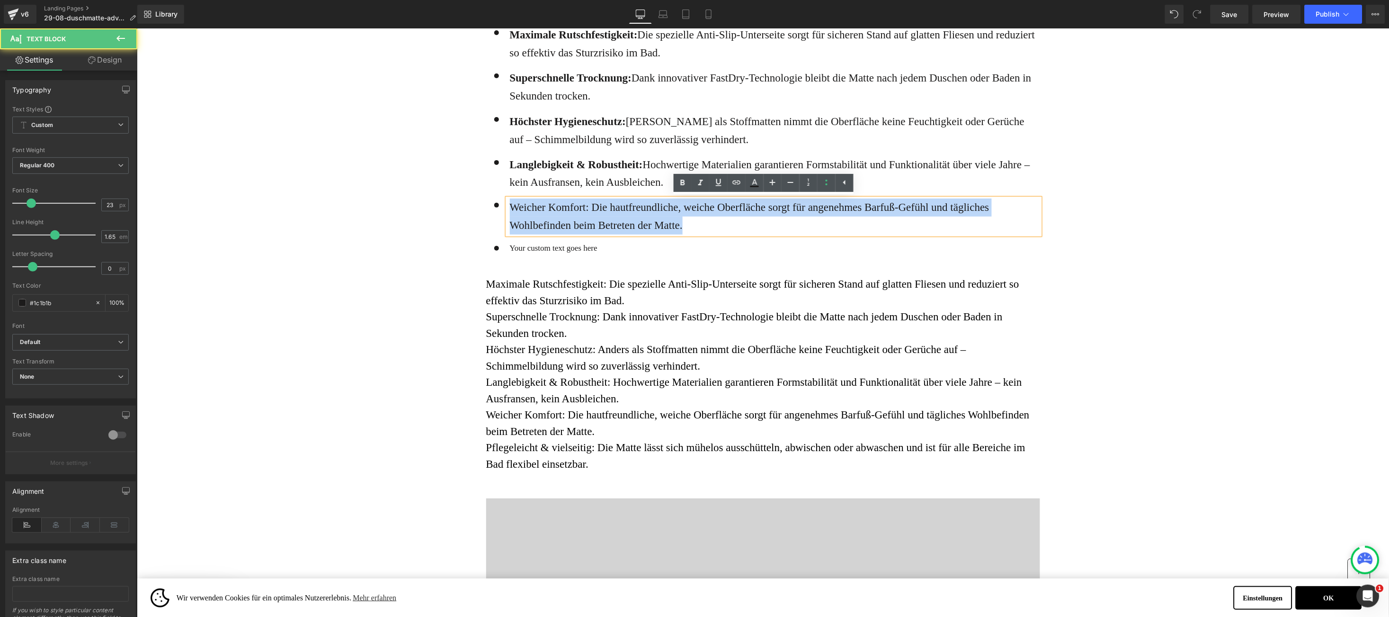
drag, startPoint x: 525, startPoint y: 200, endPoint x: 532, endPoint y: 200, distance: 7.6
click at [532, 200] on p "Weicher Komfort: Die hautfreundliche, weiche Oberfläche sorgt für angenehmes Ba…" at bounding box center [775, 216] width 530 height 36
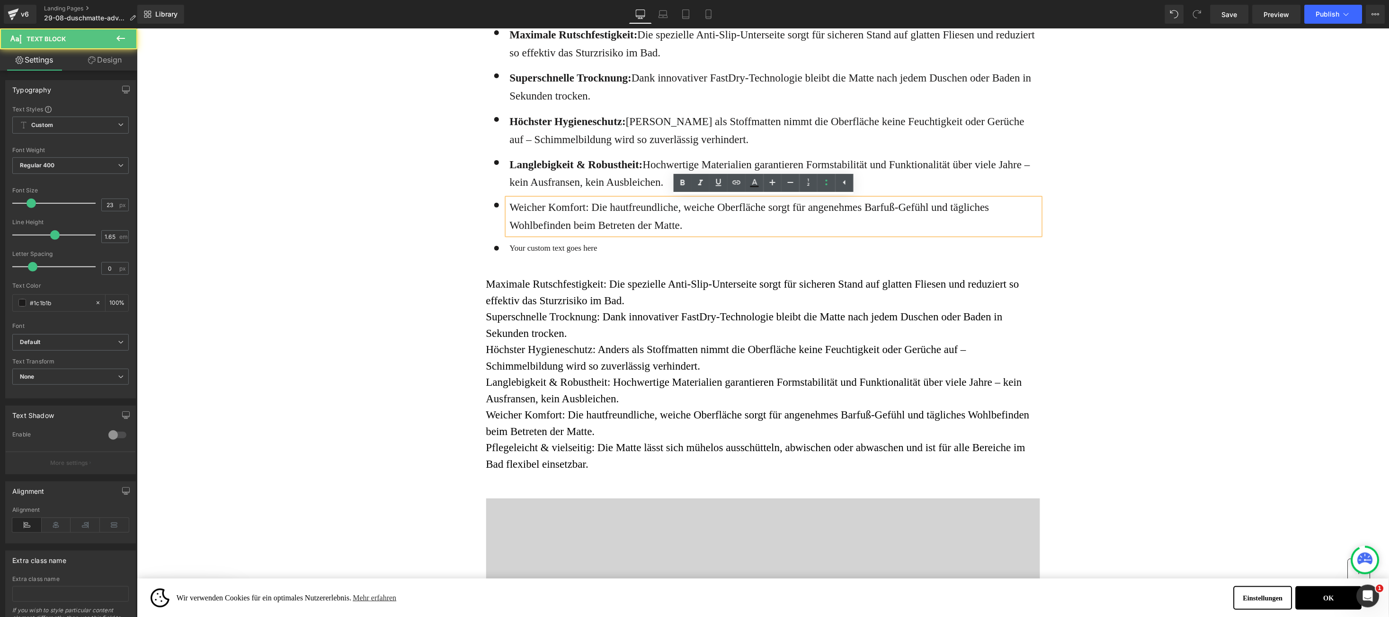
click at [527, 204] on p "Weicher Komfort: Die hautfreundliche, weiche Oberfläche sorgt für angenehmes Ba…" at bounding box center [775, 216] width 530 height 36
drag, startPoint x: 527, startPoint y: 204, endPoint x: 574, endPoint y: 215, distance: 49.1
click at [574, 215] on p "Weicher Komfort: Die hautfreundliche, weiche Oberfläche sorgt für angenehmes Ba…" at bounding box center [775, 216] width 530 height 36
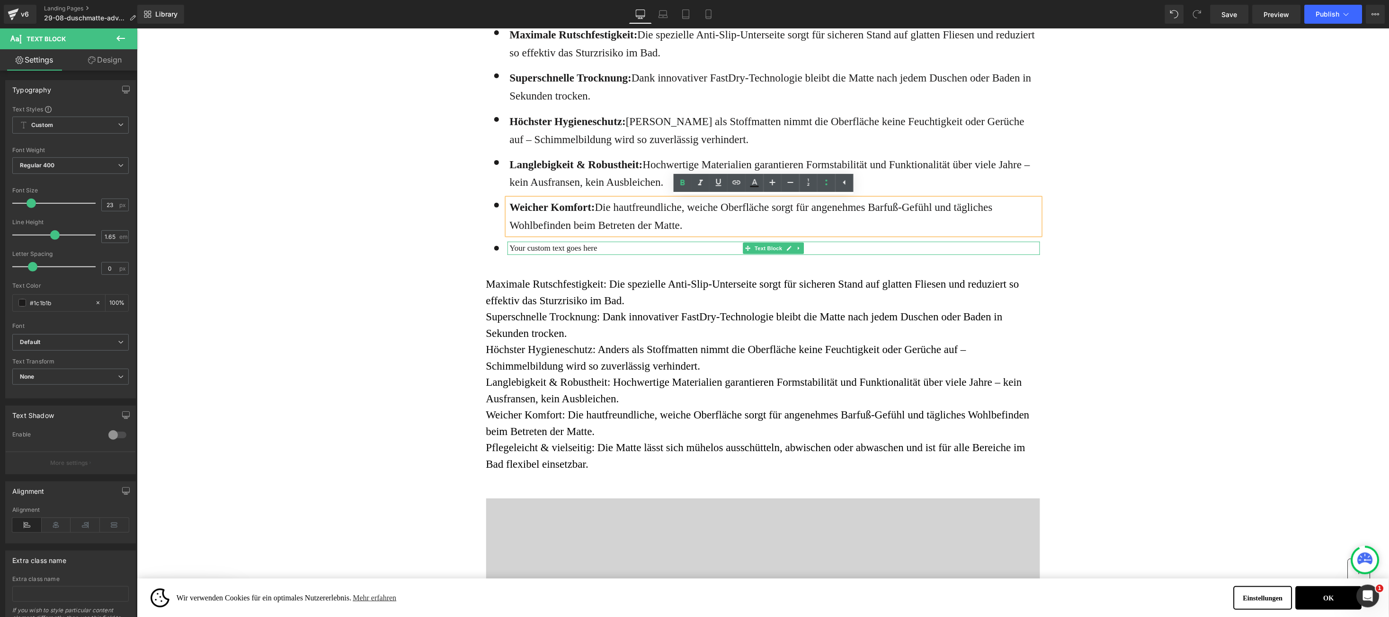
click at [598, 247] on p "Your custom text goes here" at bounding box center [775, 247] width 530 height 13
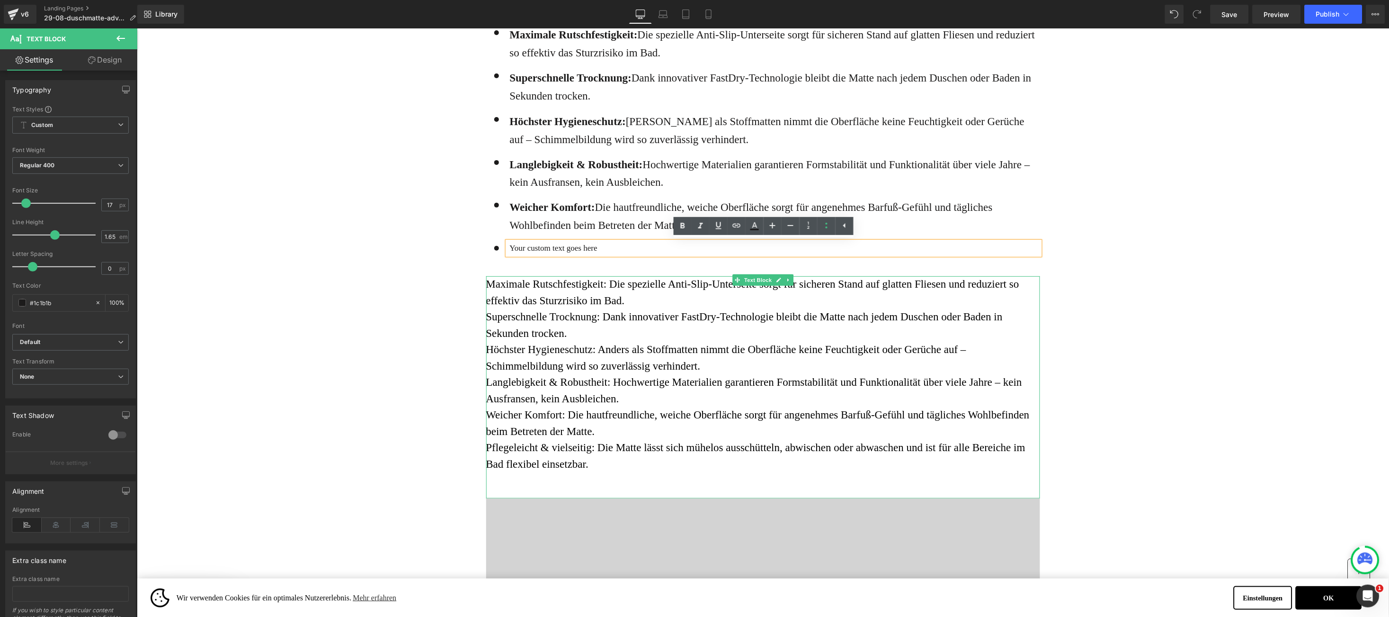
drag, startPoint x: 488, startPoint y: 448, endPoint x: 595, endPoint y: 451, distance: 107.5
click at [488, 448] on span "Pflegeleicht & vielseitig: Die Matte lässt sich mühelos ausschütteln, abwischen…" at bounding box center [755, 455] width 539 height 28
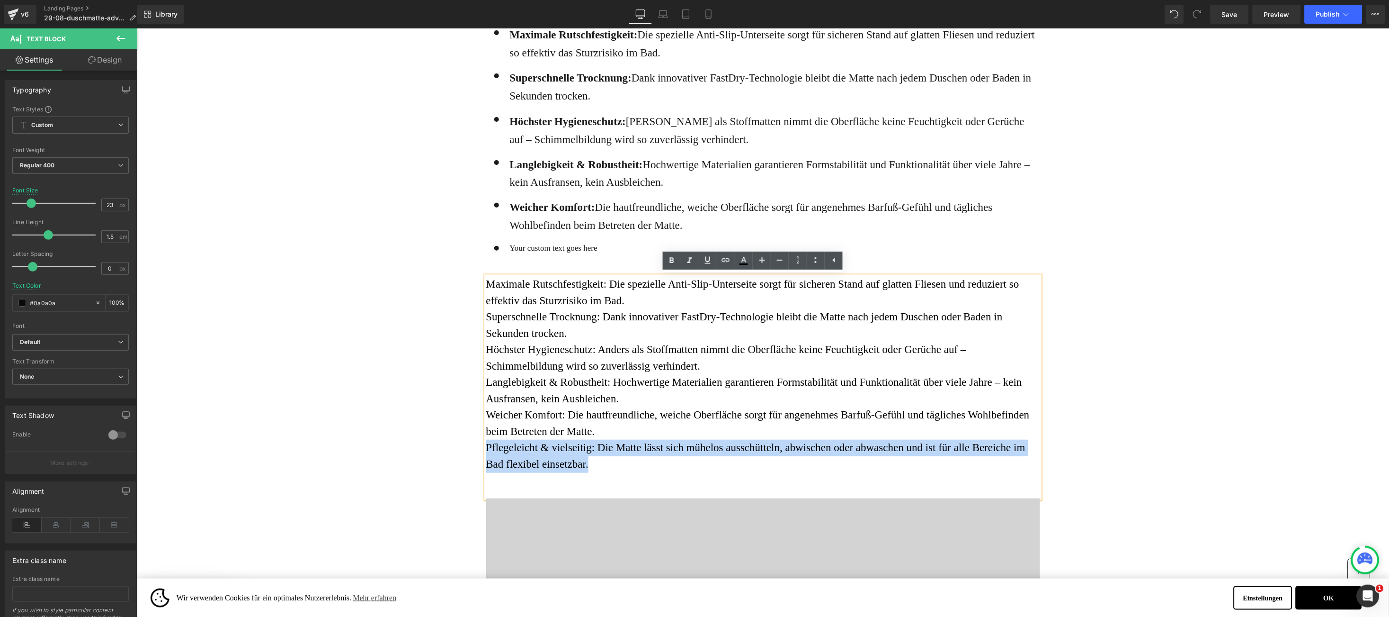
drag, startPoint x: 595, startPoint y: 451, endPoint x: 599, endPoint y: 460, distance: 9.3
click at [598, 460] on p "Maximale Rutschfestigkeit: Die spezielle Anti-Slip-Unterseite sorgt für sichere…" at bounding box center [763, 374] width 554 height 196
copy span "Pflegeleicht & vielseitig: Die Matte lässt sich mühelos ausschütteln, abwischen…"
click at [510, 247] on p "Your custom text goes here" at bounding box center [775, 247] width 530 height 13
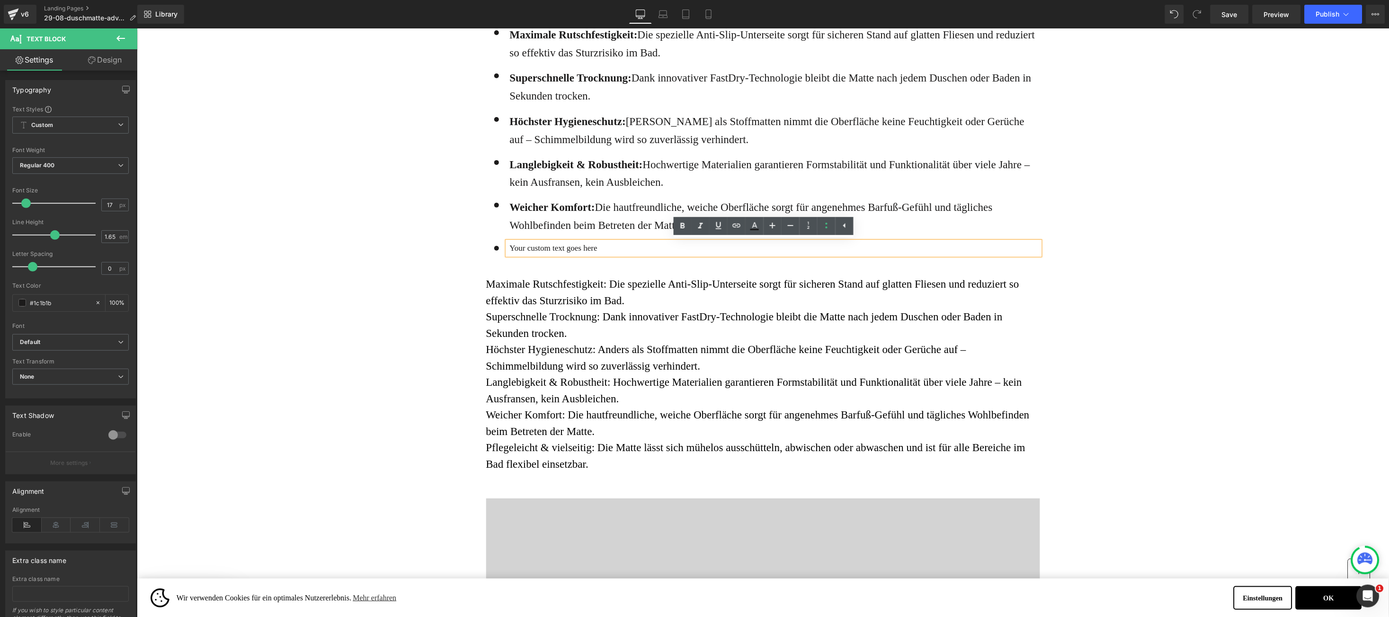
click at [510, 248] on p "Your custom text goes here" at bounding box center [775, 247] width 530 height 13
drag, startPoint x: 507, startPoint y: 248, endPoint x: 606, endPoint y: 250, distance: 98.5
click at [606, 250] on p "Your custom text goes here" at bounding box center [775, 247] width 530 height 13
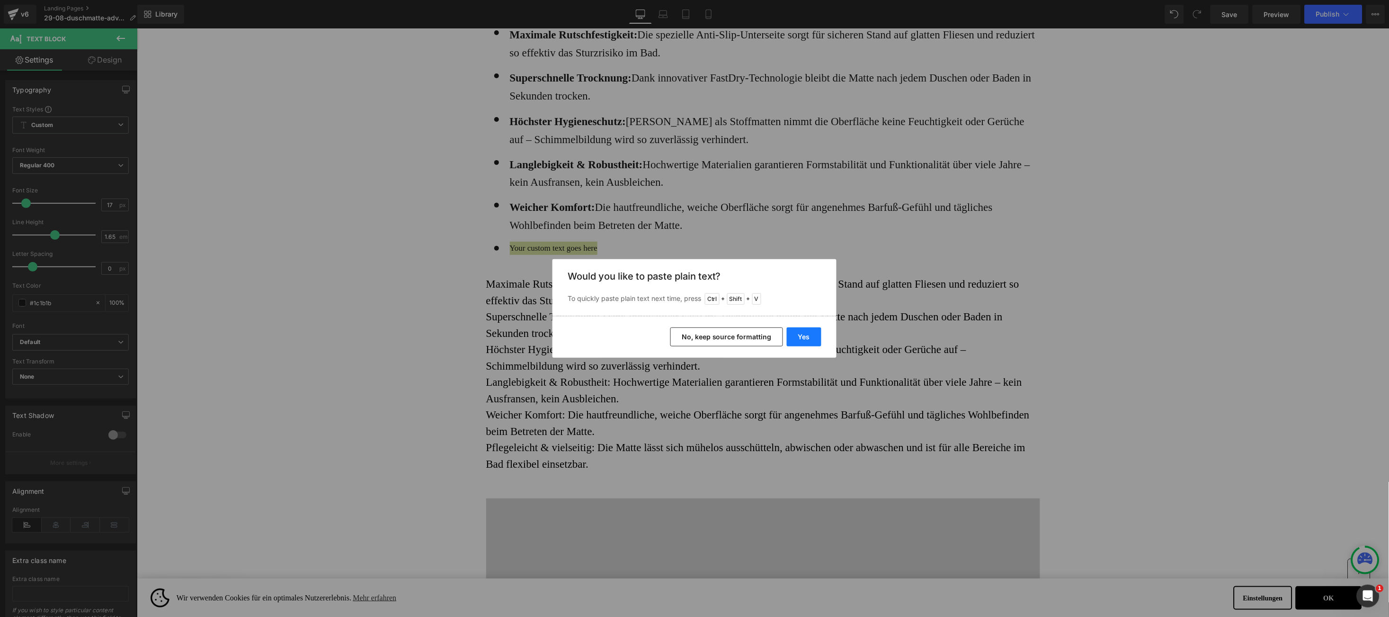
click at [809, 333] on button "Yes" at bounding box center [804, 336] width 35 height 19
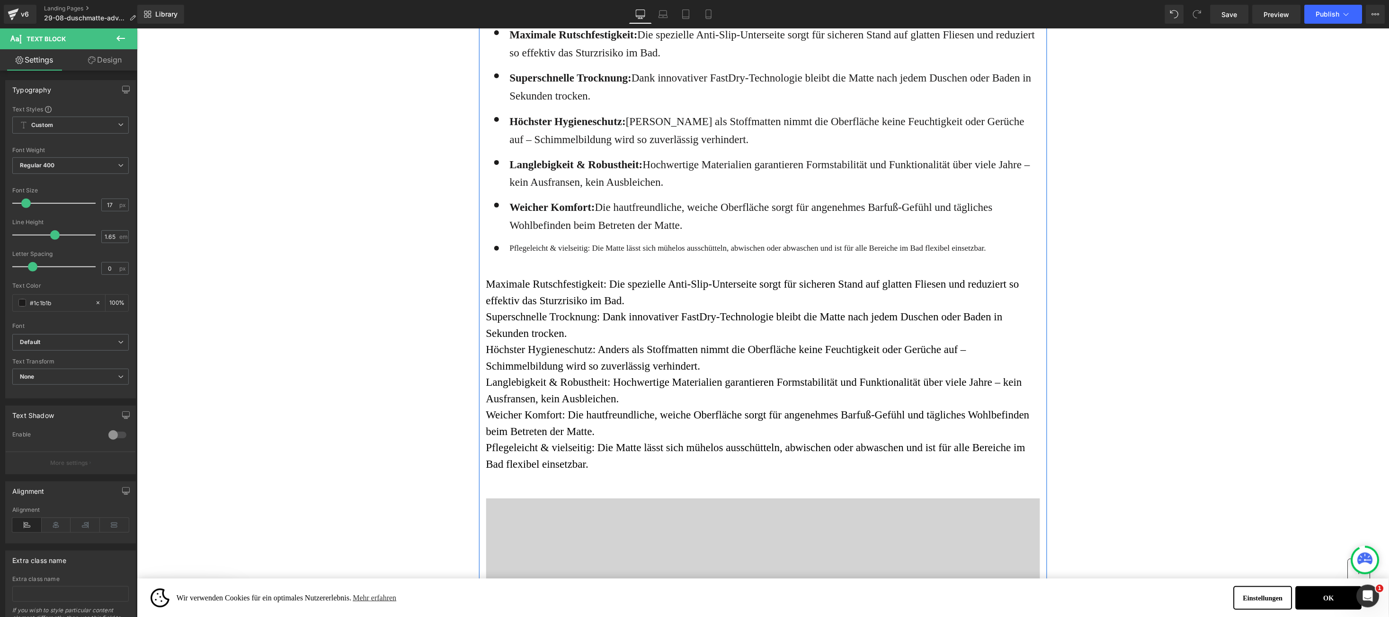
click at [522, 251] on div "Pflegeleicht & vielseitig: Die Matte lässt sich mühelos ausschütteln, abwischen…" at bounding box center [773, 247] width 533 height 13
click at [520, 253] on div "Pflegeleicht & vielseitig: Die Matte lässt sich mühelos ausschütteln, abwischen…" at bounding box center [773, 247] width 533 height 13
click at [520, 253] on p "Pflegeleicht & vielseitig: Die Matte lässt sich mühelos ausschütteln, abwischen…" at bounding box center [775, 247] width 530 height 13
click at [525, 248] on p "Pflegeleicht & vielseitig: Die Matte lässt sich mühelos ausschütteln, abwischen…" at bounding box center [775, 247] width 530 height 13
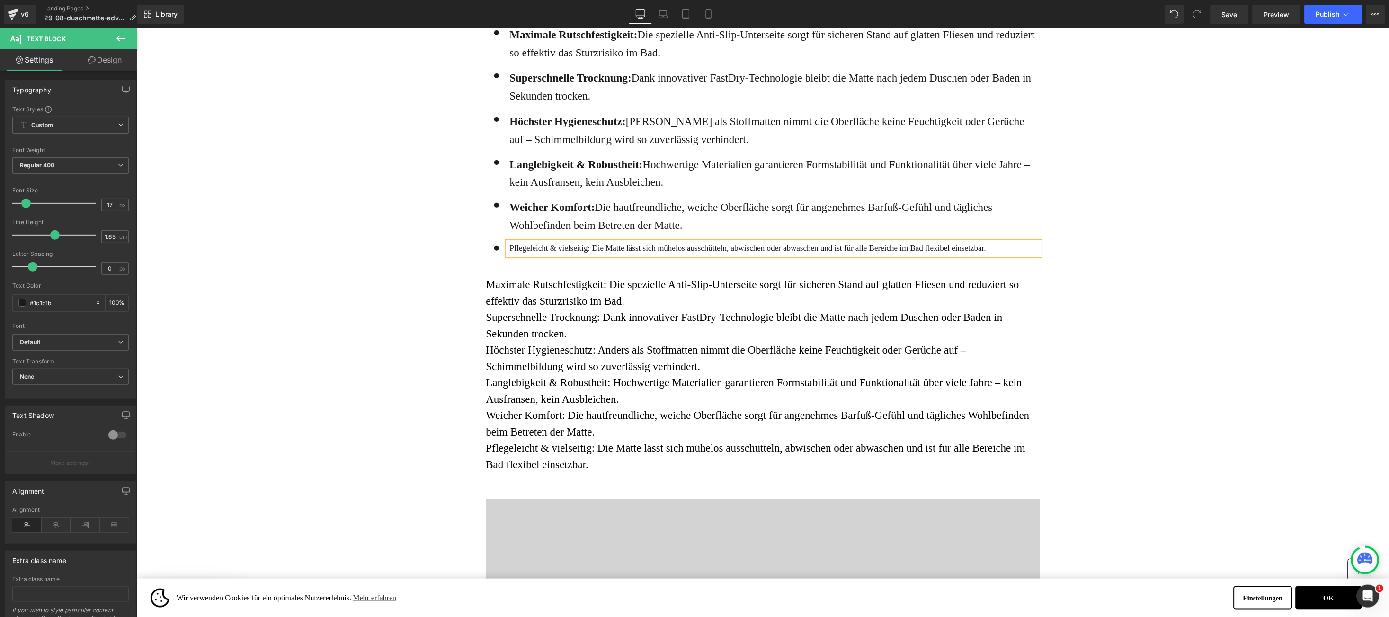
click at [525, 248] on p "Pflegeleicht & vielseitig: Die Matte lässt sich mühelos ausschütteln, abwischen…" at bounding box center [775, 247] width 530 height 13
click at [776, 228] on icon at bounding box center [772, 225] width 11 height 11
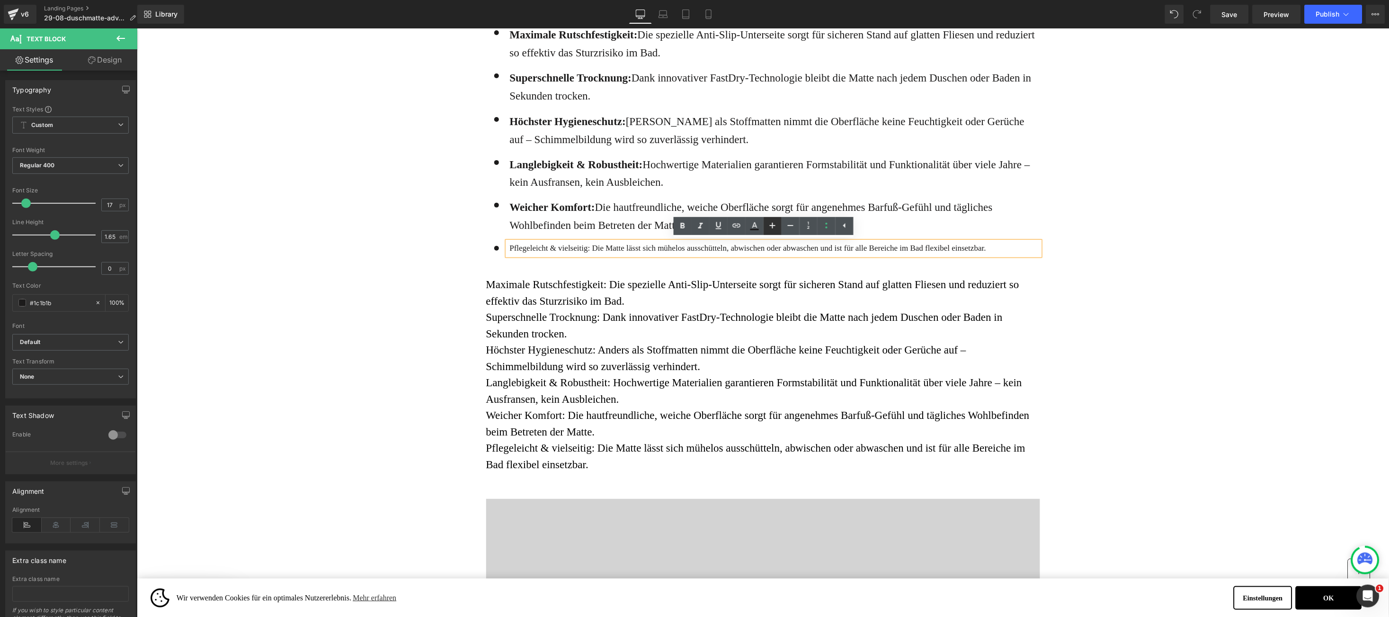
click at [775, 228] on icon at bounding box center [772, 225] width 11 height 11
type input "23"
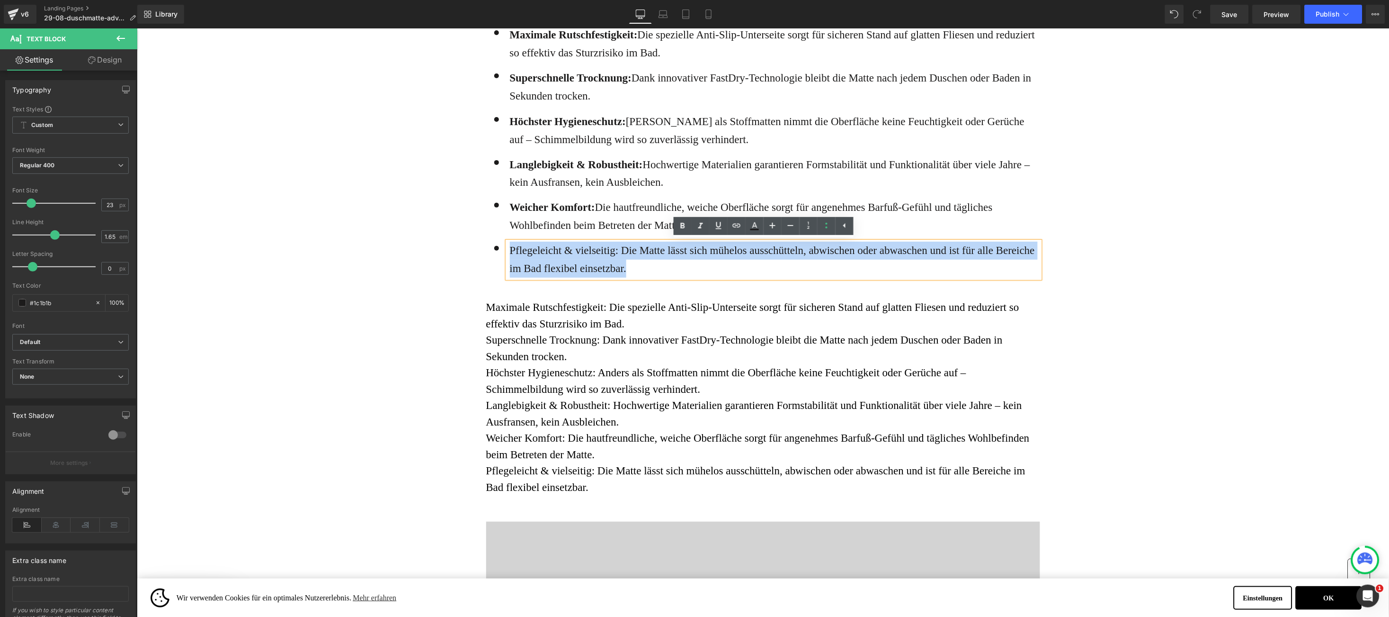
click at [545, 256] on p "Pflegeleicht & vielseitig: Die Matte lässt sich mühelos ausschütteln, abwischen…" at bounding box center [775, 259] width 530 height 36
click at [543, 251] on p "Pflegeleicht & vielseitig: Die Matte lässt sich mühelos ausschütteln, abwischen…" at bounding box center [775, 259] width 530 height 36
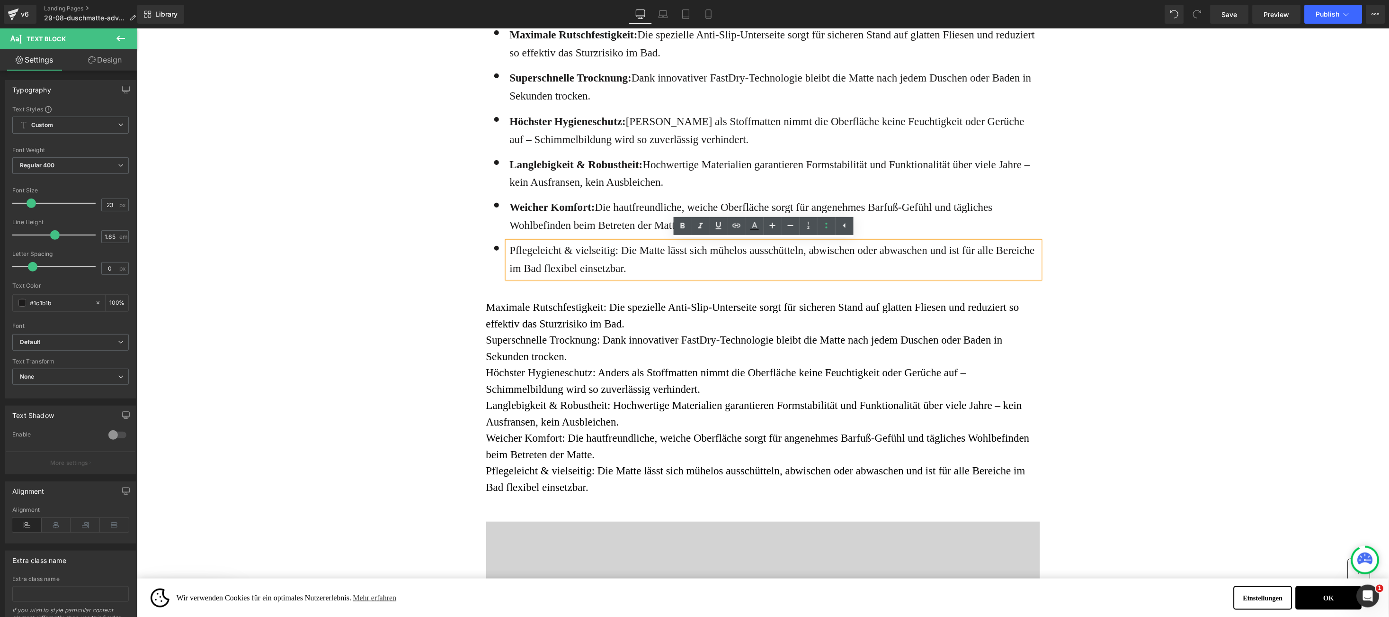
click at [534, 252] on p "Pflegeleicht & vielseitig: Die Matte lässt sich mühelos ausschütteln, abwischen…" at bounding box center [775, 259] width 530 height 36
drag, startPoint x: 534, startPoint y: 252, endPoint x: 606, endPoint y: 255, distance: 71.6
click at [606, 255] on p "Pflegeleicht & vielseitig: Die Matte lässt sich mühelos ausschütteln, abwischen…" at bounding box center [775, 259] width 530 height 36
drag, startPoint x: 422, startPoint y: 244, endPoint x: 430, endPoint y: 250, distance: 9.6
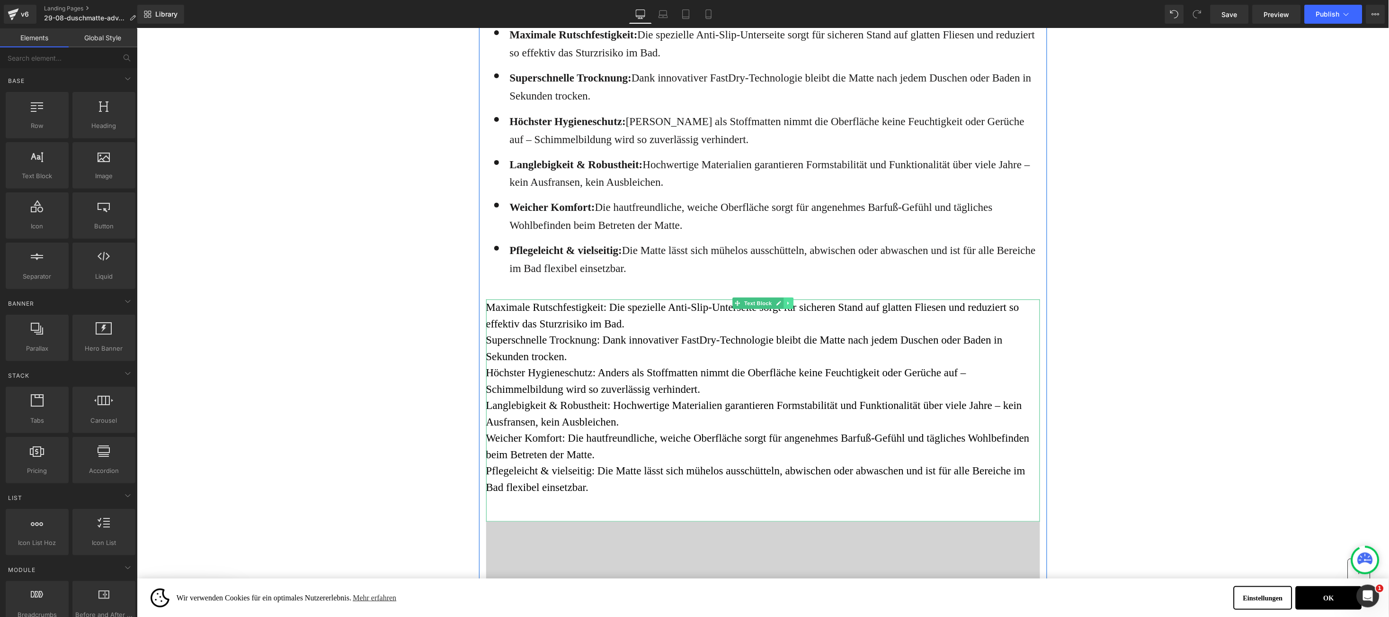
click at [783, 301] on link at bounding box center [788, 302] width 10 height 11
click at [788, 305] on link at bounding box center [793, 302] width 10 height 11
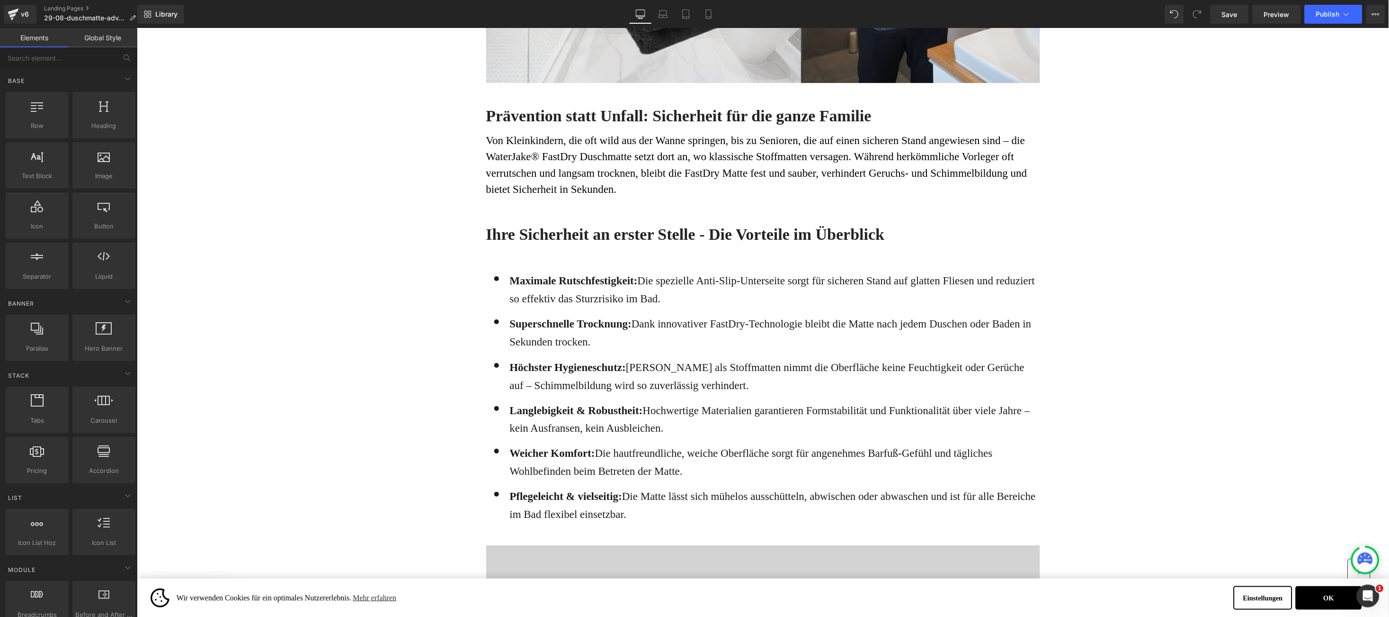
scroll to position [1192, 0]
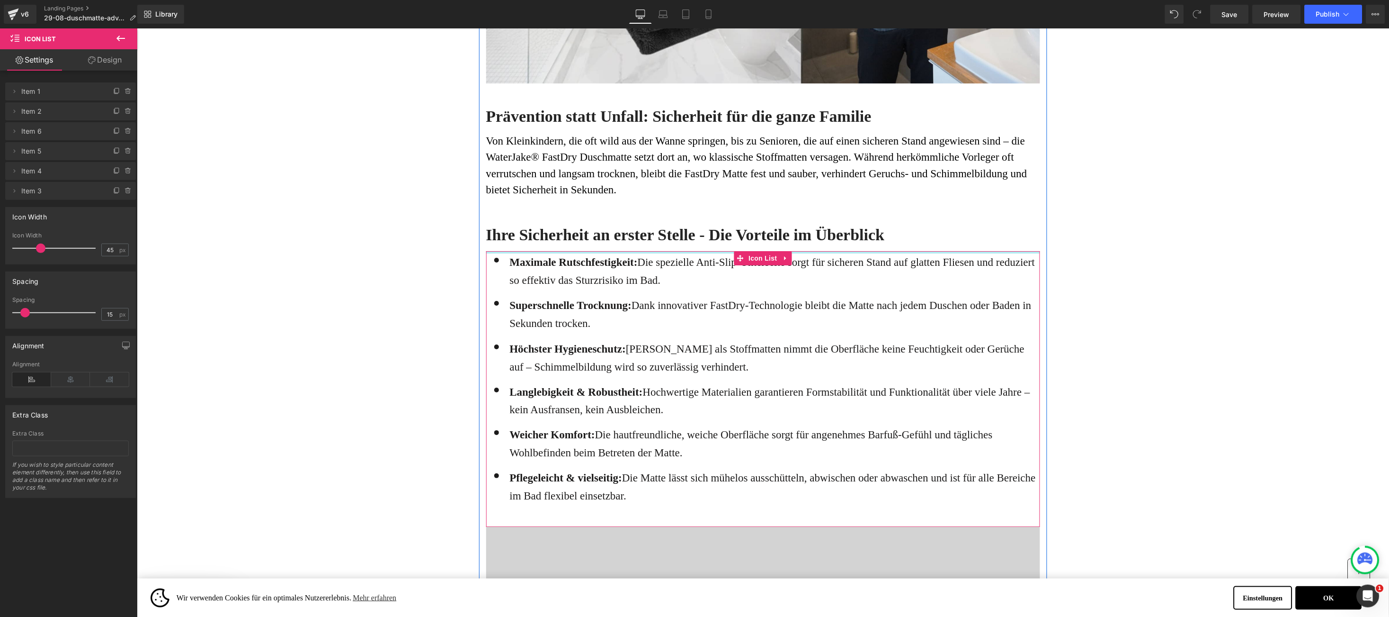
drag, startPoint x: 630, startPoint y: 254, endPoint x: 639, endPoint y: 236, distance: 19.9
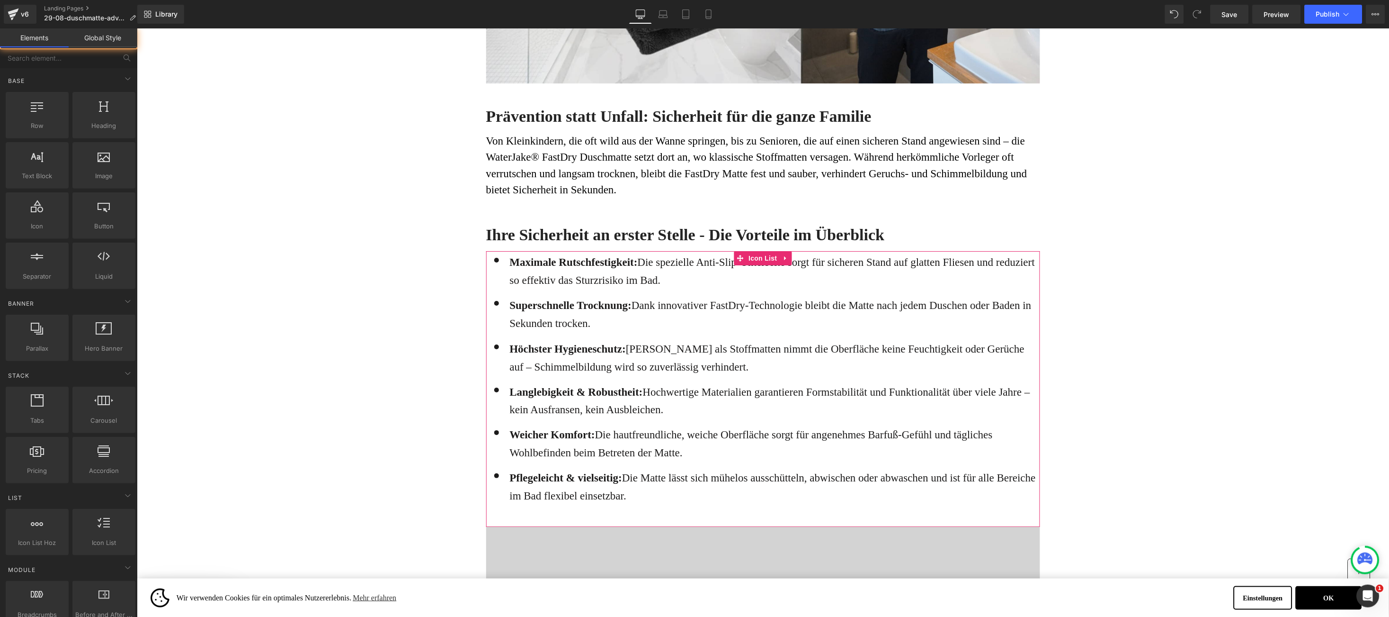
click at [1237, 27] on div "Library Desktop Desktop Laptop Tablet Mobile Save Preview Publish Scheduled Vie…" at bounding box center [763, 14] width 1252 height 28
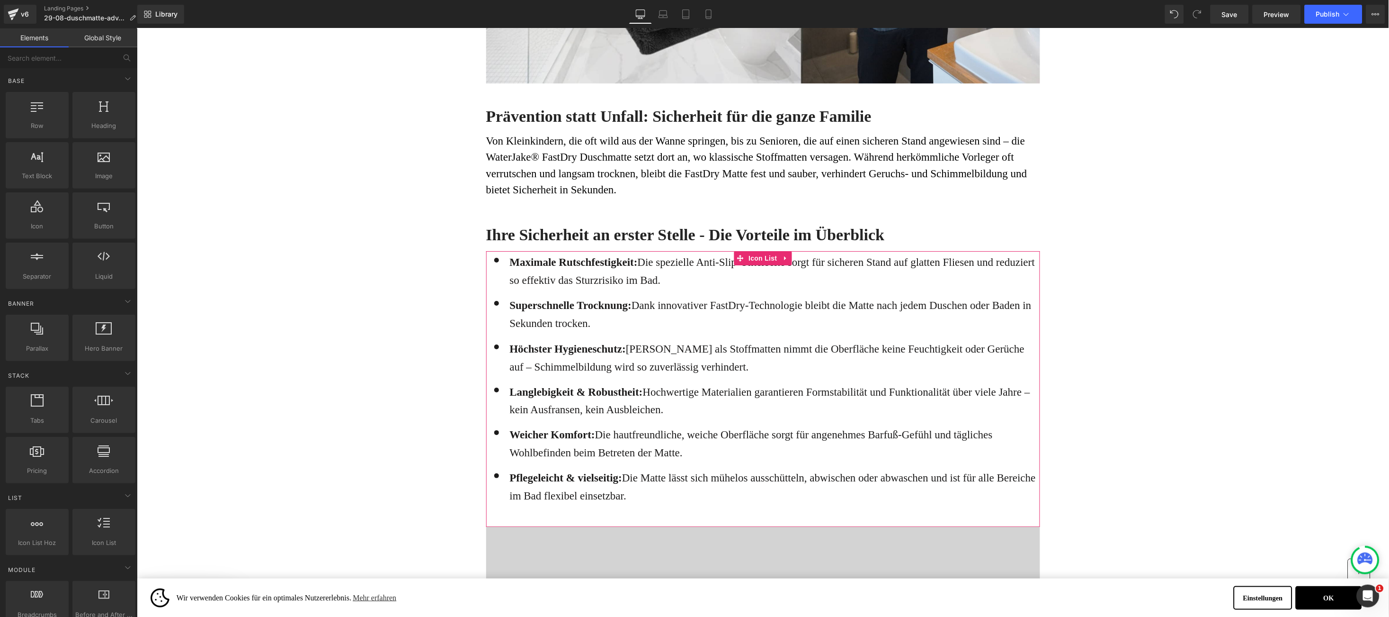
drag, startPoint x: 1246, startPoint y: 18, endPoint x: 1022, endPoint y: 229, distance: 308.2
click at [1246, 18] on link "Save" at bounding box center [1230, 14] width 38 height 19
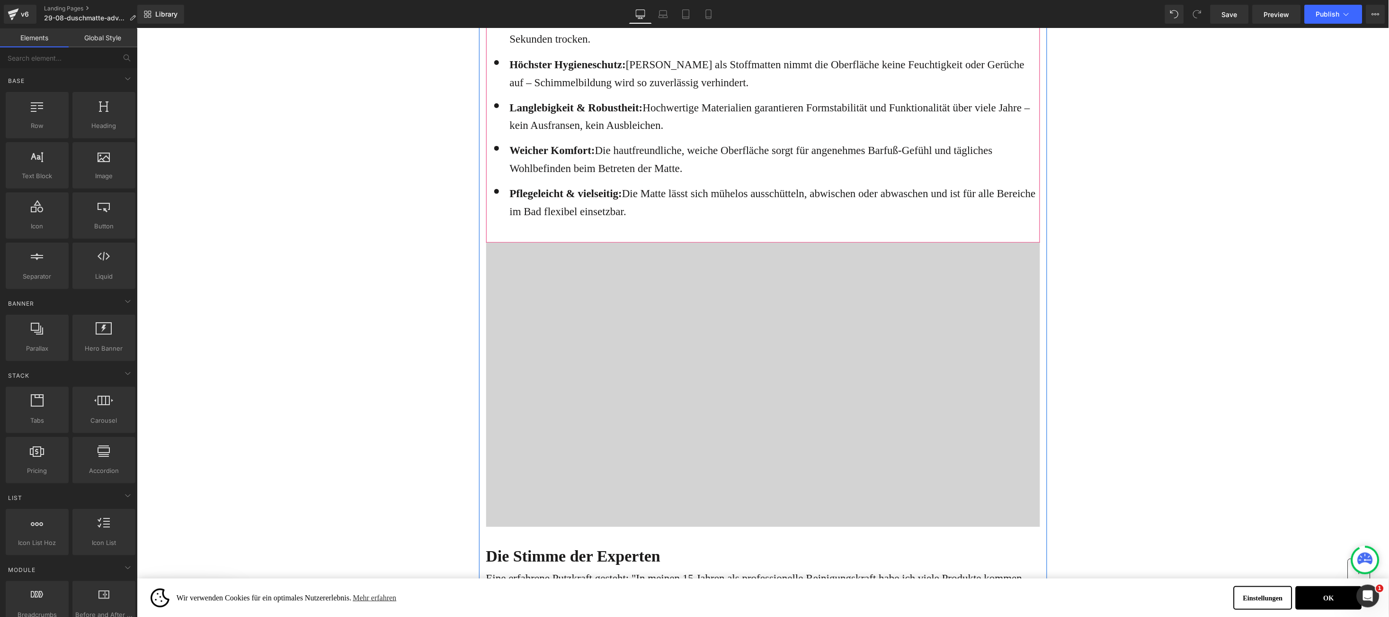
scroll to position [1639, 0]
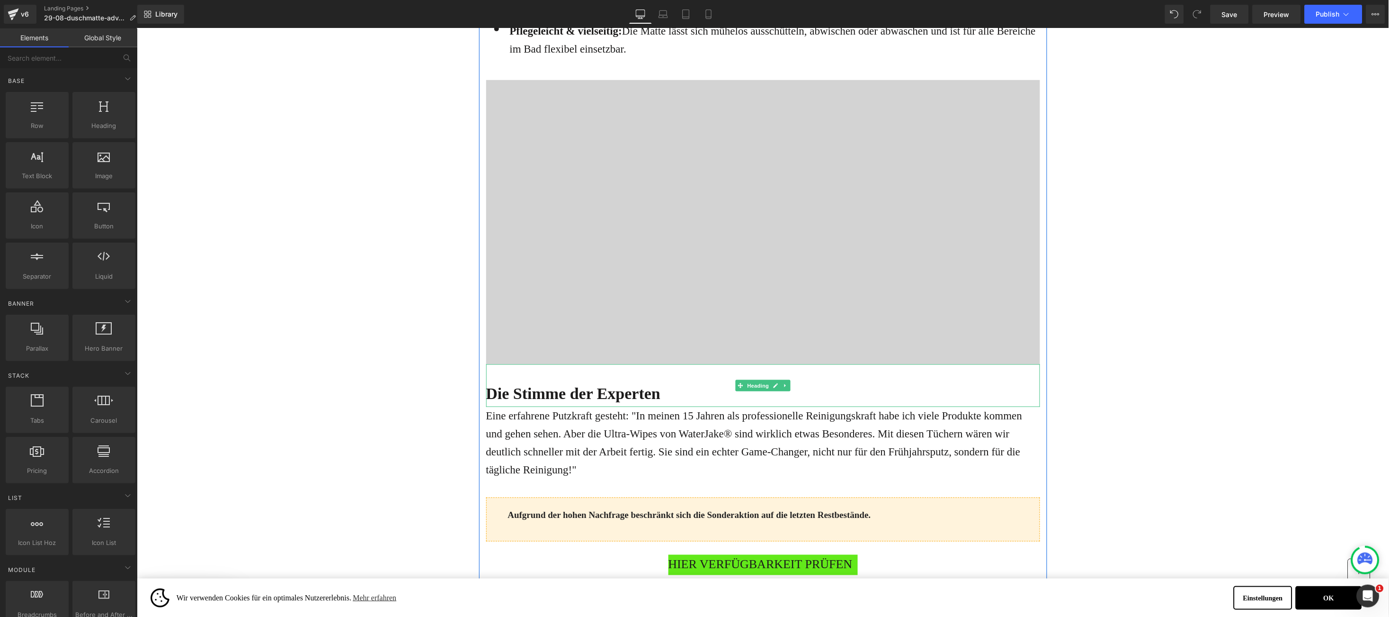
click at [492, 399] on b "Die Stimme der Experten" at bounding box center [573, 393] width 175 height 18
click at [491, 392] on b "Die Stimme der Experten" at bounding box center [573, 393] width 175 height 18
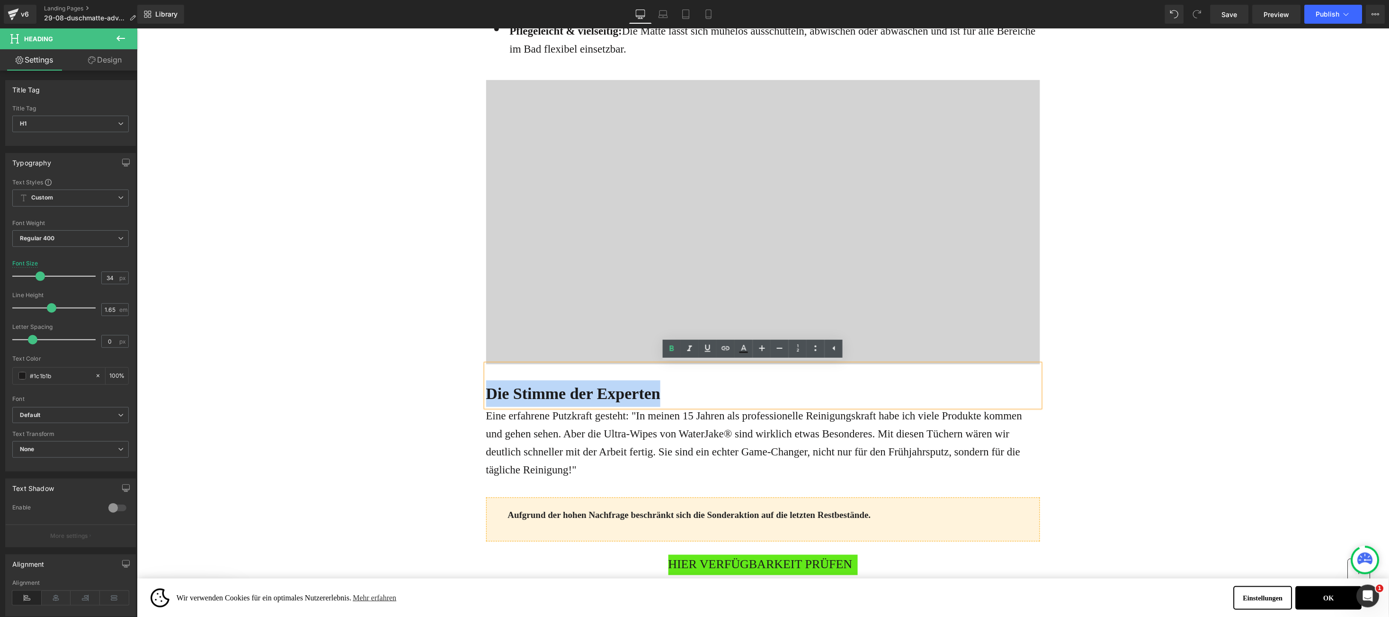
paste div
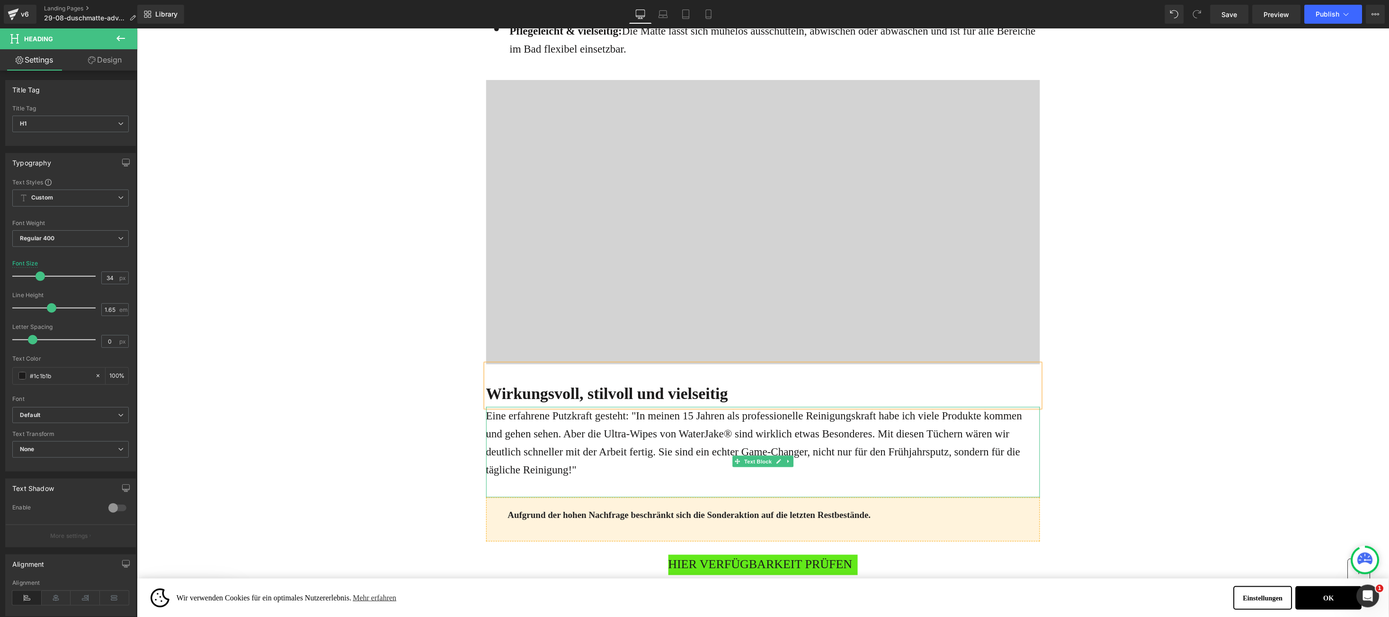
click at [503, 425] on p "Eine erfahrene Putzkraft gesteht: "In meinen 15 Jahren als professionelle Reini…" at bounding box center [763, 442] width 554 height 72
click at [493, 415] on span "Eine erfahrene Putzkraft gesteht: "In meinen 15 Jahren als professionelle Reini…" at bounding box center [754, 442] width 537 height 66
click at [491, 416] on span "Eine erfahrene Putzkraft gesteht: "In meinen 15 Jahren als professionelle Reini…" at bounding box center [754, 442] width 537 height 66
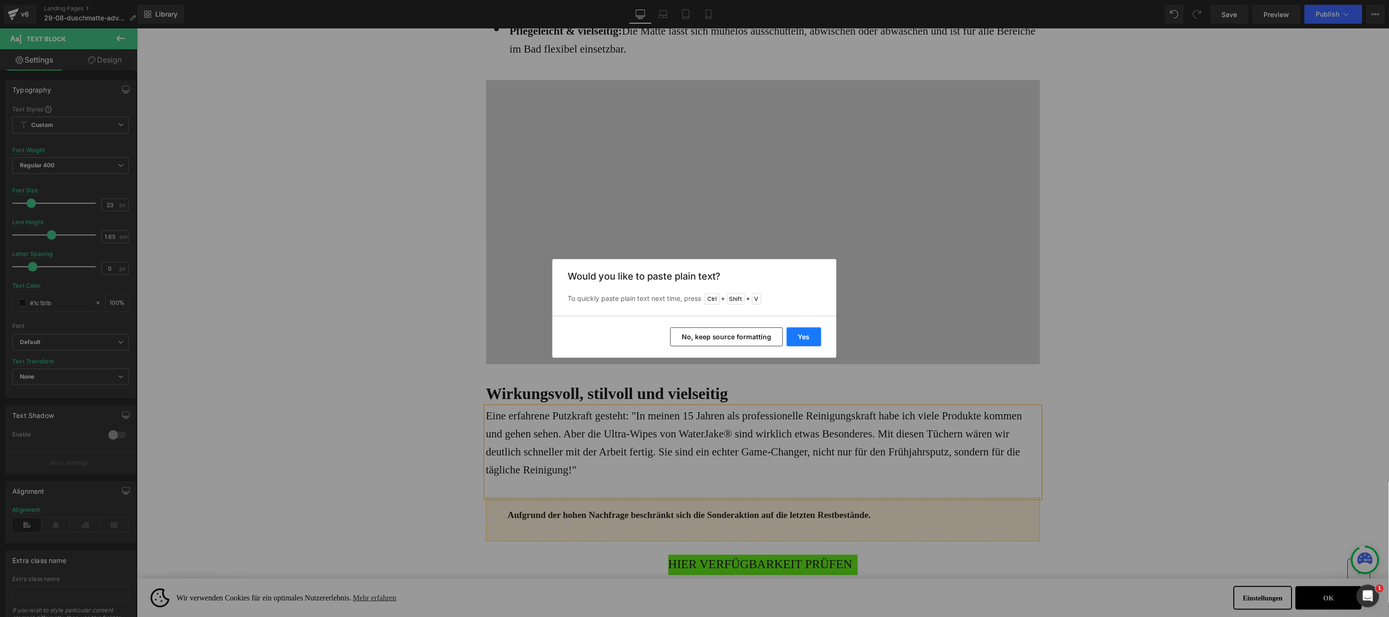
drag, startPoint x: 811, startPoint y: 336, endPoint x: 672, endPoint y: 311, distance: 141.9
click at [811, 335] on button "Yes" at bounding box center [804, 336] width 35 height 19
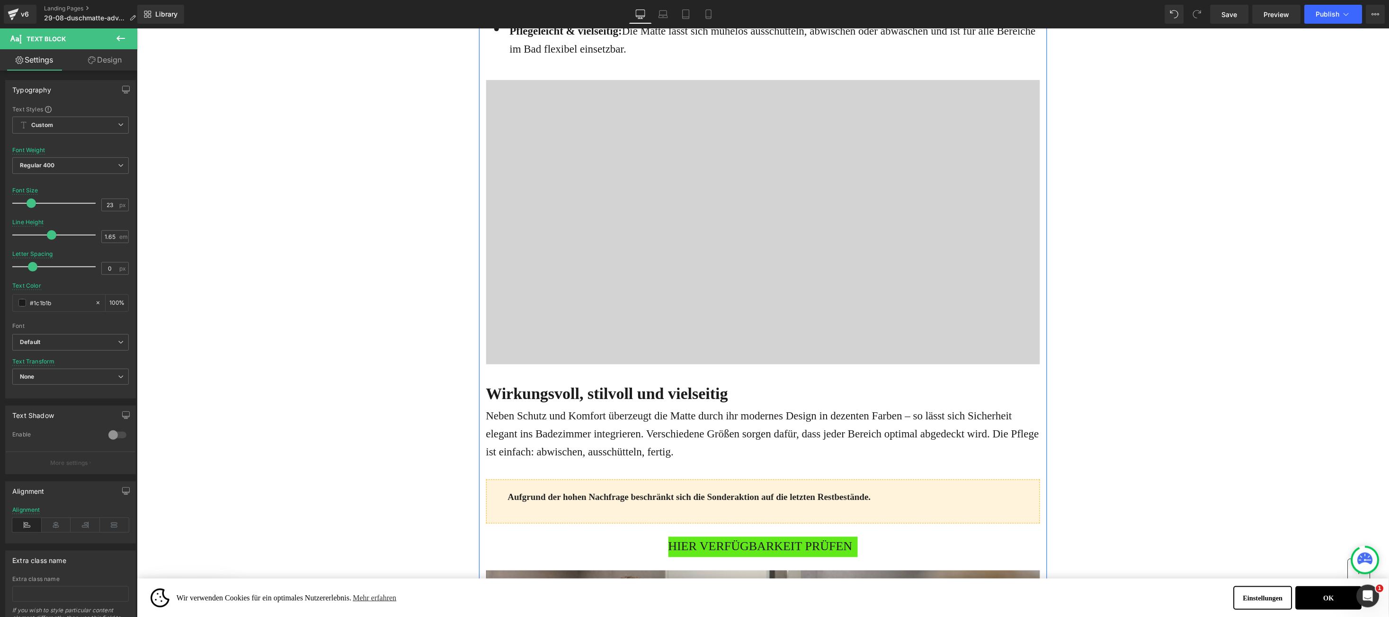
click at [570, 433] on p "Neben Schutz und Komfort überzeugt die Matte durch ihr modernes Design in dezen…" at bounding box center [763, 433] width 554 height 54
type input "1.6"
drag, startPoint x: 46, startPoint y: 237, endPoint x: 47, endPoint y: 225, distance: 11.9
click at [47, 225] on div "Line Height 1.6 em" at bounding box center [70, 235] width 117 height 32
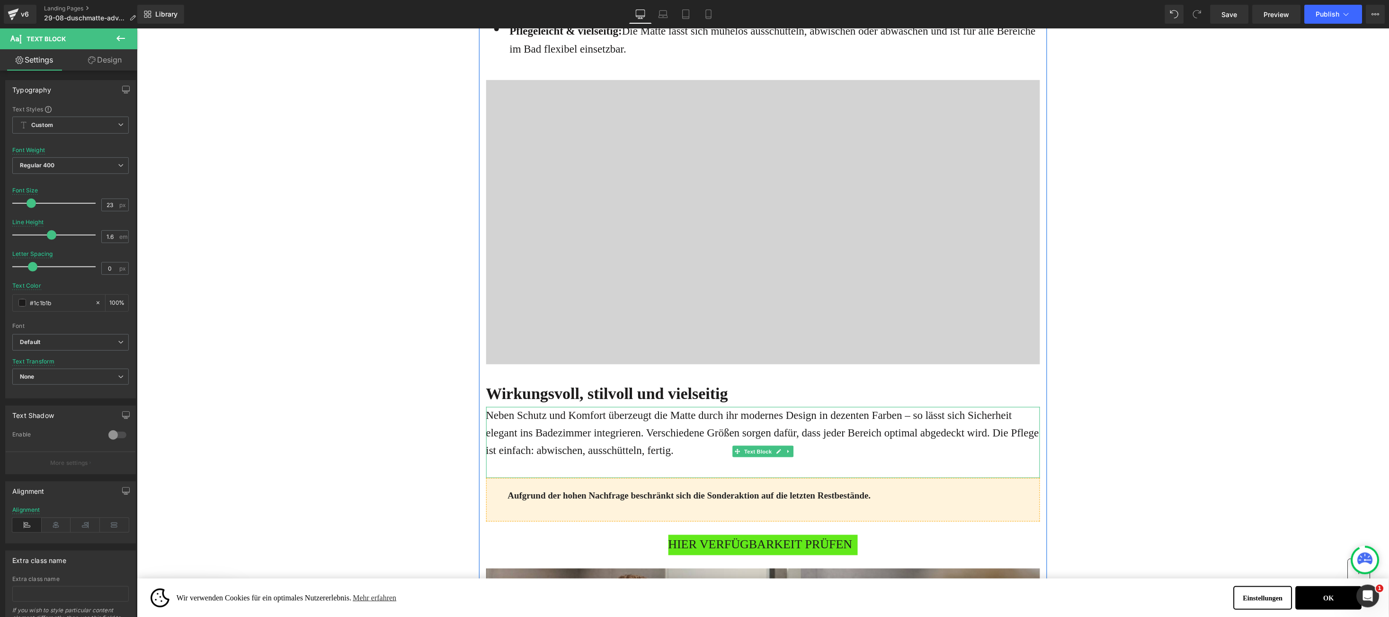
click at [678, 455] on p "Neben Schutz und Komfort überzeugt die Matte durch ihr modernes Design in dezen…" at bounding box center [763, 432] width 554 height 52
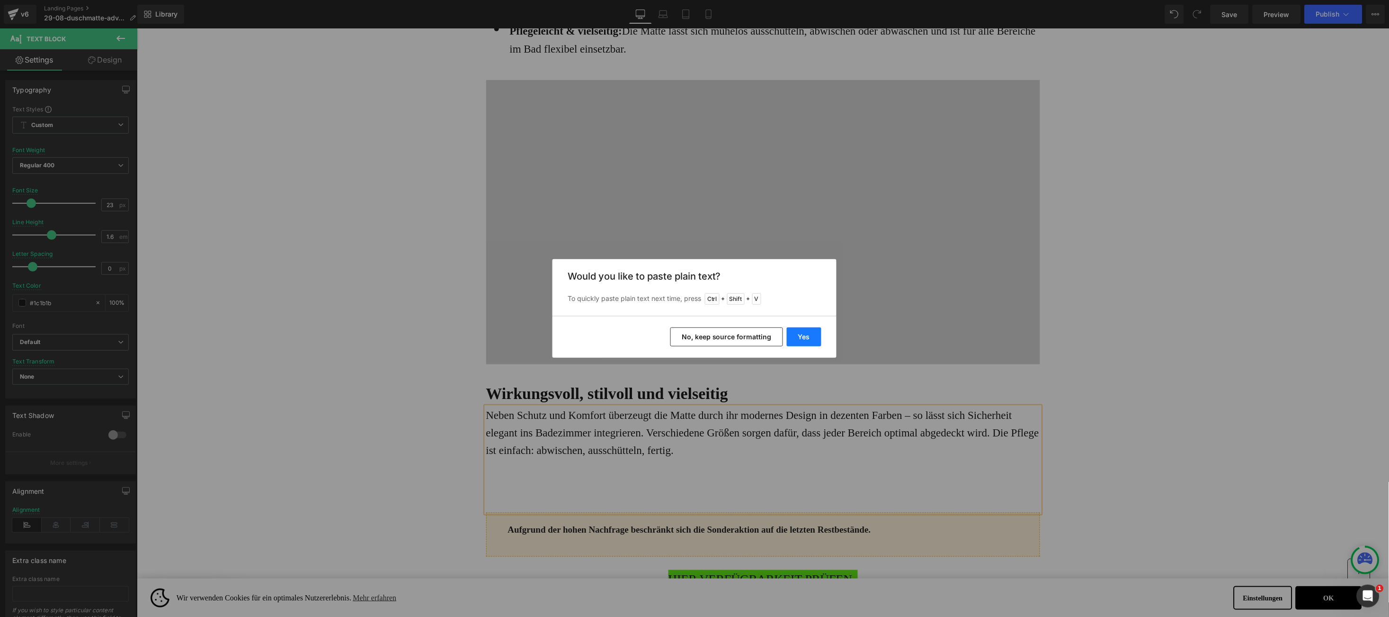
click at [799, 340] on button "Yes" at bounding box center [804, 336] width 35 height 19
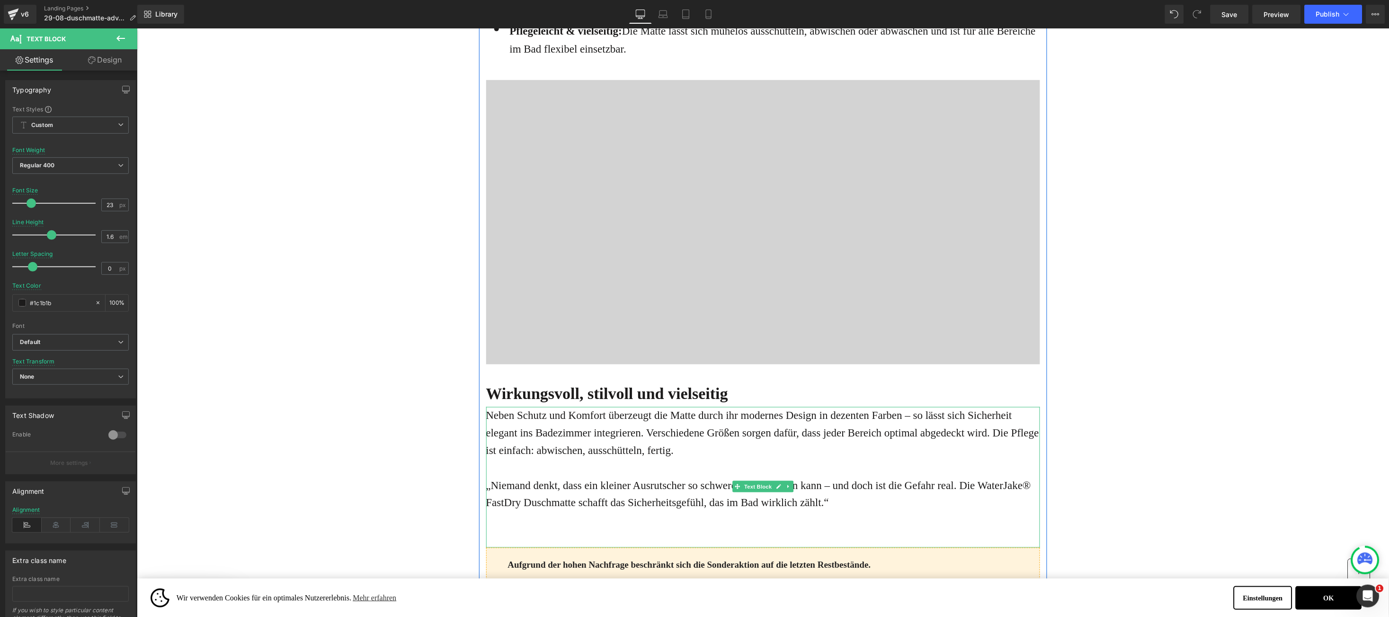
click at [486, 483] on p "„Niemand denkt, dass ein kleiner Ausrutscher so schwere Folgen haben kann – und…" at bounding box center [763, 493] width 554 height 35
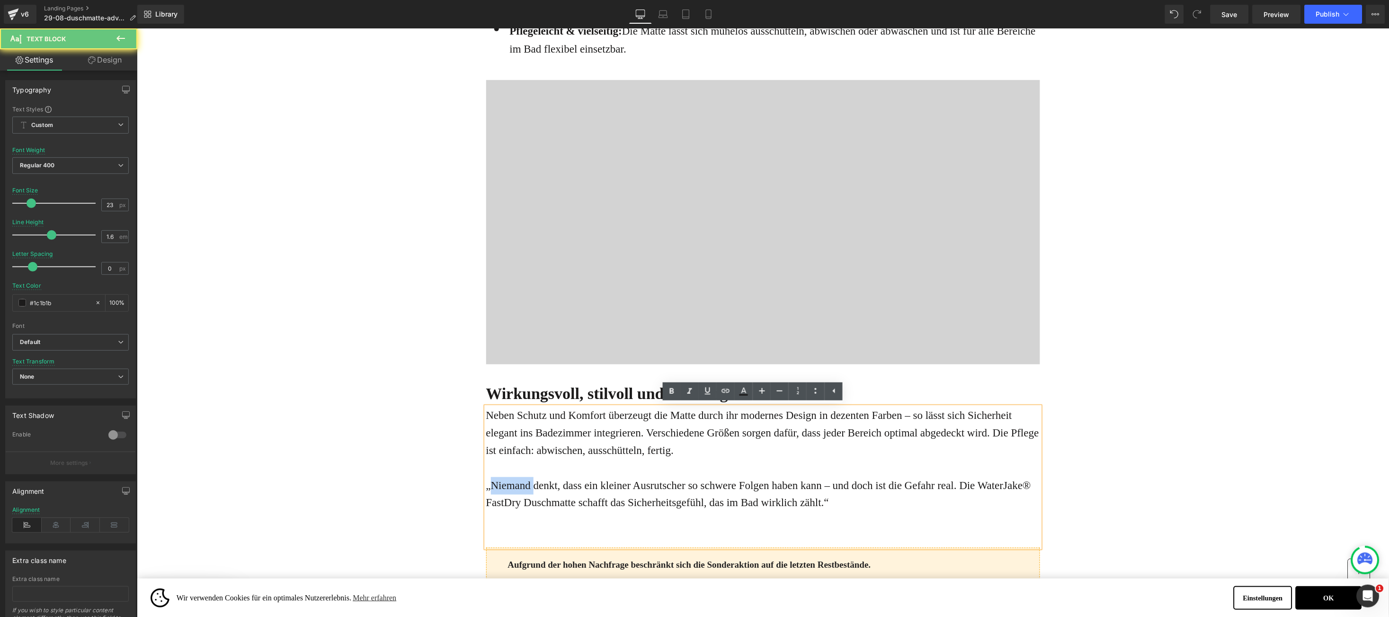
click at [486, 483] on p "„Niemand denkt, dass ein kleiner Ausrutscher so schwere Folgen haben kann – und…" at bounding box center [763, 493] width 554 height 35
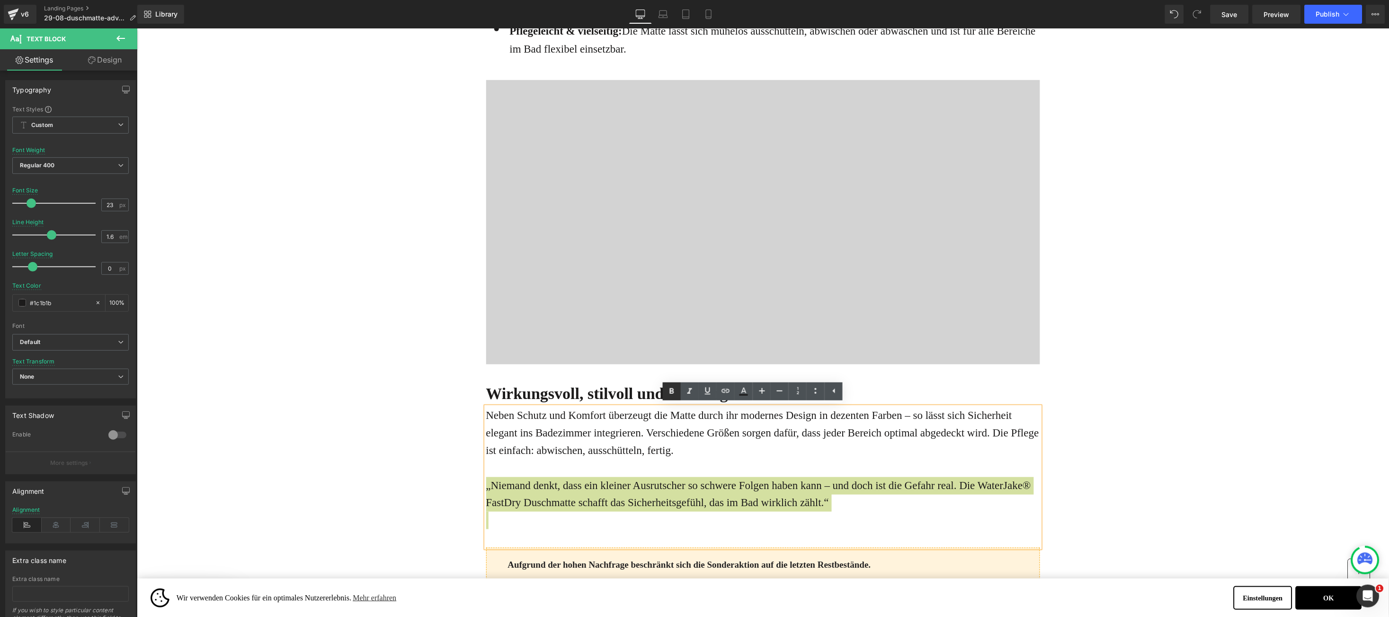
click at [671, 389] on icon at bounding box center [672, 391] width 4 height 6
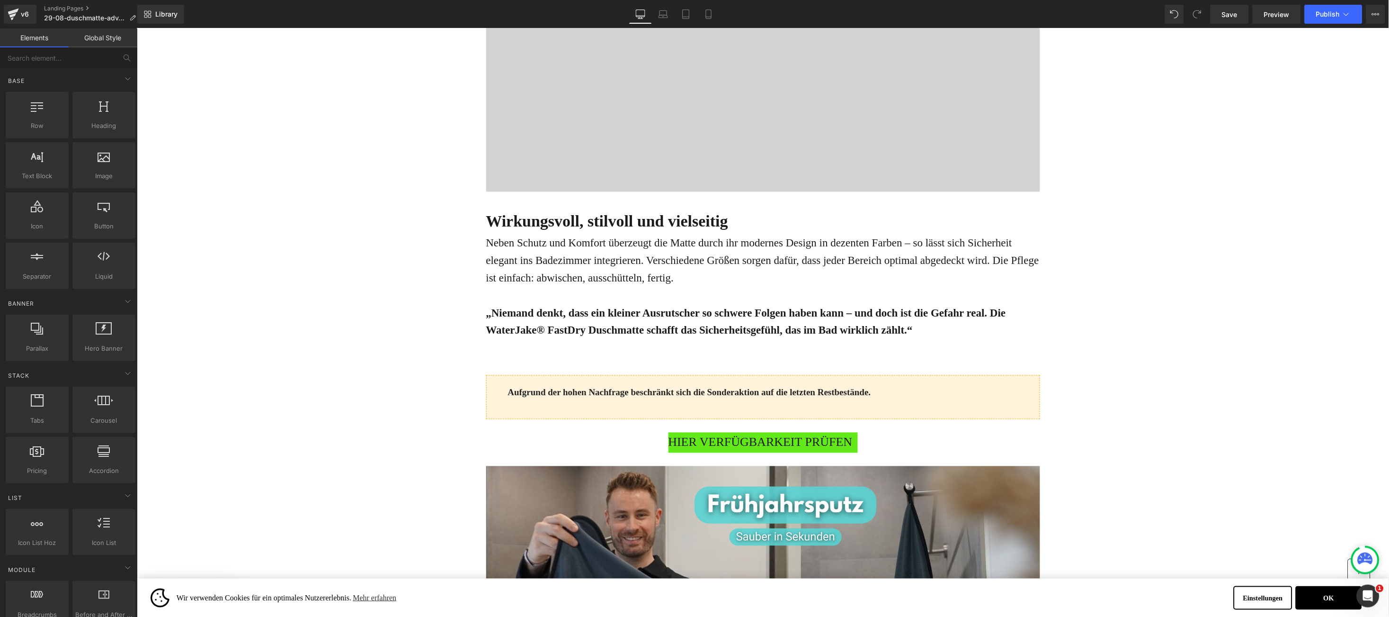
scroll to position [1847, 0]
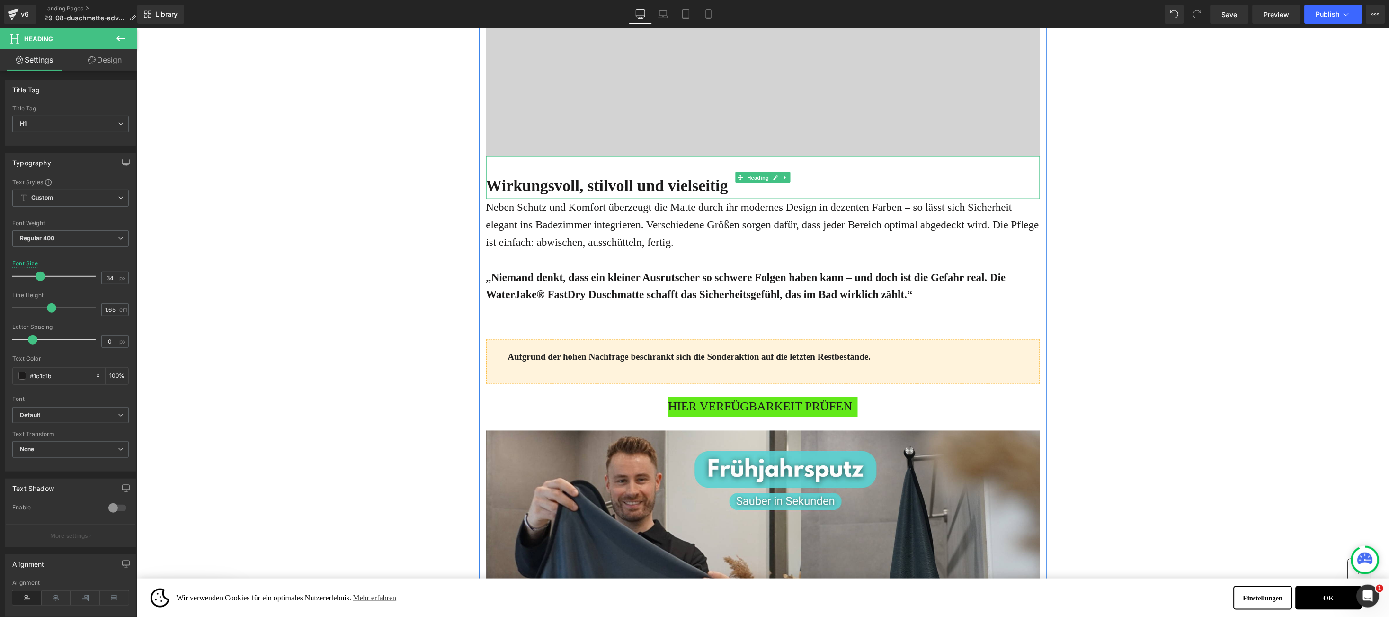
drag, startPoint x: 710, startPoint y: 155, endPoint x: 713, endPoint y: 171, distance: 16.9
click at [713, 171] on div "Wirkungsvoll, stilvoll und vielseitig" at bounding box center [763, 177] width 554 height 43
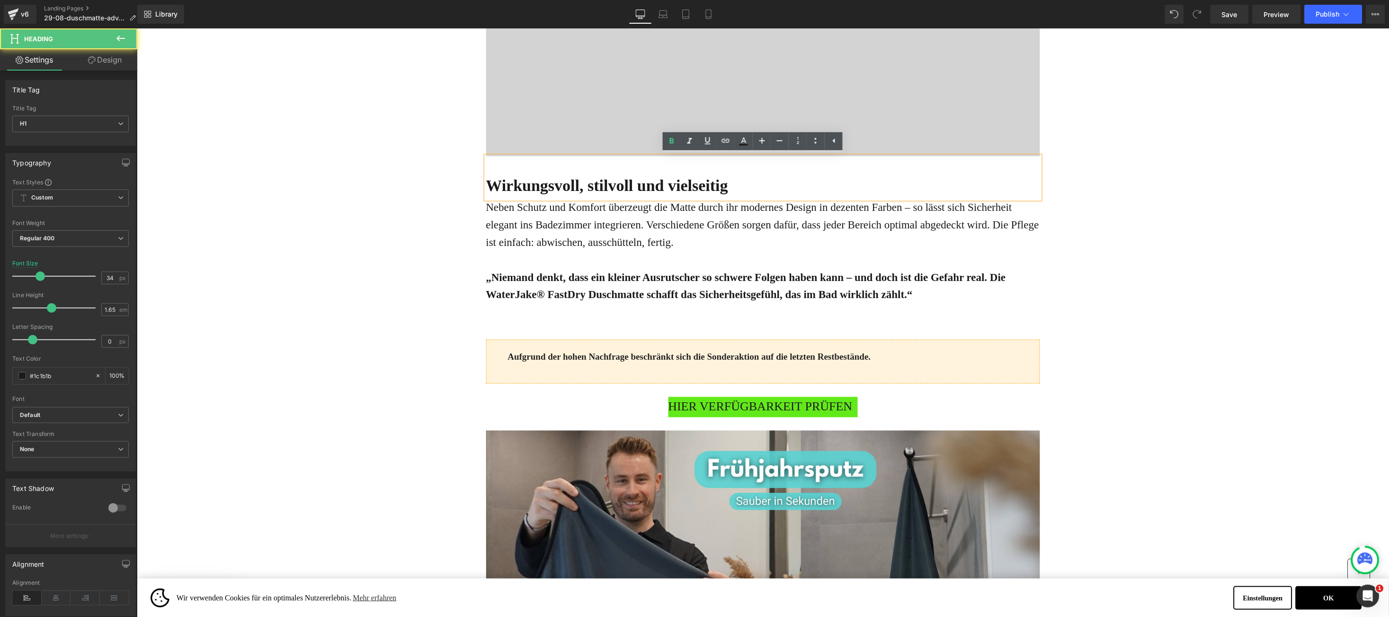
drag, startPoint x: 722, startPoint y: 159, endPoint x: 722, endPoint y: 164, distance: 5.2
click at [722, 164] on div "Wirkungsvoll, stilvoll und vielseitig" at bounding box center [763, 177] width 554 height 43
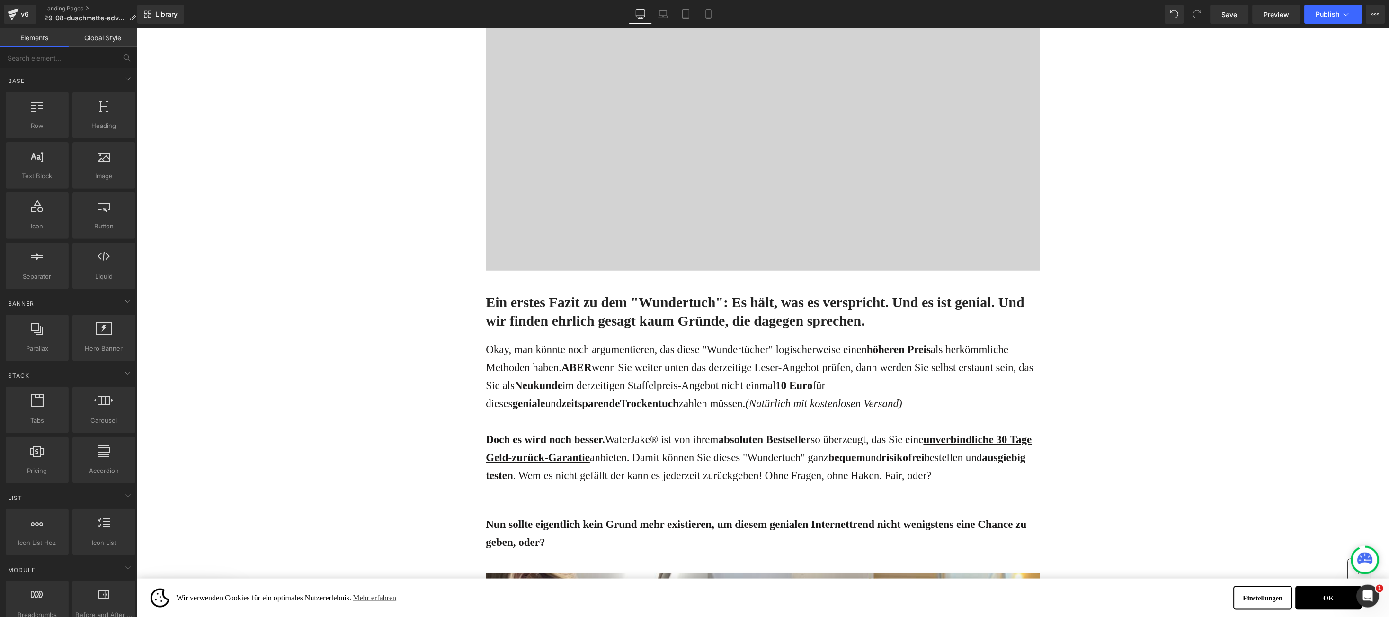
scroll to position [2984, 0]
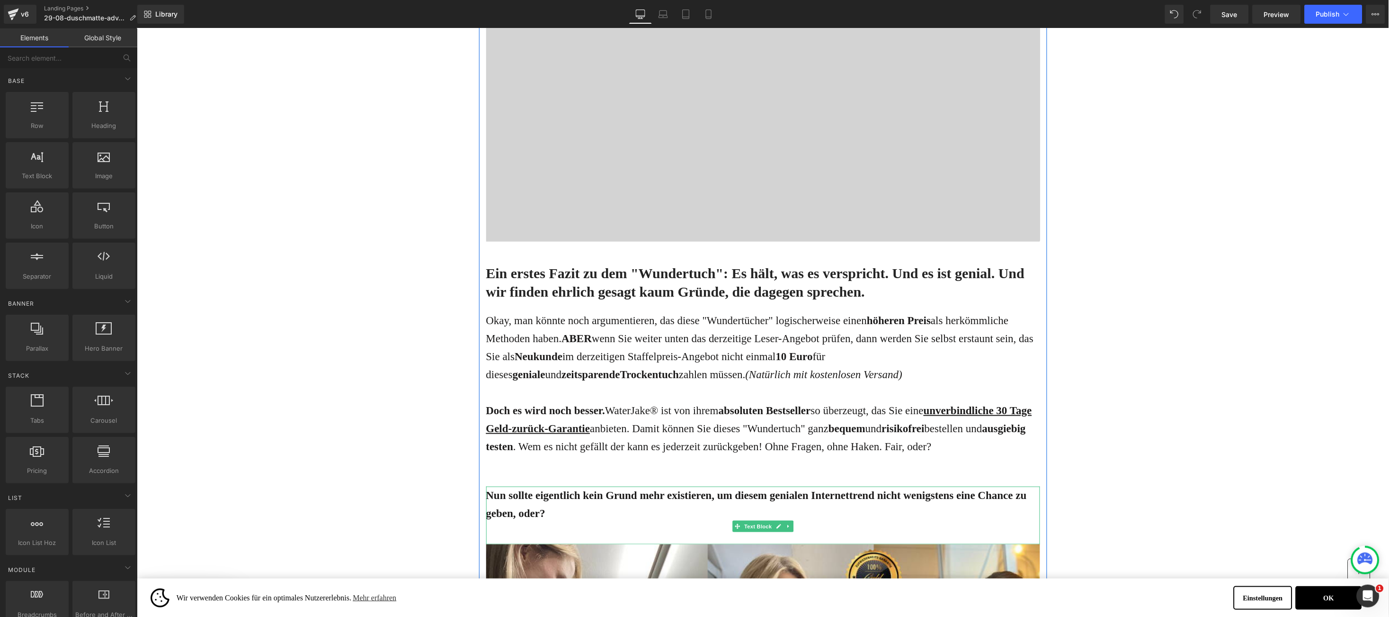
drag, startPoint x: 350, startPoint y: 251, endPoint x: 989, endPoint y: 535, distance: 699.8
copy div "Ein erstes Fazit zu dem "Wundertuch": Es hält, was es verspricht. Und es ist ge…"
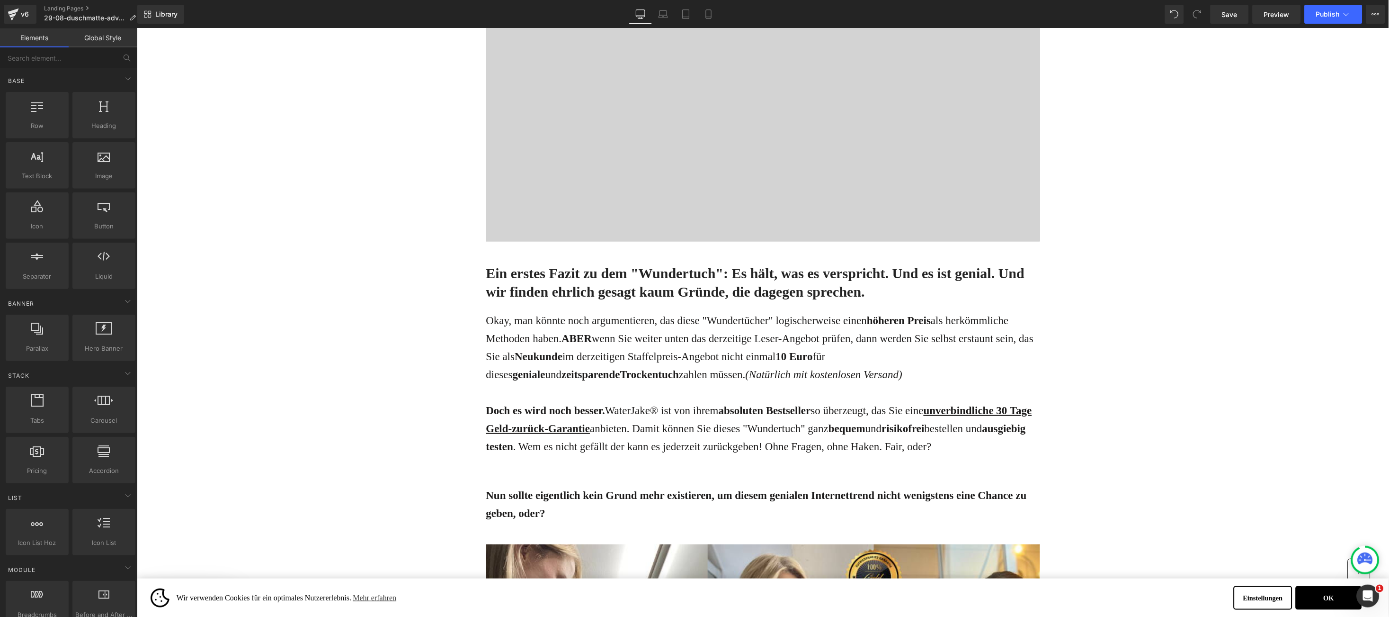
click at [515, 262] on div "Ein erstes Fazit zu dem "Wundertuch": Es hält, was es verspricht. Und es ist ge…" at bounding box center [763, 276] width 554 height 70
click at [496, 279] on span "Ein erstes Fazit zu dem "Wundertuch": Es hält, was es verspricht. Und es ist ge…" at bounding box center [755, 282] width 539 height 34
click at [537, 281] on h2 "Ein erstes Fazit zu dem "Wundertuch": Es hält, was es verspricht. Und es ist ge…" at bounding box center [763, 281] width 554 height 37
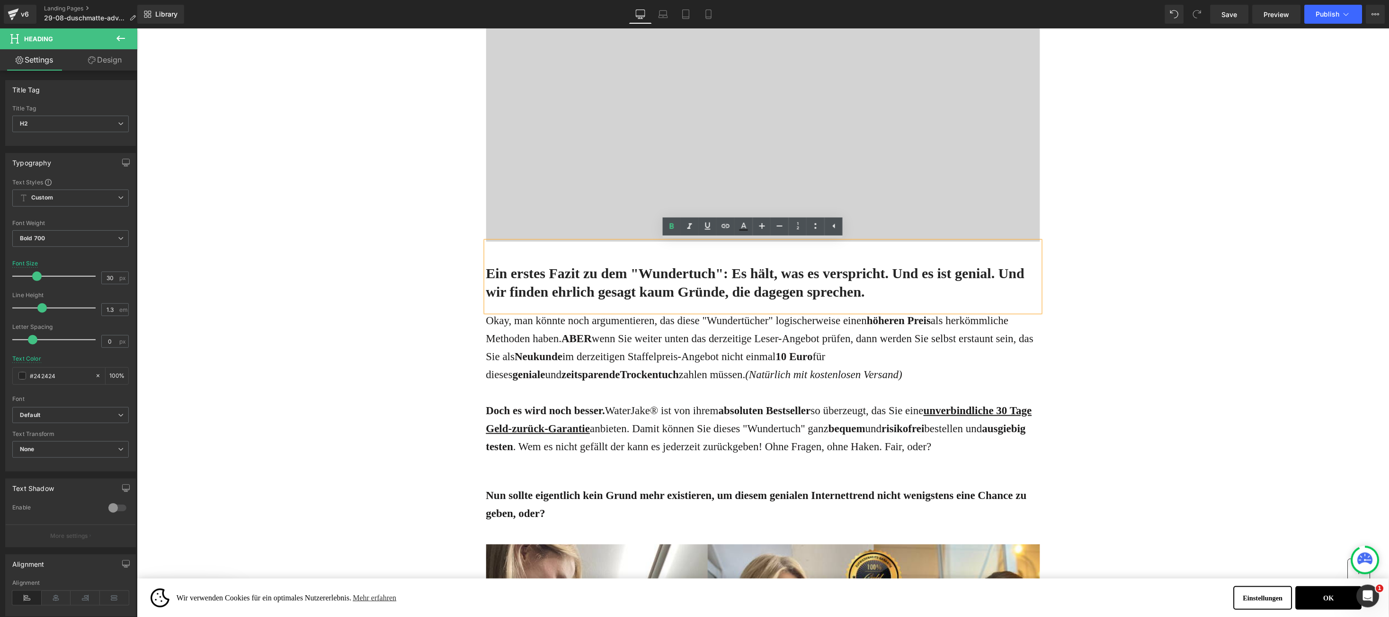
click at [495, 269] on span "Ein erstes Fazit zu dem "Wundertuch": Es hält, was es verspricht. Und es ist ge…" at bounding box center [755, 282] width 539 height 34
click at [493, 271] on span "Ein erstes Fazit zu dem "Wundertuch": Es hält, was es verspricht. Und es ist ge…" at bounding box center [755, 282] width 539 height 34
paste div
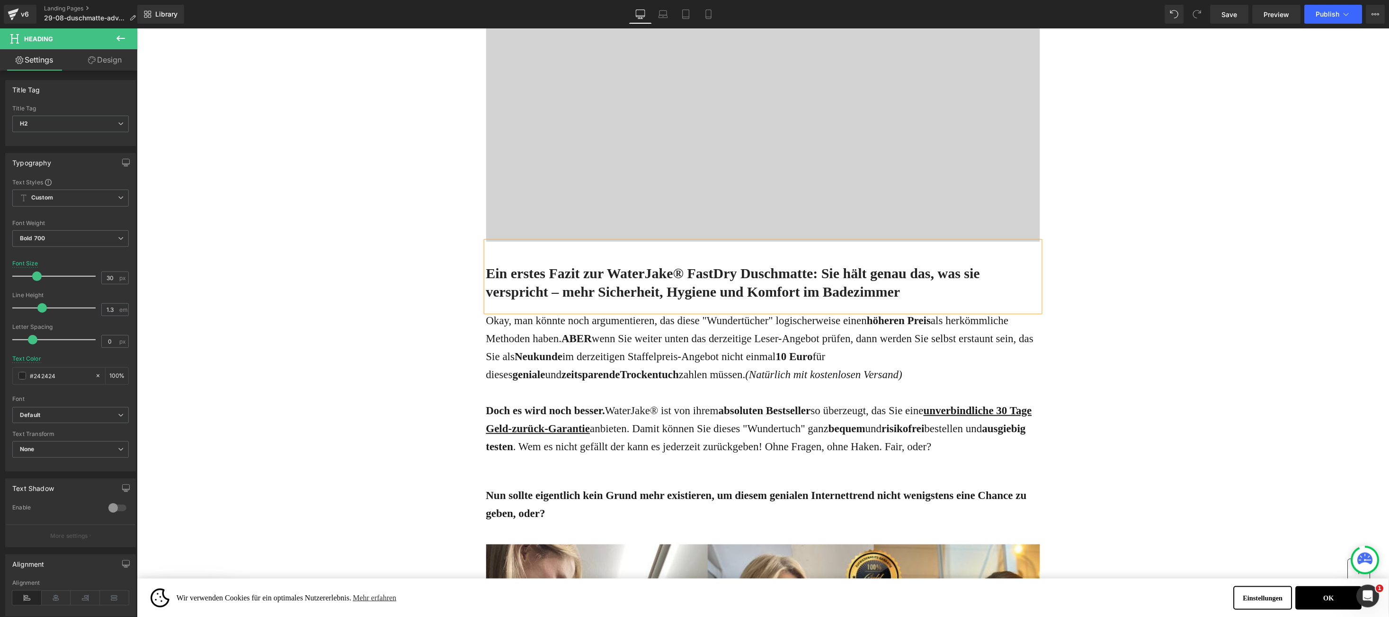
click at [607, 350] on p "Okay, man könnte noch argumentieren, das diese "Wundertücher" logischerweise ei…" at bounding box center [763, 347] width 554 height 72
click at [499, 347] on p "Okay, man könnte noch argumentieren, das diese "Wundertücher" logischerweise ei…" at bounding box center [763, 347] width 554 height 72
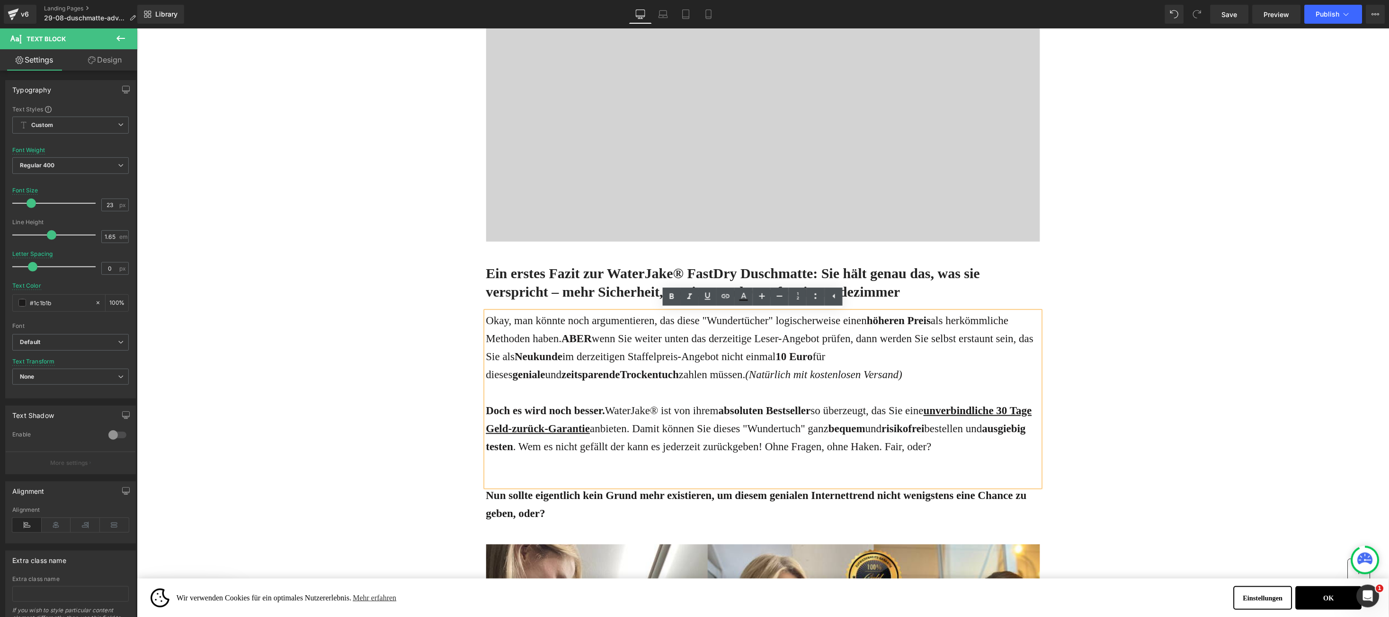
click at [487, 321] on span "Okay, man könnte noch argumentieren, das diese "Wundertücher" logischerweise ei…" at bounding box center [747, 329] width 523 height 30
drag, startPoint x: 487, startPoint y: 321, endPoint x: 1036, endPoint y: 469, distance: 568.5
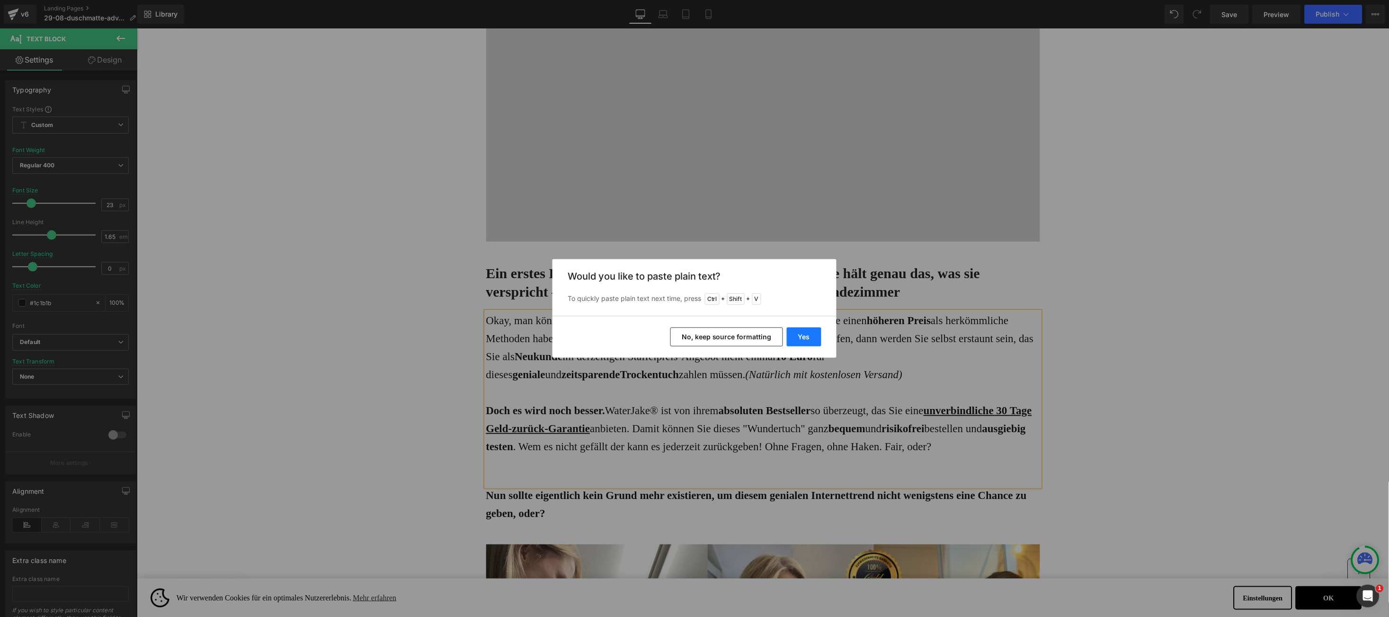
click at [803, 334] on button "Yes" at bounding box center [804, 336] width 35 height 19
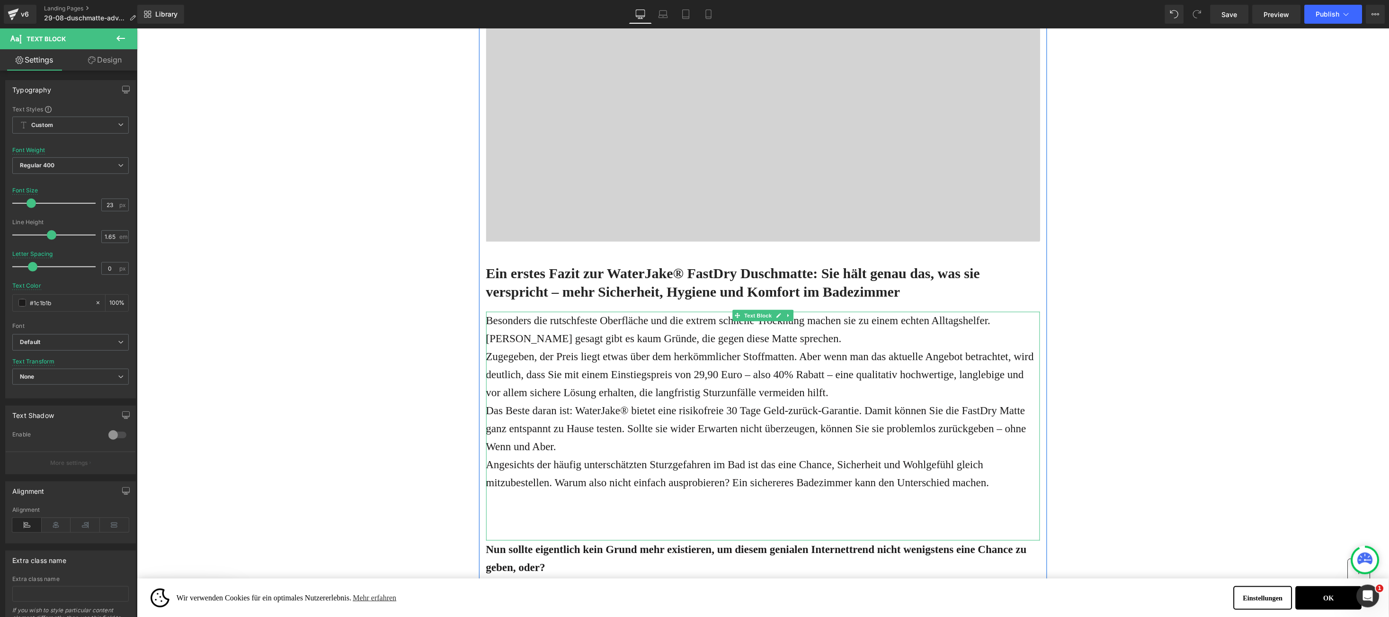
click at [777, 333] on p "Besonders die rutschfeste Oberfläche und die extrem schnelle Trocknung machen s…" at bounding box center [763, 329] width 554 height 36
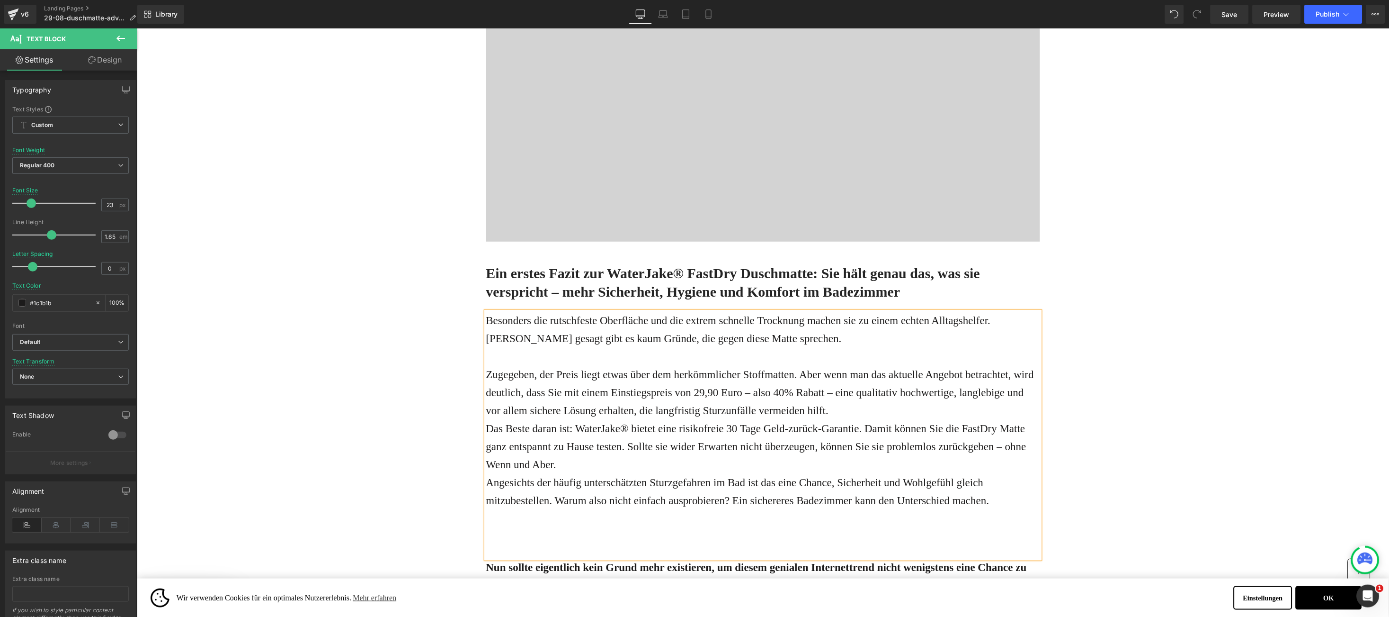
click at [852, 406] on p "Zugegeben, der Preis liegt etwas über dem herkömmlicher Stoffmatten. Aber wenn …" at bounding box center [763, 392] width 554 height 54
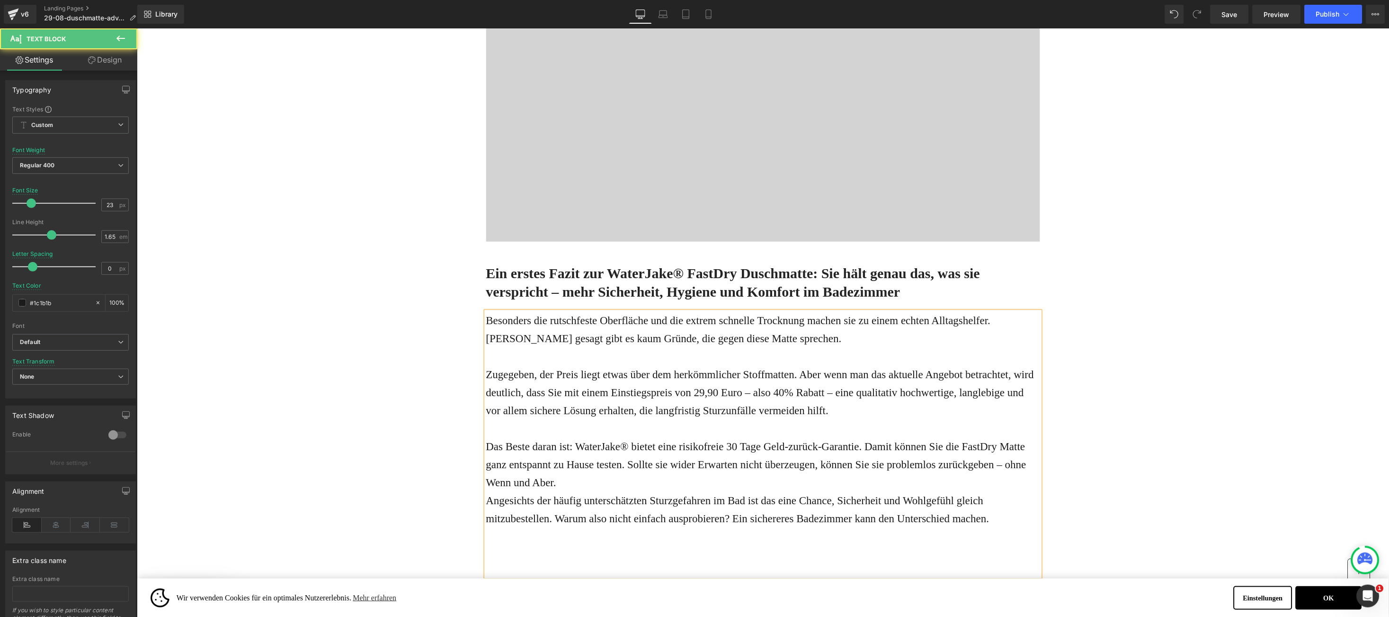
click at [731, 483] on p "Das Beste daran ist: WaterJake® bietet eine risikofreie 30 Tage Geld-zurück-Gar…" at bounding box center [763, 464] width 554 height 54
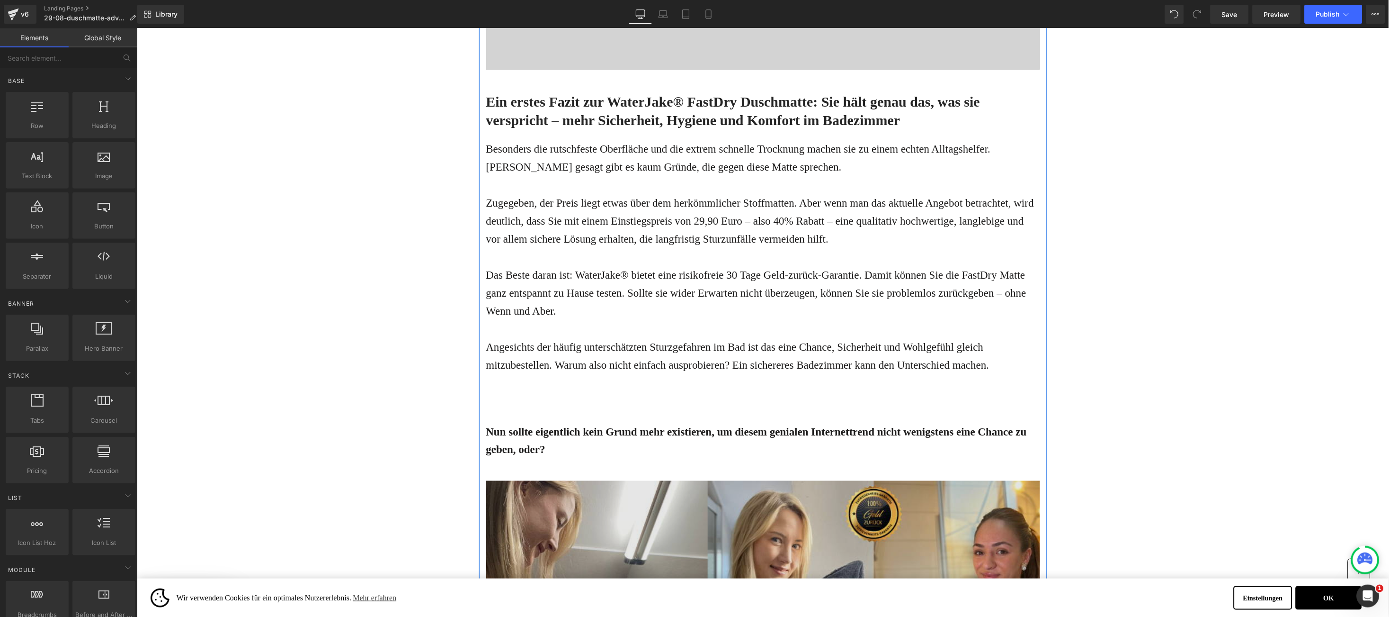
scroll to position [3164, 0]
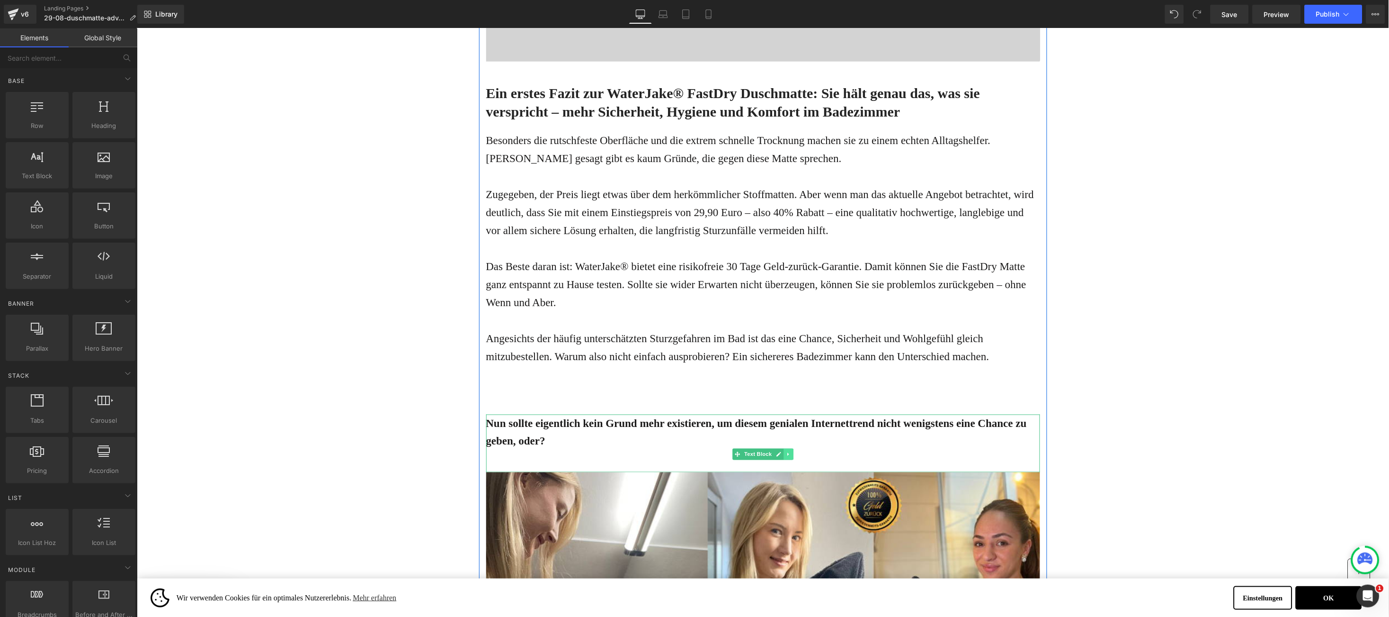
click at [786, 454] on icon at bounding box center [788, 454] width 5 height 6
click at [790, 453] on icon at bounding box center [792, 453] width 5 height 5
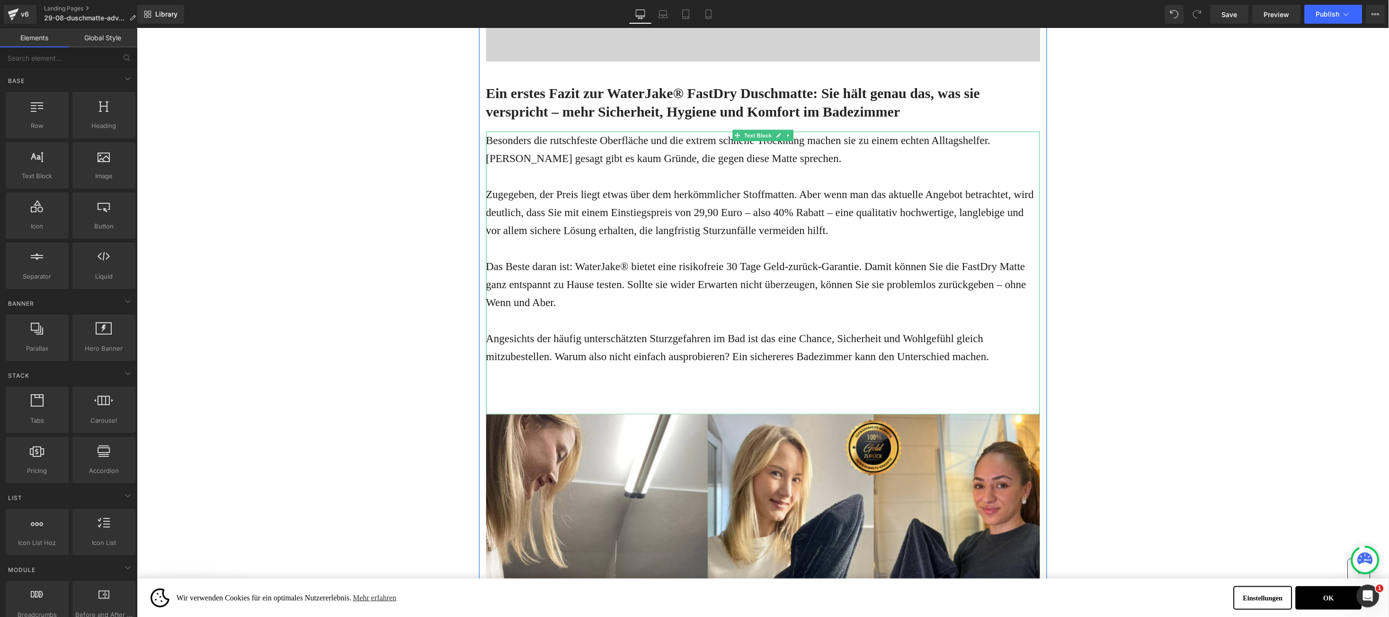
click at [537, 198] on p "Zugegeben, der Preis liegt etwas über dem herkömmlicher Stoffmatten. Aber wenn …" at bounding box center [763, 212] width 554 height 54
click at [501, 144] on p "Besonders die rutschfeste Oberfläche und die extrem schnelle Trocknung machen s…" at bounding box center [763, 149] width 554 height 36
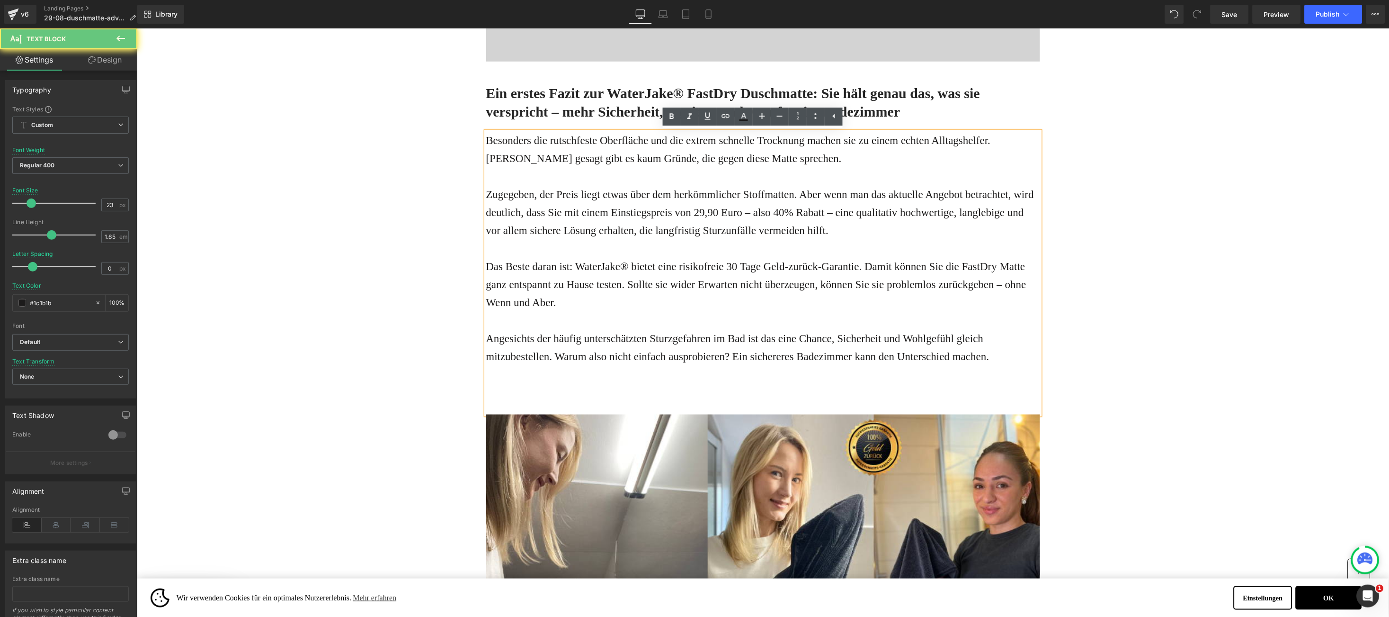
click at [503, 138] on p "Besonders die rutschfeste Oberfläche und die extrem schnelle Trocknung machen s…" at bounding box center [763, 149] width 554 height 36
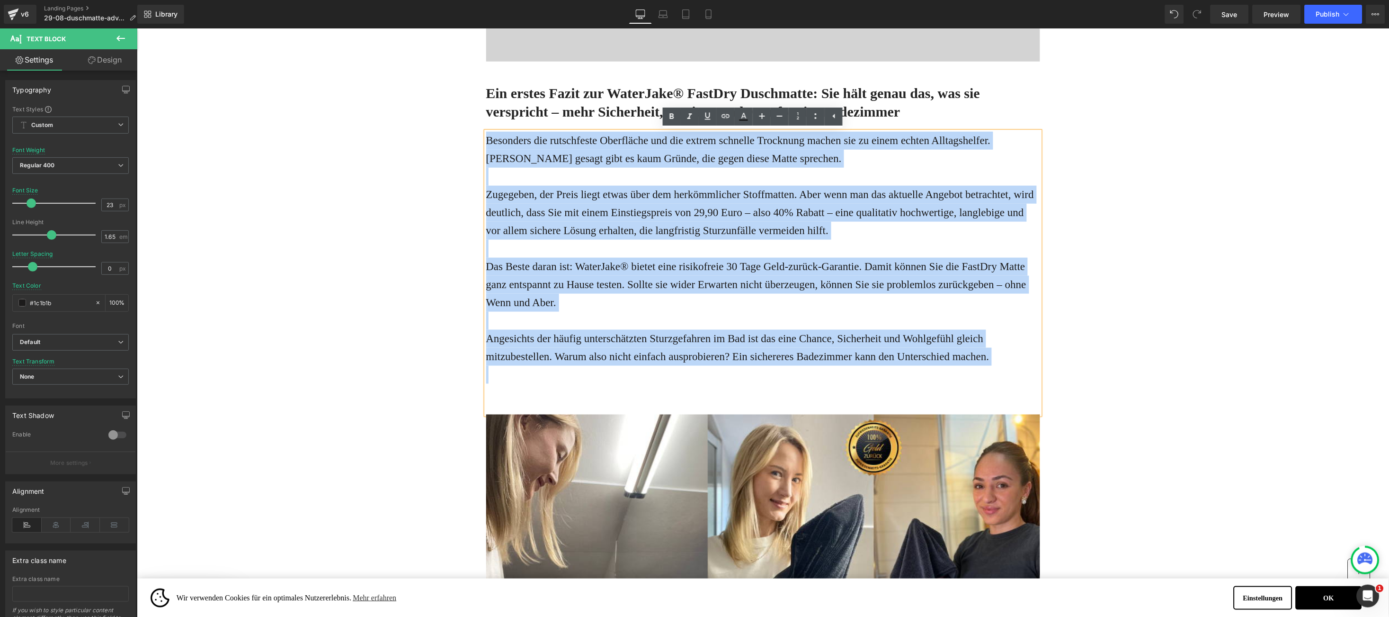
drag, startPoint x: 503, startPoint y: 138, endPoint x: 993, endPoint y: 356, distance: 535.8
click at [993, 356] on div "Besonders die rutschfeste Oberfläche und die extrem schnelle Trocknung machen s…" at bounding box center [763, 272] width 554 height 282
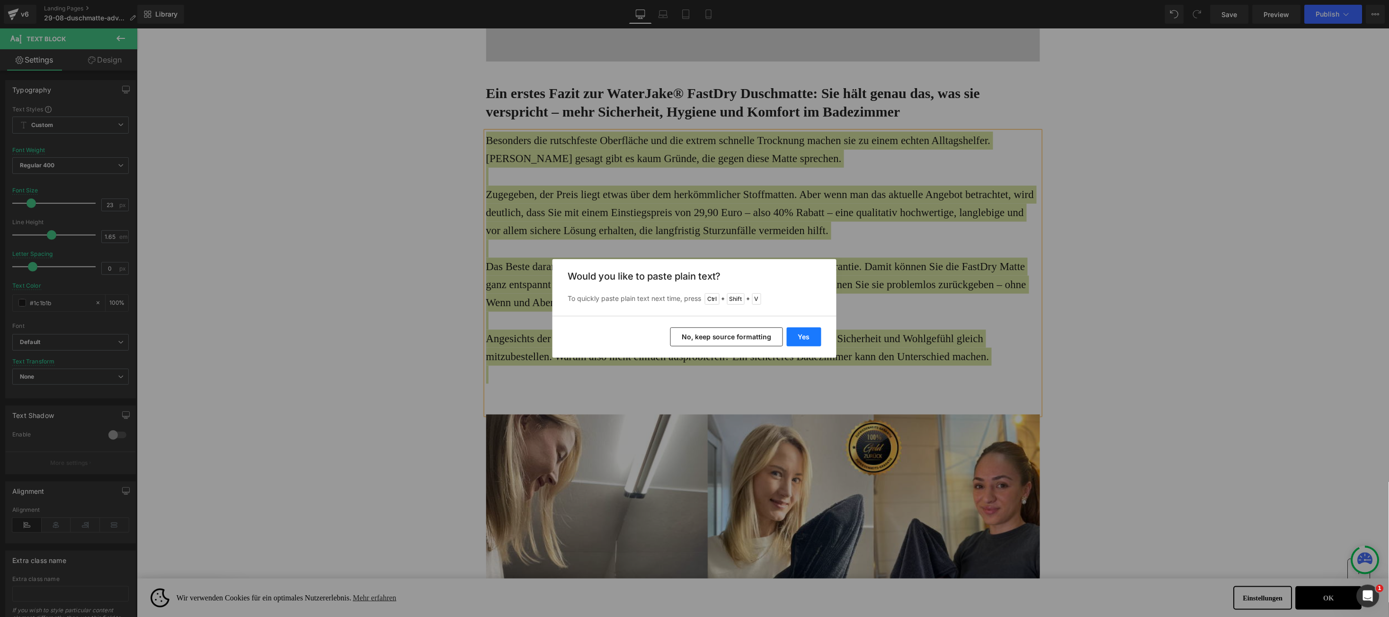
click at [807, 330] on button "Yes" at bounding box center [804, 336] width 35 height 19
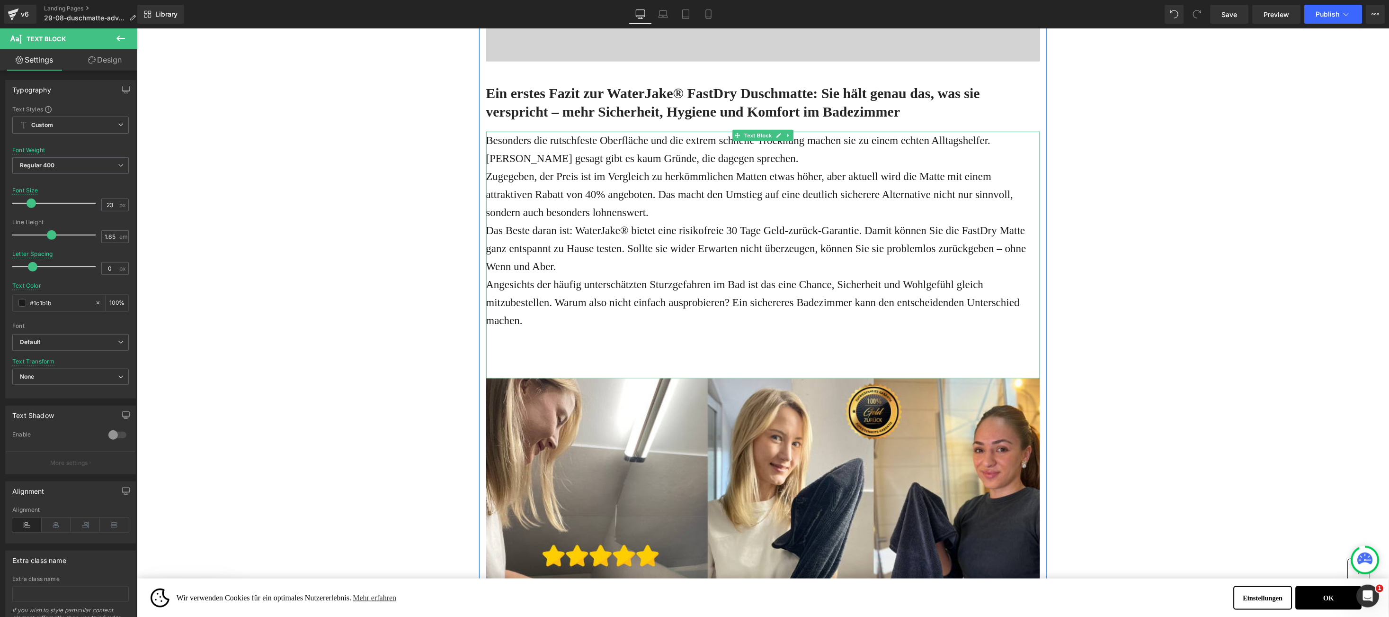
click at [714, 157] on p "Besonders die rutschfeste Oberfläche und die extrem schnelle Trocknung machen s…" at bounding box center [763, 149] width 554 height 36
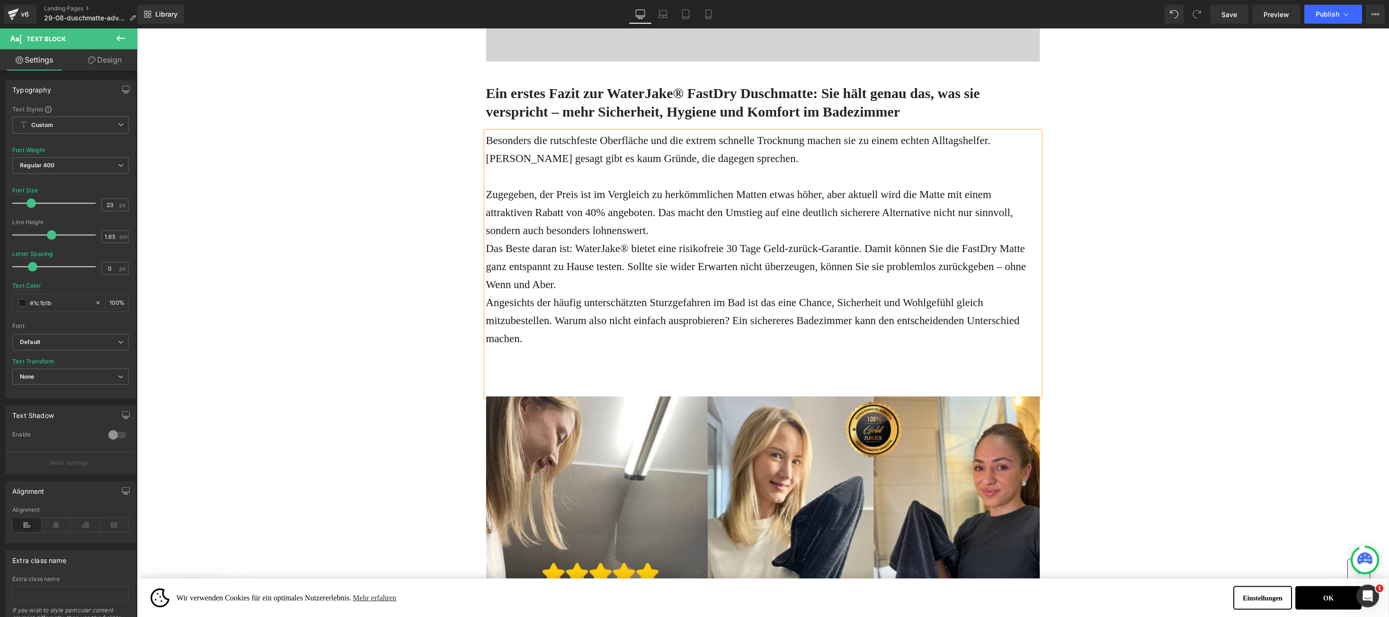
click at [681, 229] on p "Zugegeben, der Preis ist im Vergleich zu herkömmlichen Matten etwas höher, aber…" at bounding box center [763, 212] width 554 height 54
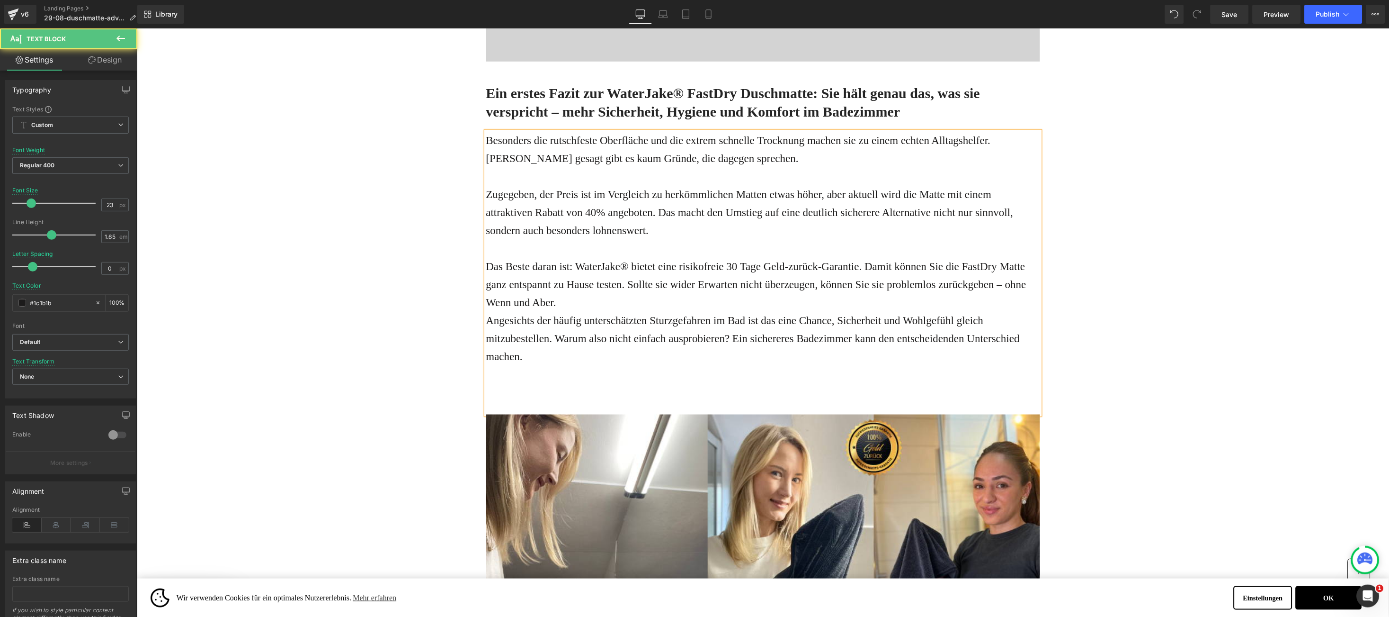
click at [642, 305] on p "Das Beste daran ist: WaterJake® bietet eine risikofreie 30 Tage Geld-zurück-Gar…" at bounding box center [763, 284] width 554 height 54
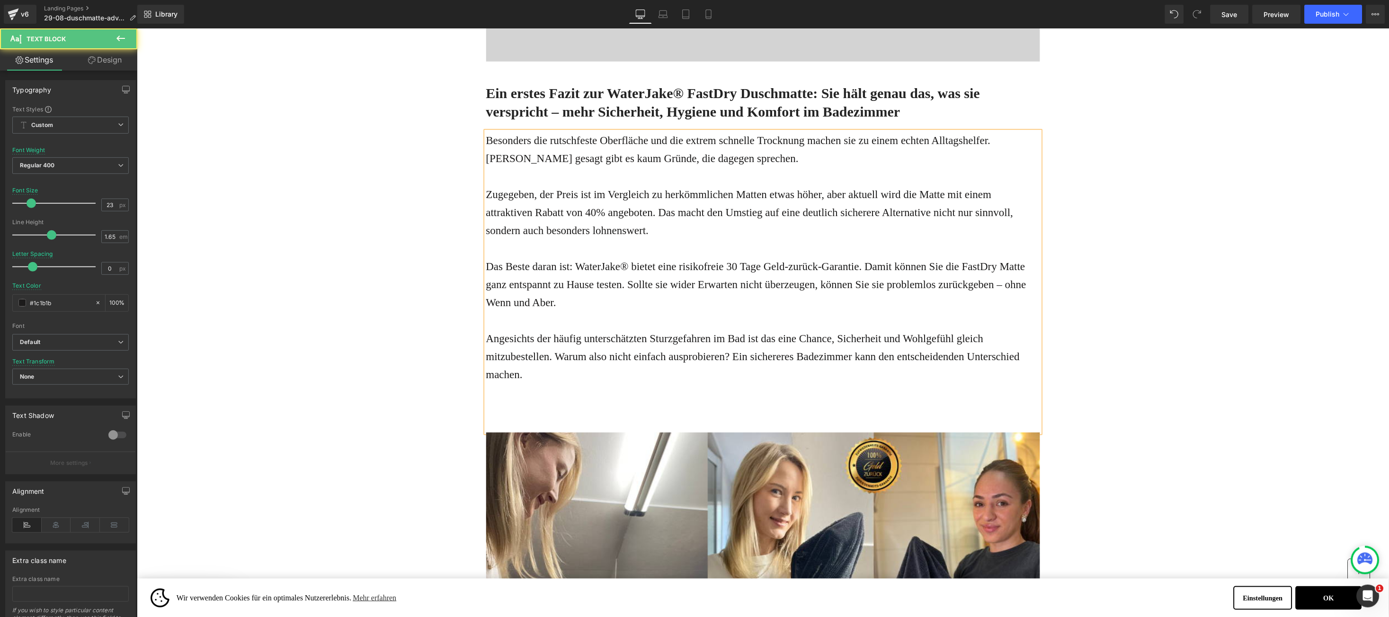
click at [581, 214] on p "Zugegeben, der Preis ist im Vergleich zu herkömmlichen Matten etwas höher, aber…" at bounding box center [763, 212] width 554 height 54
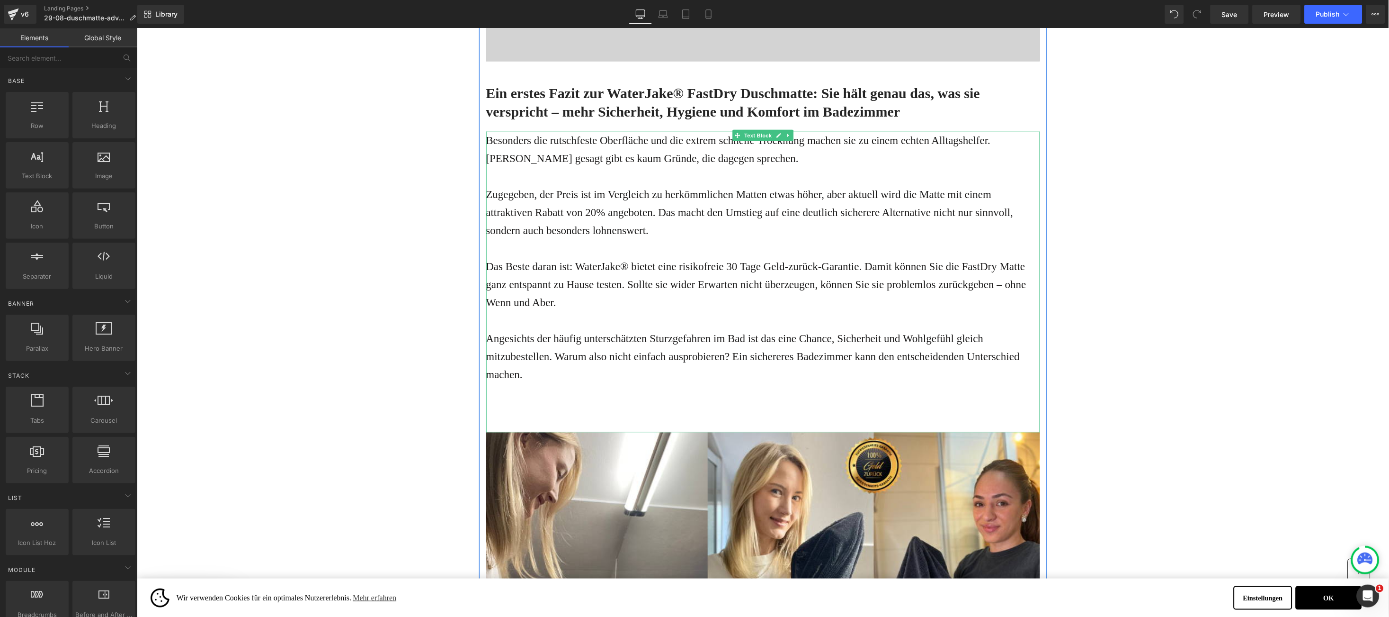
click at [498, 159] on p "Besonders die rutschfeste Oberfläche und die extrem schnelle Trocknung machen s…" at bounding box center [763, 149] width 554 height 36
click at [580, 137] on p "Besonders die rutschfeste Oberfläche und die extrem schnelle Trocknung machen s…" at bounding box center [763, 149] width 554 height 36
click at [572, 141] on p "Besonders die rutschfeste Oberfläche und die extrem schnelle Trocknung machen s…" at bounding box center [763, 149] width 554 height 36
click at [603, 144] on p "Besonders die rutschfeste Oberfläche und die extrem schnelle Trocknung machen s…" at bounding box center [763, 149] width 554 height 36
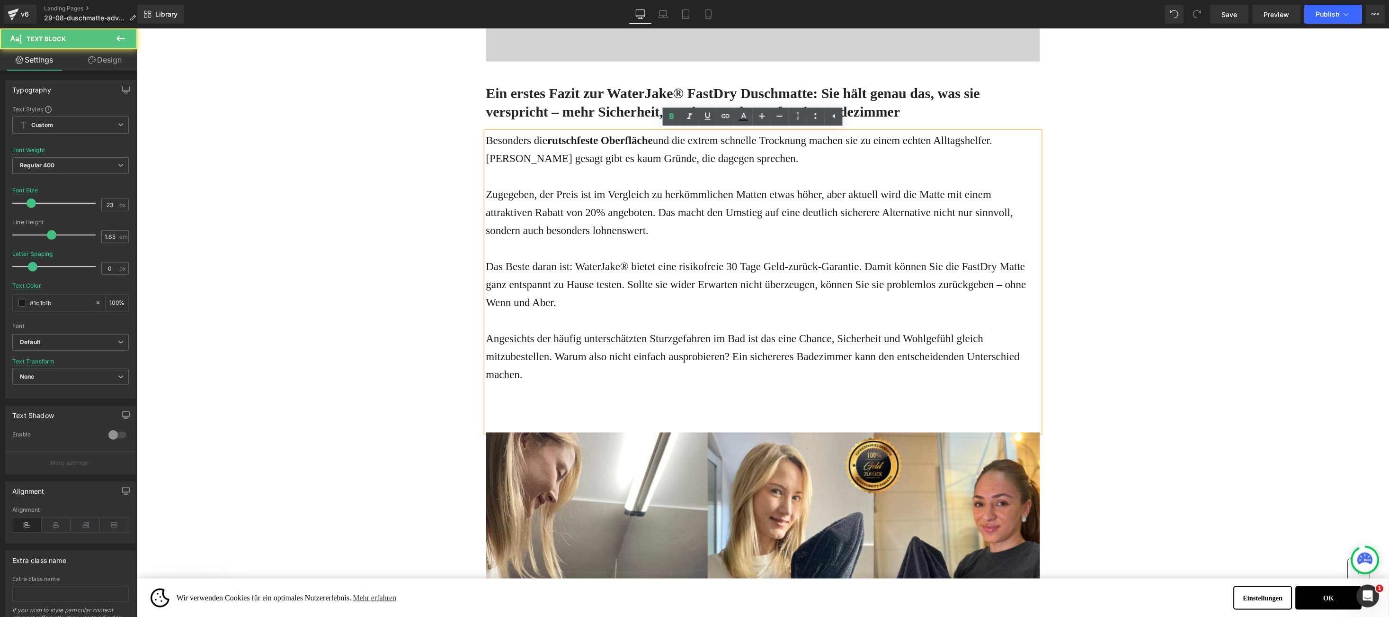
click at [731, 144] on p "Besonders die rutschfeste Oberfläche und die extrem schnelle Trocknung machen s…" at bounding box center [763, 149] width 554 height 36
drag, startPoint x: 731, startPoint y: 144, endPoint x: 761, endPoint y: 140, distance: 30.5
click at [761, 140] on p "Besonders die rutschfeste Oberfläche und die extrem schnelle Trocknung machen s…" at bounding box center [763, 149] width 554 height 36
click at [503, 212] on p "Zugegeben, der Preis ist im Vergleich zu herkömmlichen Matten etwas höher, aber…" at bounding box center [763, 212] width 554 height 54
drag, startPoint x: 507, startPoint y: 216, endPoint x: 583, endPoint y: 216, distance: 75.8
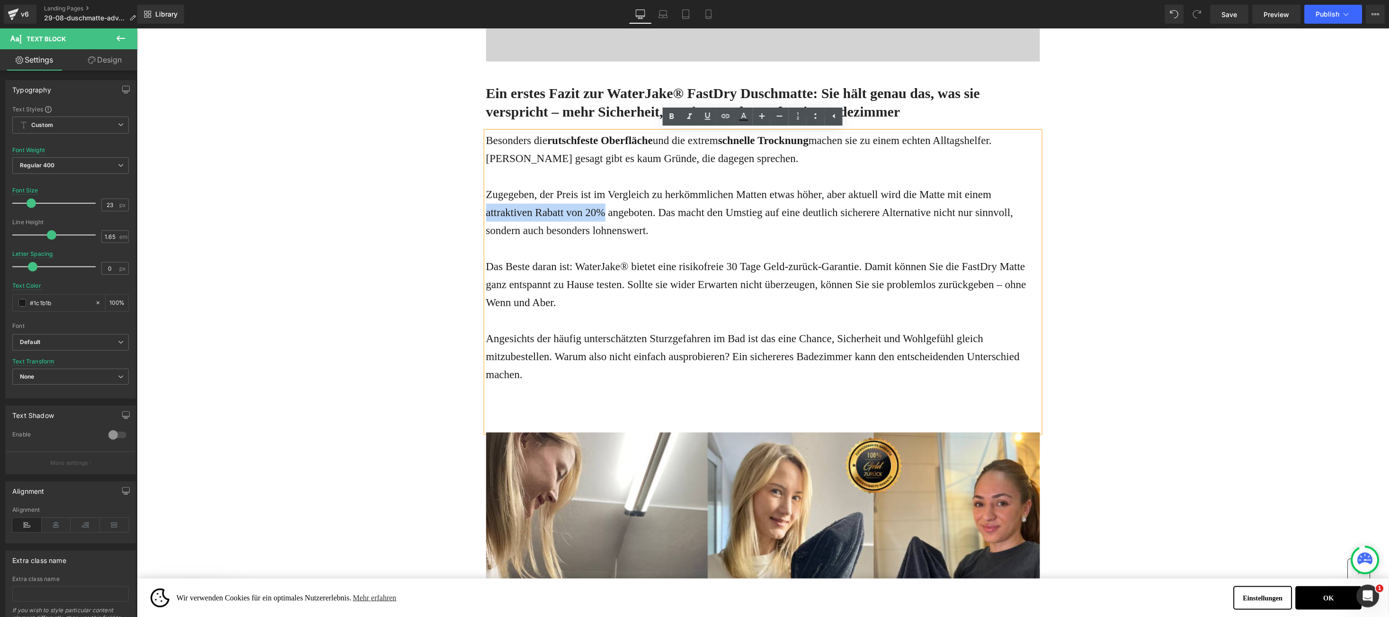
click at [583, 216] on p "Zugegeben, der Preis ist im Vergleich zu herkömmlichen Matten etwas höher, aber…" at bounding box center [763, 212] width 554 height 54
click at [820, 212] on p "Zugegeben, der Preis ist im Vergleich zu herkömmlichen Matten etwas höher, aber…" at bounding box center [763, 212] width 554 height 54
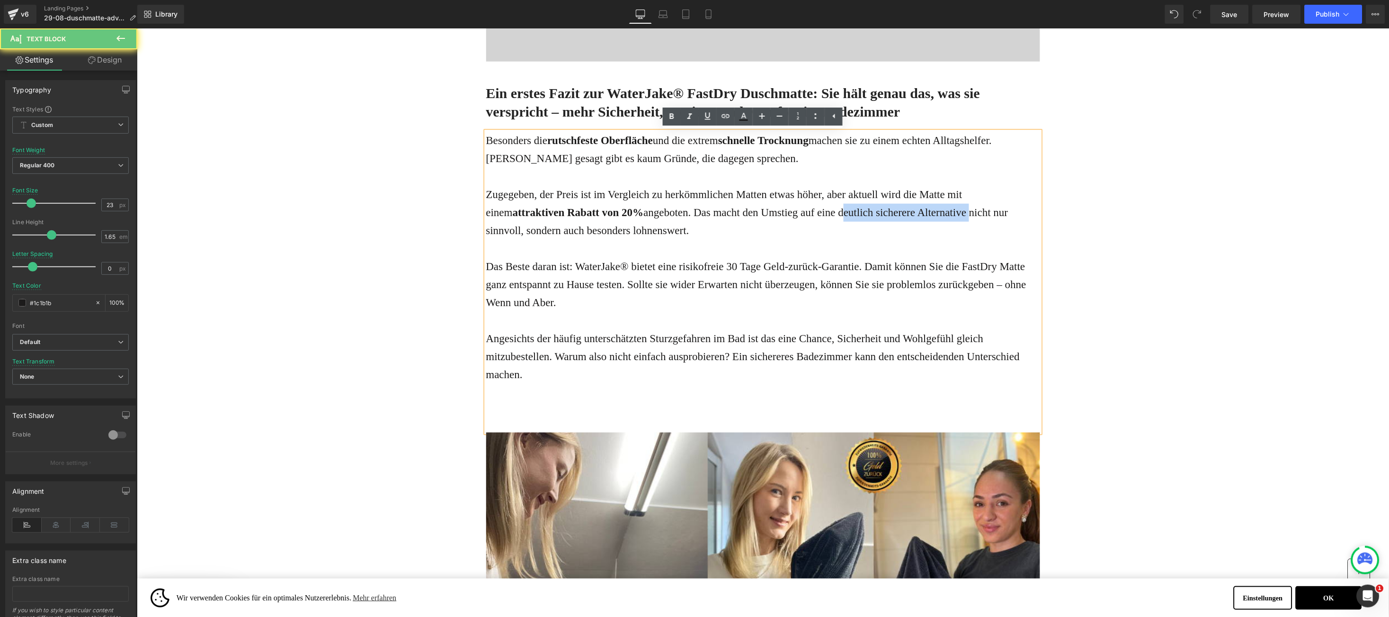
drag, startPoint x: 820, startPoint y: 212, endPoint x: 900, endPoint y: 214, distance: 79.6
click at [900, 214] on p "Zugegeben, der Preis ist im Vergleich zu herkömmlichen Matten etwas höher, aber…" at bounding box center [763, 212] width 554 height 54
click at [681, 265] on p "Das Beste daran ist: WaterJake® bietet eine risikofreie 30 Tage Geld-zurück-Gar…" at bounding box center [763, 284] width 554 height 54
drag, startPoint x: 681, startPoint y: 265, endPoint x: 813, endPoint y: 259, distance: 132.3
click at [813, 259] on p "Das Beste daran ist: WaterJake® bietet eine risikofreie 30 Tage Geld-zurück-Gar…" at bounding box center [763, 284] width 554 height 54
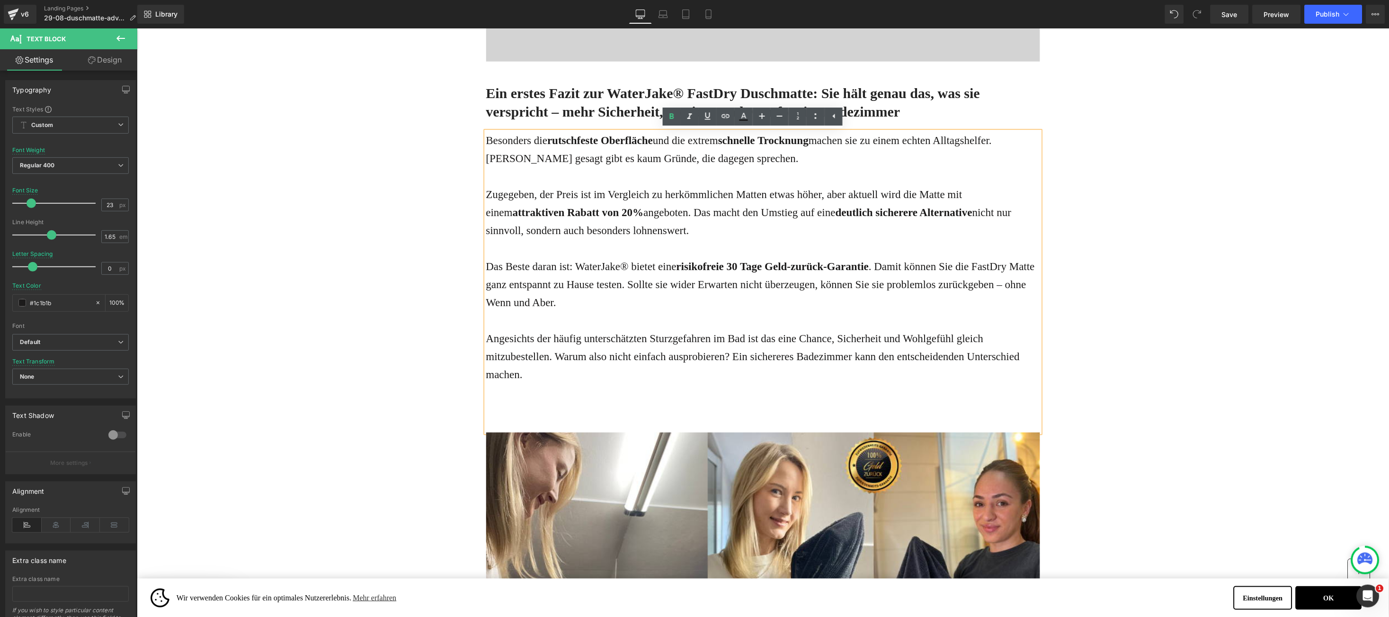
click at [903, 284] on p "Das Beste daran ist: WaterJake® bietet eine risikofreie 30 Tage Geld-zurück-Gar…" at bounding box center [763, 284] width 554 height 54
drag, startPoint x: 904, startPoint y: 284, endPoint x: 963, endPoint y: 293, distance: 59.9
click at [963, 293] on p "Das Beste daran ist: WaterJake® bietet eine risikofreie 30 Tage Geld-zurück-Gar…" at bounding box center [763, 284] width 554 height 54
click at [606, 344] on p "Angesichts der häufig unterschätzten Sturzgefahren im Bad ist das eine Chance, …" at bounding box center [763, 356] width 554 height 54
drag, startPoint x: 606, startPoint y: 344, endPoint x: 678, endPoint y: 345, distance: 72.0
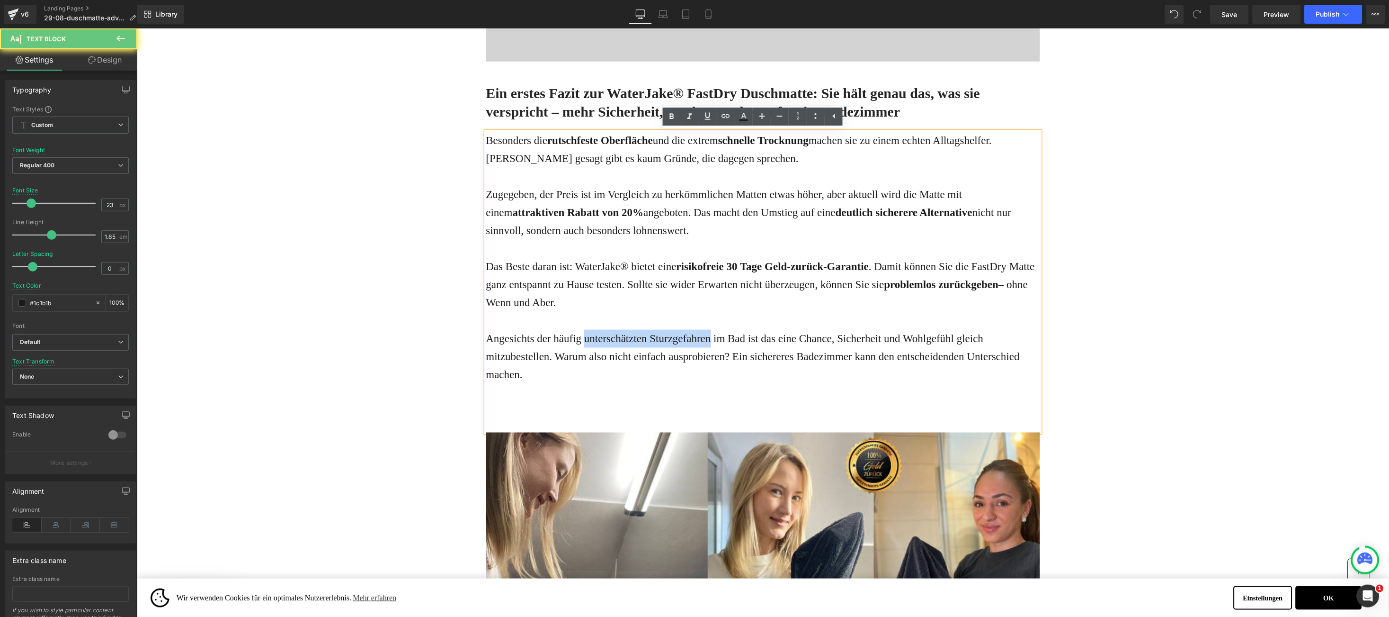
click at [678, 345] on p "Angesichts der häufig unterschätzten Sturzgefahren im Bad ist das eine Chance, …" at bounding box center [763, 356] width 554 height 54
drag, startPoint x: 863, startPoint y: 337, endPoint x: 932, endPoint y: 340, distance: 68.7
click at [863, 336] on p "Angesichts der häufig unterschätzten Sturzgefahren im Bad ist das eine Chance, …" at bounding box center [763, 356] width 554 height 54
drag, startPoint x: 932, startPoint y: 340, endPoint x: 938, endPoint y: 336, distance: 7.2
click at [938, 336] on p "Angesichts der häufig unterschätzten Sturzgefahren im Bad ist das eine Chance, …" at bounding box center [763, 356] width 554 height 54
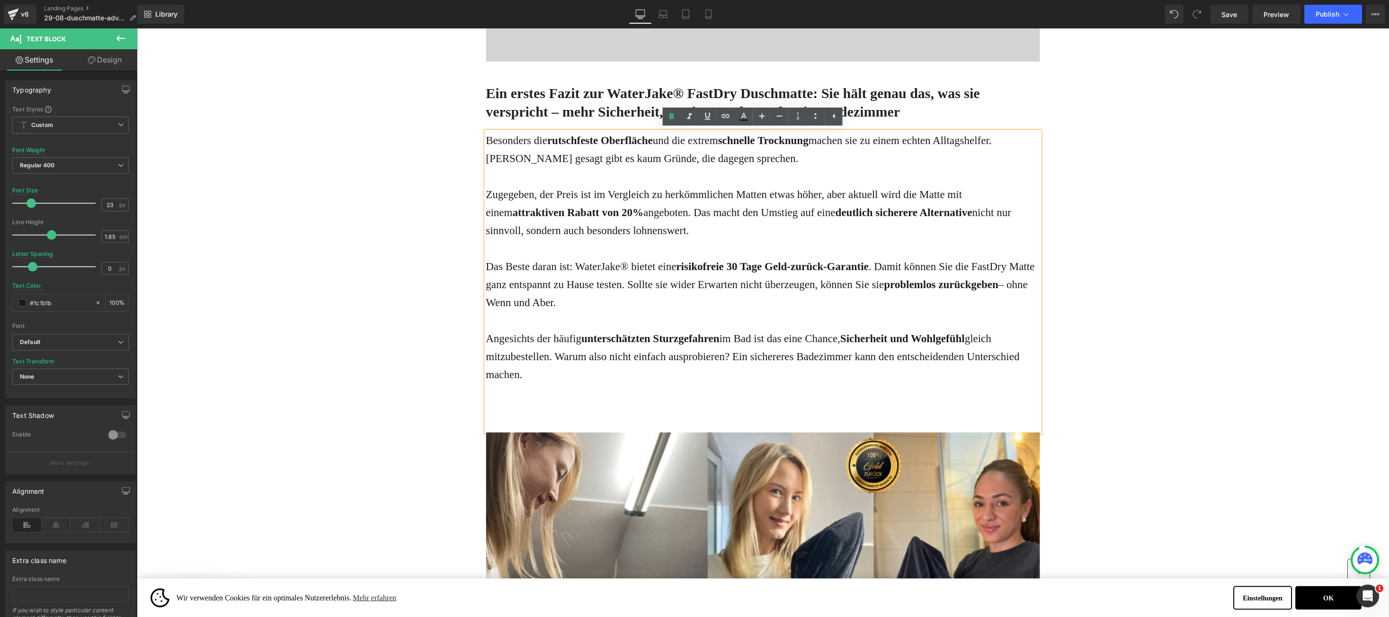
click at [549, 420] on div "Besonders die rutschfeste Oberfläche und die extrem schnelle Trocknung machen s…" at bounding box center [763, 281] width 554 height 300
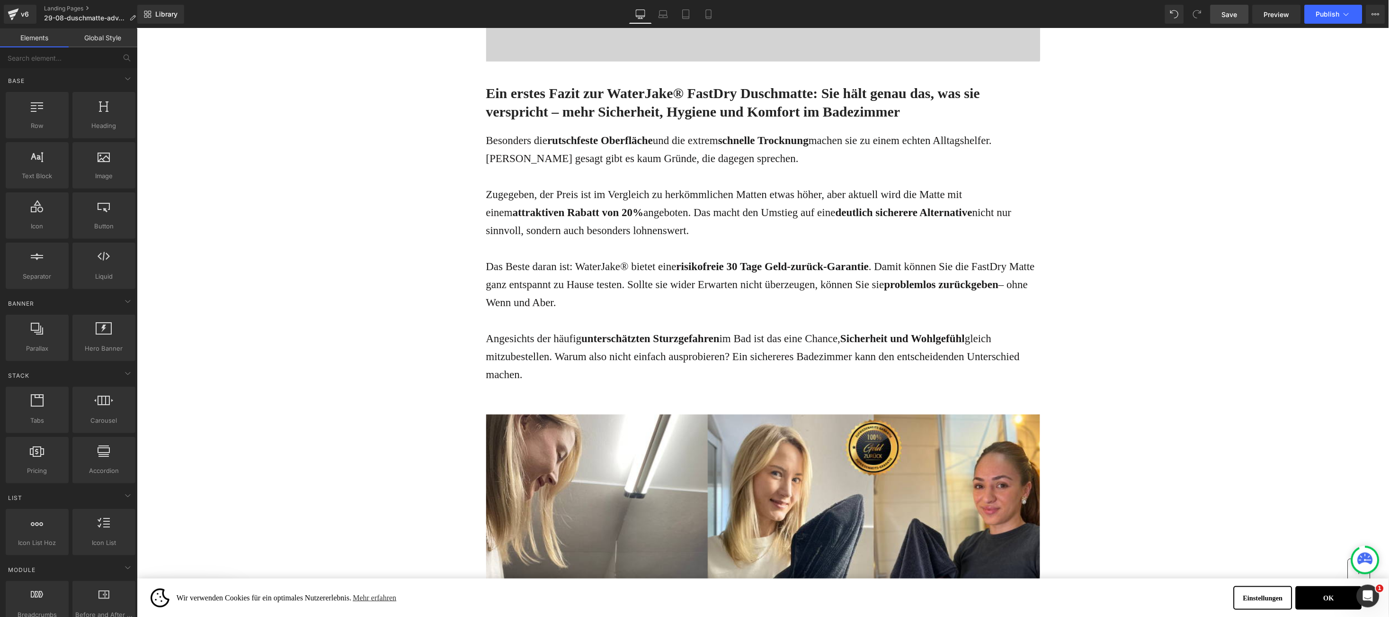
click at [1231, 14] on span "Save" at bounding box center [1230, 14] width 16 height 10
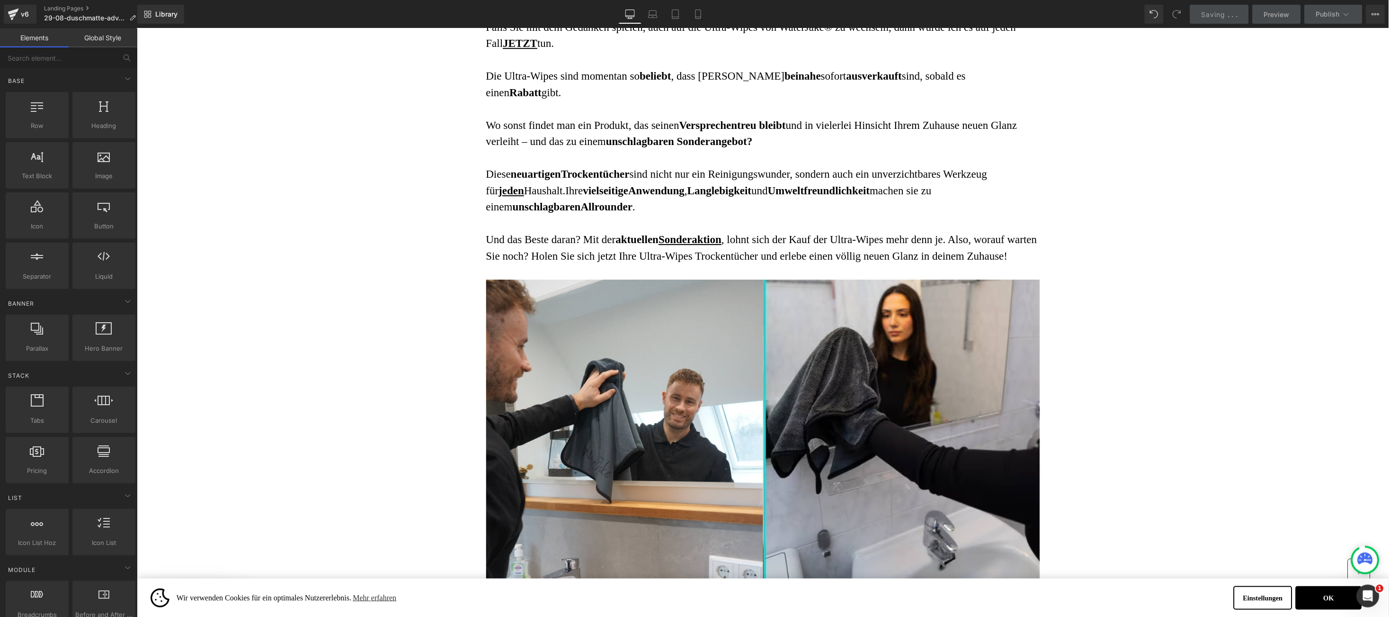
scroll to position [3732, 0]
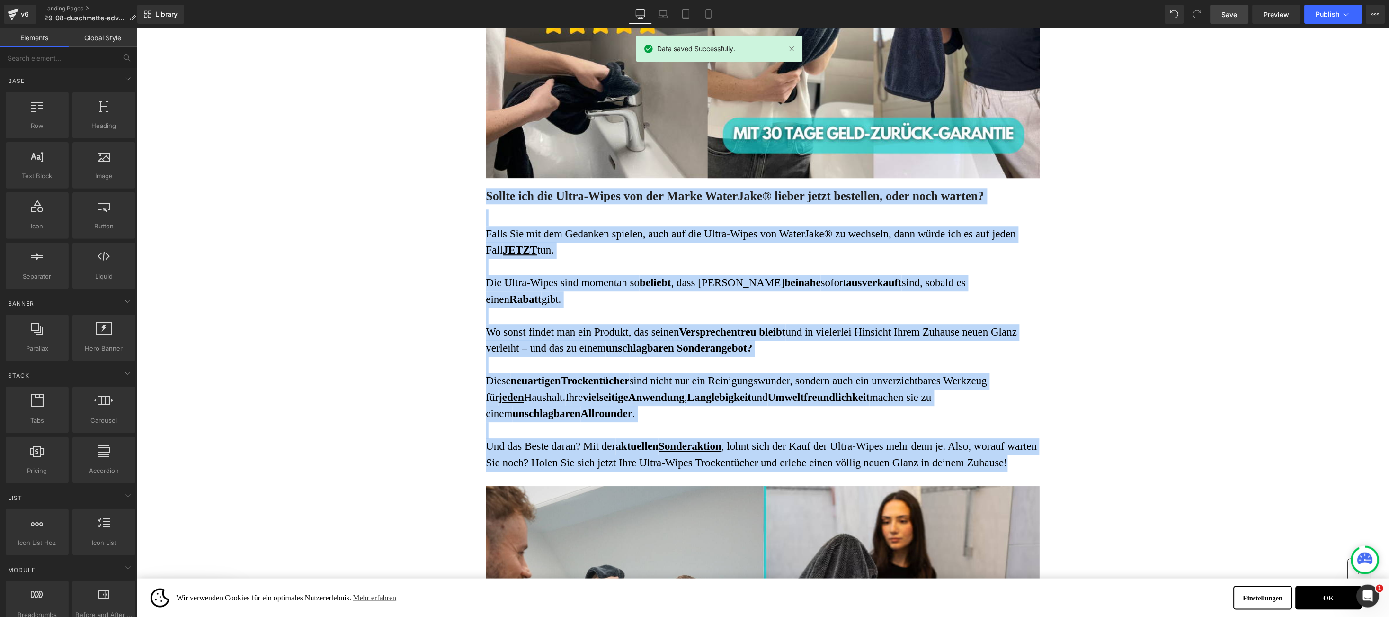
drag, startPoint x: 433, startPoint y: 196, endPoint x: 1080, endPoint y: 459, distance: 698.5
copy div "Sollte ich die Ultra-Wipes von der Marke WaterJake® lieber jetzt bestellen, ode…"
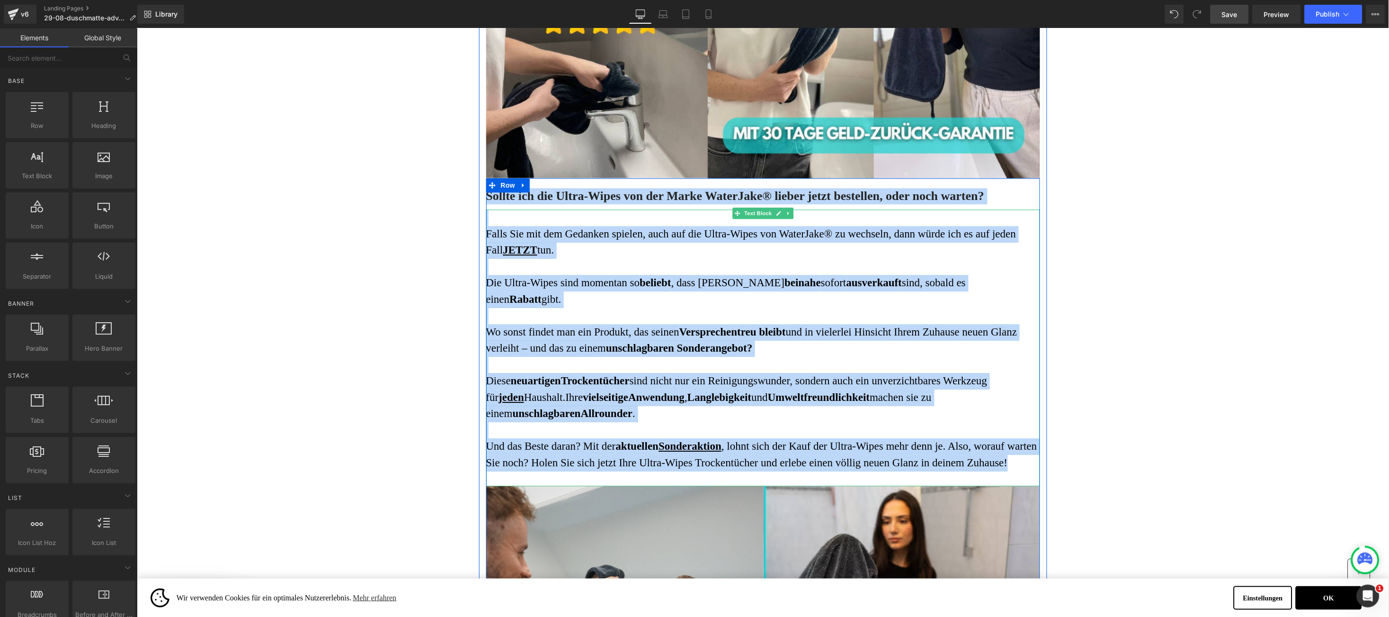
click at [626, 259] on p at bounding box center [763, 266] width 554 height 17
click at [588, 267] on p at bounding box center [763, 266] width 554 height 17
click at [517, 257] on p "Falls Sie mit dem Gedanken spielen, auch auf die Ultra-Wipes von WaterJake® zu …" at bounding box center [763, 241] width 554 height 33
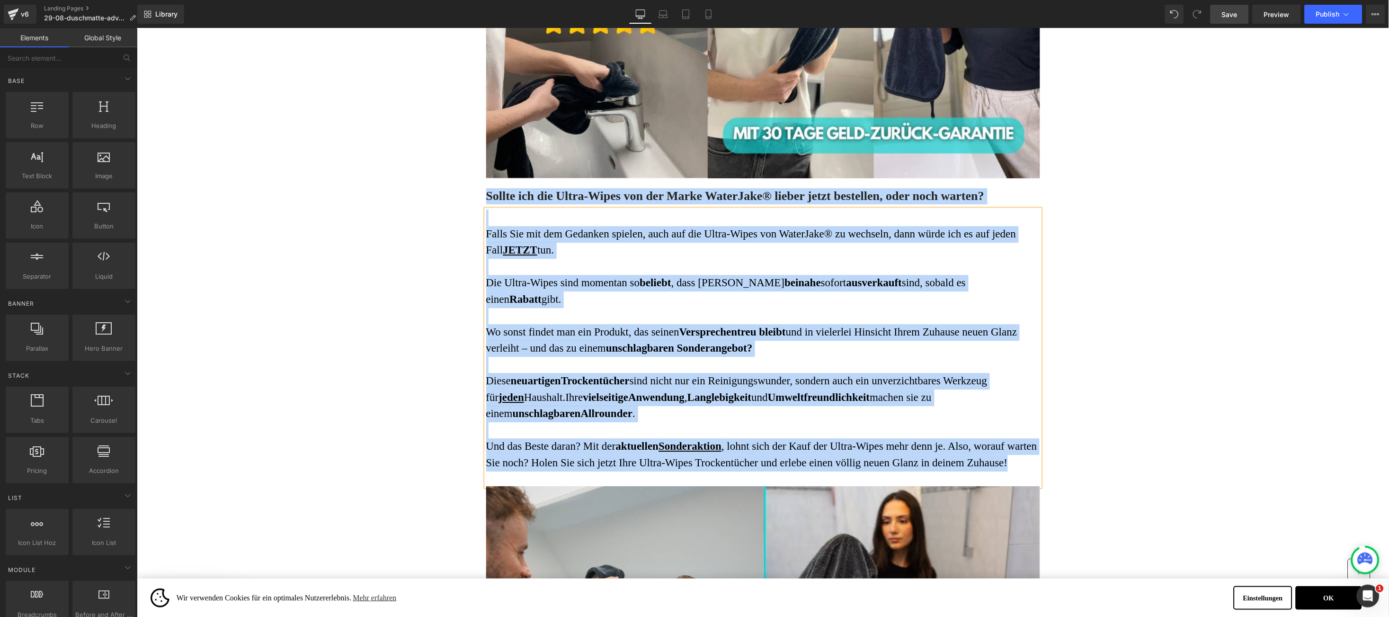
click at [486, 238] on span "Falls Sie mit dem Gedanken spielen, auch auf die Ultra-Wipes von WaterJake® zu …" at bounding box center [751, 241] width 530 height 28
drag, startPoint x: 488, startPoint y: 245, endPoint x: 543, endPoint y: 469, distance: 230.6
click at [543, 469] on div "Falls Sie mit dem Gedanken spielen, auch auf die Ultra-Wipes von WaterJake® zu …" at bounding box center [763, 347] width 554 height 277
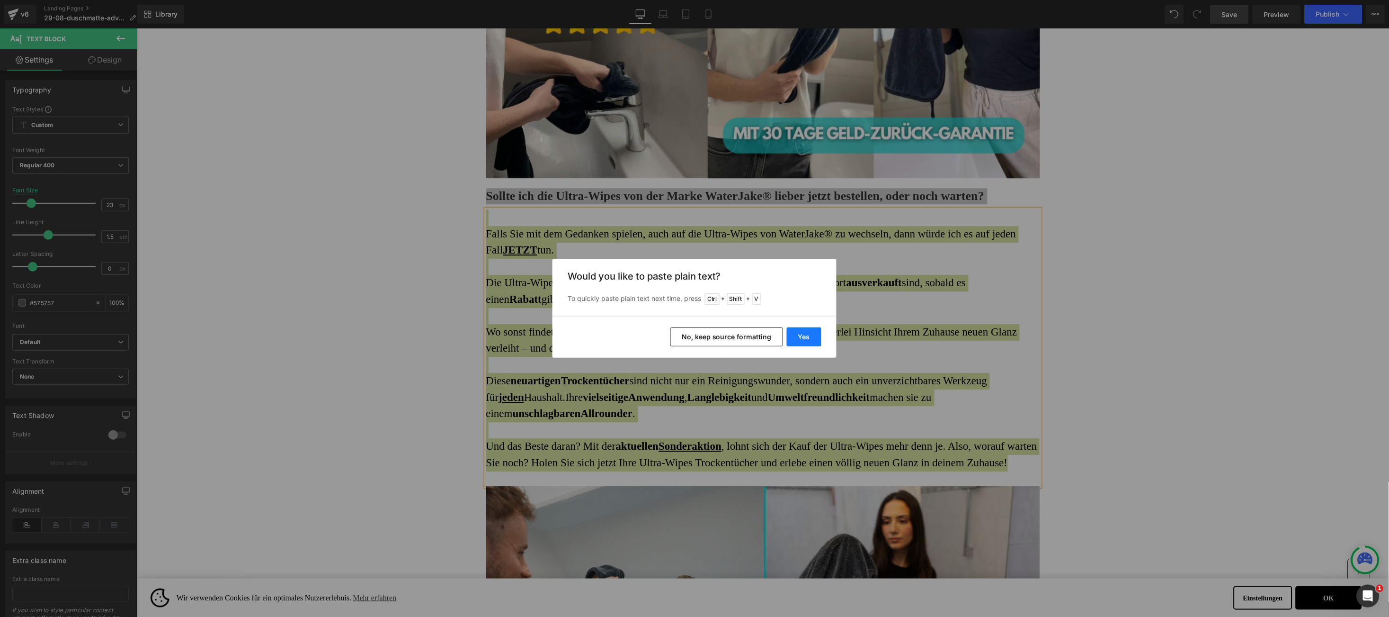
click at [806, 334] on button "Yes" at bounding box center [804, 336] width 35 height 19
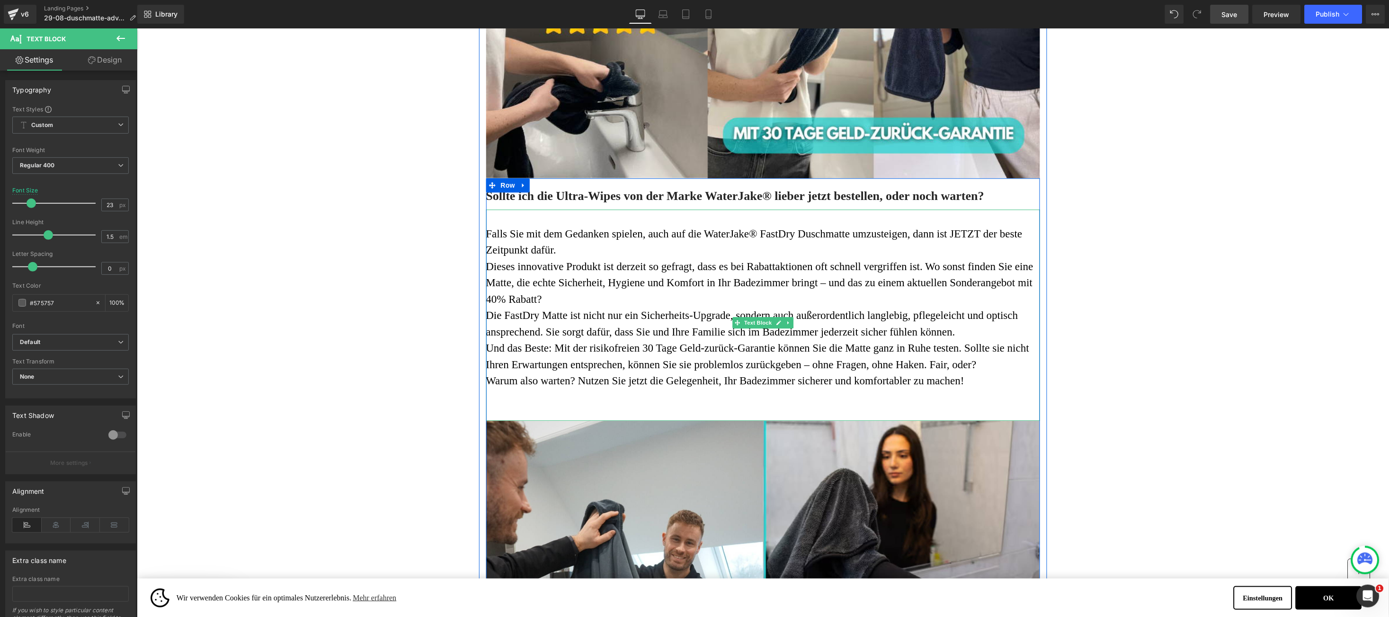
click at [563, 254] on p "Falls Sie mit dem Gedanken spielen, auch auf die WaterJake® FastDry Duschmatte …" at bounding box center [763, 241] width 554 height 33
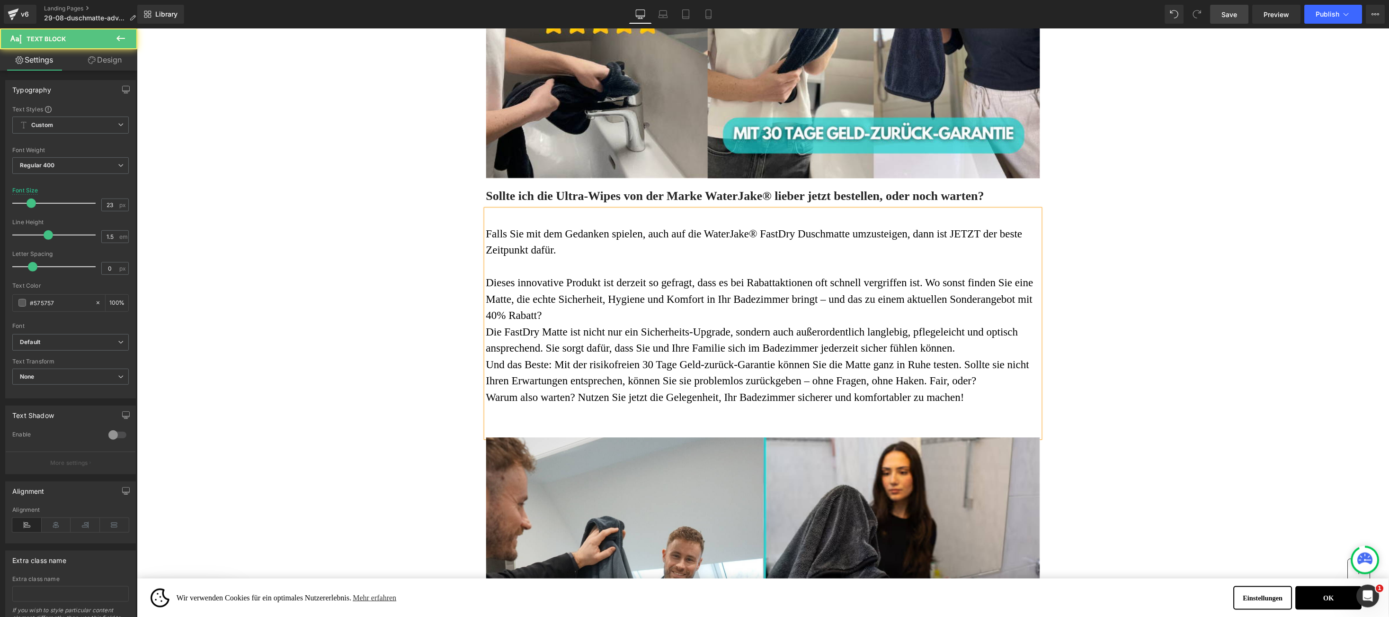
click at [557, 307] on p "Dieses innovative Produkt ist derzeit so gefragt, dass es bei Rabattaktionen of…" at bounding box center [763, 298] width 554 height 49
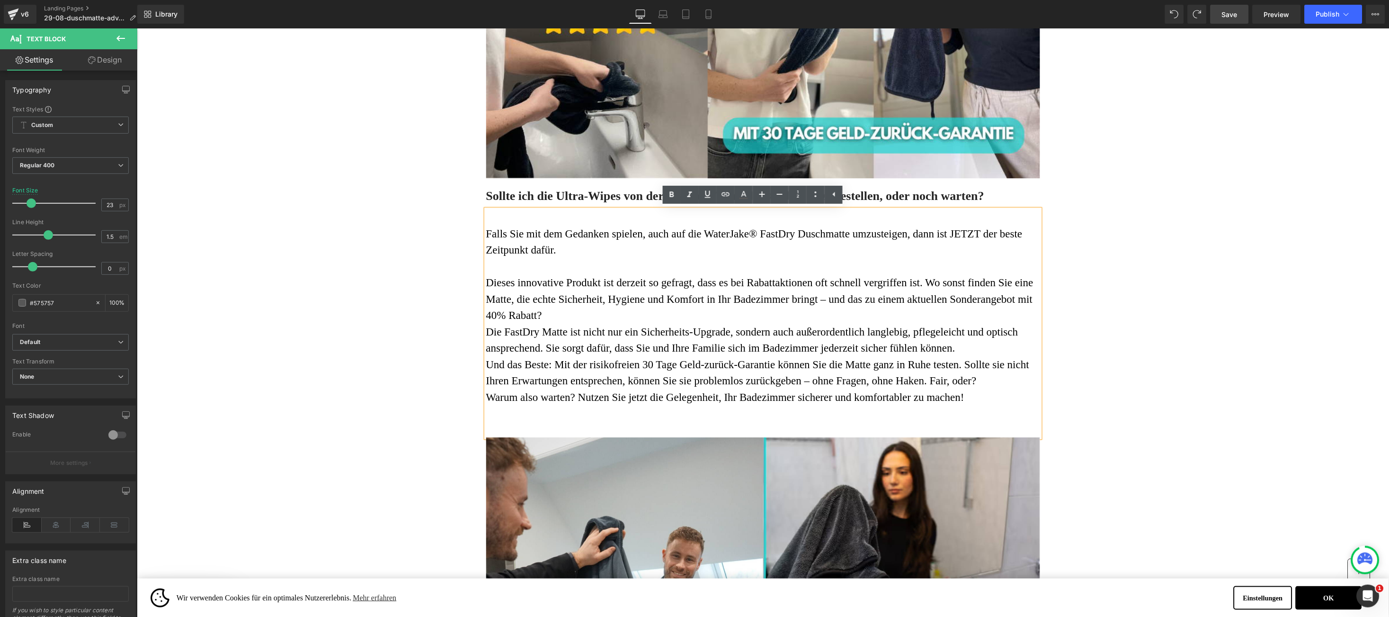
click at [583, 313] on p "Dieses innovative Produkt ist derzeit so gefragt, dass es bei Rabattaktionen of…" at bounding box center [763, 298] width 554 height 49
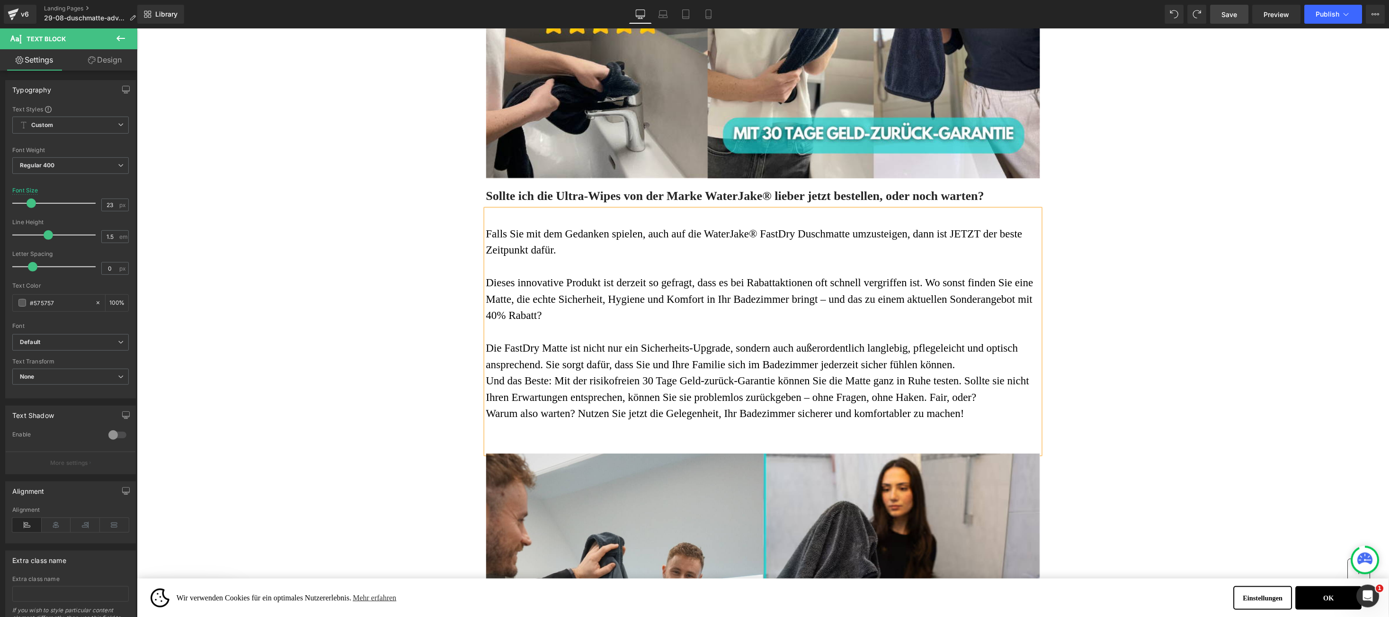
click at [952, 368] on p "Die FastDry Matte ist nicht nur ein Sicherheits-Upgrade, sondern auch außerorde…" at bounding box center [763, 356] width 554 height 33
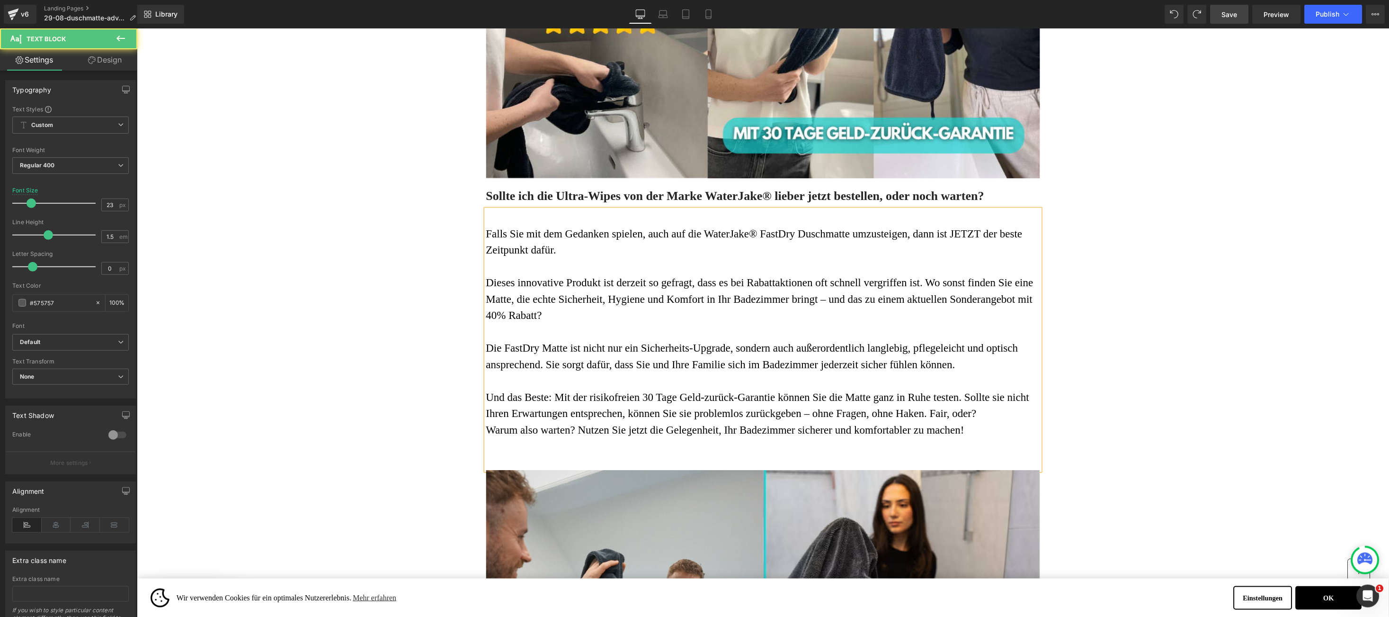
click at [987, 413] on p "Und das Beste: Mit der risikofreien 30 Tage Geld-zurück-Garantie können Sie die…" at bounding box center [763, 405] width 554 height 33
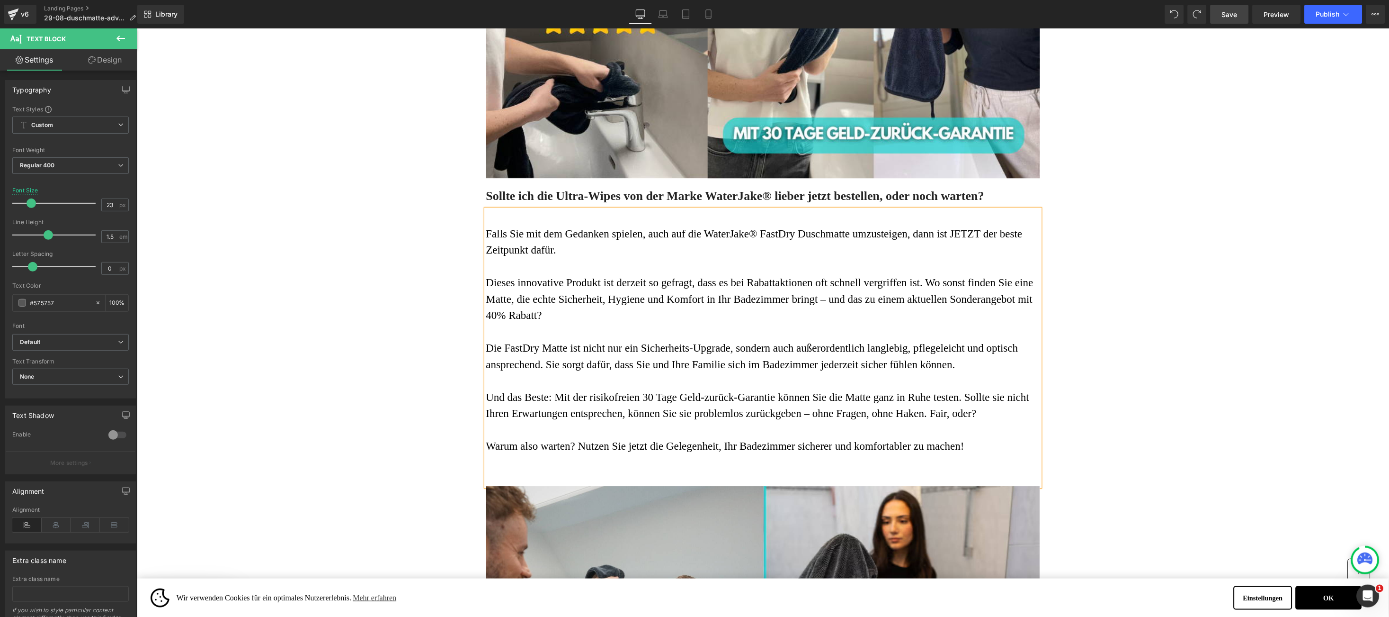
click at [486, 315] on font "Dieses innovative Produkt ist derzeit so gefragt, dass es bei Rabattaktionen of…" at bounding box center [759, 298] width 547 height 45
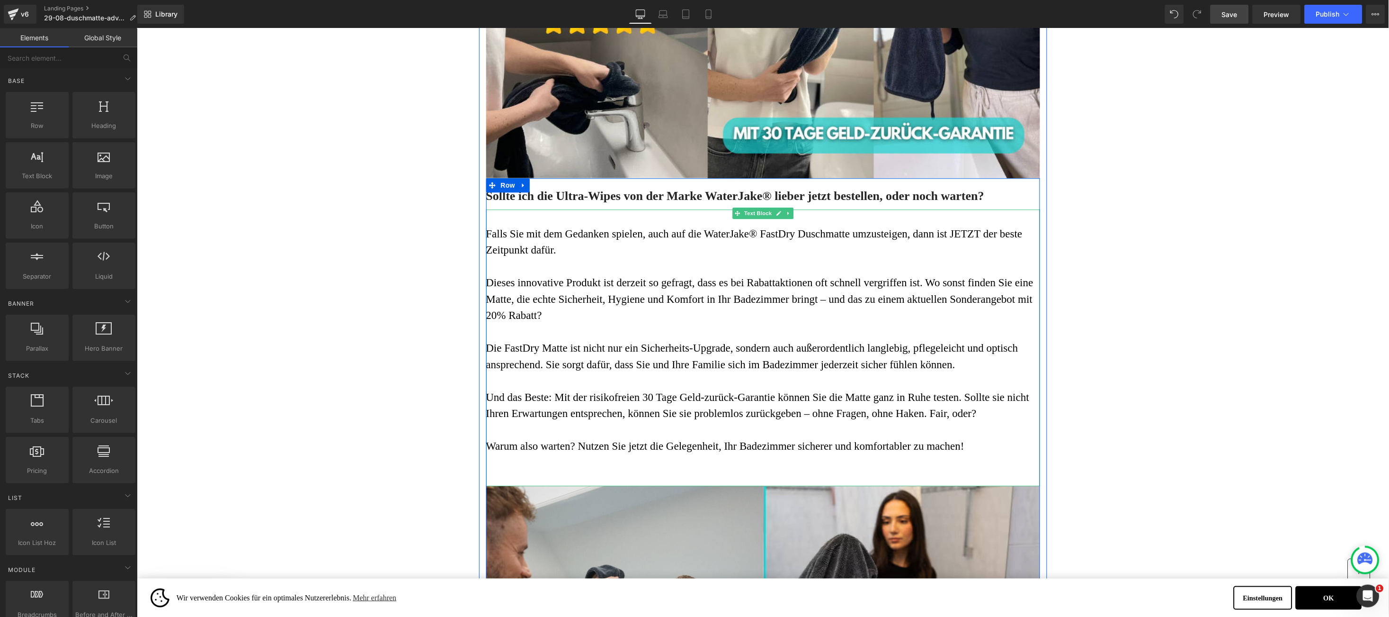
click at [955, 237] on font "Falls Sie mit dem Gedanken spielen, auch auf die WaterJake® FastDry Duschmatte …" at bounding box center [754, 241] width 537 height 28
click at [957, 232] on font "Falls Sie mit dem Gedanken spielen, auch auf die WaterJake® FastDry Duschmatte …" at bounding box center [754, 241] width 537 height 28
click at [956, 232] on font "Falls Sie mit dem Gedanken spielen, auch auf die WaterJake® FastDry Duschmatte …" at bounding box center [754, 241] width 537 height 28
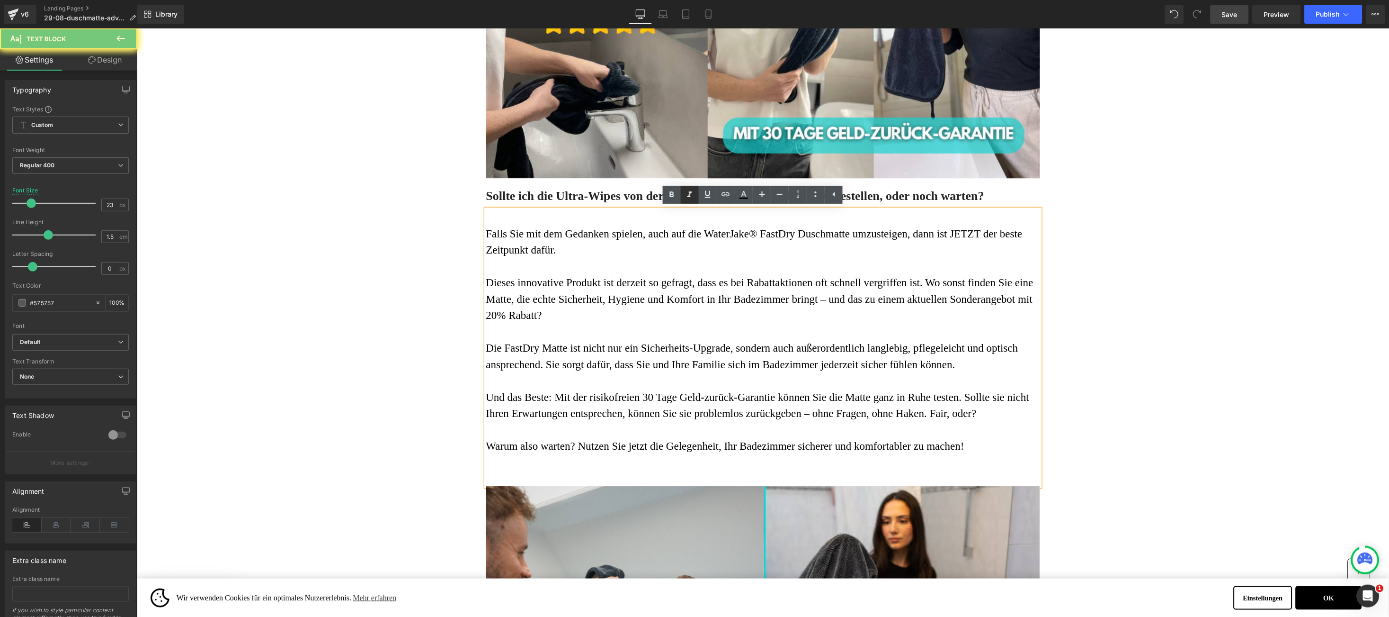
click at [703, 192] on icon at bounding box center [707, 193] width 11 height 11
click at [672, 198] on icon at bounding box center [671, 194] width 11 height 11
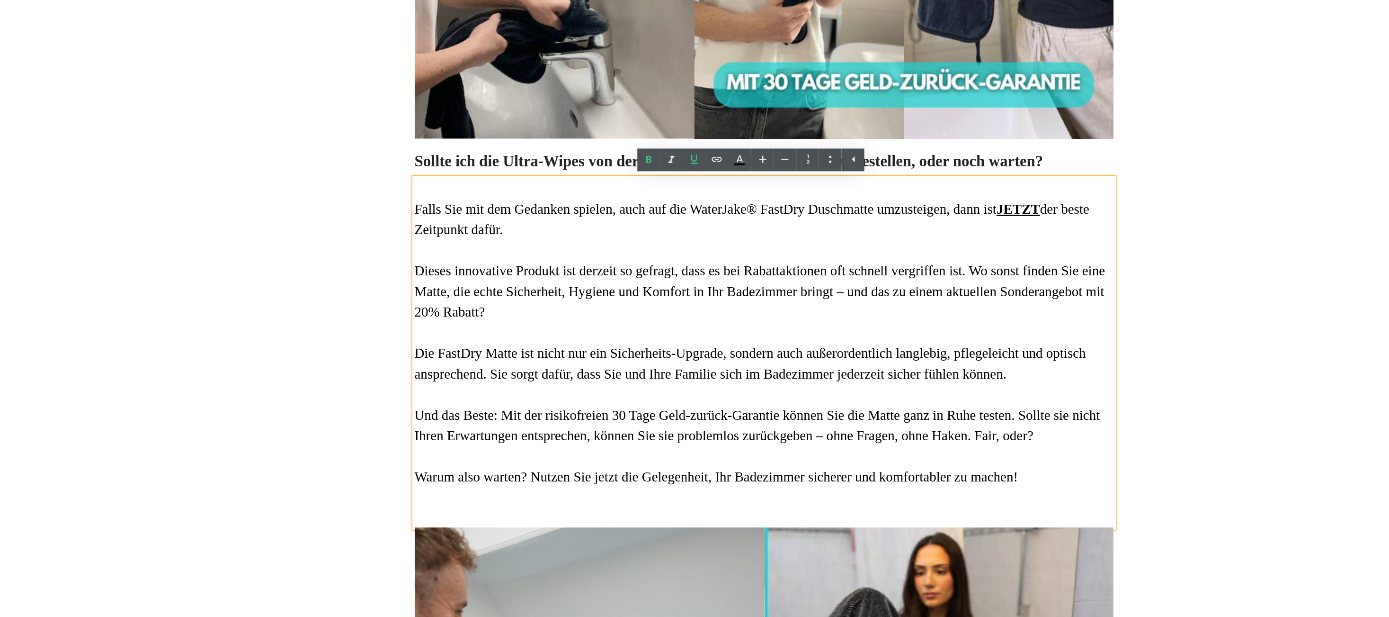
click at [376, 205] on font "Dieses innovative Produkt ist derzeit so gefragt, dass es bei Rabattaktionen of…" at bounding box center [596, 220] width 547 height 45
drag, startPoint x: 376, startPoint y: 206, endPoint x: 395, endPoint y: 203, distance: 19.6
click at [395, 203] on font "Dieses innovative Produkt ist derzeit so gefragt, dass es bei Rabattaktionen of…" at bounding box center [596, 220] width 547 height 45
click at [323, 238] on font "Dieses innovative Produkt ist derzeit so gefragt, dass es bei Rabattaktionen of…" at bounding box center [597, 220] width 548 height 45
drag, startPoint x: 323, startPoint y: 238, endPoint x: 361, endPoint y: 234, distance: 38.6
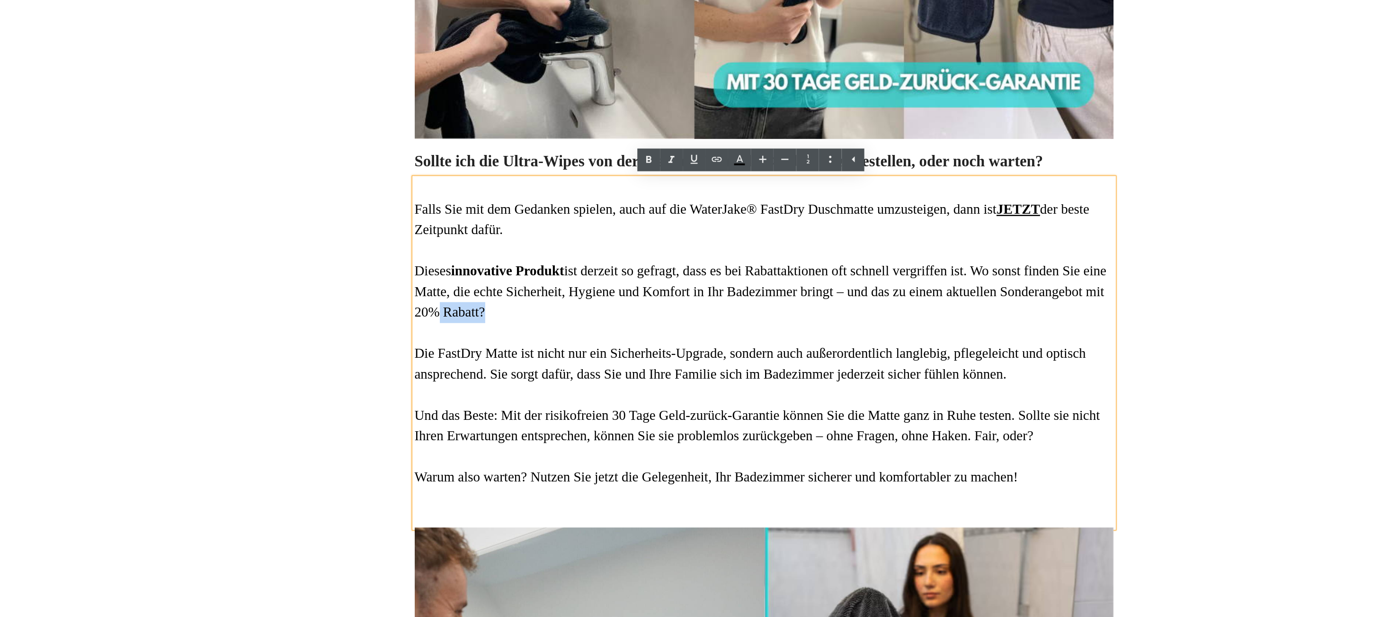
click at [361, 234] on font "Dieses innovative Produkt ist derzeit so gefragt, dass es bei Rabattaktionen of…" at bounding box center [597, 220] width 548 height 45
click at [323, 243] on font "Dieses innovative Produkt ist derzeit so gefragt, dass es bei Rabattaktionen of…" at bounding box center [597, 220] width 548 height 45
drag, startPoint x: 320, startPoint y: 243, endPoint x: 337, endPoint y: 241, distance: 16.7
click at [337, 241] on font "Dieses innovative Produkt ist derzeit so gefragt, dass es bei Rabattaktionen of…" at bounding box center [597, 220] width 548 height 45
click at [495, 266] on font "Die FastDry Matte ist nicht nur ein Sicherheits-Upgrade, sondern auch außerorde…" at bounding box center [589, 278] width 532 height 28
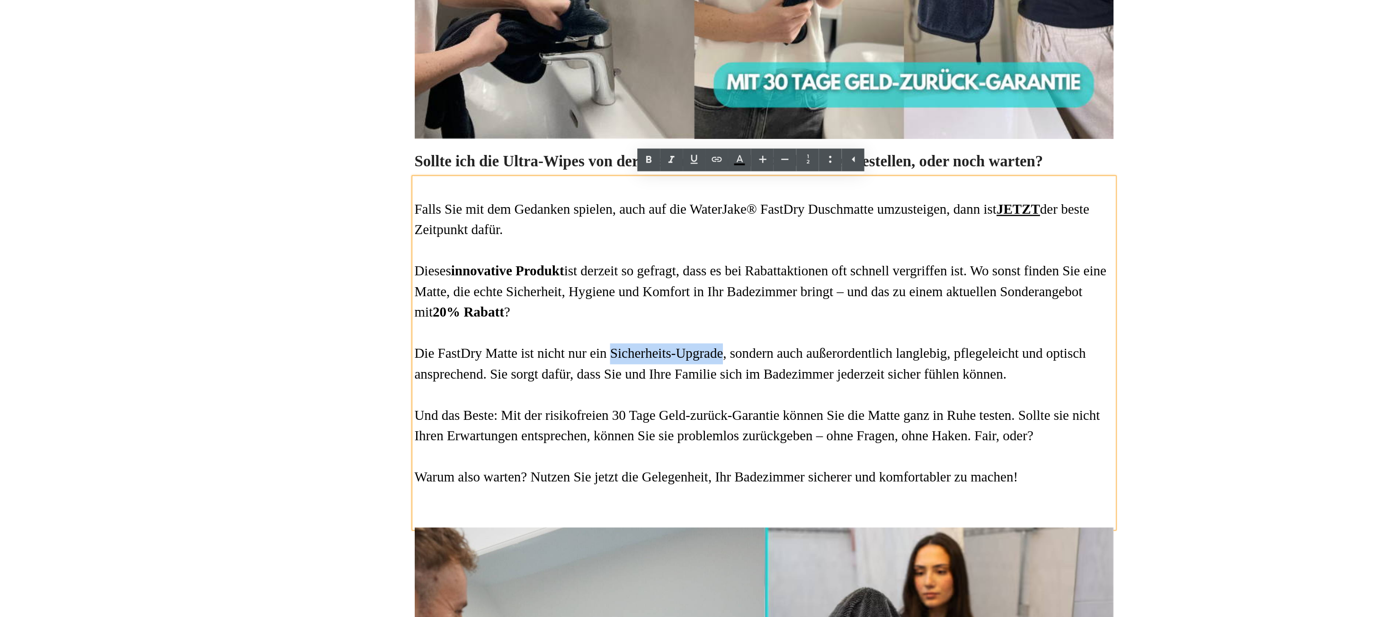
drag, startPoint x: 495, startPoint y: 266, endPoint x: 529, endPoint y: 267, distance: 33.2
click at [529, 268] on font "Die FastDry Matte ist nicht nur ein Sicherheits-Upgrade, sondern auch außerorde…" at bounding box center [589, 278] width 532 height 28
click at [323, 314] on font "Und das Beste: Mit der risikofreien 30 Tage Geld-zurück-Garantie können Sie die…" at bounding box center [595, 327] width 544 height 28
drag, startPoint x: 321, startPoint y: 315, endPoint x: 375, endPoint y: 319, distance: 53.7
click at [375, 319] on font "Und das Beste: Mit der risikofreien 30 Tage Geld-zurück-Garantie können Sie die…" at bounding box center [595, 327] width 544 height 28
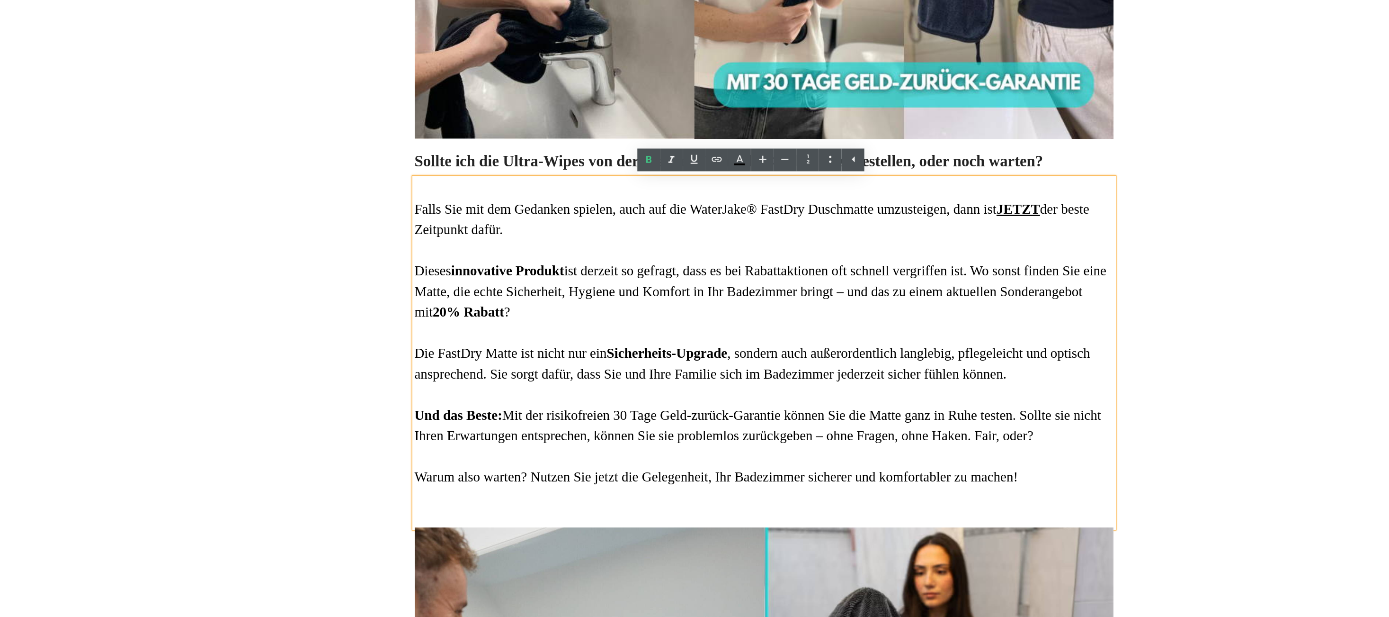
click at [460, 321] on font "Und das Beste: Mit der risikofreien 30 Tage Geld-zurück-Garantie können Sie die…" at bounding box center [595, 327] width 545 height 28
drag, startPoint x: 461, startPoint y: 322, endPoint x: 571, endPoint y: 319, distance: 109.9
click at [571, 319] on font "Und das Beste: Mit der risikofreien 30 Tage Geld-zurück-Garantie können Sie die…" at bounding box center [595, 327] width 545 height 28
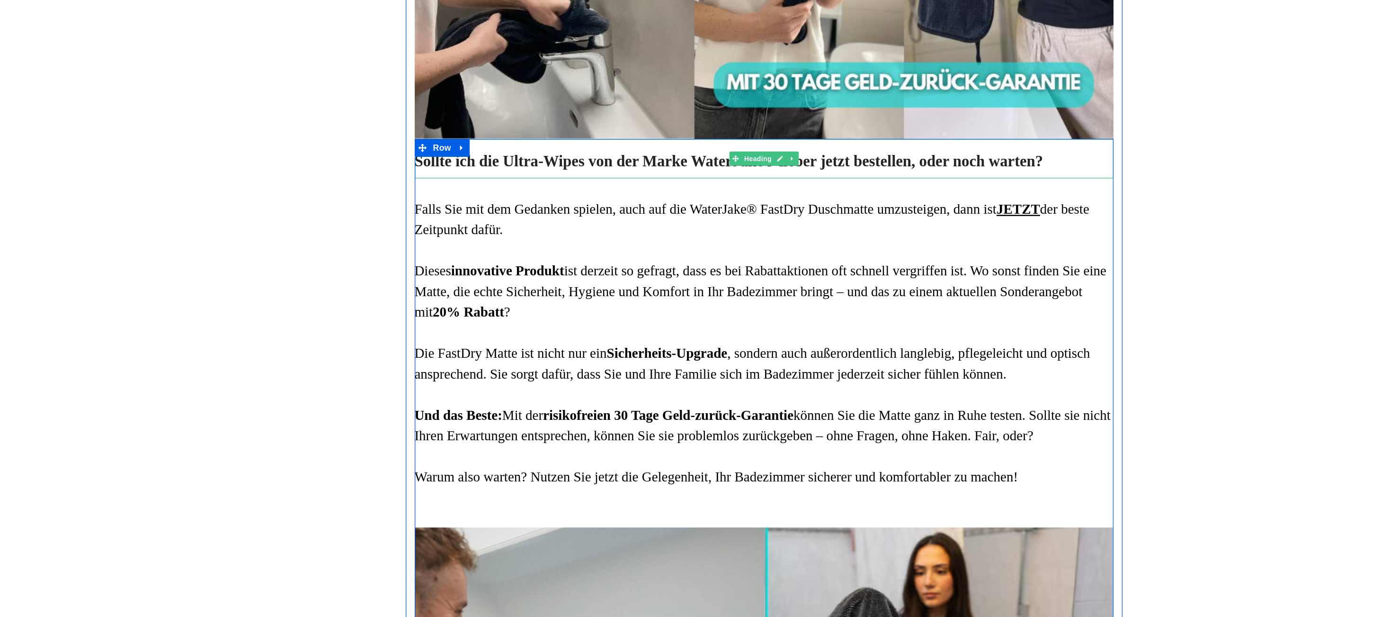
click at [402, 117] on h3 "Sollte ich die Ultra-Wipes von der Marke WaterJake® lieber jetzt bestellen, ode…" at bounding box center [600, 118] width 554 height 16
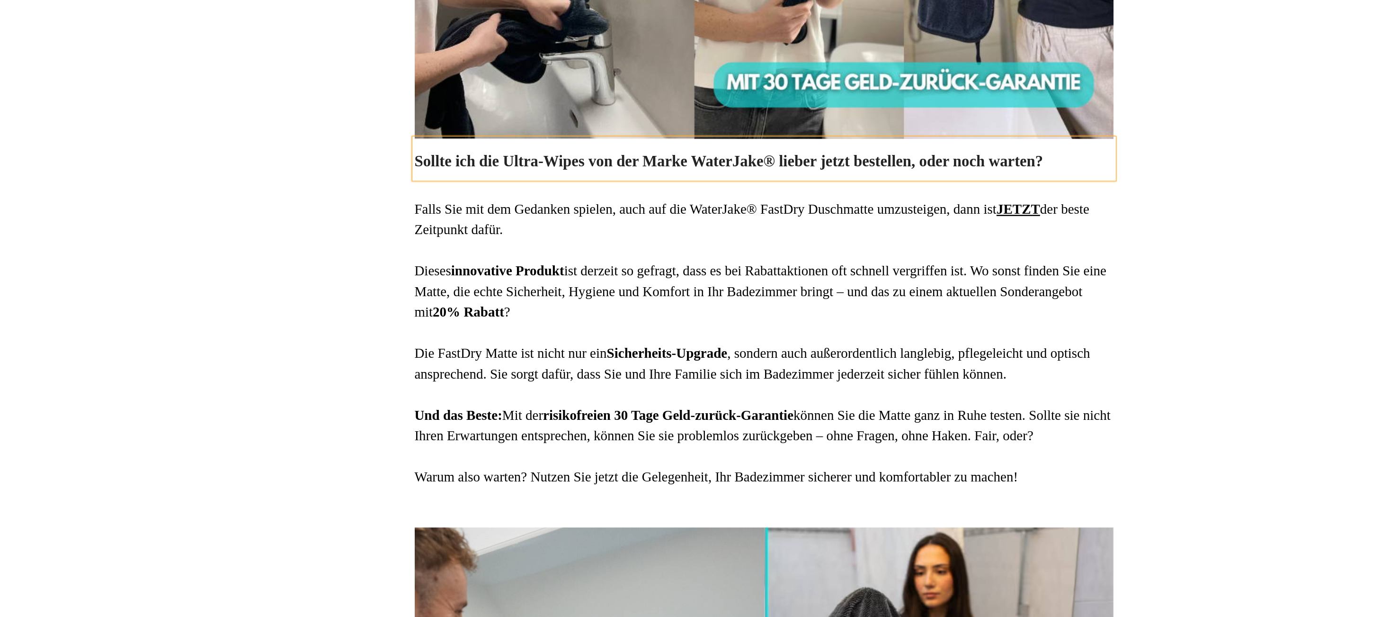
click at [592, 158] on font "Falls Sie mit dem Gedanken spielen, auch auf die WaterJake® FastDry Duschmatte …" at bounding box center [590, 164] width 535 height 28
click at [604, 151] on font "Falls Sie mit dem Gedanken spielen, auch auf die WaterJake® FastDry Duschmatte …" at bounding box center [590, 164] width 535 height 28
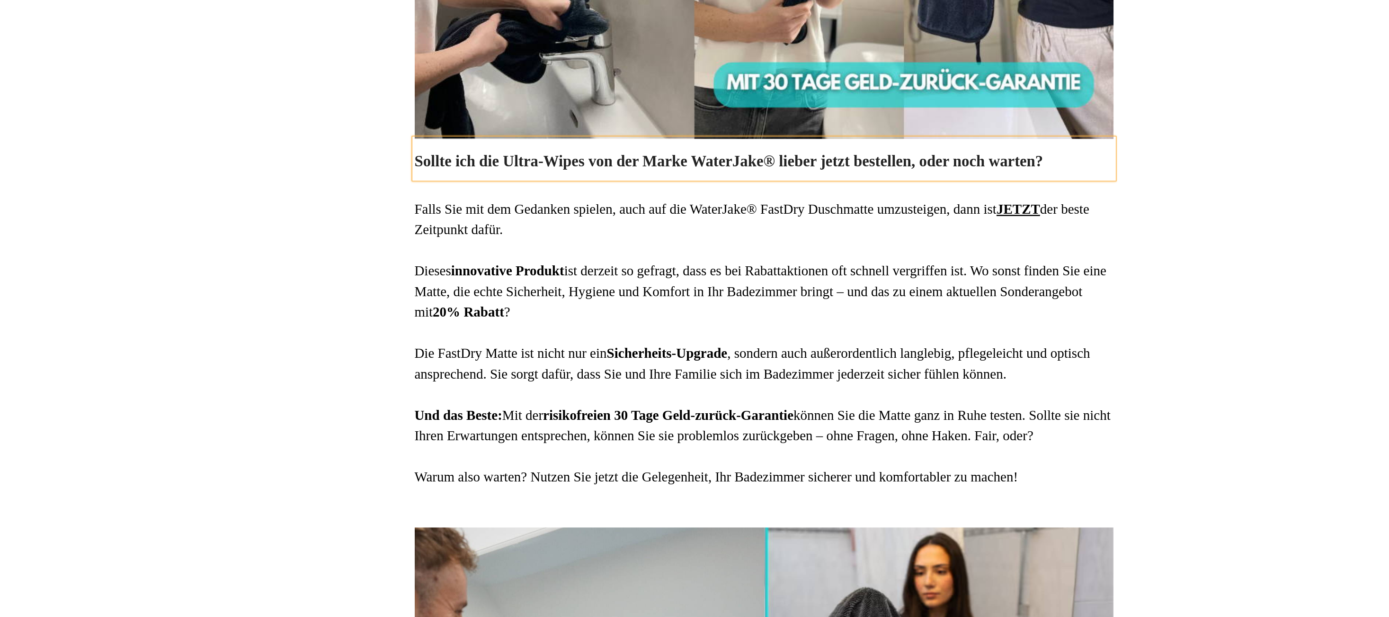
click at [612, 152] on font "Falls Sie mit dem Gedanken spielen, auch auf die WaterJake® FastDry Duschmatte …" at bounding box center [590, 164] width 535 height 28
click at [603, 159] on font "Falls Sie mit dem Gedanken spielen, auch auf die WaterJake® FastDry Duschmatte …" at bounding box center [590, 164] width 535 height 28
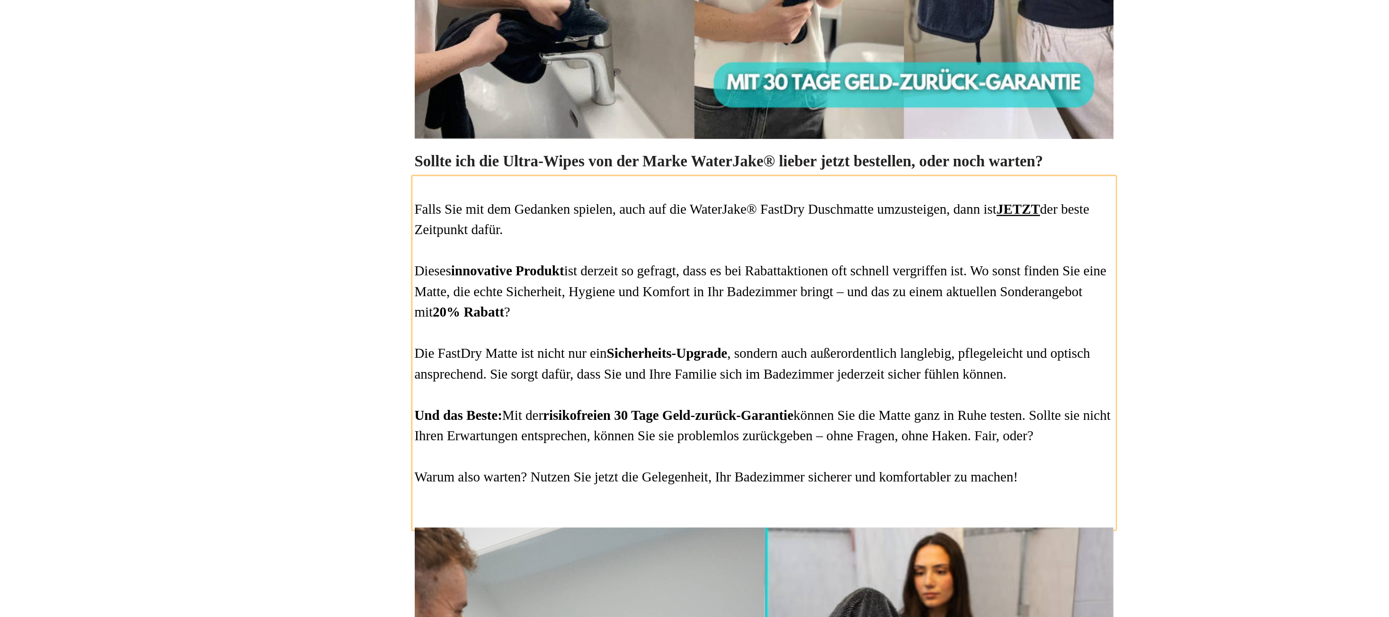
click at [603, 161] on font "Falls Sie mit dem Gedanken spielen, auch auf die WaterJake® FastDry Duschmatte …" at bounding box center [590, 164] width 535 height 28
click at [1228, 11] on span "Save" at bounding box center [1230, 14] width 16 height 10
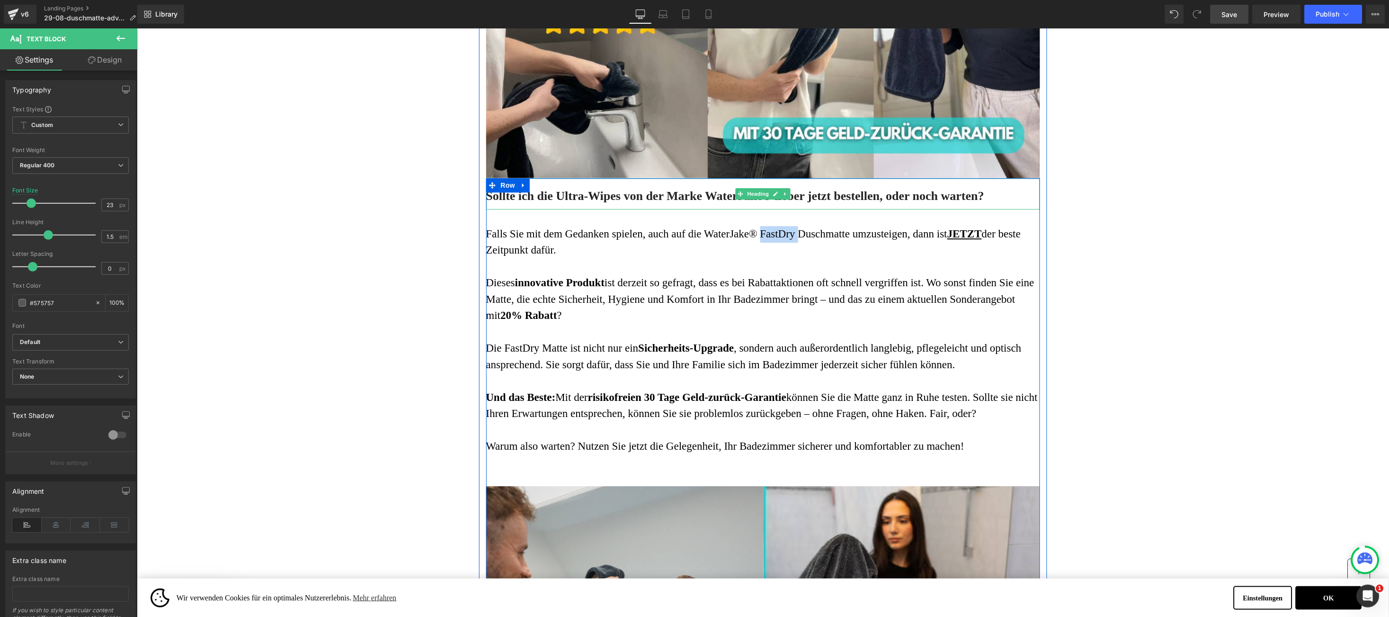
click at [556, 200] on h3 "Sollte ich die Ultra-Wipes von der Marke WaterJake® lieber jetzt bestellen, ode…" at bounding box center [763, 196] width 554 height 16
click at [558, 198] on h3 "Sollte ich die Ultra-Wipes von der Marke WaterJake® lieber jetzt bestellen, ode…" at bounding box center [763, 196] width 554 height 16
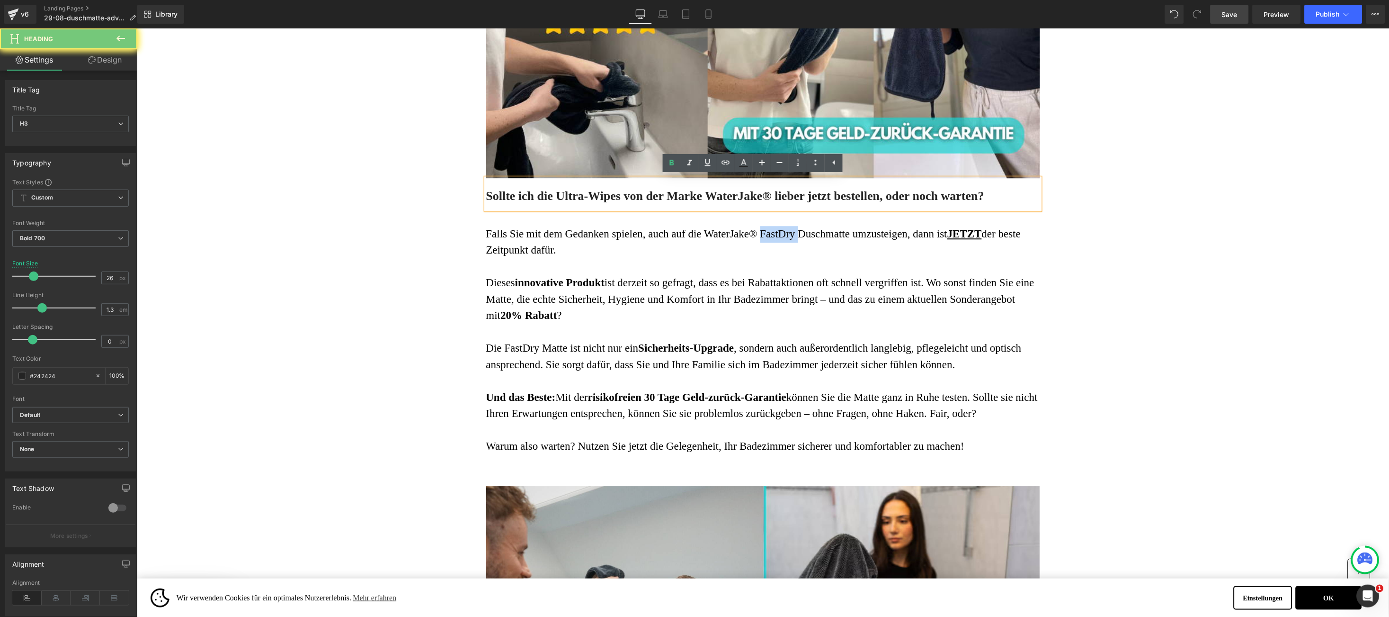
click at [595, 197] on h3 "Sollte ich die Ultra-Wipes von der Marke WaterJake® lieber jetzt bestellen, ode…" at bounding box center [763, 196] width 554 height 16
paste div
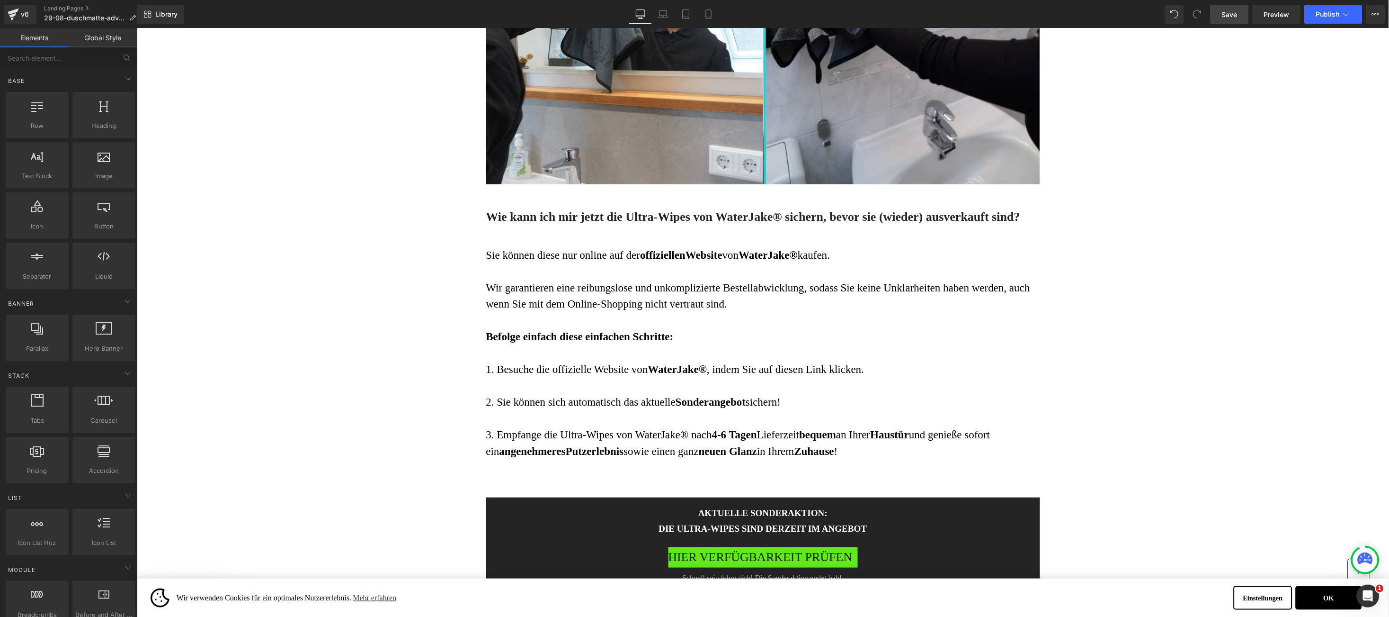
scroll to position [4363, 0]
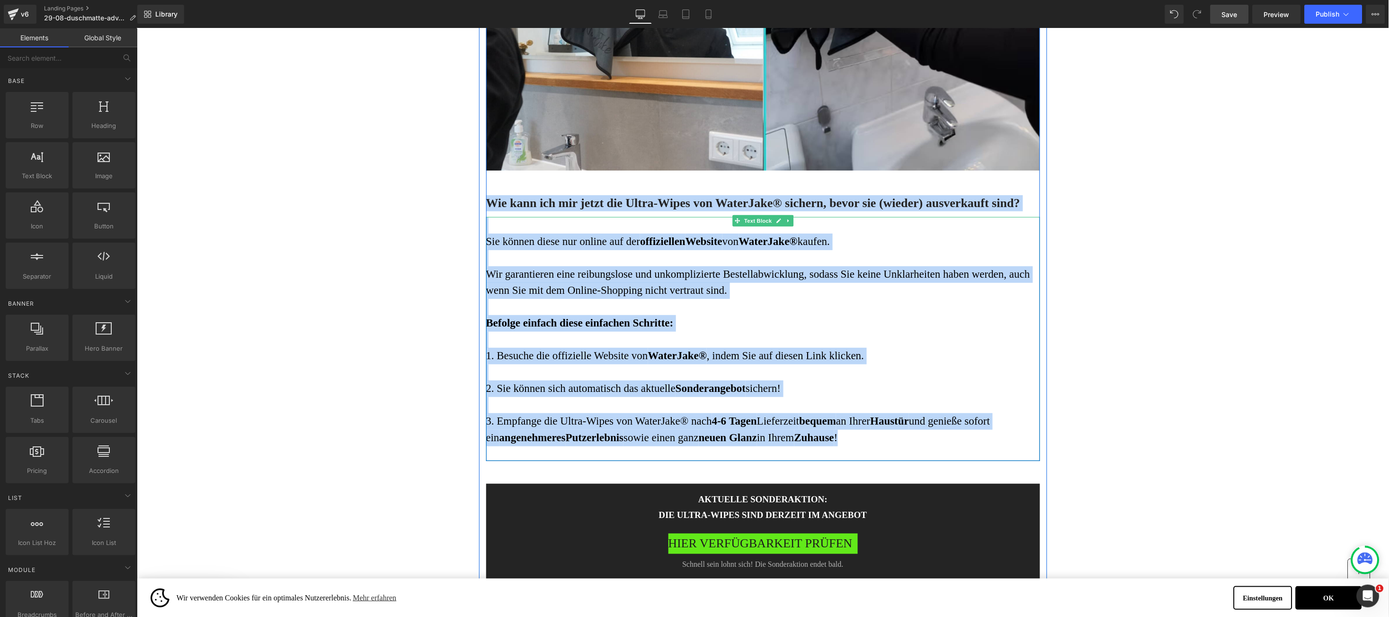
drag, startPoint x: 438, startPoint y: 200, endPoint x: 1011, endPoint y: 432, distance: 618.5
copy div "Wie kann ich mir jetzt die Ultra-Wipes von WaterJake® sichern, bevor sie (wiede…"
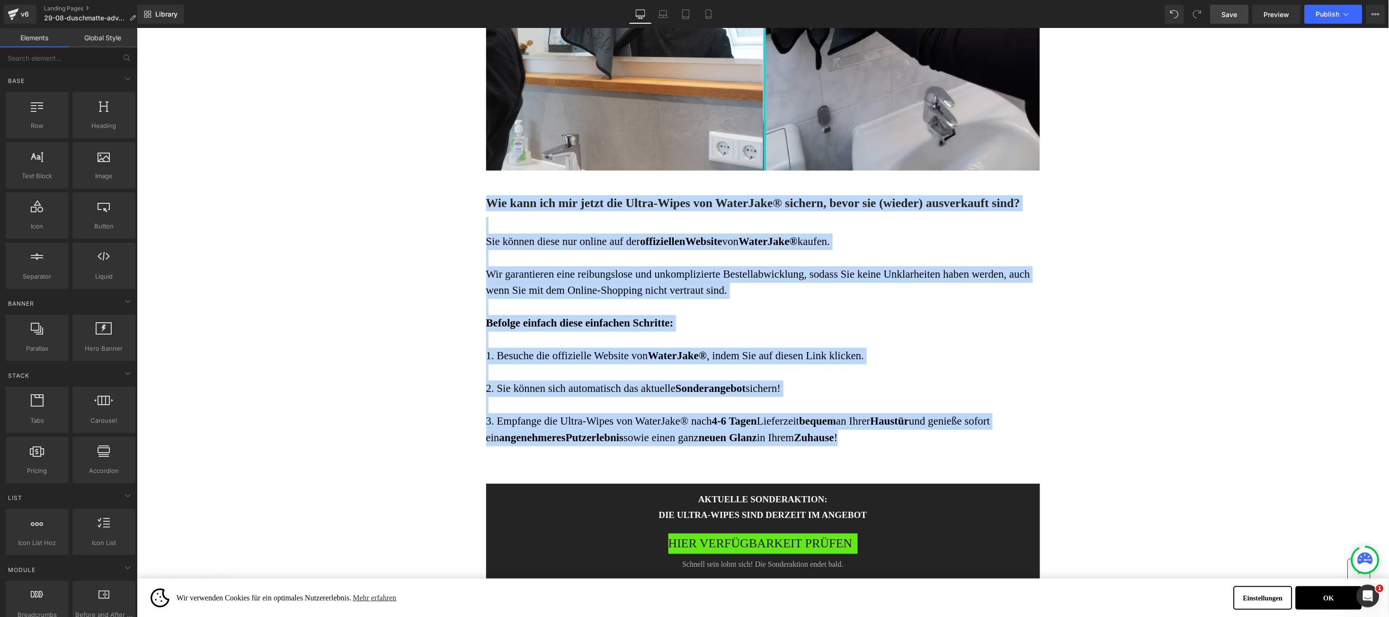
click at [488, 213] on div "Wie kann ich mir jetzt die Ultra-Wipes von WaterJake® sichern, bevor sie (wiede…" at bounding box center [763, 204] width 554 height 24
click at [499, 204] on h3 "Wie kann ich mir jetzt die Ultra-Wipes von WaterJake® sichern, bevor sie (wiede…" at bounding box center [763, 203] width 554 height 16
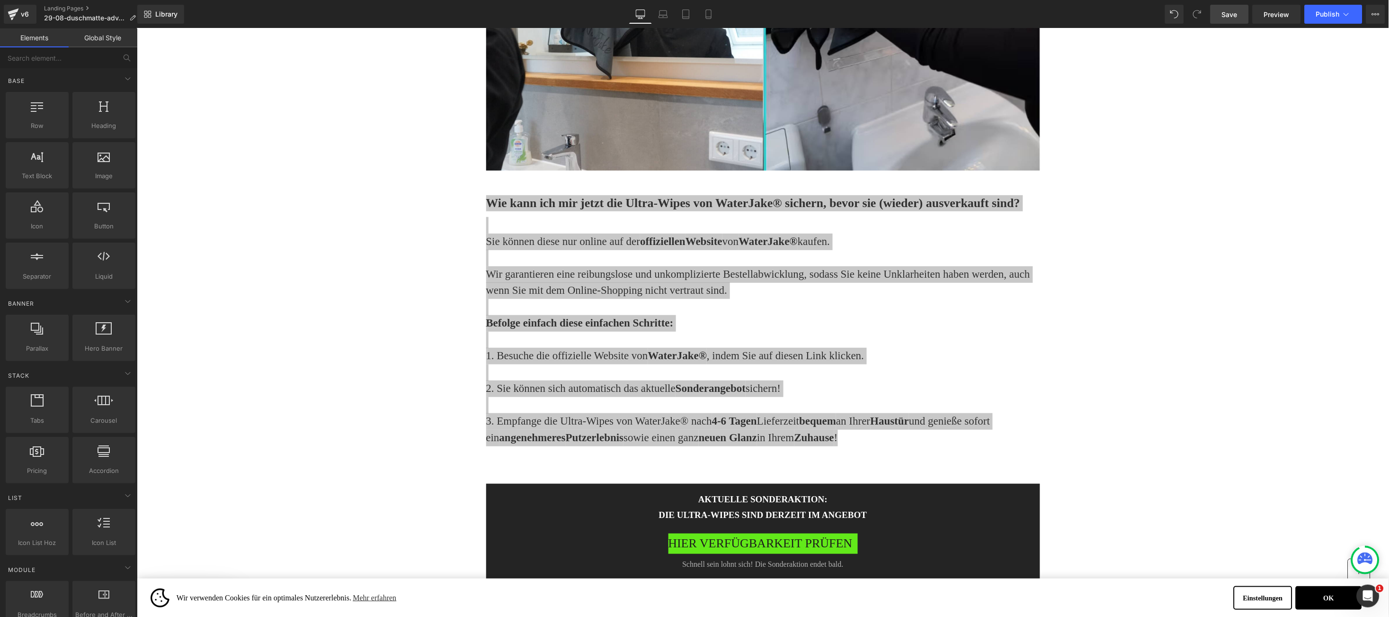
click at [1234, 10] on span "Save" at bounding box center [1230, 14] width 16 height 10
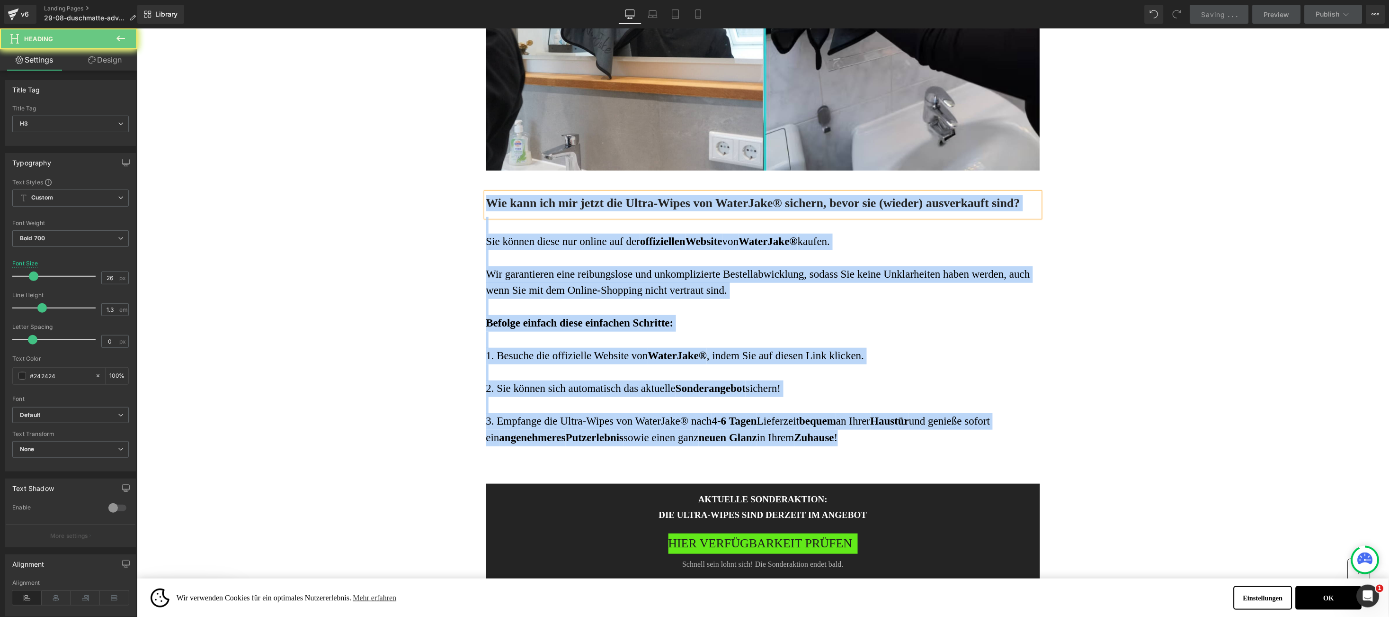
click at [488, 211] on h3 "Wie kann ich mir jetzt die Ultra-Wipes von WaterJake® sichern, bevor sie (wiede…" at bounding box center [763, 203] width 554 height 16
paste div
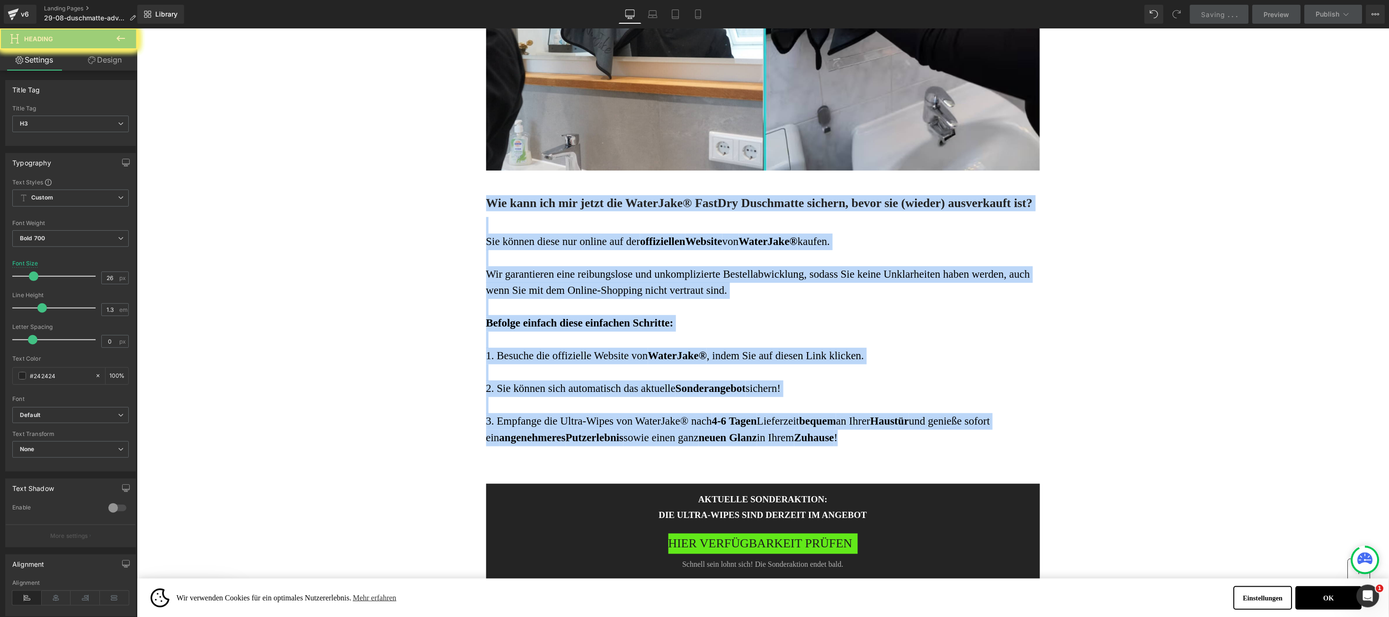
click at [488, 296] on span "Wir garantieren eine reibungslose und unkomplizierte Bestellabwicklung, sodass …" at bounding box center [758, 282] width 544 height 28
click at [486, 247] on span "Sie können diese nur online auf der" at bounding box center [563, 241] width 154 height 12
drag, startPoint x: 482, startPoint y: 307, endPoint x: 844, endPoint y: 501, distance: 410.8
click at [844, 460] on div "Sie können diese nur online auf der offiziellen Website von WaterJake® kaufen. …" at bounding box center [763, 338] width 554 height 244
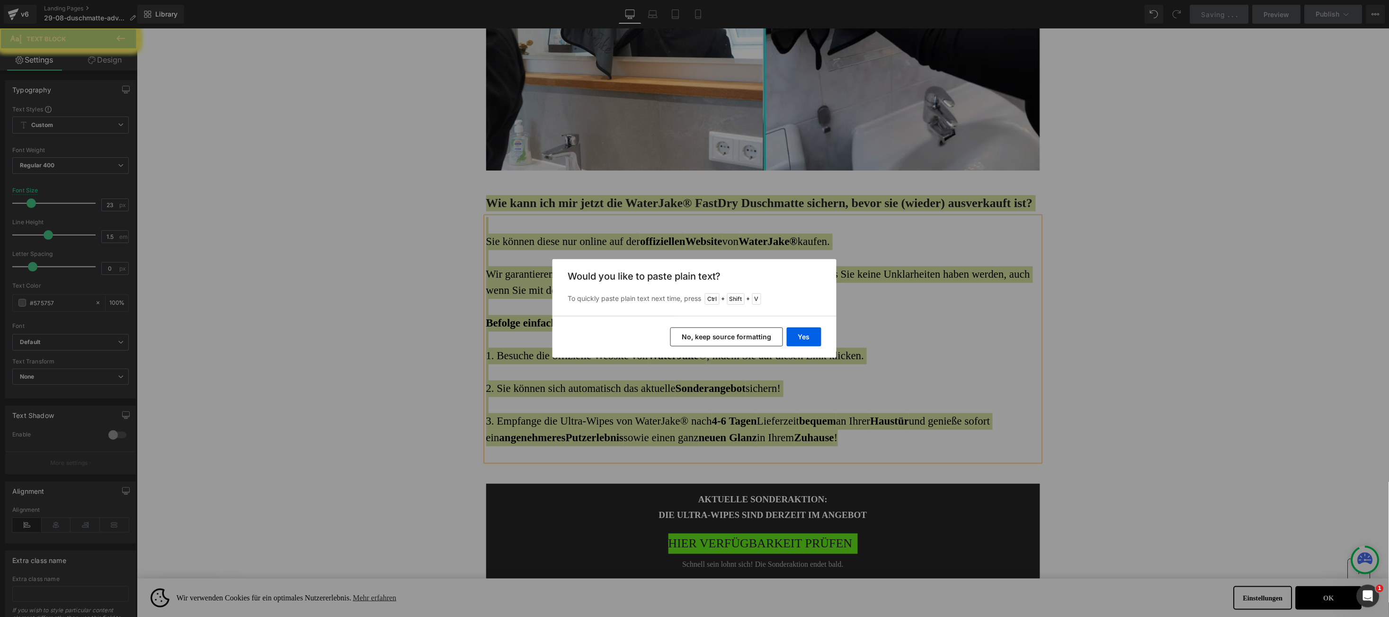
click at [811, 327] on button "Yes" at bounding box center [804, 336] width 35 height 19
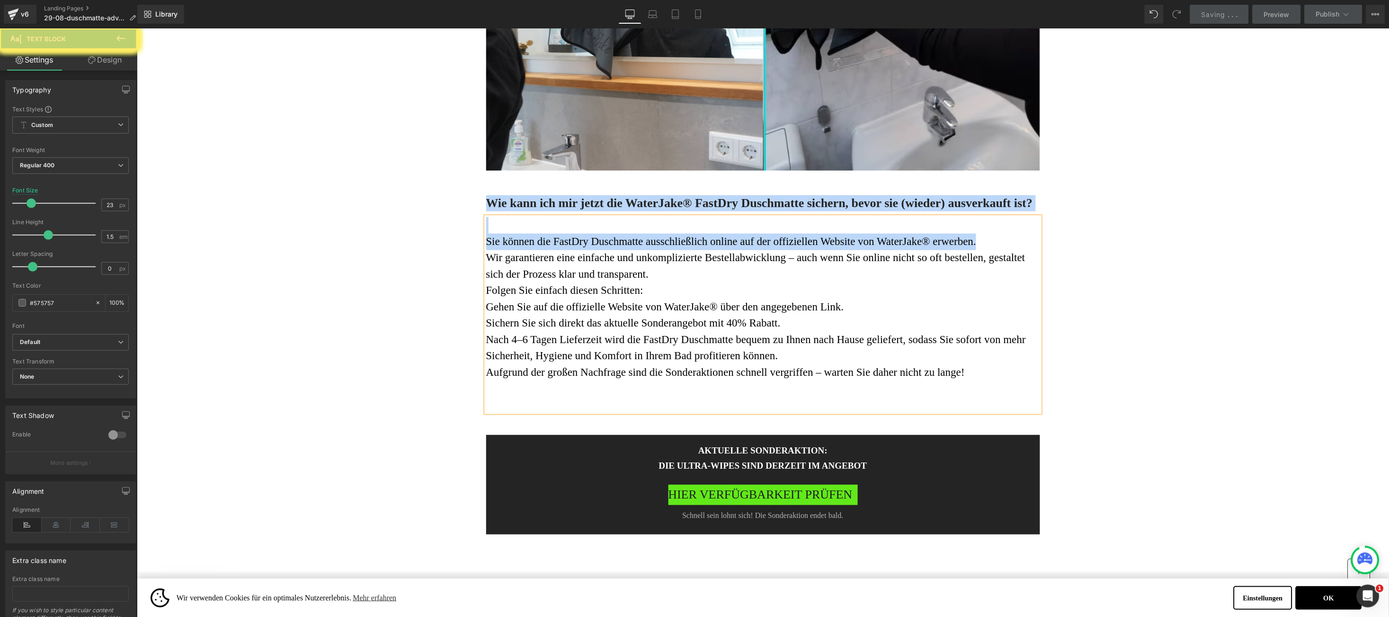
click at [979, 250] on p "Sie können die FastDry Duschmatte ausschließlich online auf der offiziellen Web…" at bounding box center [763, 241] width 554 height 17
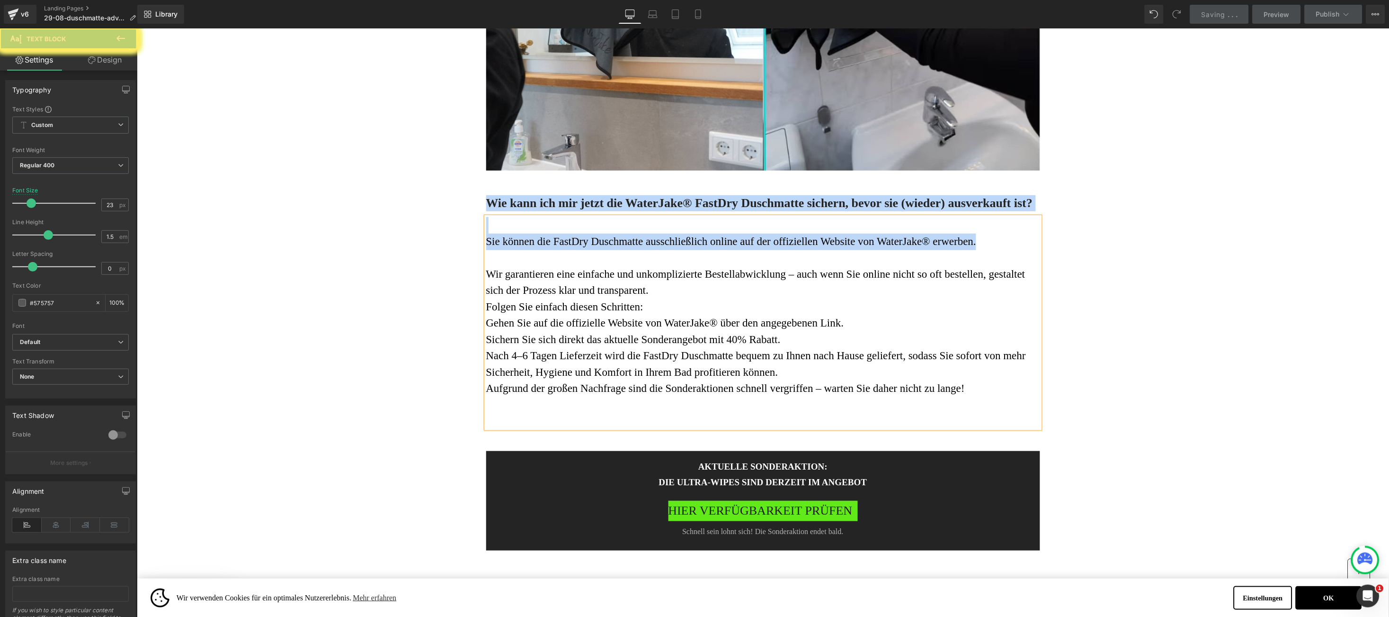
drag, startPoint x: 800, startPoint y: 363, endPoint x: 804, endPoint y: 358, distance: 6.4
click at [798, 315] on p "Folgen Sie einfach diesen Schritten:" at bounding box center [763, 306] width 554 height 17
click at [804, 298] on p "Wir garantieren eine einfache und unkomplizierte Bestellabwicklung – auch wenn …" at bounding box center [763, 282] width 554 height 33
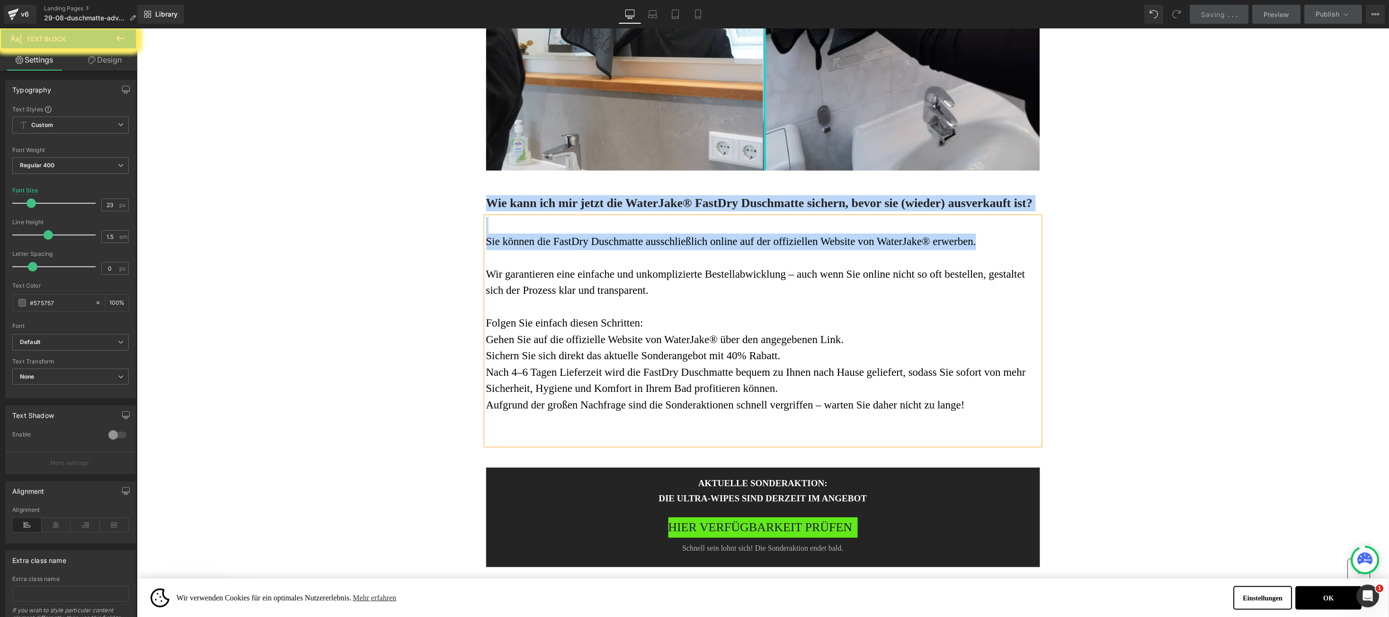
click at [766, 315] on p at bounding box center [763, 306] width 554 height 17
click at [744, 331] on p "Folgen Sie einfach diesen Schritten:" at bounding box center [763, 322] width 554 height 17
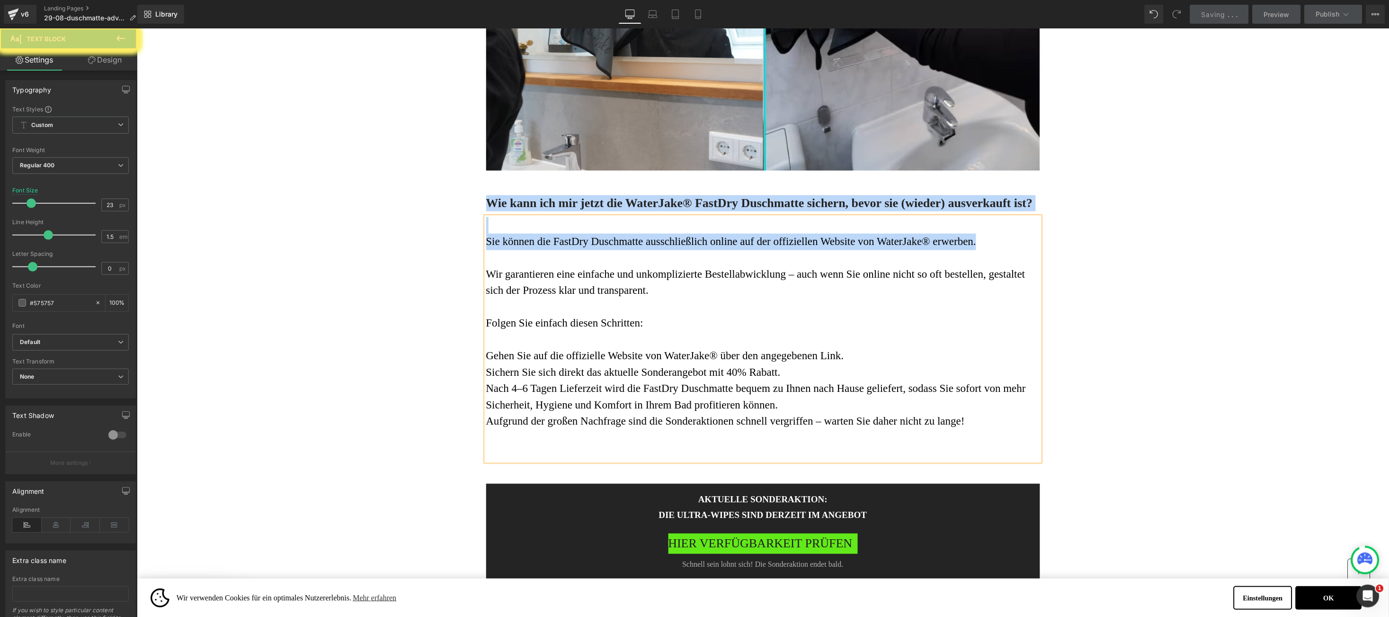
click at [808, 412] on p "Nach 4–6 Tagen Lieferzeit wird die FastDry Duschmatte bequem zu Ihnen nach Haus…" at bounding box center [763, 396] width 554 height 33
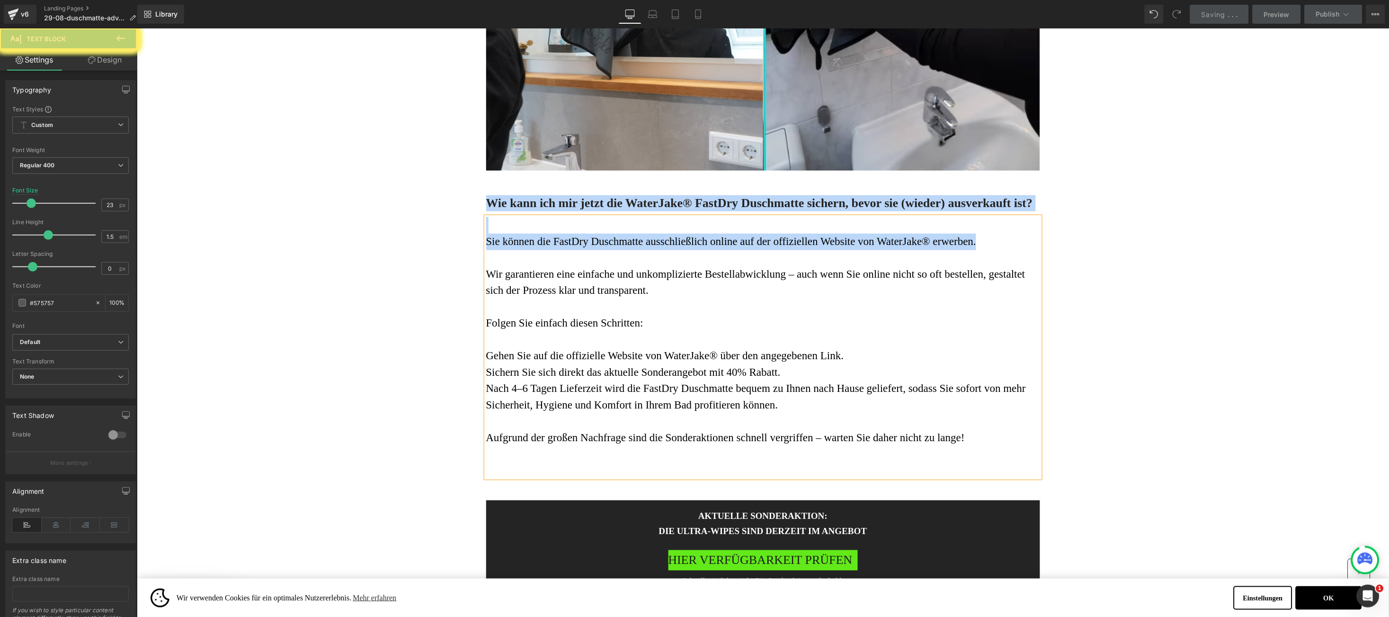
drag, startPoint x: 779, startPoint y: 466, endPoint x: 478, endPoint y: 414, distance: 305.2
click at [486, 414] on div "Sie können die FastDry Duschmatte ausschließlich online auf der offiziellen Web…" at bounding box center [763, 346] width 554 height 260
click at [486, 361] on font "Gehen Sie auf die offizielle Website von WaterJake® über den angegebenen Link." at bounding box center [665, 355] width 358 height 12
click at [796, 412] on p "Nach 4–6 Tagen Lieferzeit wird die FastDry Duschmatte bequem zu Ihnen nach Haus…" at bounding box center [763, 396] width 554 height 33
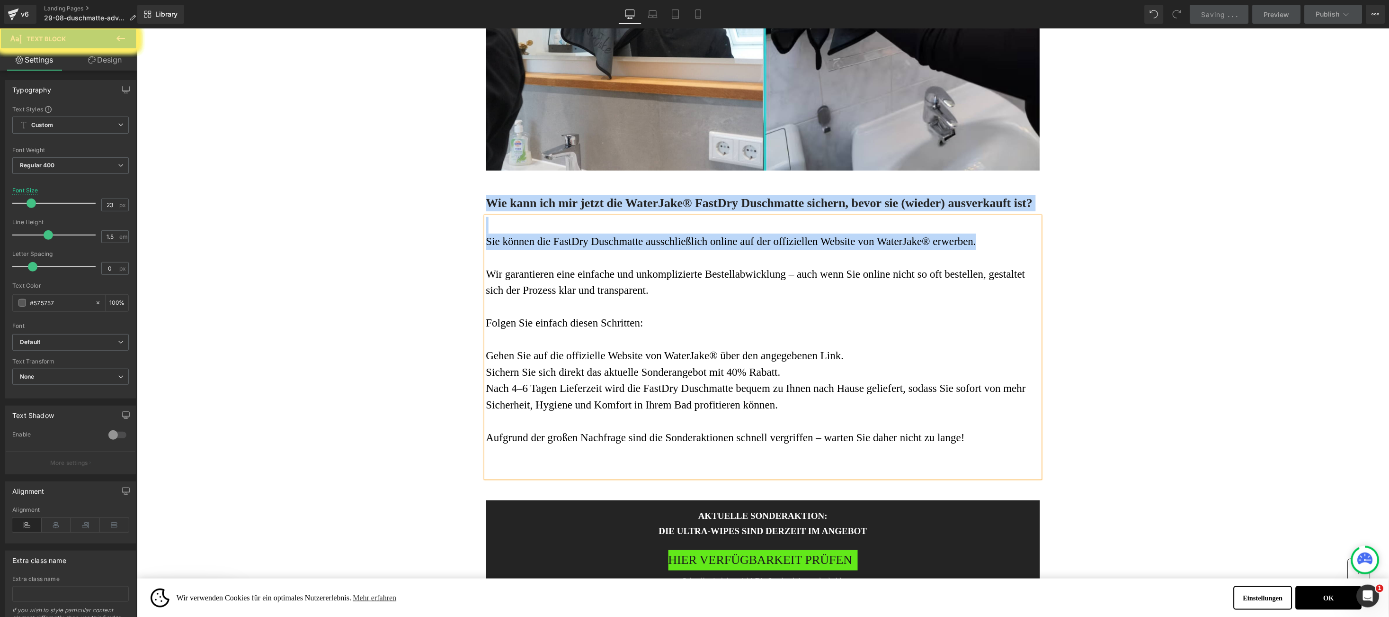
click at [797, 412] on p "Nach 4–6 Tagen Lieferzeit wird die FastDry Duschmatte bequem zu Ihnen nach Haus…" at bounding box center [763, 396] width 554 height 33
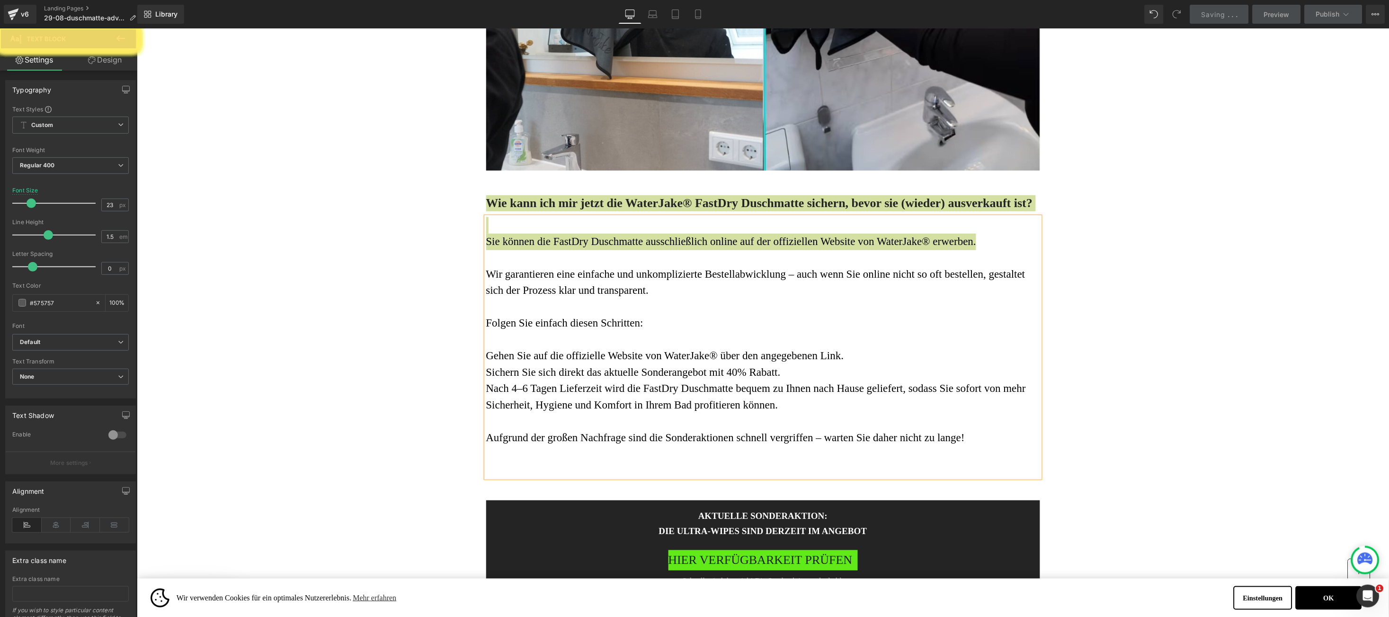
click at [108, 55] on link "Design" at bounding box center [105, 59] width 69 height 21
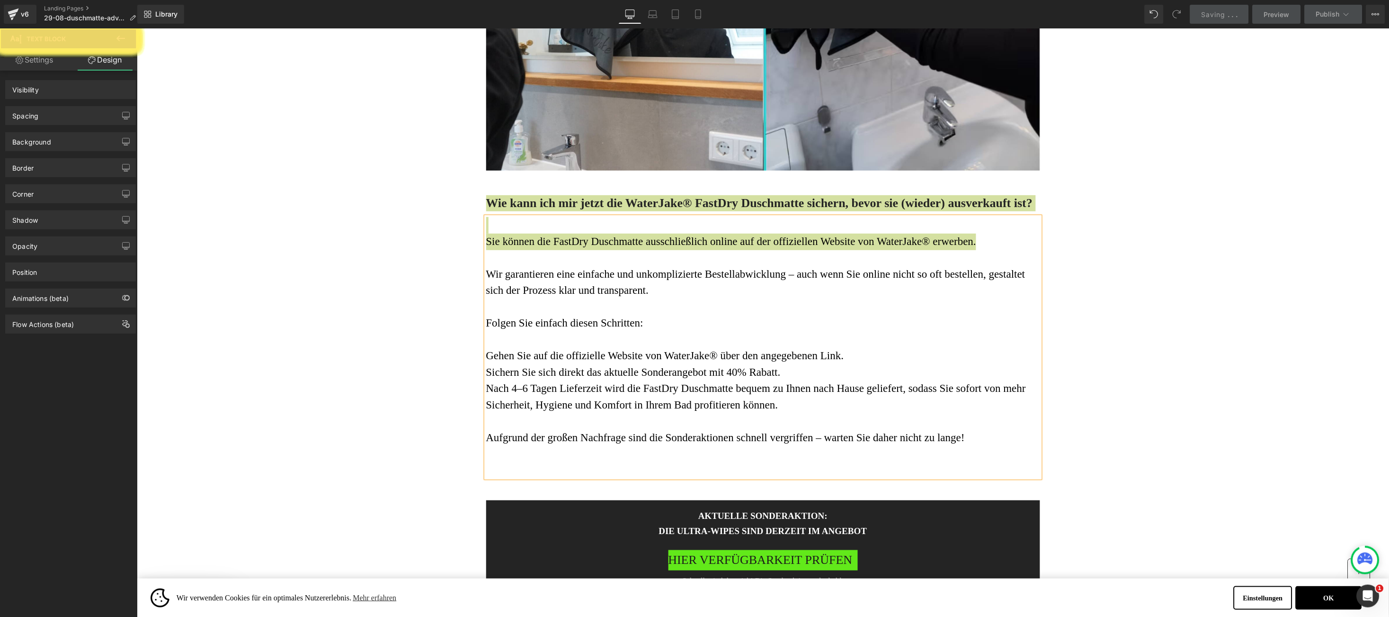
click at [52, 66] on link "Settings" at bounding box center [34, 59] width 69 height 21
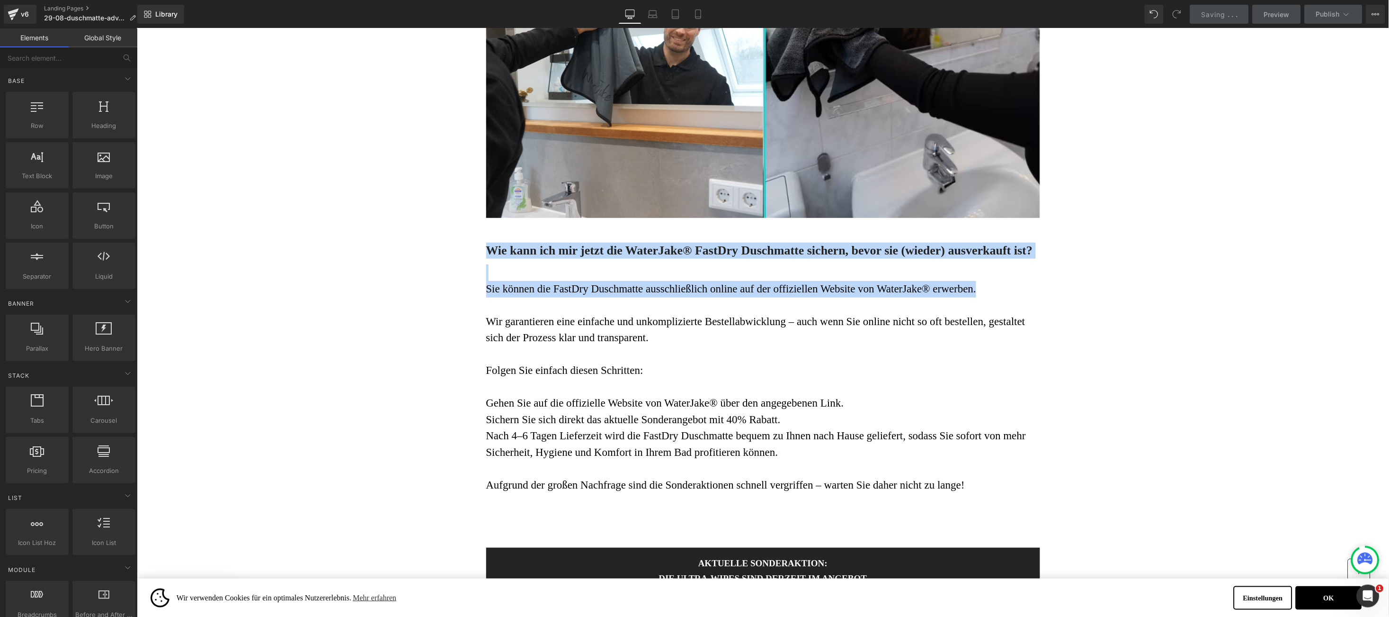
click at [669, 378] on p "Folgen Sie einfach diesen Schritten:" at bounding box center [763, 370] width 554 height 17
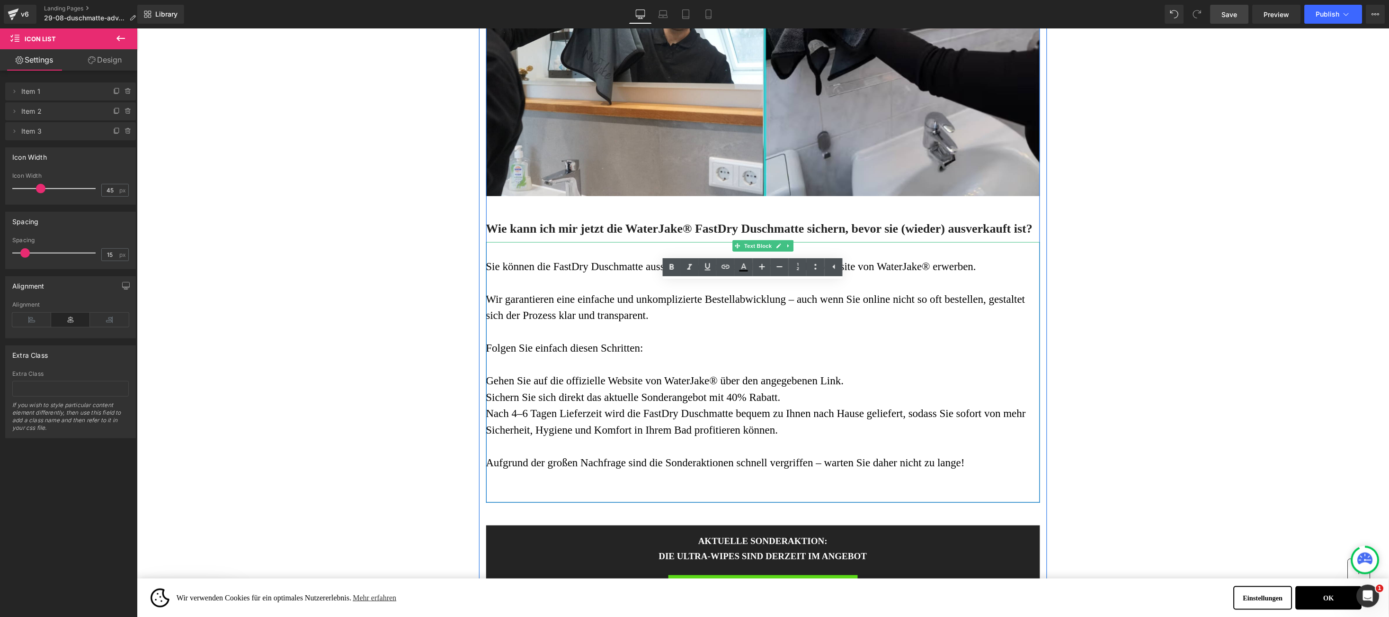
scroll to position [4486, 0]
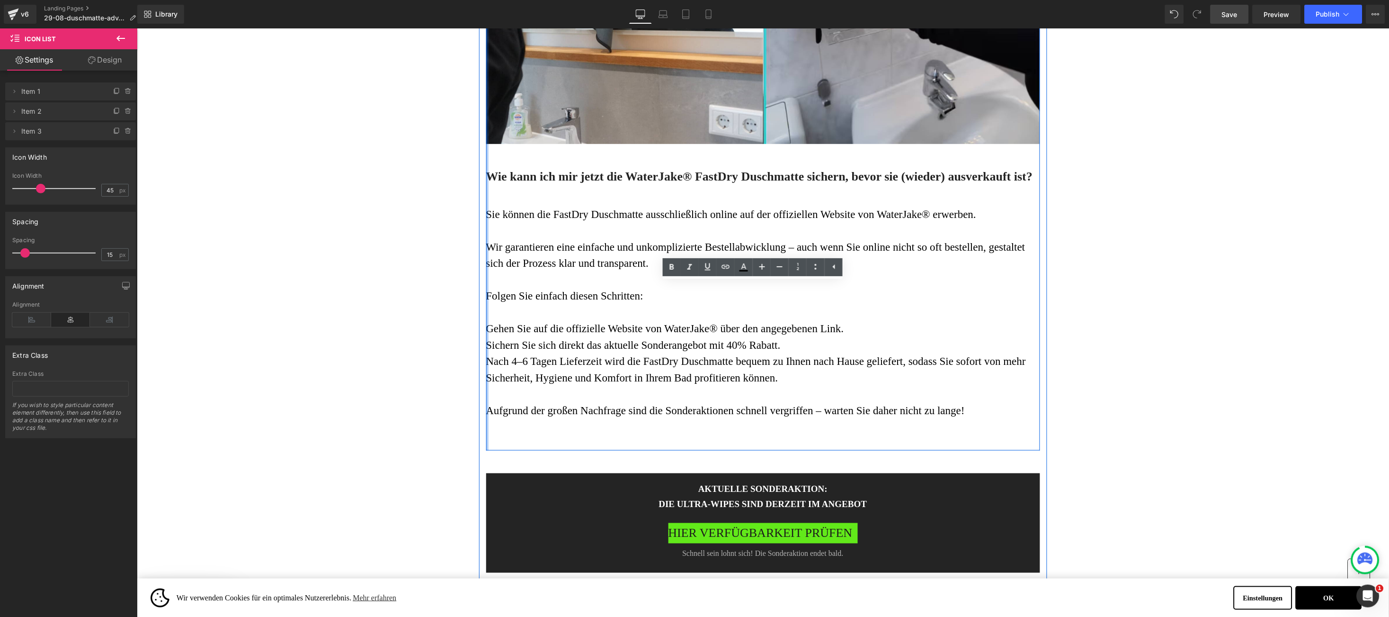
click at [486, 330] on font "Gehen Sie auf die offizielle Website von WaterJake® über den angegebenen Link." at bounding box center [665, 328] width 358 height 12
click at [486, 328] on font "Gehen Sie auf die offizielle Website von WaterJake® über den angegebenen Link." at bounding box center [665, 328] width 358 height 12
click at [834, 364] on font "Nach 4–6 Tagen Lieferzeit wird die FastDry Duschmatte bequem zu Ihnen nach Haus…" at bounding box center [756, 369] width 540 height 28
drag, startPoint x: 473, startPoint y: 321, endPoint x: 475, endPoint y: 326, distance: 6.2
click at [486, 321] on div "Sie können die FastDry Duschmatte ausschließlich online auf der offiziellen Web…" at bounding box center [763, 319] width 554 height 260
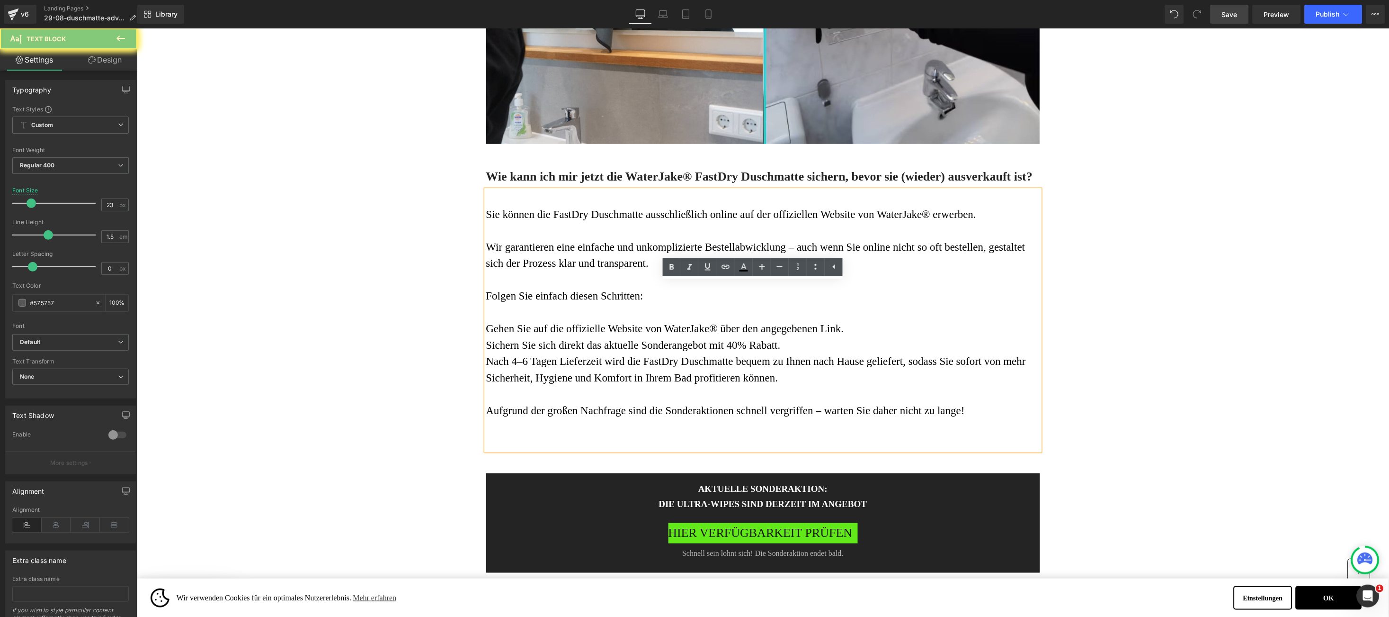
click at [486, 326] on font "Gehen Sie auf die offizielle Website von WaterJake® über den angegebenen Link." at bounding box center [665, 328] width 358 height 12
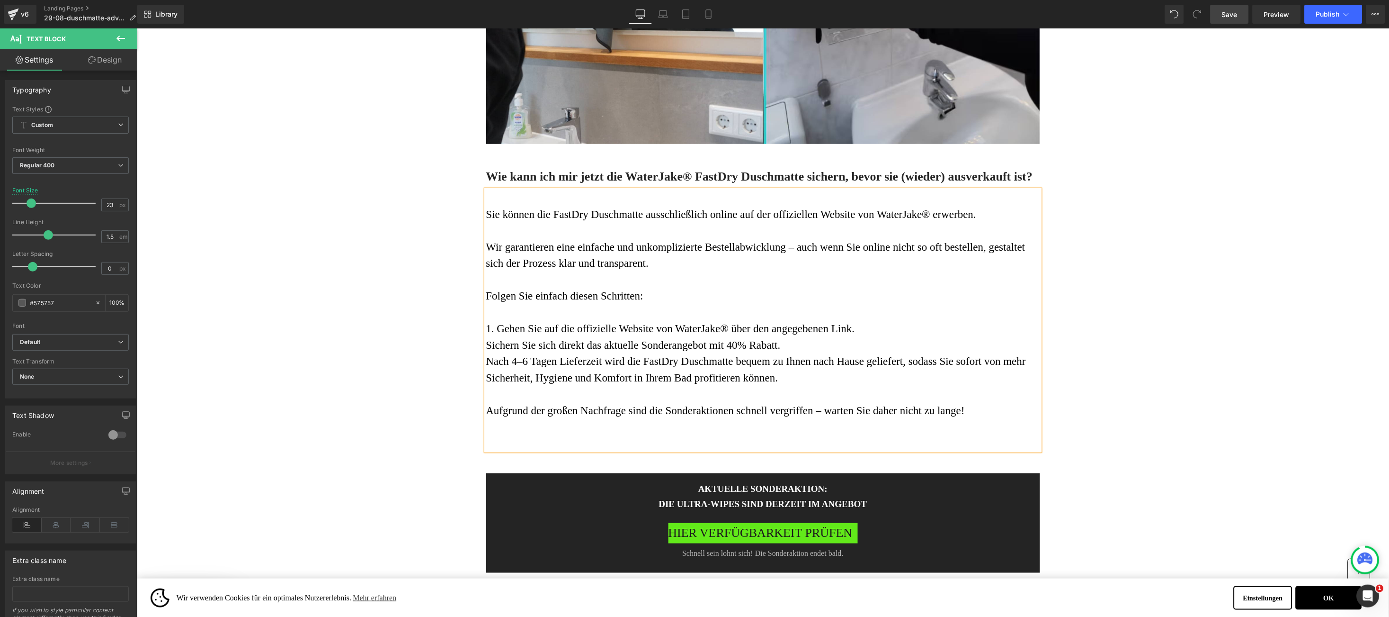
click at [486, 347] on font "Sichern Sie sich direkt das aktuelle Sonderangebot mit 40% Rabatt." at bounding box center [633, 345] width 295 height 12
click at [486, 362] on font "Nach 4–6 Tagen Lieferzeit wird die FastDry Duschmatte bequem zu Ihnen nach Haus…" at bounding box center [756, 369] width 540 height 28
click at [486, 296] on font "Folgen Sie einfach diesen Schritten:" at bounding box center [564, 295] width 157 height 12
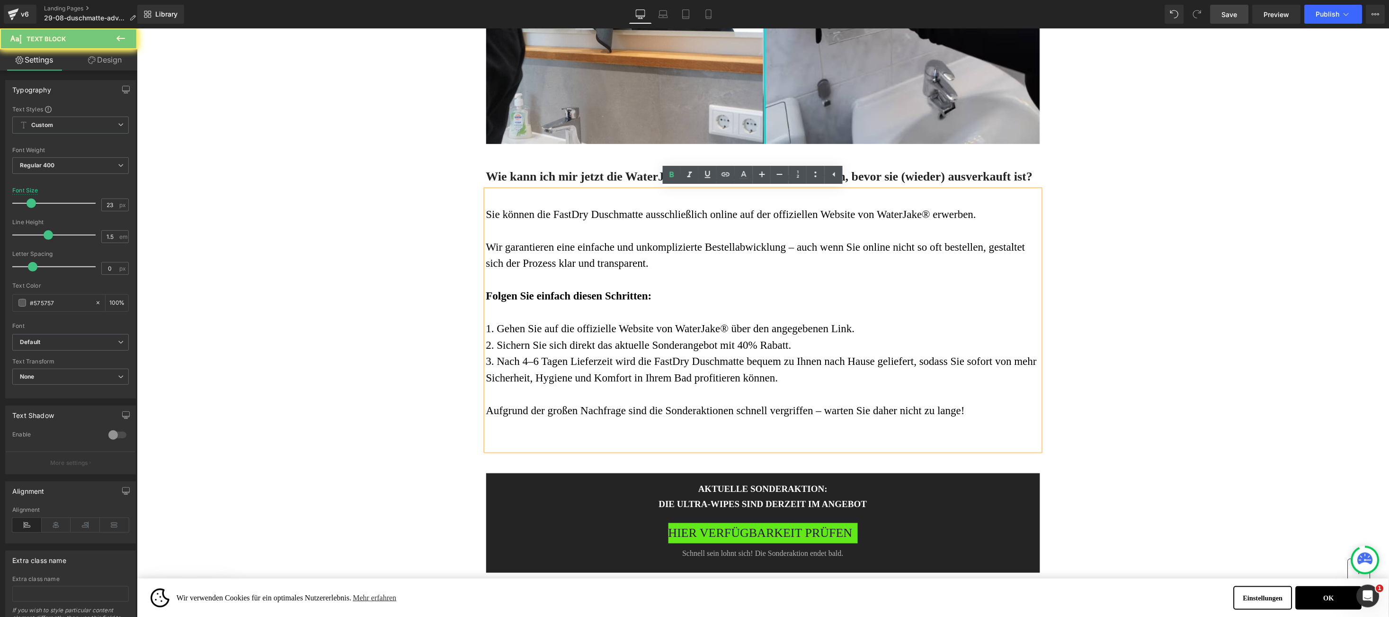
click at [828, 410] on font "Aufgrund der großen Nachfrage sind die Sonderaktionen schnell vergriffen – wart…" at bounding box center [725, 410] width 479 height 12
drag, startPoint x: 828, startPoint y: 410, endPoint x: 951, endPoint y: 410, distance: 123.1
click at [951, 410] on font "Aufgrund der großen Nachfrage sind die Sonderaktionen schnell vergriffen – wart…" at bounding box center [725, 410] width 479 height 12
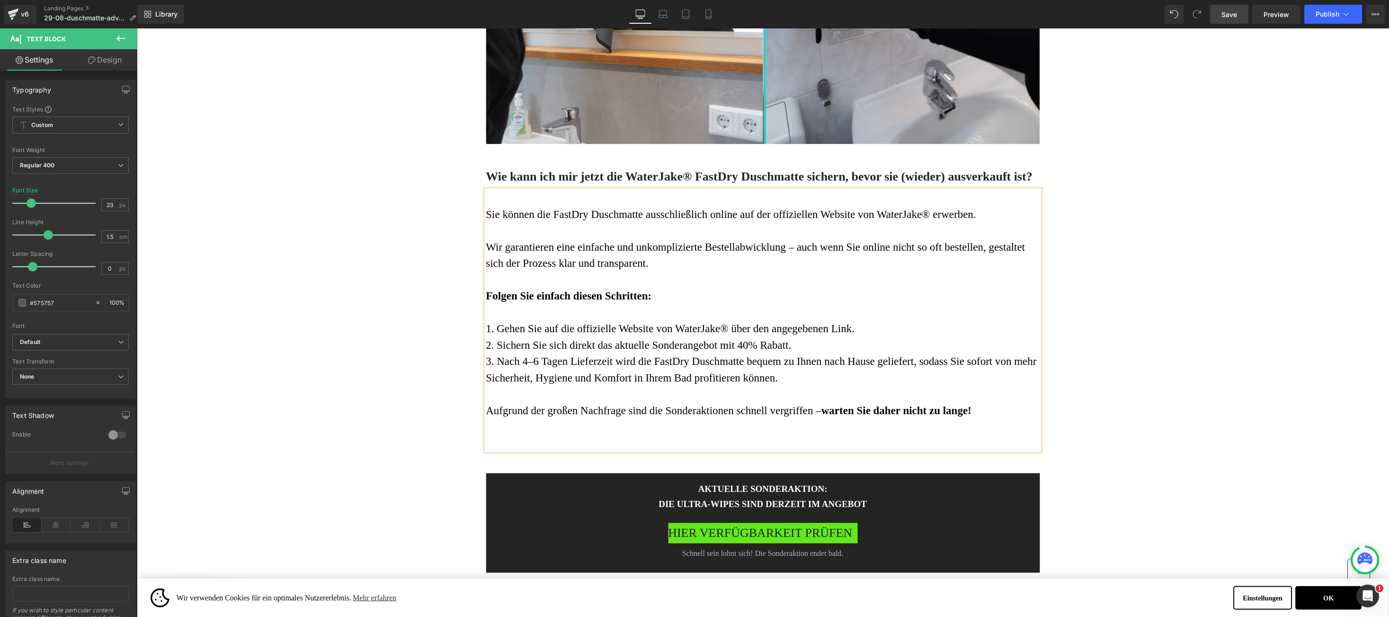
drag, startPoint x: 1235, startPoint y: 9, endPoint x: 1107, endPoint y: 10, distance: 127.9
click at [1235, 9] on span "Save" at bounding box center [1230, 14] width 16 height 10
click at [681, 505] on h3 "Die ULTRA-WIPES SIND DERZEIT im angebot" at bounding box center [762, 504] width 497 height 14
click at [682, 505] on h3 "Die ULTRA-WIPES SIND DERZEIT im angebot" at bounding box center [762, 504] width 497 height 14
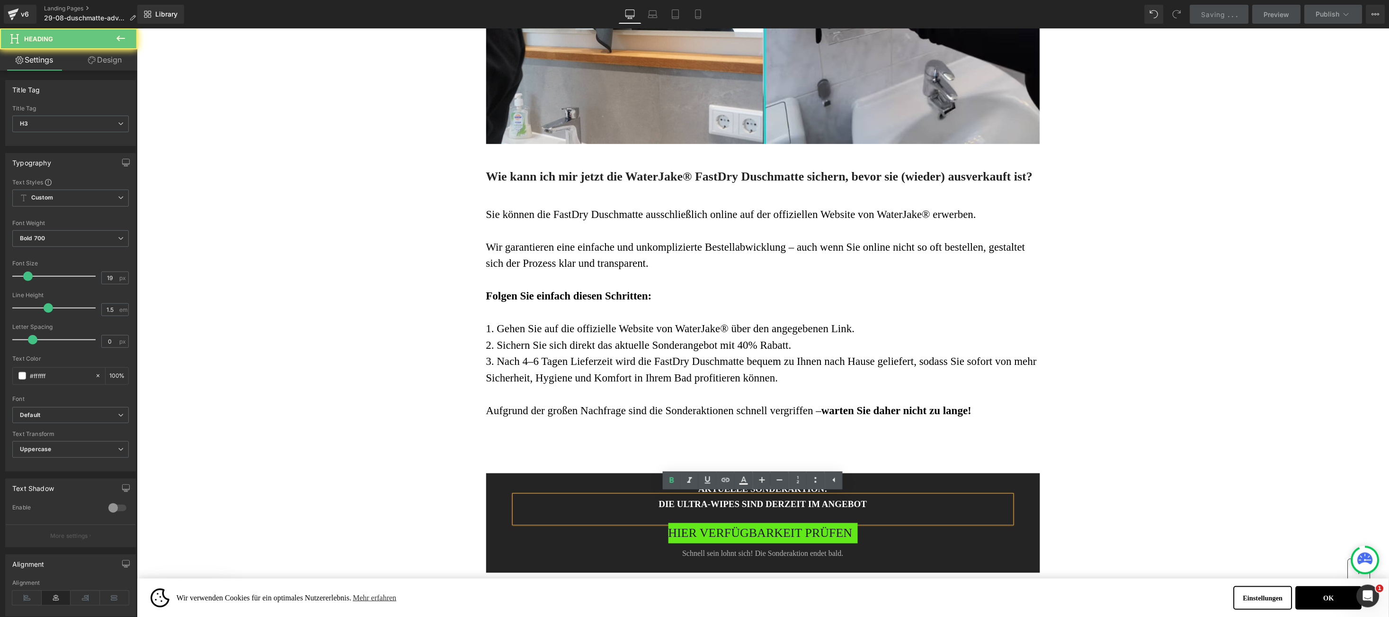
click at [681, 507] on h3 "Die ULTRA-WIPES SIND DERZEIT im angebot" at bounding box center [762, 504] width 497 height 14
drag, startPoint x: 681, startPoint y: 507, endPoint x: 710, endPoint y: 506, distance: 28.9
click at [710, 506] on h3 "Die ULTRA-WIPES SIND DERZEIT im angebot" at bounding box center [762, 504] width 497 height 14
paste div
click at [765, 502] on h3 "Die FastDry Duschmatte SIND DERZEIT im angebot" at bounding box center [762, 504] width 497 height 14
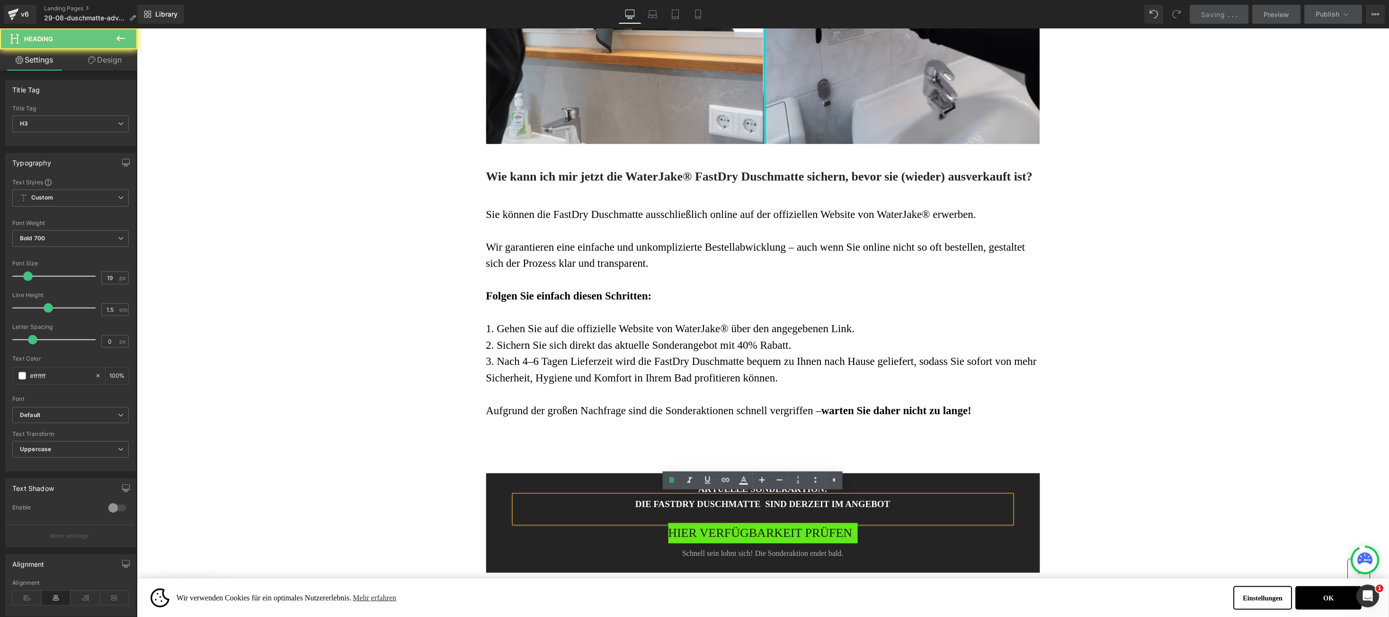
click at [765, 502] on h3 "Die FastDry Duschmatte SIND DERZEIT im angebot" at bounding box center [762, 504] width 497 height 14
click at [754, 503] on h3 "Die FastDry Duschmatte ist DERZEIT im angebot" at bounding box center [762, 504] width 497 height 14
drag, startPoint x: 737, startPoint y: 229, endPoint x: 1044, endPoint y: 211, distance: 306.9
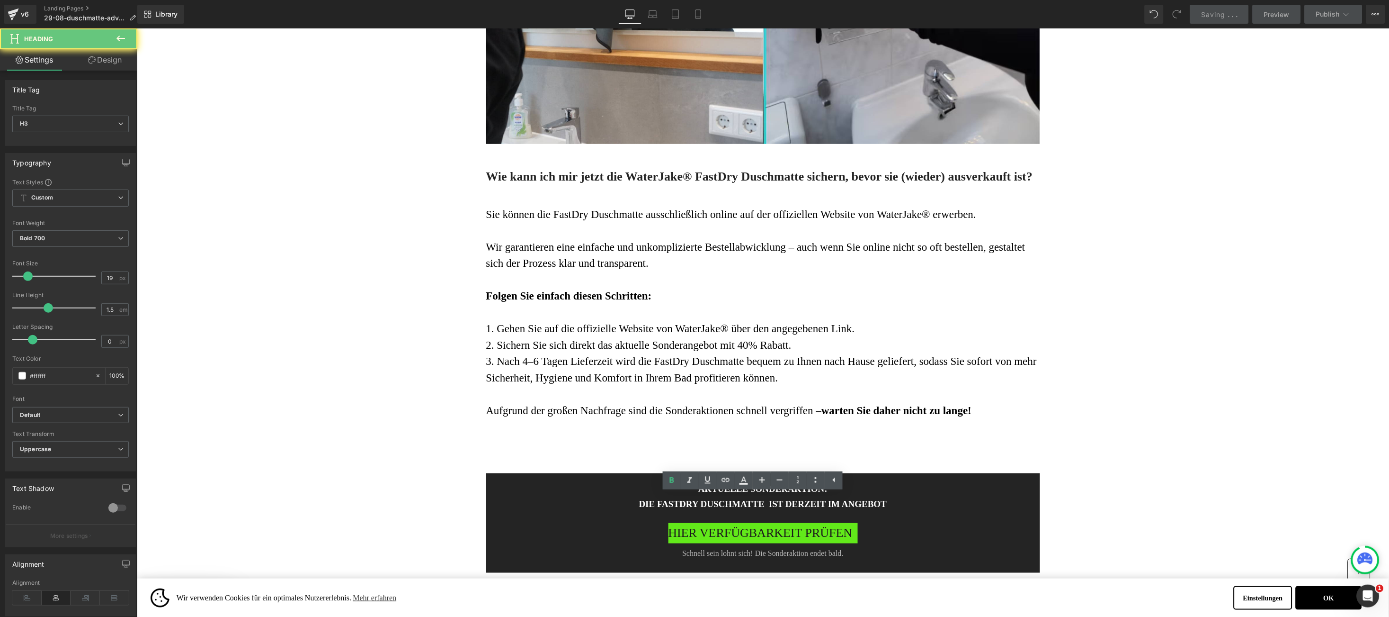
drag, startPoint x: 725, startPoint y: 229, endPoint x: 906, endPoint y: 613, distance: 424.3
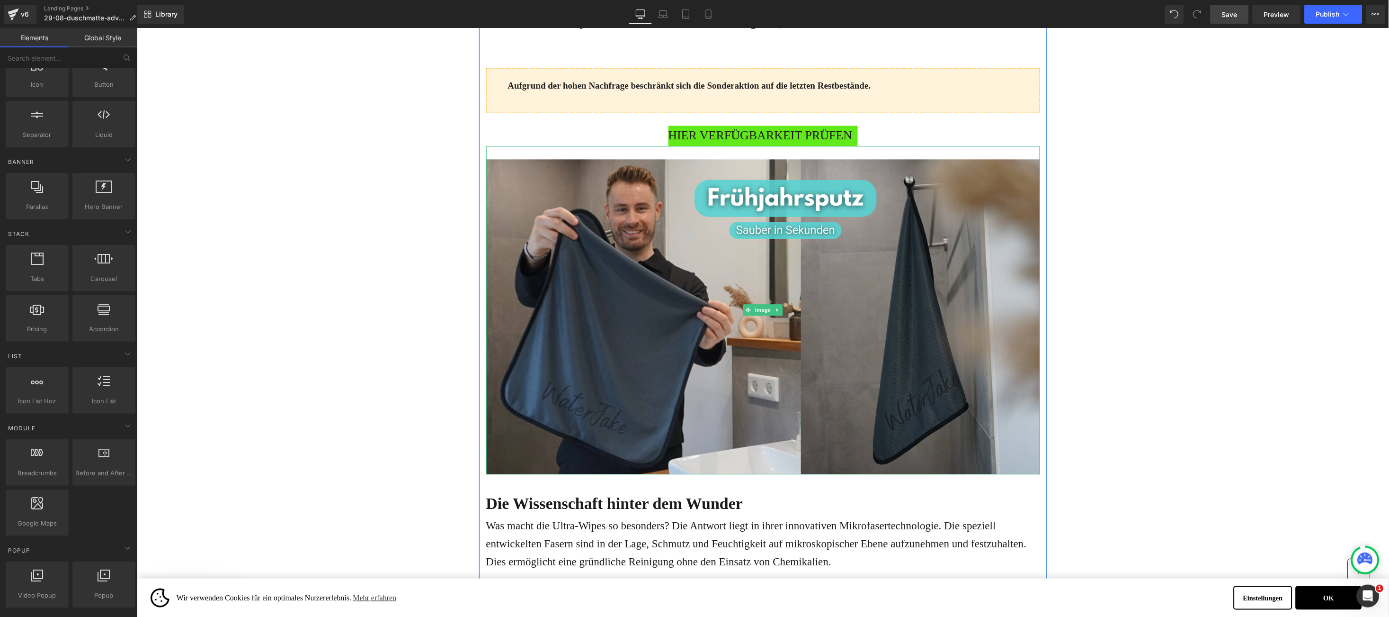
scroll to position [2357, 0]
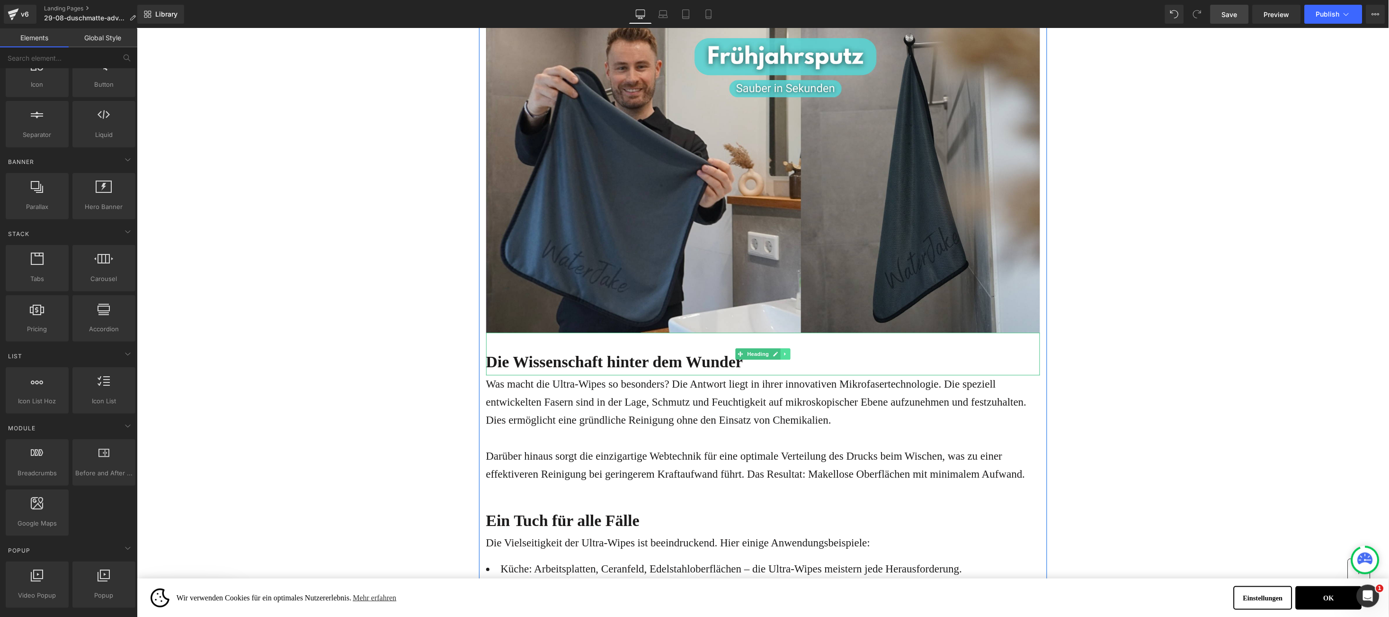
click at [780, 348] on link at bounding box center [785, 353] width 10 height 11
click at [785, 358] on link at bounding box center [790, 353] width 10 height 11
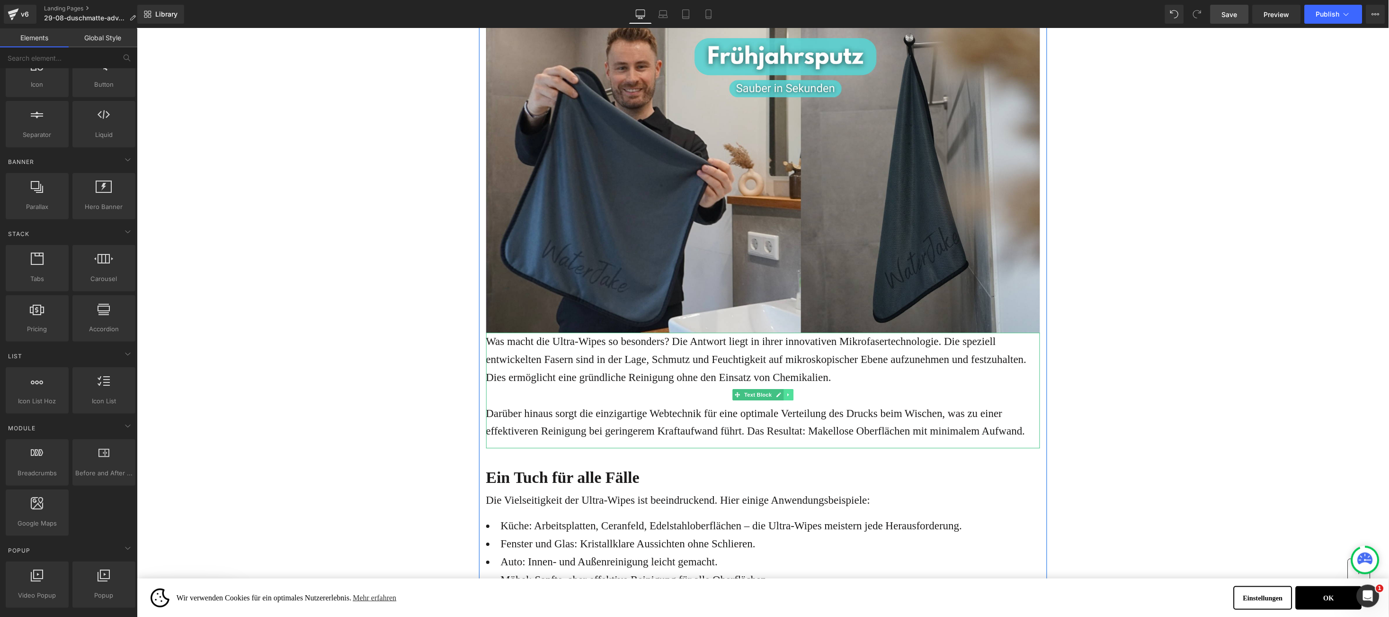
click at [786, 395] on icon at bounding box center [788, 394] width 5 height 6
click at [790, 393] on icon at bounding box center [792, 393] width 5 height 5
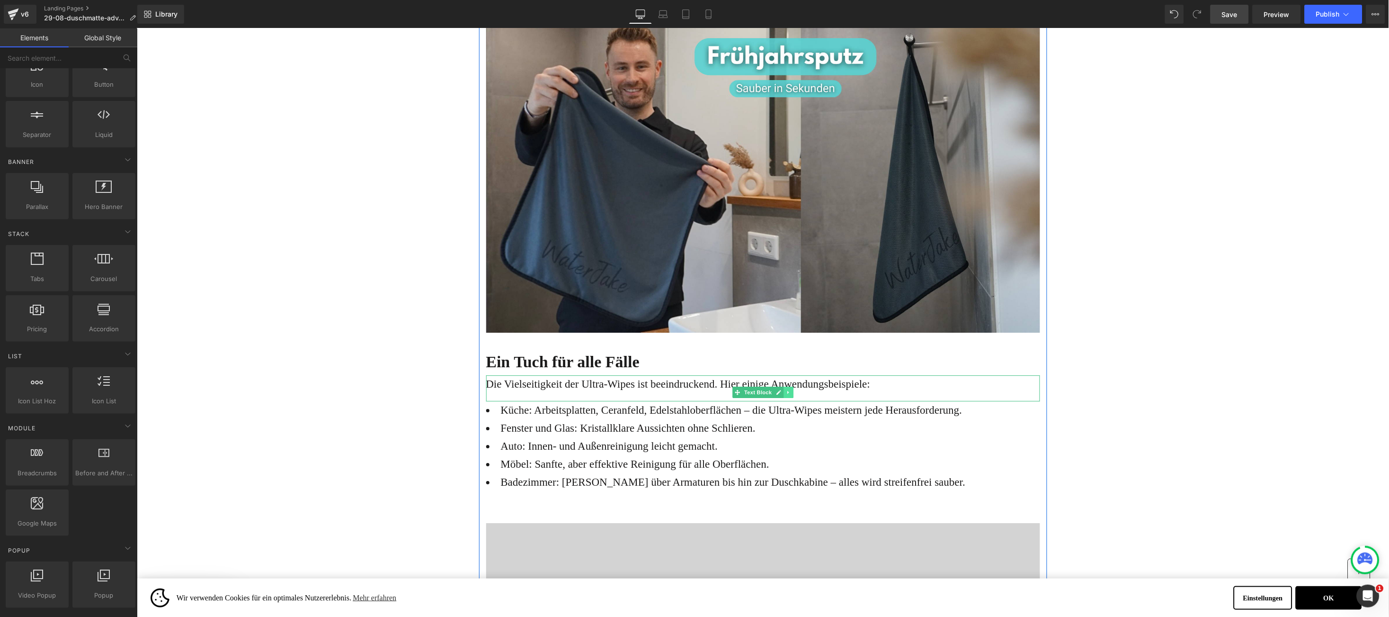
click at [786, 392] on icon at bounding box center [788, 392] width 5 height 6
click at [788, 396] on link at bounding box center [793, 391] width 10 height 11
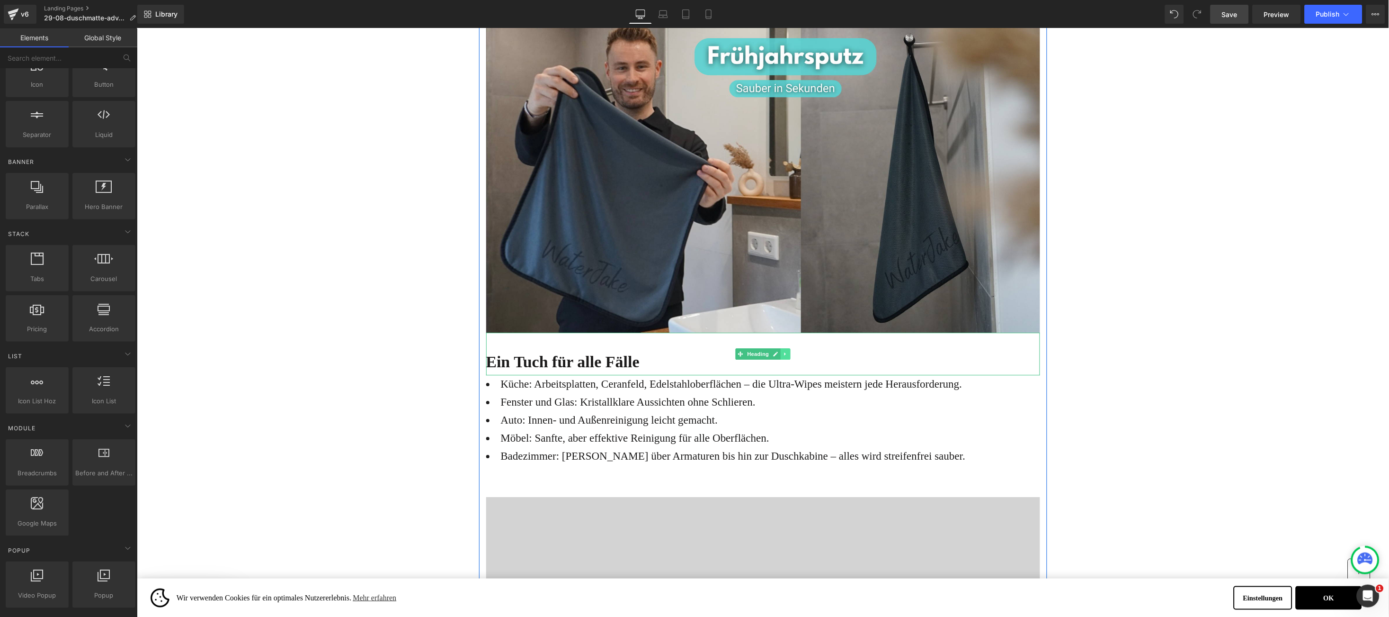
click at [780, 357] on link at bounding box center [785, 353] width 10 height 11
click at [788, 353] on icon at bounding box center [790, 353] width 5 height 6
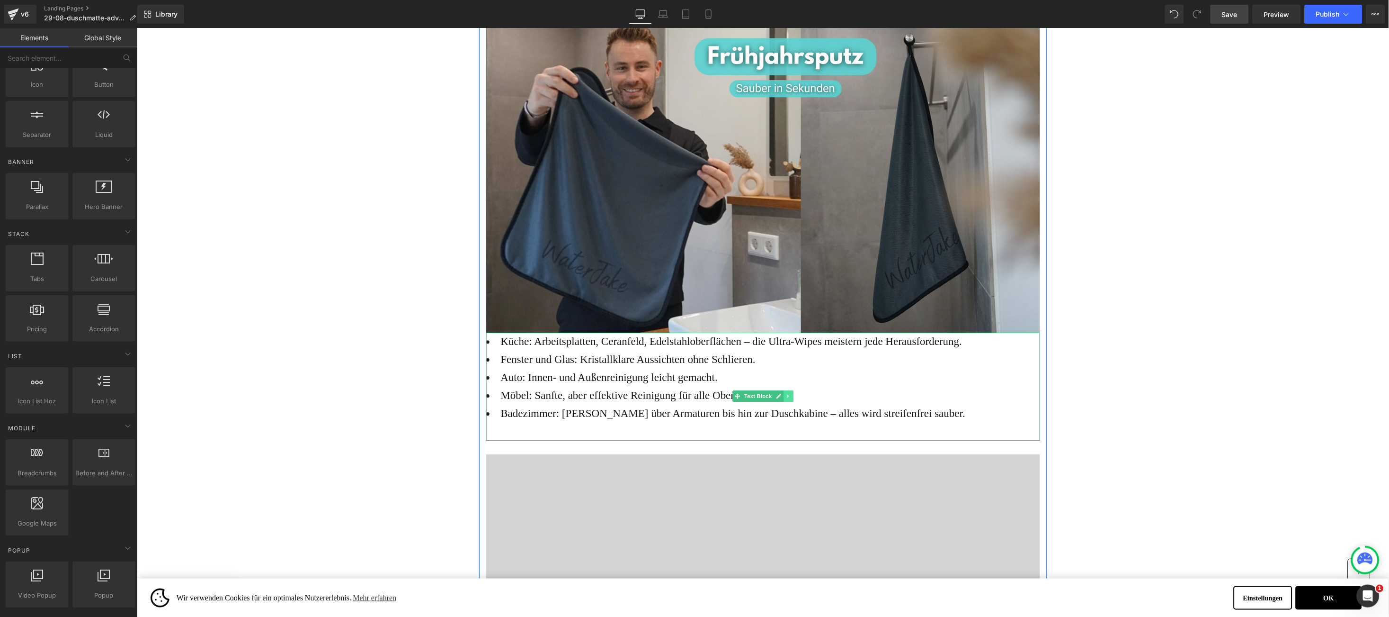
click at [783, 396] on link at bounding box center [788, 395] width 10 height 11
click at [790, 397] on icon at bounding box center [792, 395] width 5 height 5
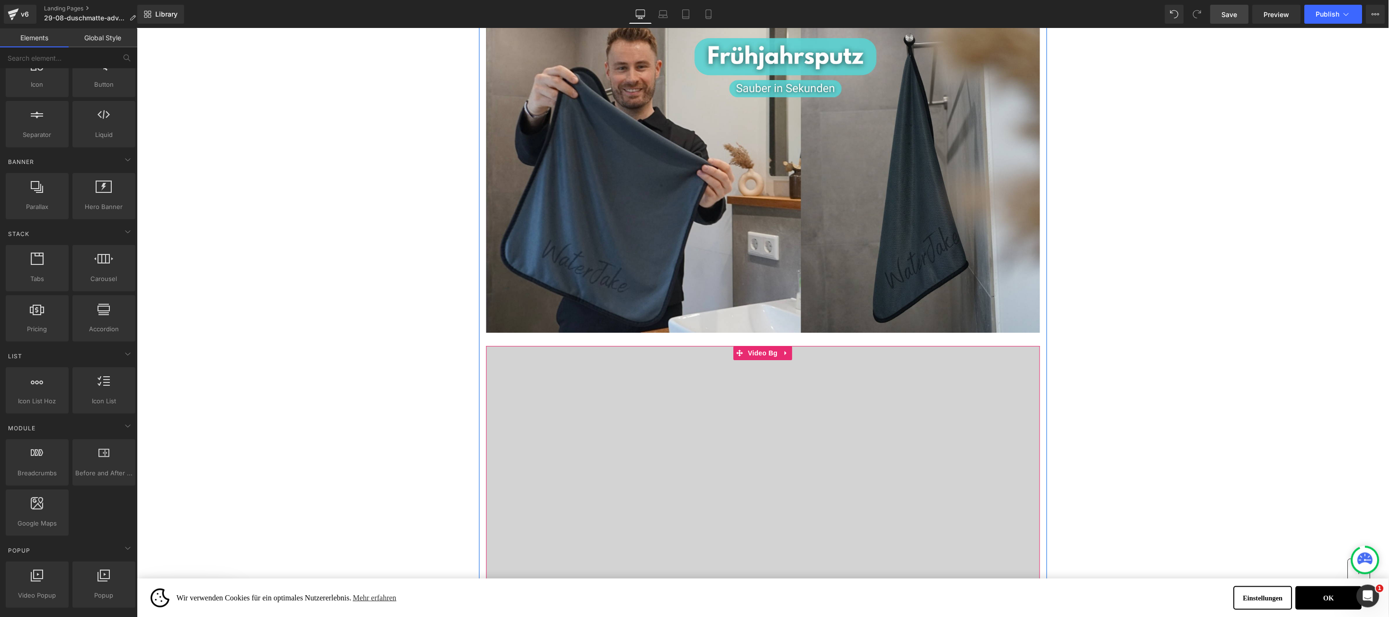
scroll to position [2072, 0]
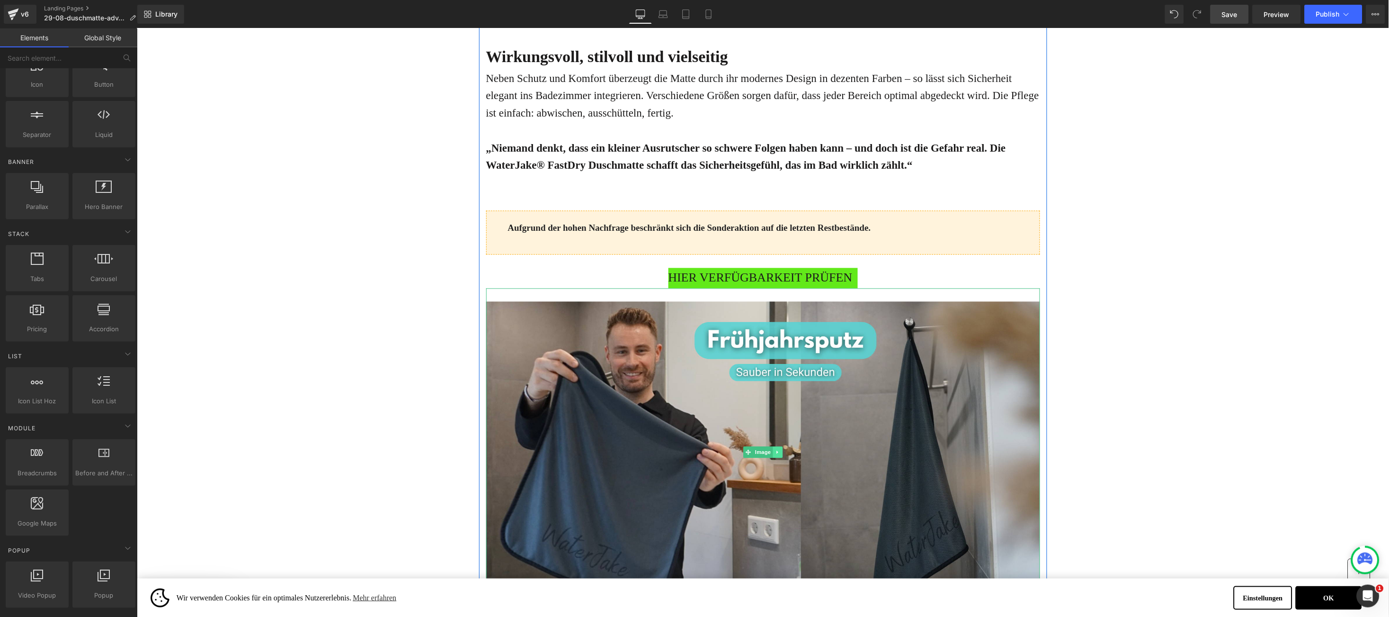
click at [772, 448] on link at bounding box center [777, 451] width 10 height 11
click at [780, 449] on icon at bounding box center [782, 452] width 5 height 6
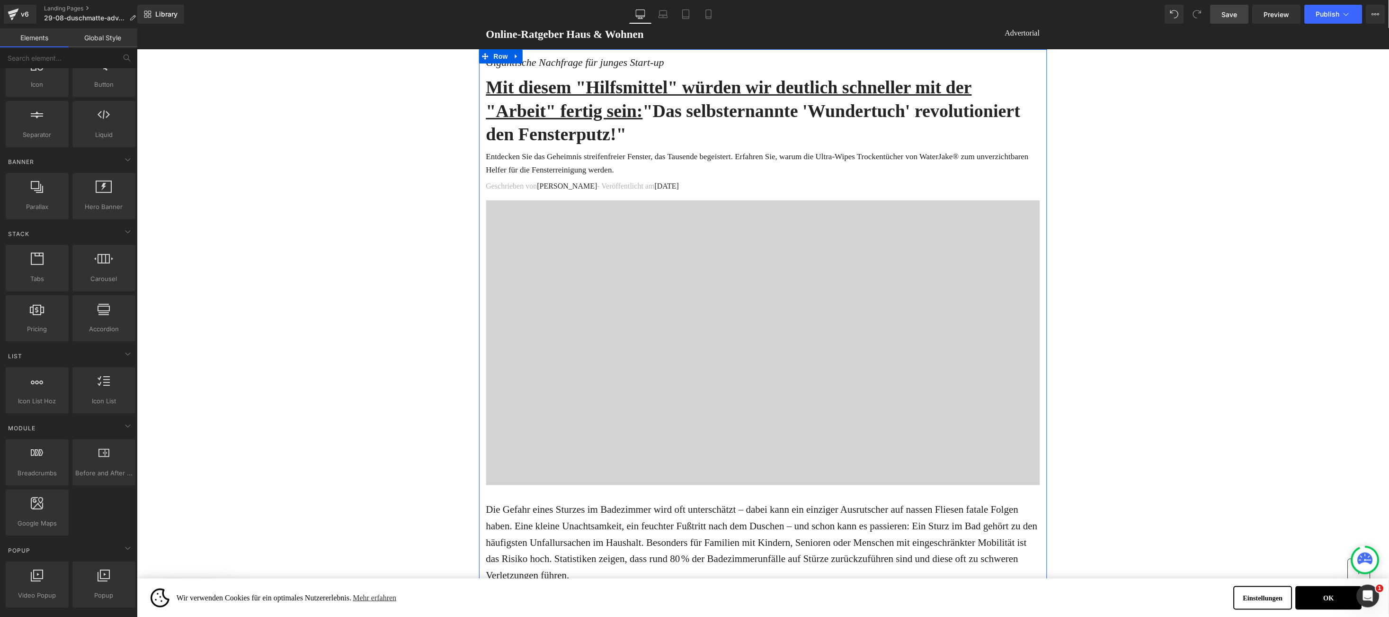
scroll to position [0, 0]
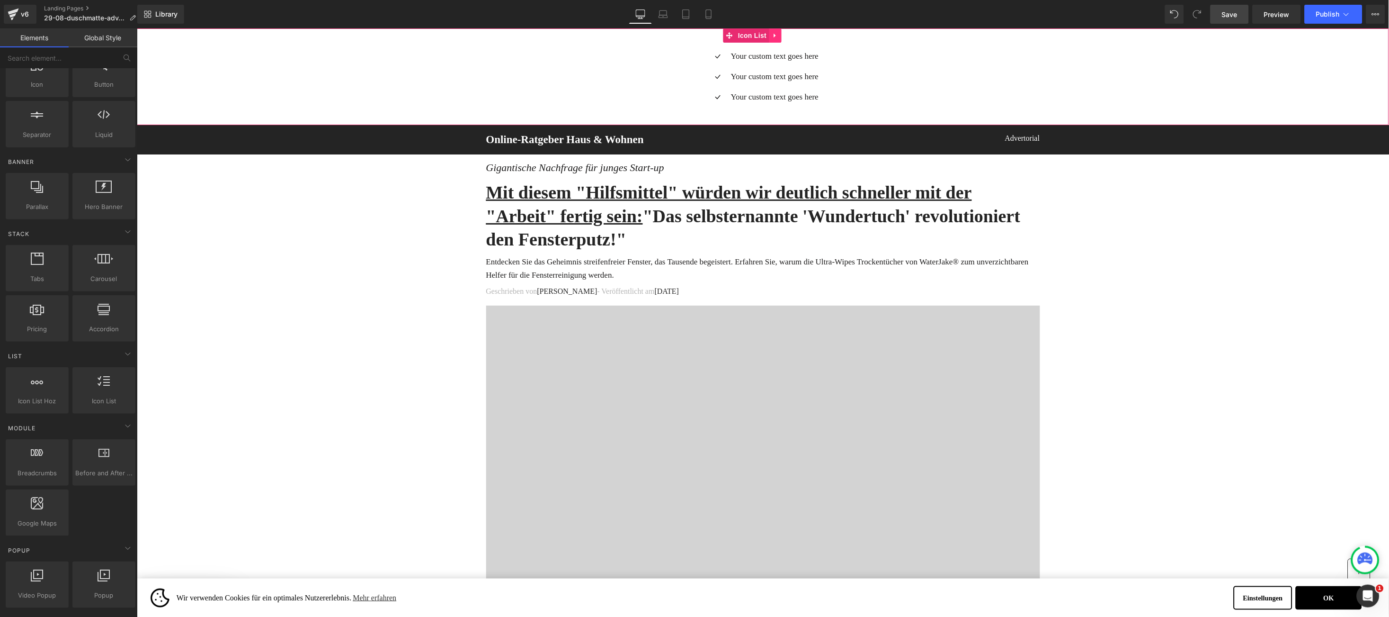
click at [772, 34] on icon at bounding box center [774, 35] width 7 height 7
click at [779, 38] on icon at bounding box center [781, 35] width 7 height 7
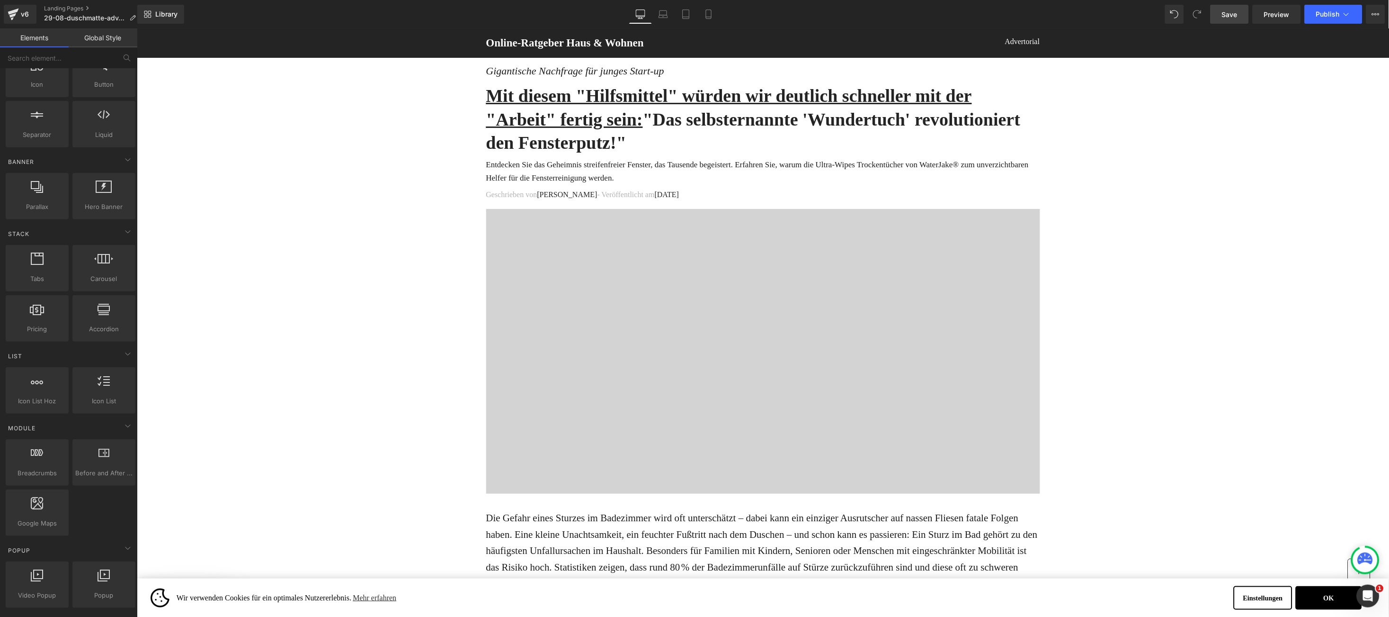
click at [1228, 12] on span "Save" at bounding box center [1230, 14] width 16 height 10
drag, startPoint x: 532, startPoint y: 106, endPoint x: 520, endPoint y: 116, distance: 15.5
click at [532, 105] on h1 "Mit diesem "Hilfsmittel" würden wir deutlich schneller mit der "Arbeit" fertig …" at bounding box center [763, 119] width 554 height 70
click at [492, 100] on u "Mit diesem "Hilfsmittel" würden wir deutlich schneller mit der "Arbeit" fertig …" at bounding box center [729, 106] width 486 height 43
click at [493, 96] on u "Mit diesem "Hilfsmittel" würden wir deutlich schneller mit der "Arbeit" fertig …" at bounding box center [729, 106] width 486 height 43
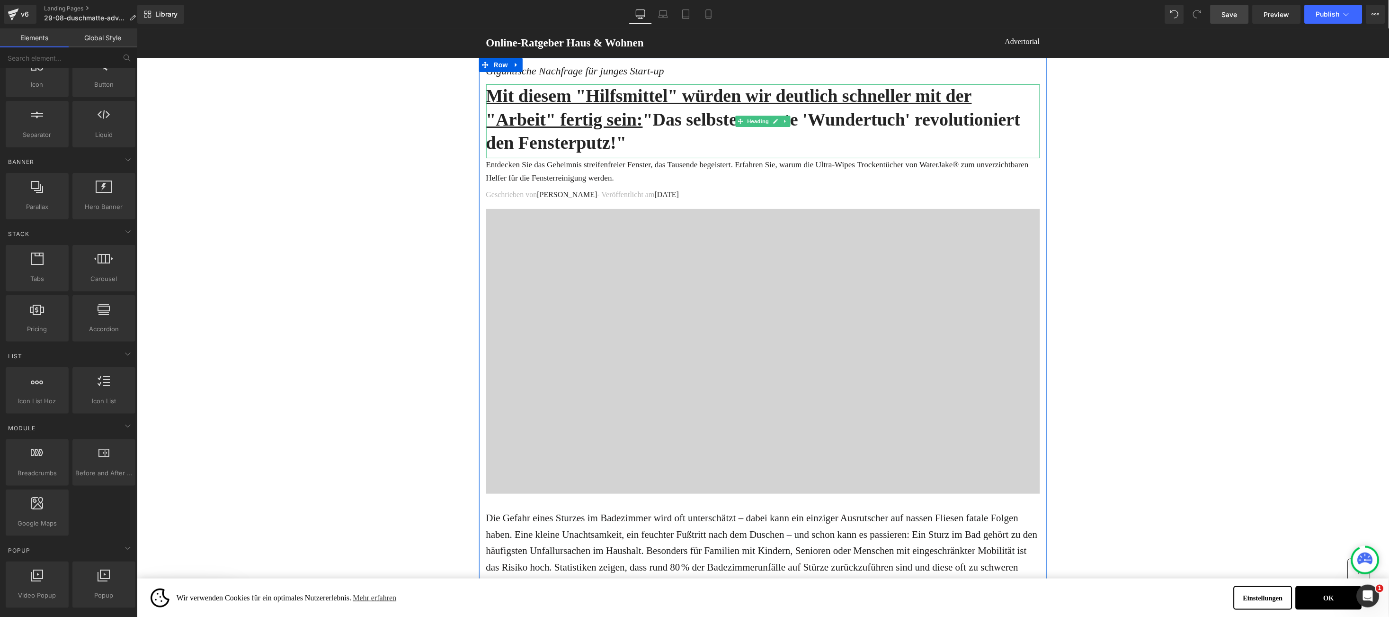
click at [493, 96] on u "Mit diesem "Hilfsmittel" würden wir deutlich schneller mit der "Arbeit" fertig …" at bounding box center [729, 106] width 486 height 43
click at [519, 117] on u "Mit diesem "Hilfsmittel" würden wir deutlich schneller mit der "Arbeit" fertig …" at bounding box center [729, 106] width 486 height 43
paste div
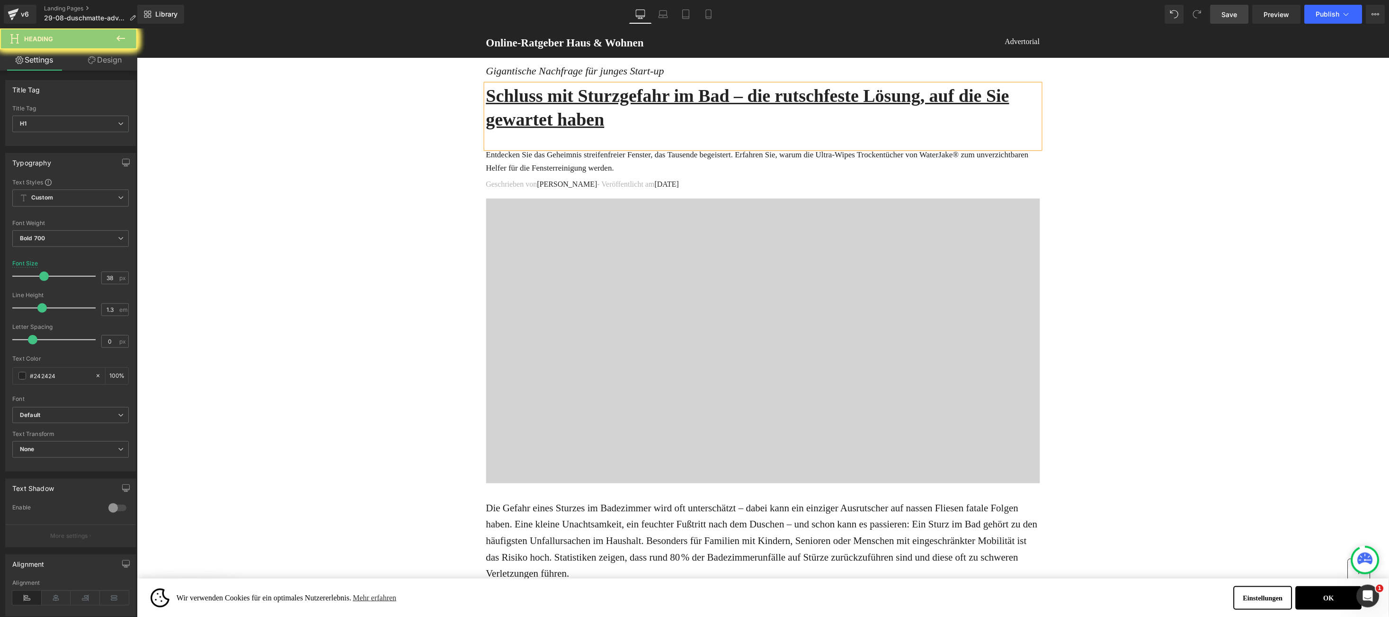
drag, startPoint x: 721, startPoint y: 94, endPoint x: 728, endPoint y: 109, distance: 16.7
click at [728, 109] on h1 "Schluss mit Sturzgefahr im Bad – die rutschfeste Lösung, auf die Sie gewartet h…" at bounding box center [763, 107] width 554 height 47
click at [708, 75] on link at bounding box center [708, 69] width 18 height 18
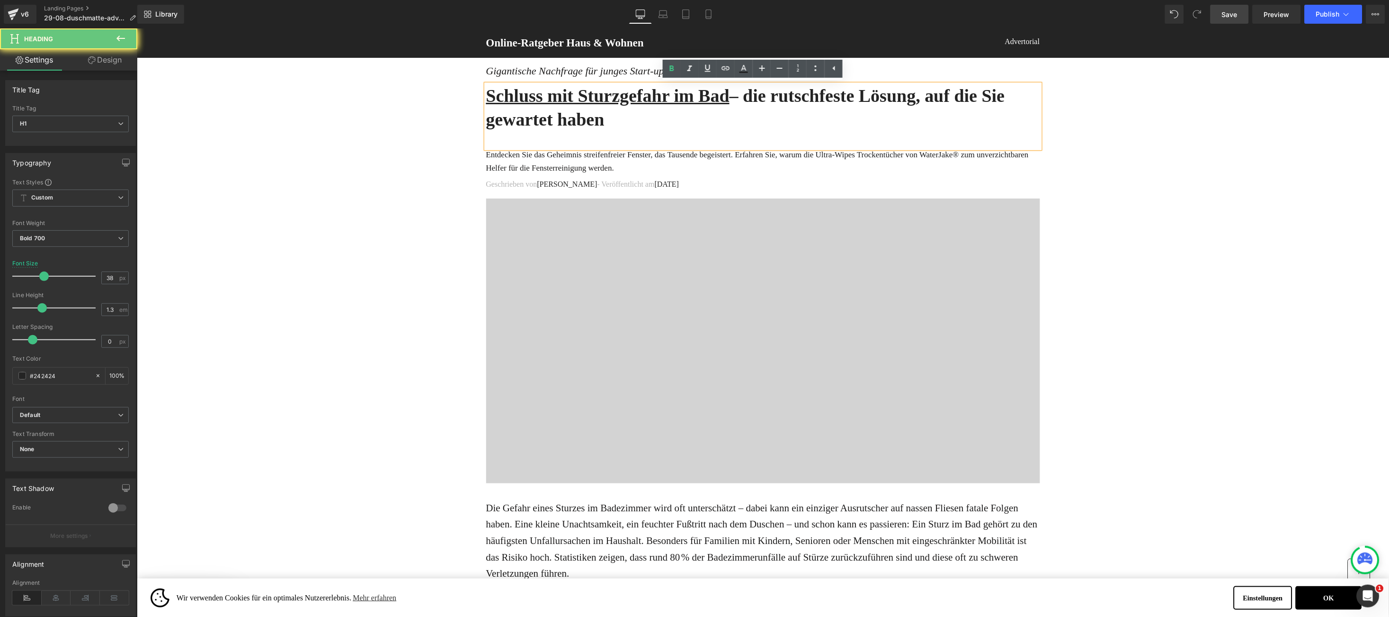
click at [716, 130] on div "Schluss mit Sturzgefahr im Bad – die rutschfeste Lösung, auf die Sie gewartet h…" at bounding box center [763, 116] width 554 height 64
click at [688, 122] on h1 "Schluss mit Sturzgefahr im Bad – die rutschfeste Lösung, auf die Sie gewartet h…" at bounding box center [763, 107] width 554 height 47
click at [761, 68] on icon at bounding box center [763, 68] width 6 height 6
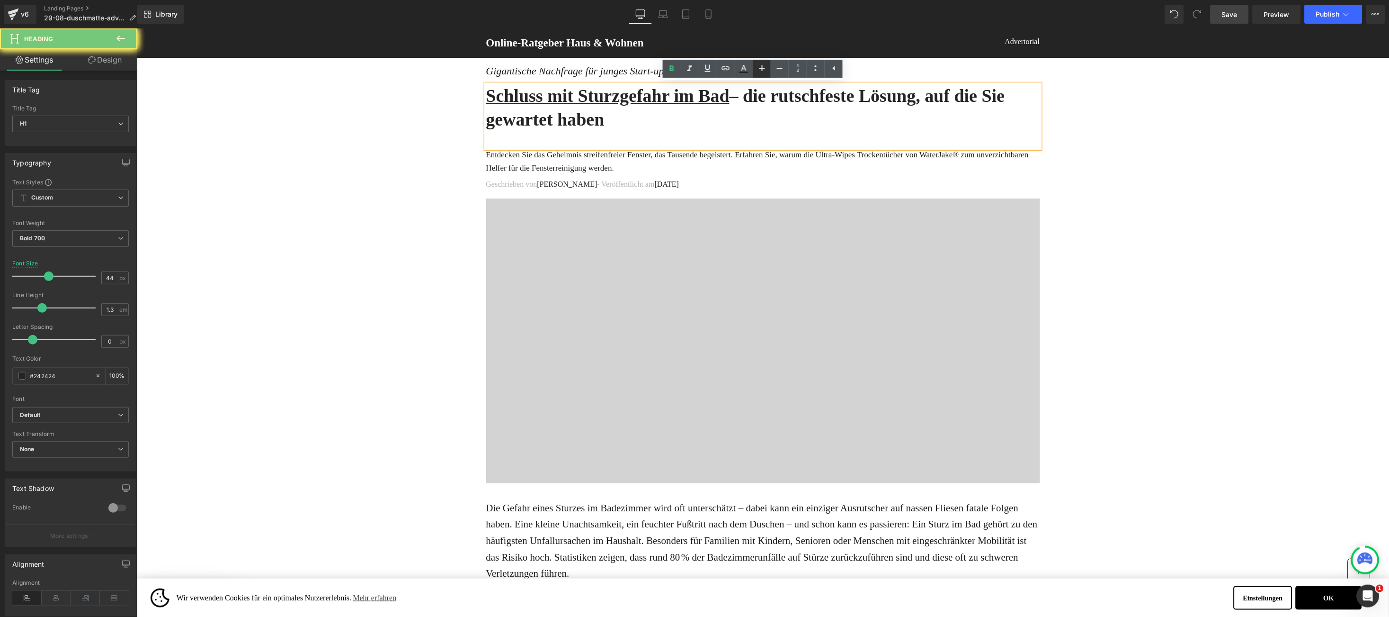
click at [761, 68] on icon at bounding box center [763, 68] width 6 height 6
drag, startPoint x: 761, startPoint y: 68, endPoint x: 284, endPoint y: 129, distance: 480.4
click at [761, 68] on icon at bounding box center [763, 68] width 6 height 6
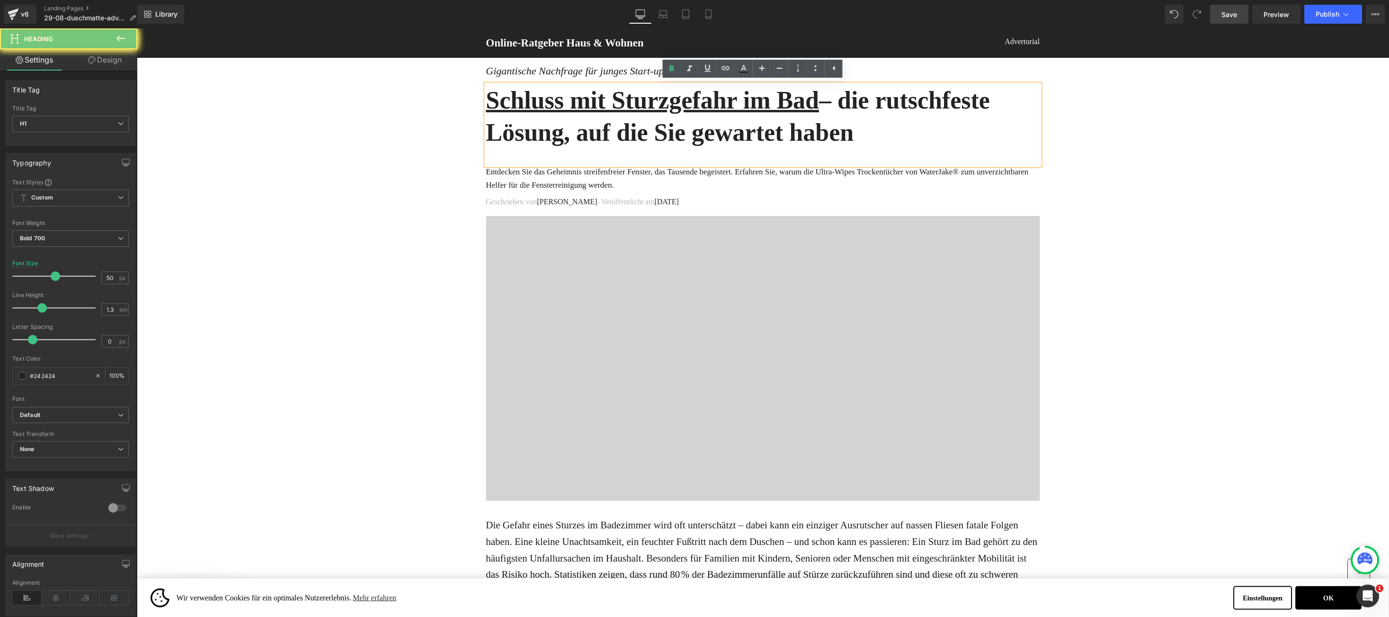
type input "52"
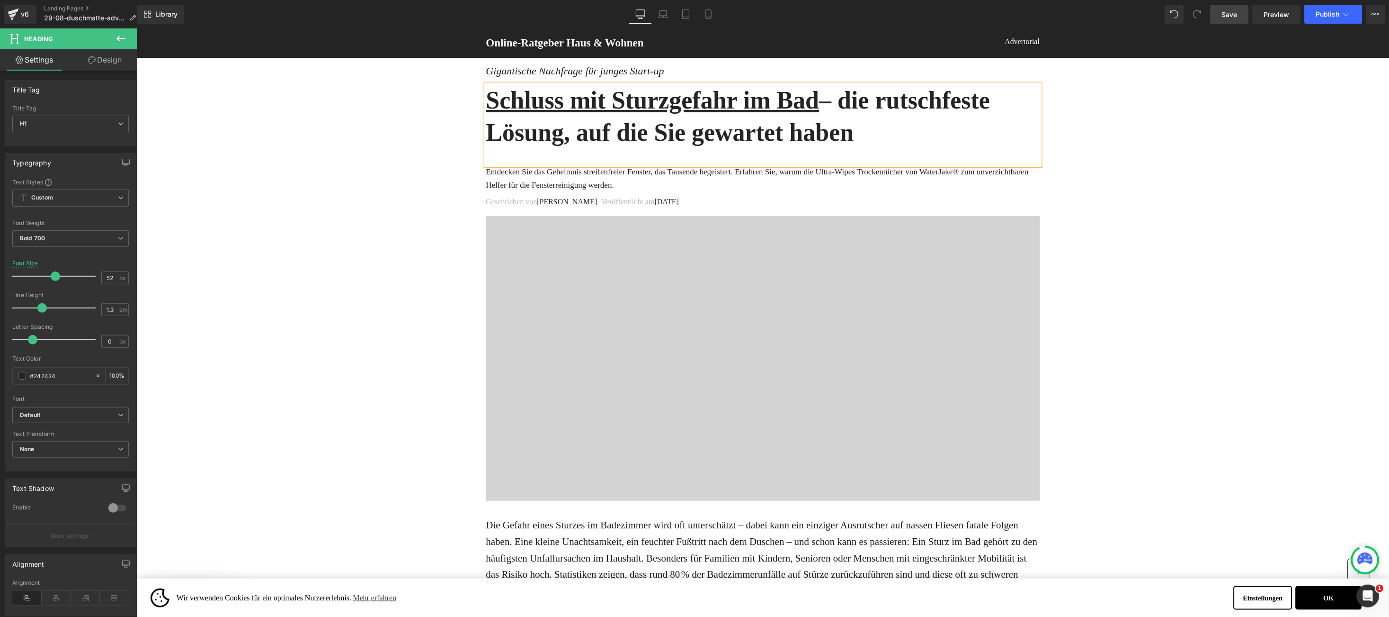
click at [507, 187] on p "Entdecken Sie das Geheimnis streifenfreier Fenster, das Tausende begeistert. Er…" at bounding box center [763, 178] width 554 height 27
click at [487, 166] on p "Entdecken Sie das Geheimnis streifenfreier Fenster, das Tausende begeistert. Er…" at bounding box center [763, 178] width 554 height 27
click at [486, 167] on p "Entdecken Sie das Geheimnis streifenfreier Fenster, das Tausende begeistert. Er…" at bounding box center [763, 178] width 554 height 27
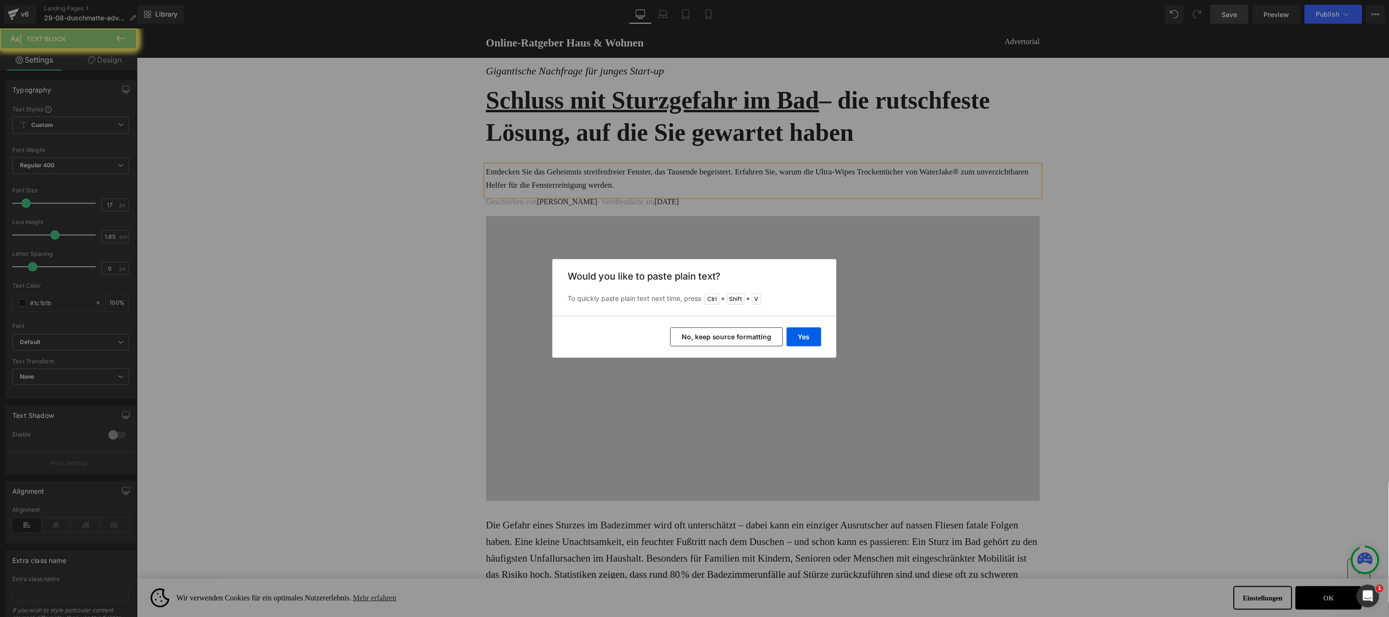
click at [801, 332] on button "Yes" at bounding box center [804, 336] width 35 height 19
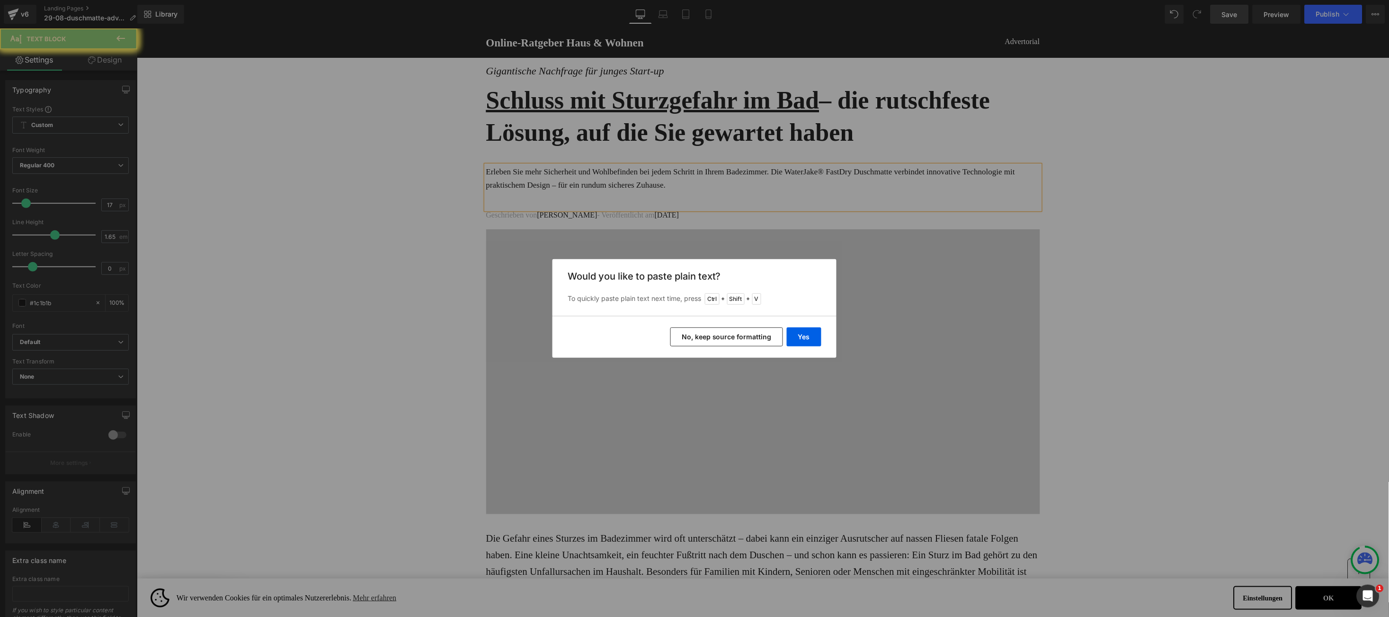
click at [580, 198] on p at bounding box center [763, 198] width 554 height 13
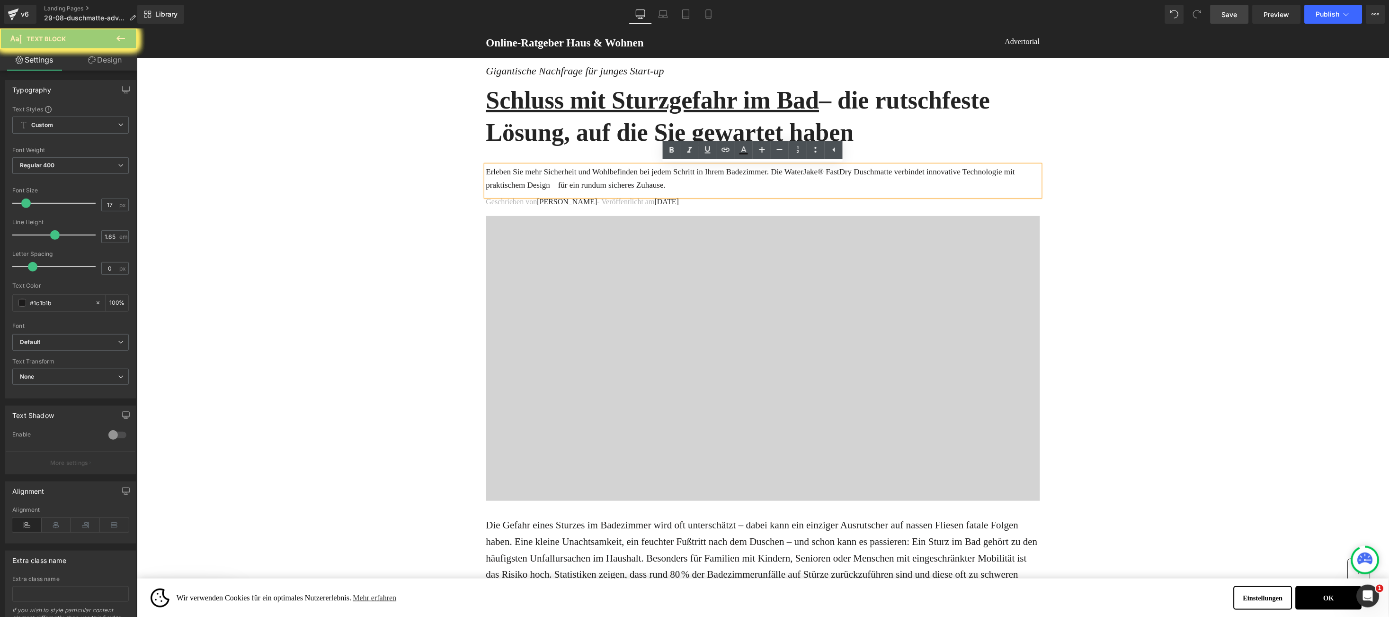
click at [654, 201] on span "09.01.2025" at bounding box center [666, 201] width 25 height 8
click at [654, 200] on span "09.01.2025" at bounding box center [666, 201] width 25 height 8
click at [636, 202] on p "Geschrieben von [PERSON_NAME] - Veröffentlicht am 2 [DATE]" at bounding box center [763, 201] width 554 height 11
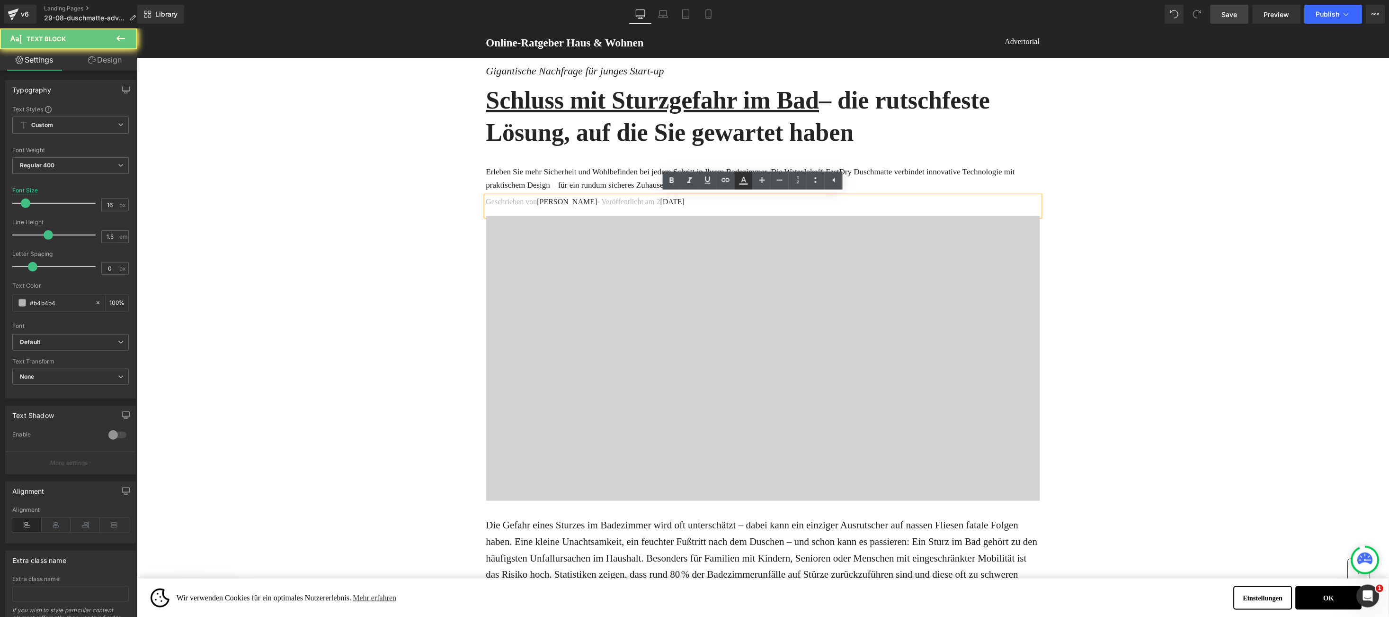
click at [742, 180] on icon at bounding box center [743, 180] width 11 height 11
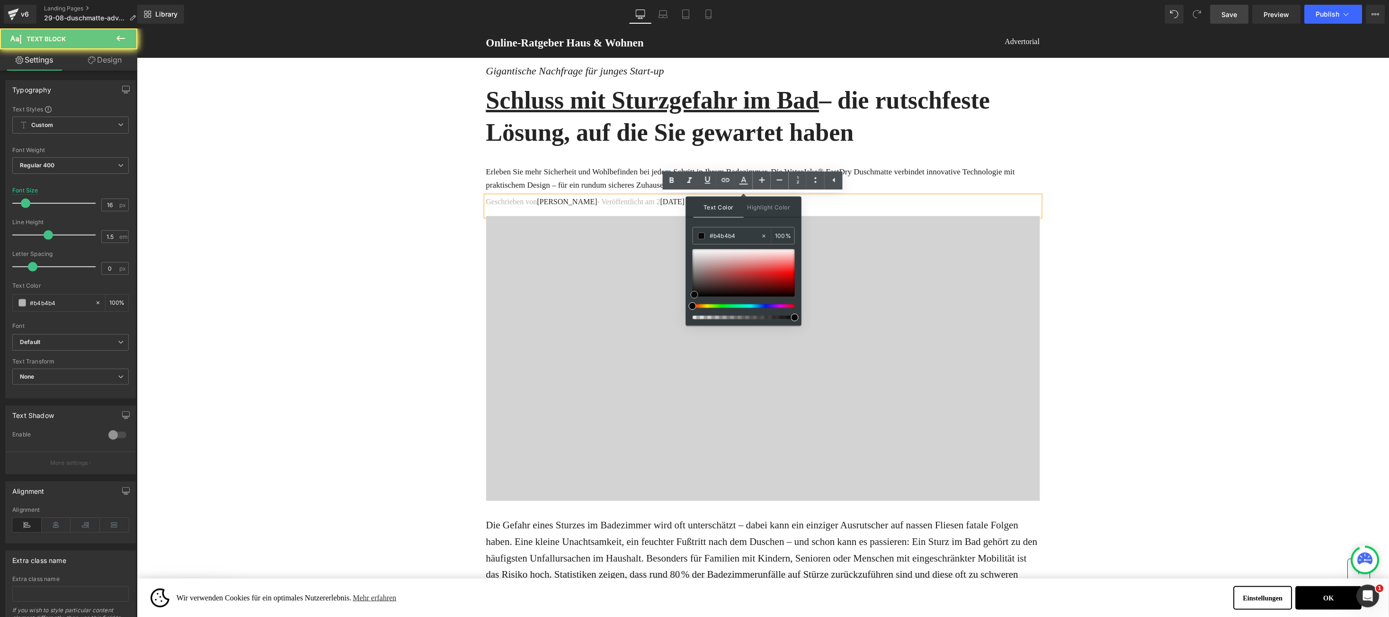
drag, startPoint x: 697, startPoint y: 287, endPoint x: 695, endPoint y: 296, distance: 8.8
click at [695, 296] on div at bounding box center [744, 272] width 102 height 47
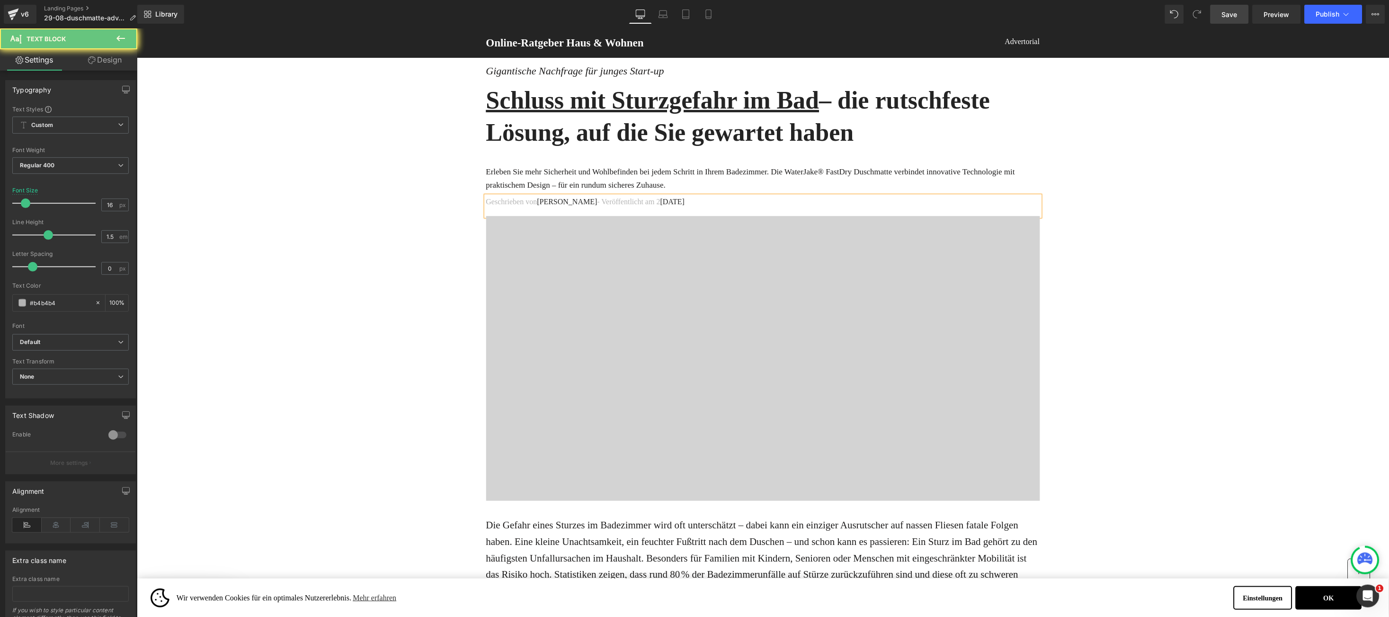
drag, startPoint x: 1230, startPoint y: 11, endPoint x: 1106, endPoint y: 42, distance: 127.5
click at [1230, 10] on span "Save" at bounding box center [1230, 14] width 16 height 10
click at [660, 200] on span "[DATE]" at bounding box center [672, 201] width 25 height 8
click at [660, 201] on span "[DATE]" at bounding box center [672, 201] width 25 height 8
drag, startPoint x: 636, startPoint y: 203, endPoint x: 666, endPoint y: 196, distance: 31.0
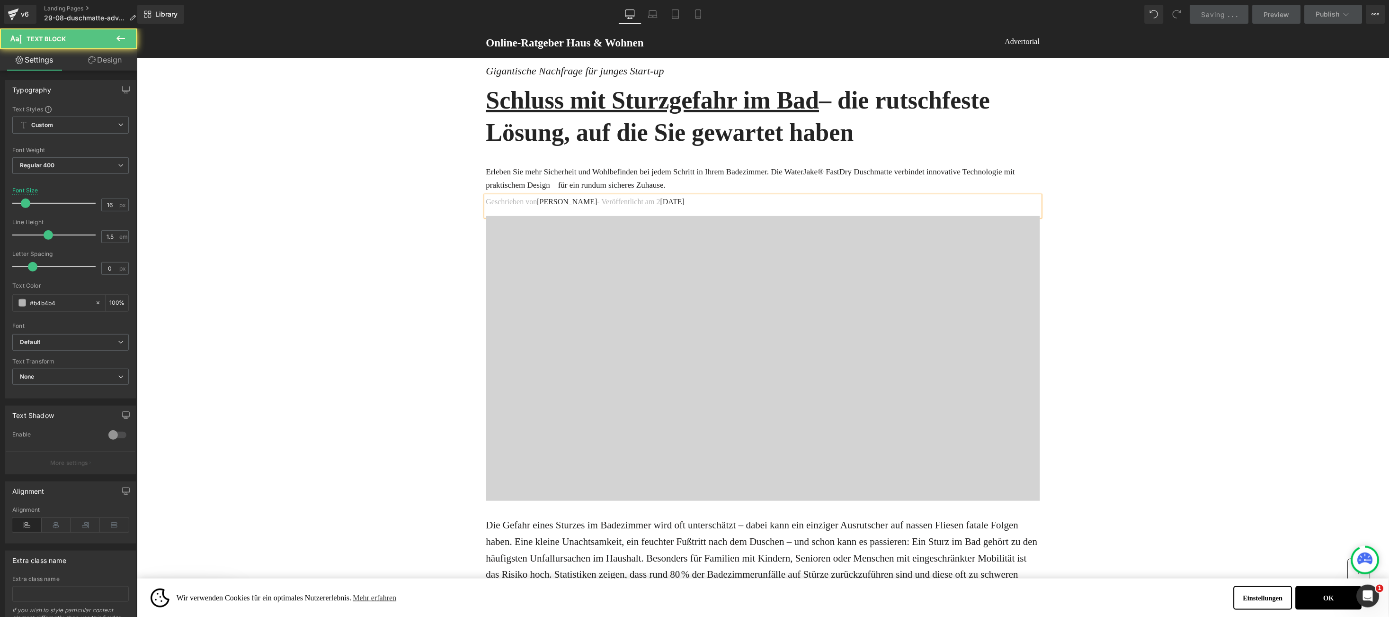
click at [636, 203] on p "Geschrieben von [PERSON_NAME] - Veröffentlicht am 2 [DATE]" at bounding box center [763, 201] width 554 height 11
drag, startPoint x: 530, startPoint y: 168, endPoint x: 708, endPoint y: 232, distance: 188.6
click at [745, 181] on icon at bounding box center [743, 180] width 11 height 11
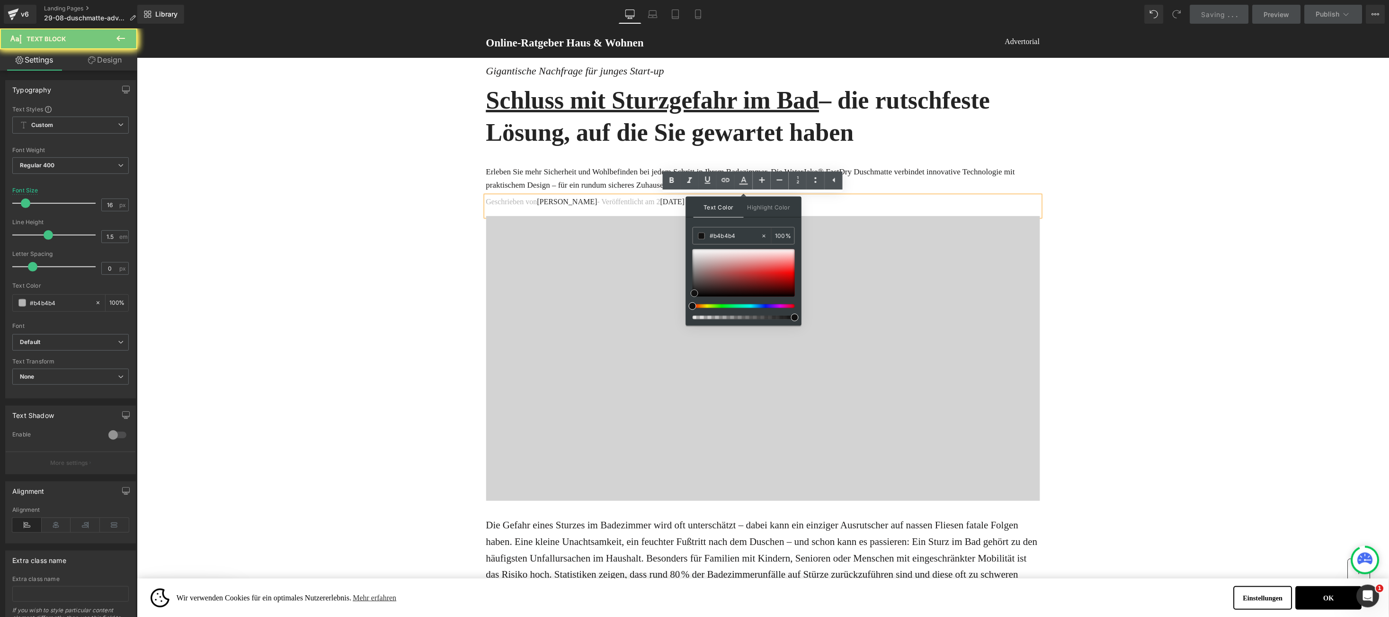
drag, startPoint x: 700, startPoint y: 264, endPoint x: 706, endPoint y: 285, distance: 21.6
click at [693, 296] on div at bounding box center [744, 272] width 102 height 47
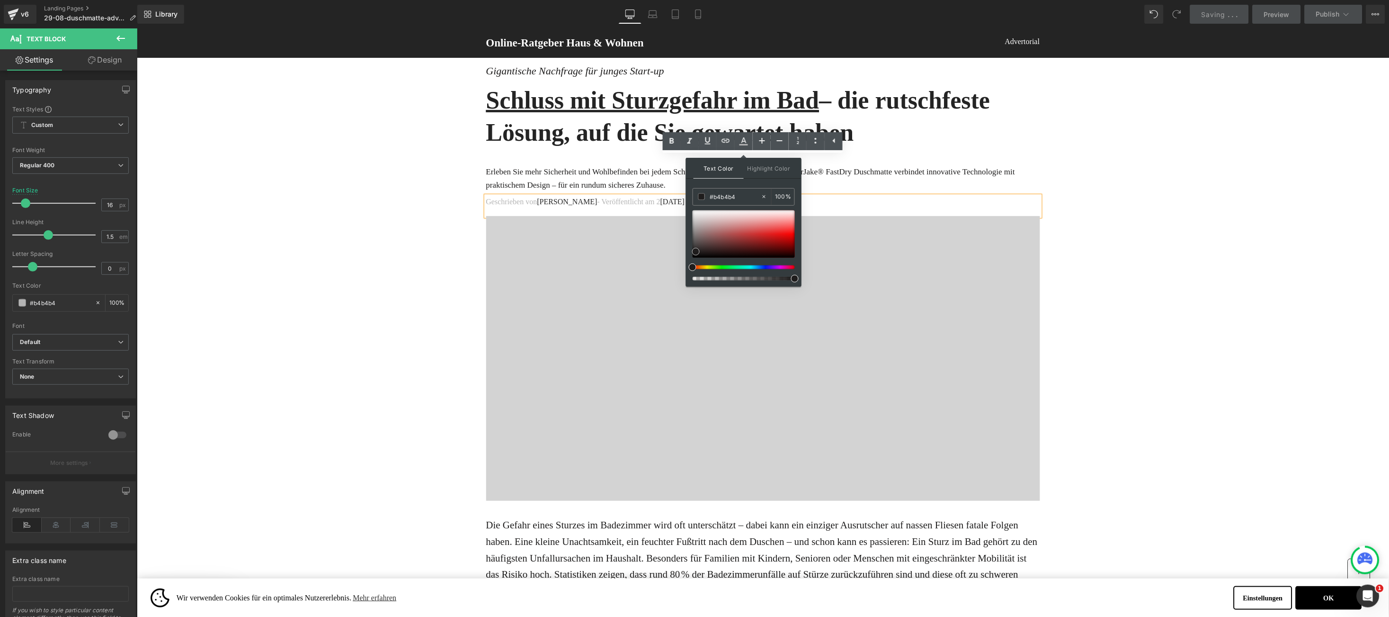
click at [693, 255] on div at bounding box center [744, 233] width 102 height 47
click at [636, 196] on p "Geschrieben von [PERSON_NAME] - Veröffentlicht am 2 [DATE]" at bounding box center [763, 201] width 554 height 11
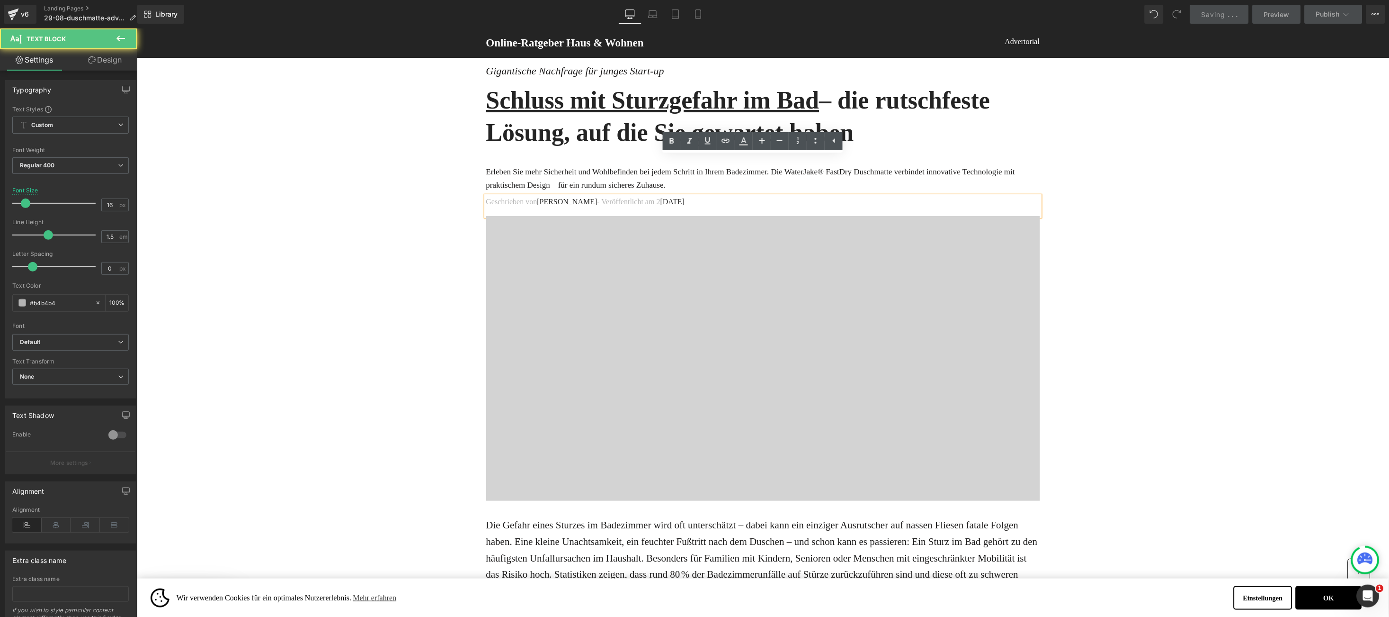
click at [636, 196] on p "Geschrieben von [PERSON_NAME] - Veröffentlicht am 2 [DATE]" at bounding box center [763, 201] width 554 height 11
drag, startPoint x: 90, startPoint y: 363, endPoint x: 22, endPoint y: 305, distance: 89.3
click at [22, 305] on span at bounding box center [22, 303] width 8 height 8
click at [9, 386] on div "Typography Text Styles Custom Custom Setup Global Style Custom Setup Global Sty…" at bounding box center [71, 235] width 142 height 325
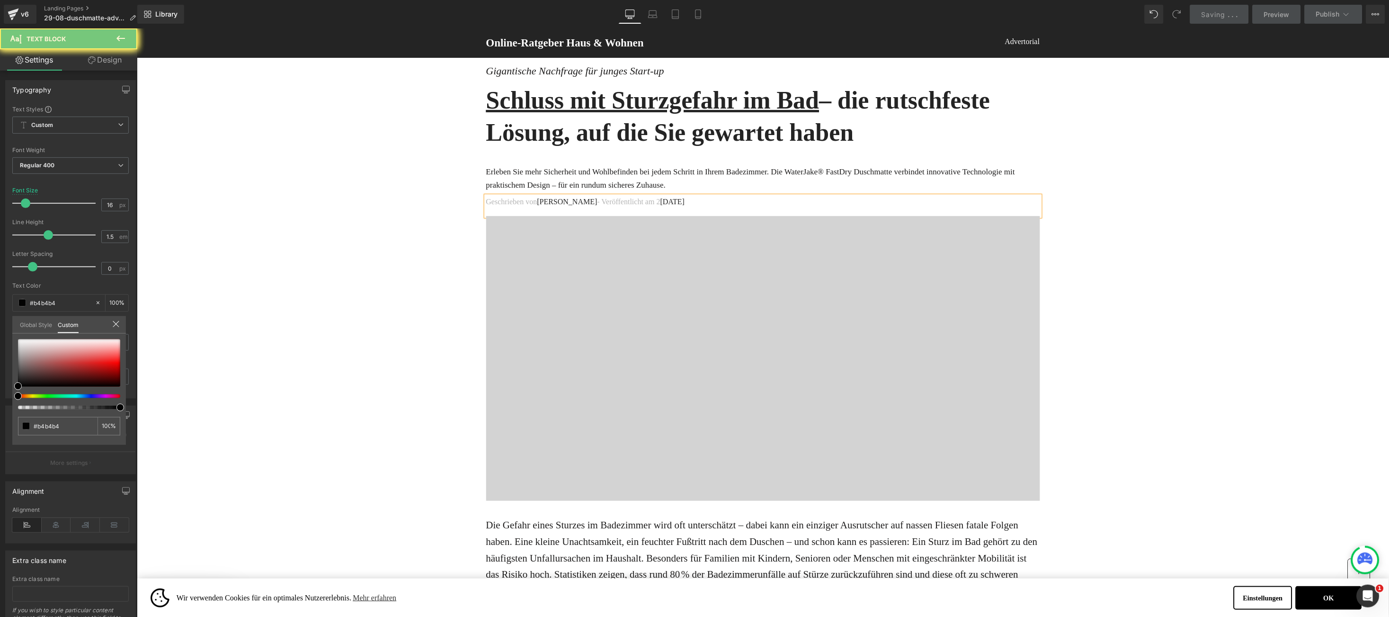
click at [660, 197] on span "[DATE]" at bounding box center [672, 201] width 25 height 8
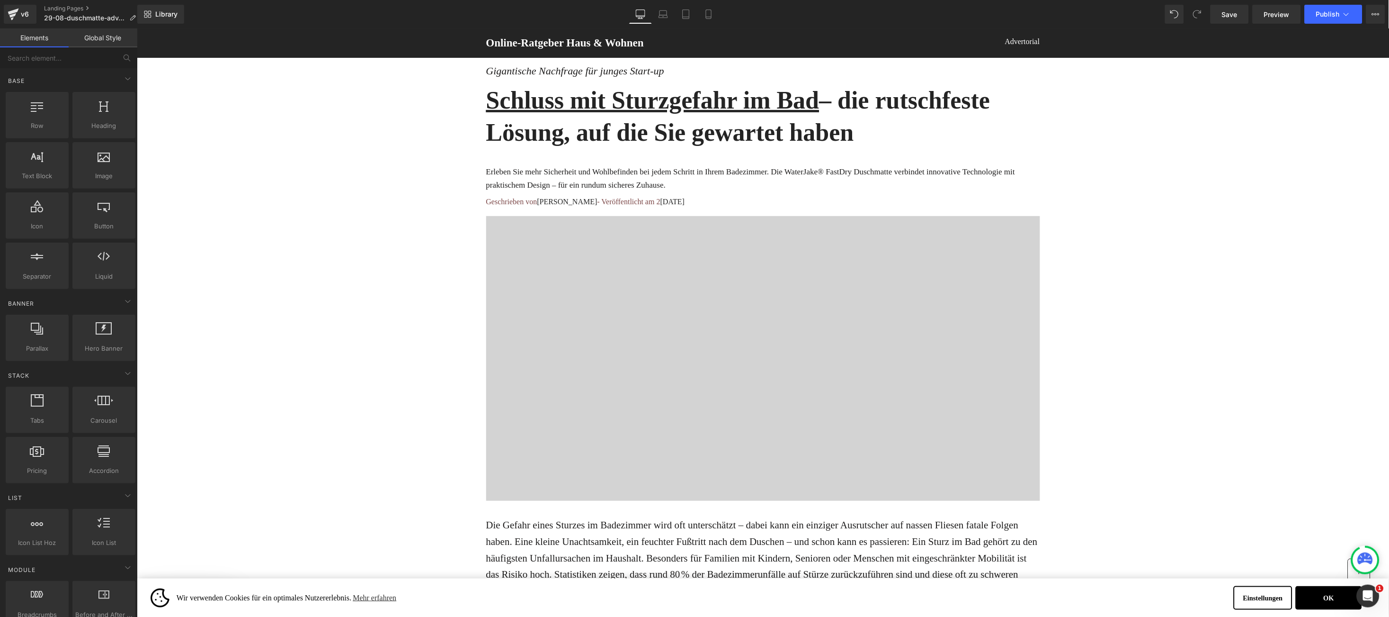
scroll to position [142, 0]
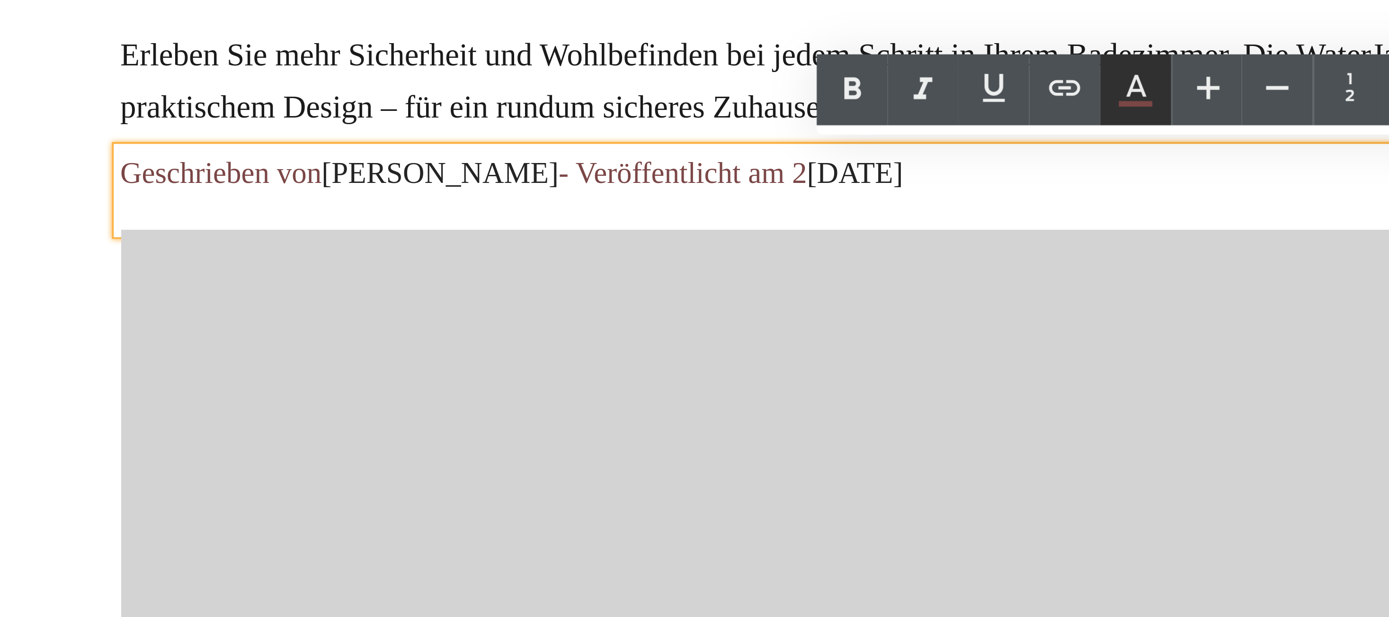
drag, startPoint x: 565, startPoint y: 164, endPoint x: 749, endPoint y: 180, distance: 184.0
click at [749, 180] on icon at bounding box center [743, 180] width 11 height 11
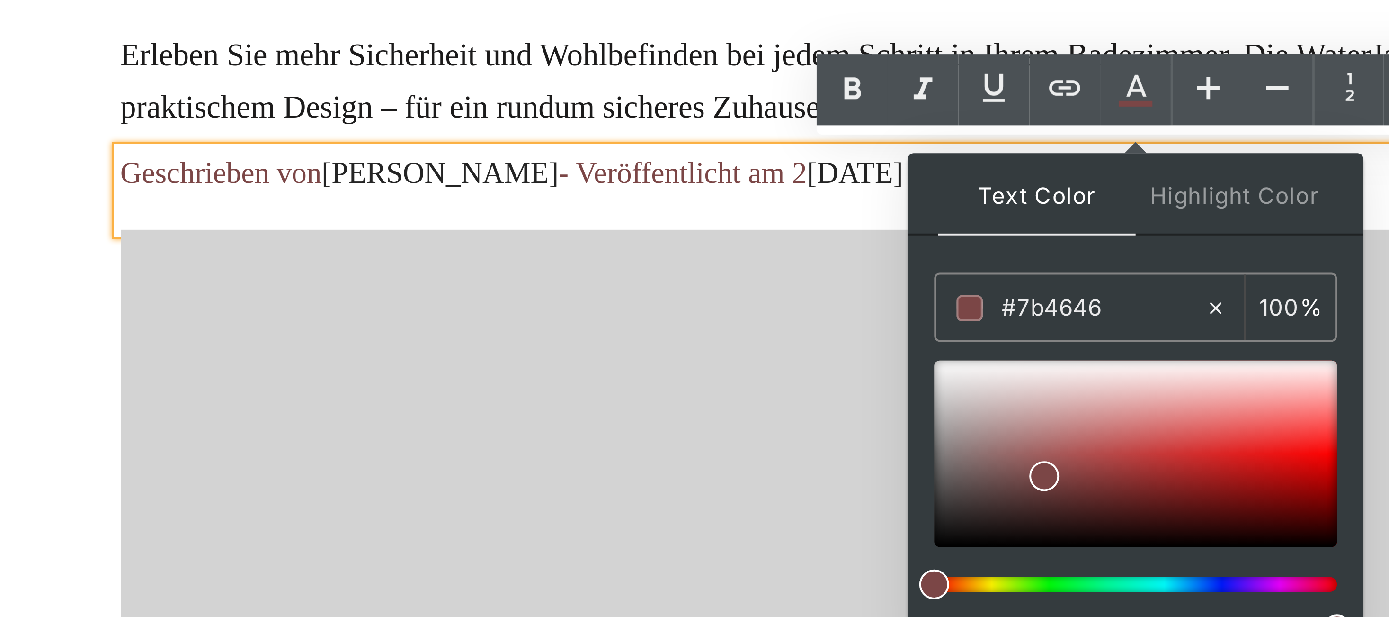
type input "#7b4646"
type input "100"
drag, startPoint x: 705, startPoint y: 263, endPoint x: 695, endPoint y: 270, distance: 12.2
click at [695, 270] on div at bounding box center [744, 272] width 102 height 47
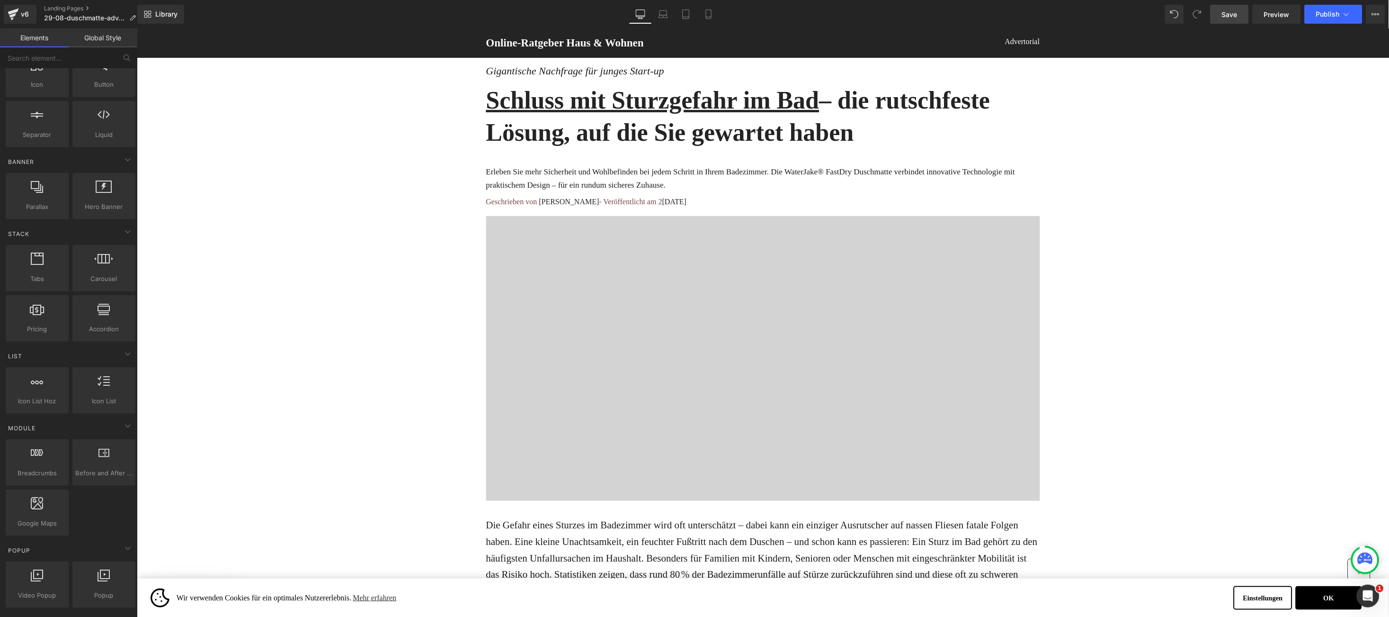
click at [1234, 9] on span "Save" at bounding box center [1230, 14] width 16 height 10
